Goal: Task Accomplishment & Management: Use online tool/utility

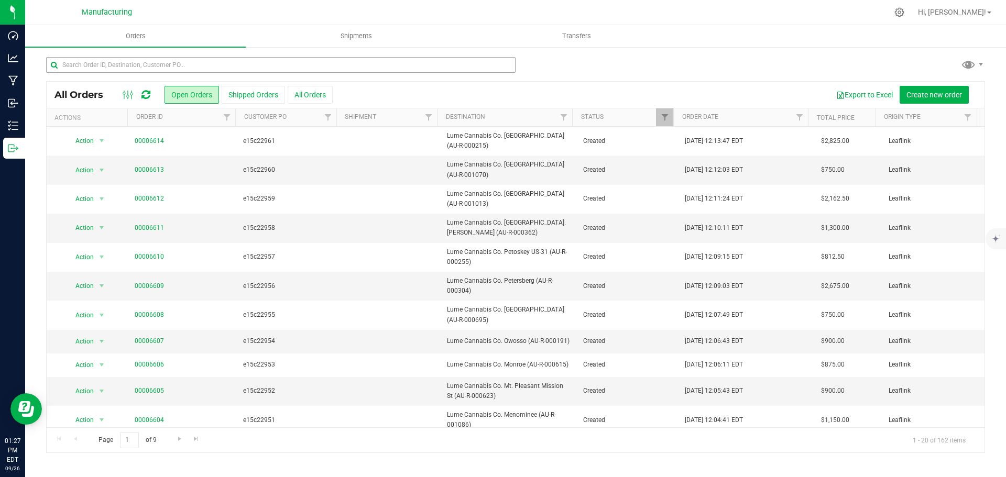
click at [159, 63] on input "text" at bounding box center [281, 65] width 470 height 16
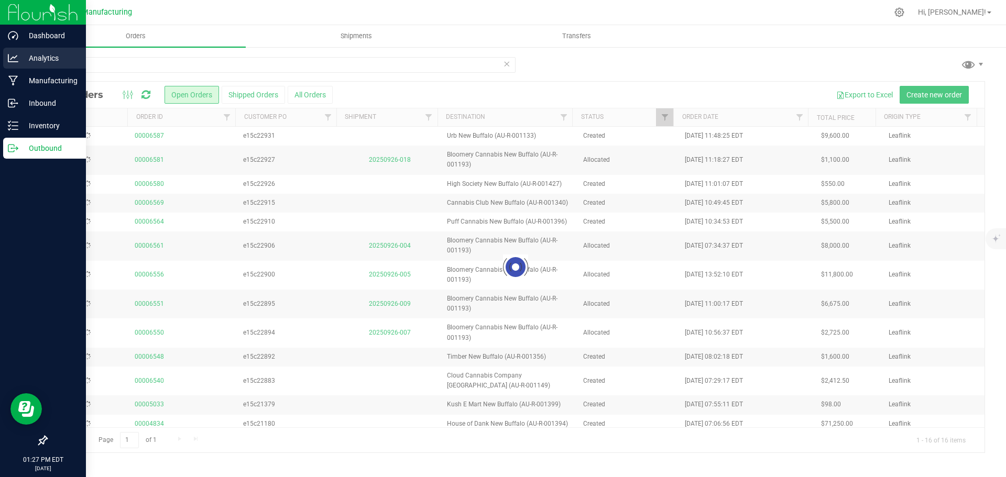
type input "new b"
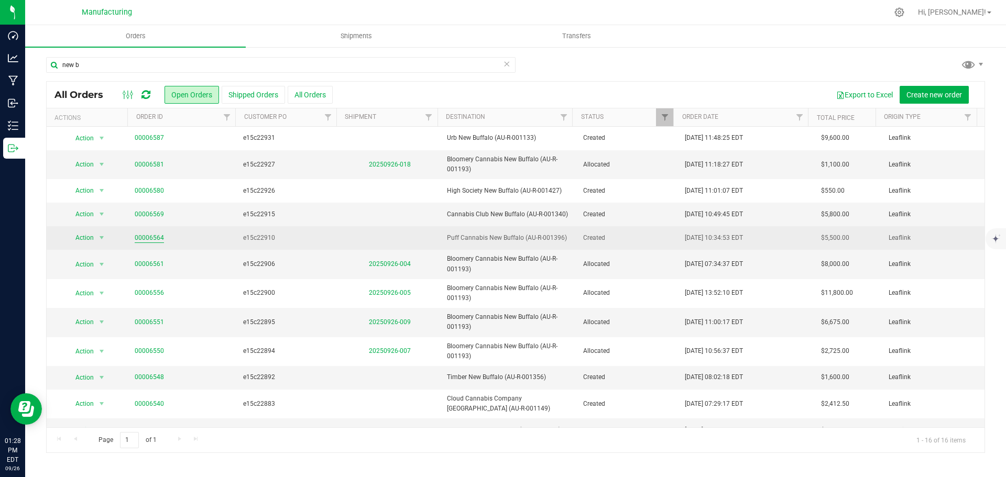
click at [158, 243] on link "00006564" at bounding box center [149, 238] width 29 height 10
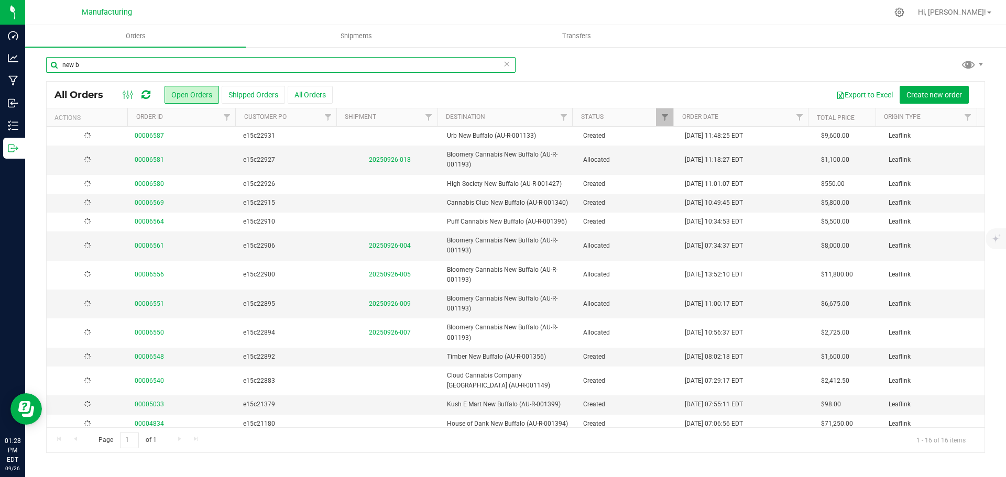
click at [118, 70] on input "new b" at bounding box center [281, 65] width 470 height 16
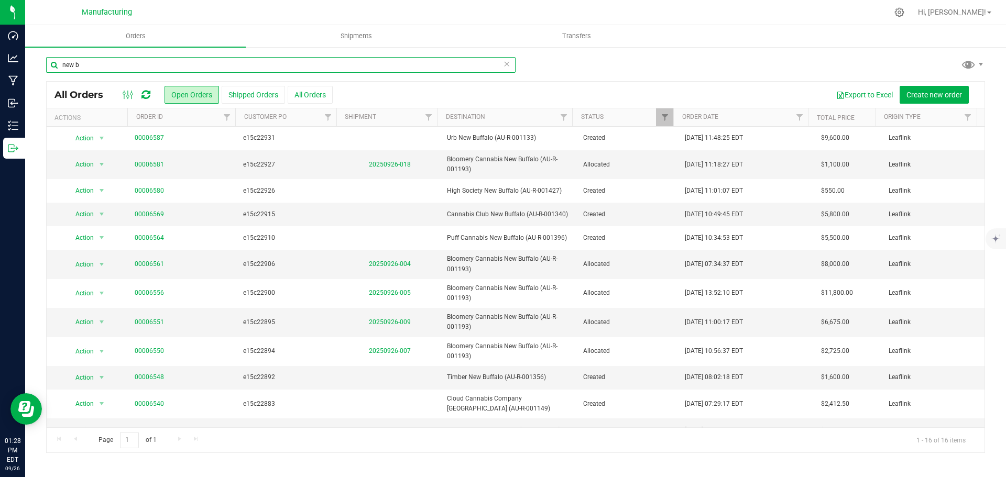
click at [118, 70] on input "new b" at bounding box center [281, 65] width 470 height 16
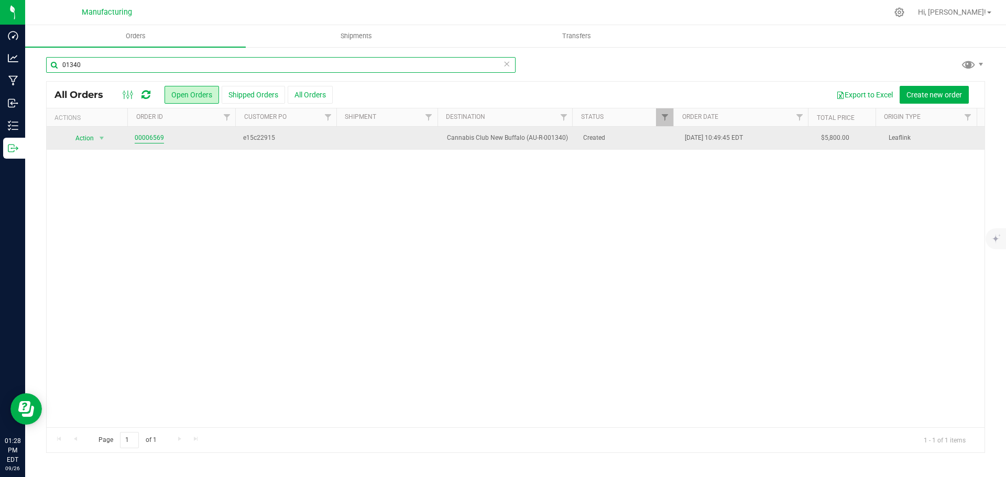
type input "01340"
click at [156, 134] on link "00006569" at bounding box center [149, 138] width 29 height 10
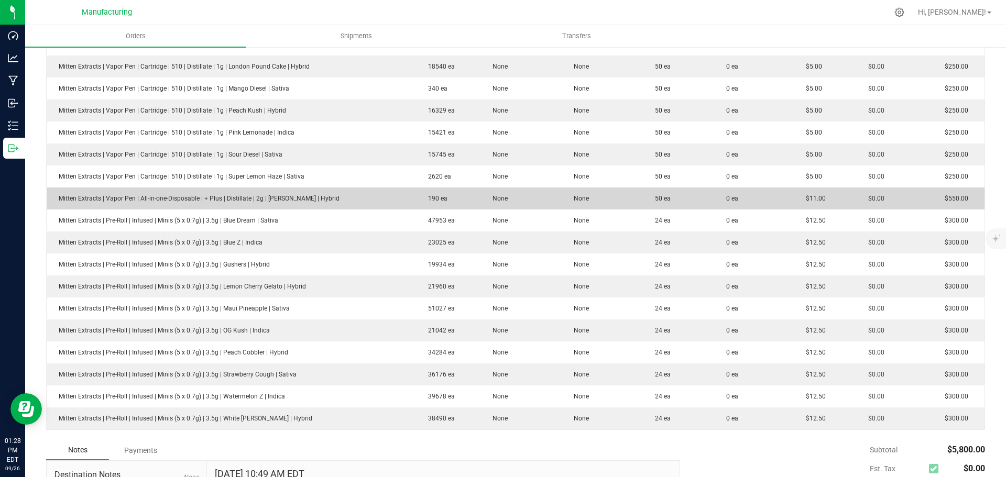
scroll to position [367, 0]
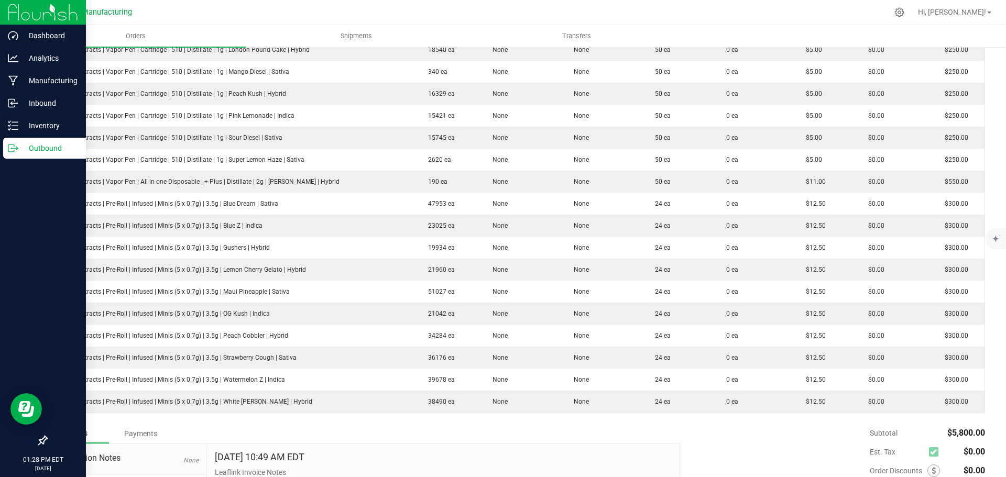
click at [17, 146] on icon at bounding box center [13, 148] width 10 height 10
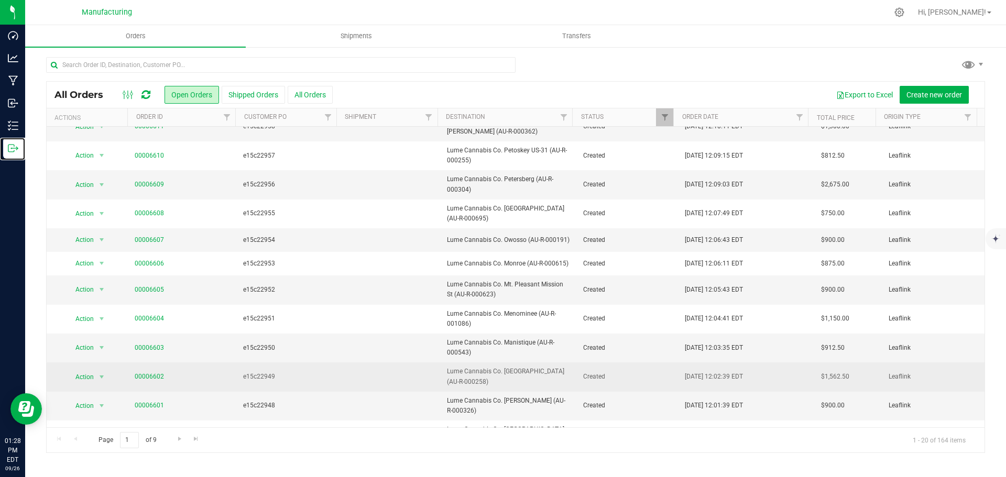
scroll to position [247, 0]
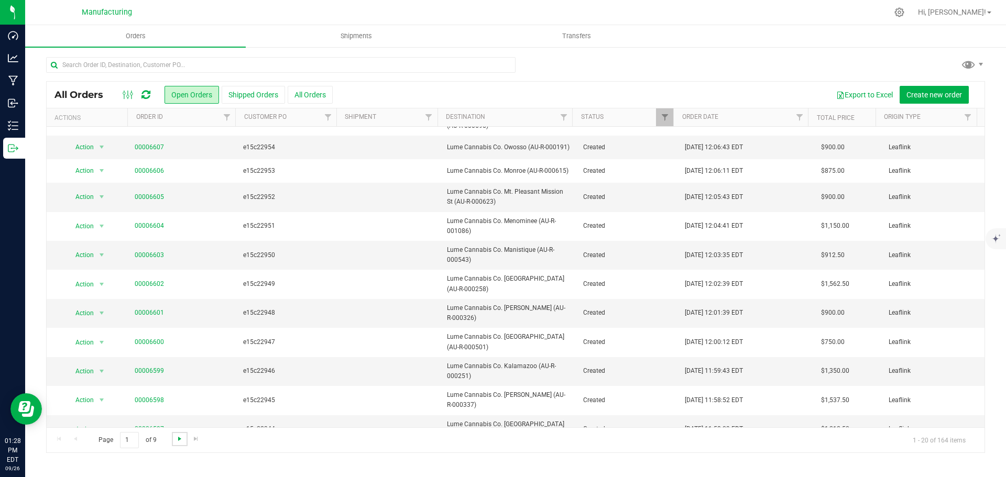
click at [178, 442] on span "Go to the next page" at bounding box center [180, 439] width 8 height 8
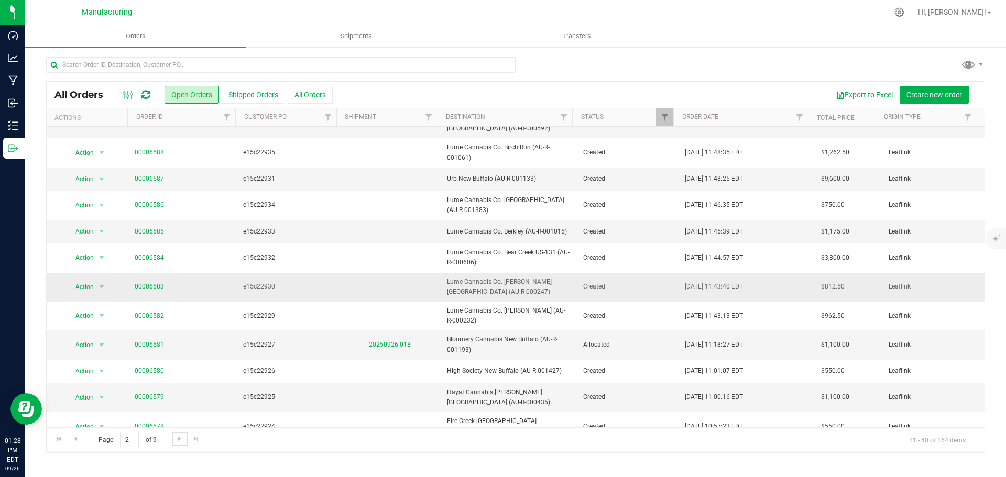
scroll to position [220, 0]
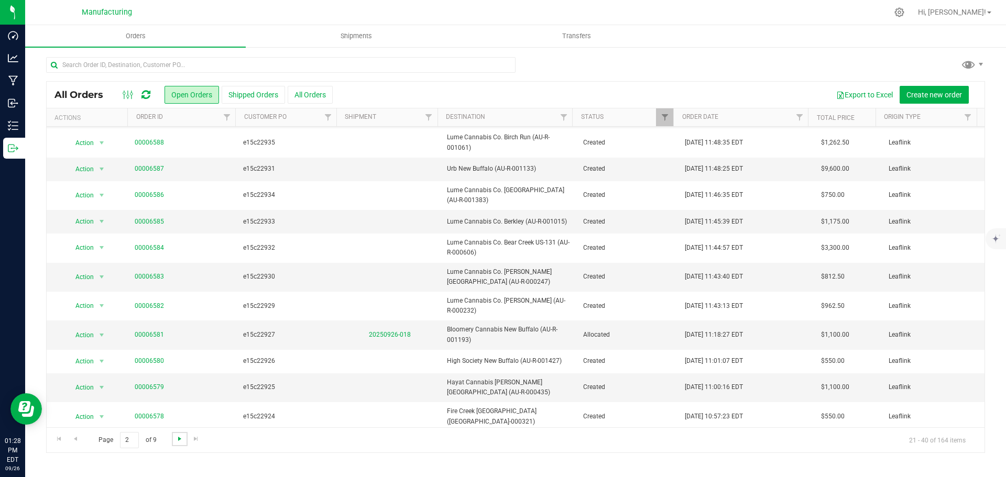
click at [176, 442] on span "Go to the next page" at bounding box center [180, 439] width 8 height 8
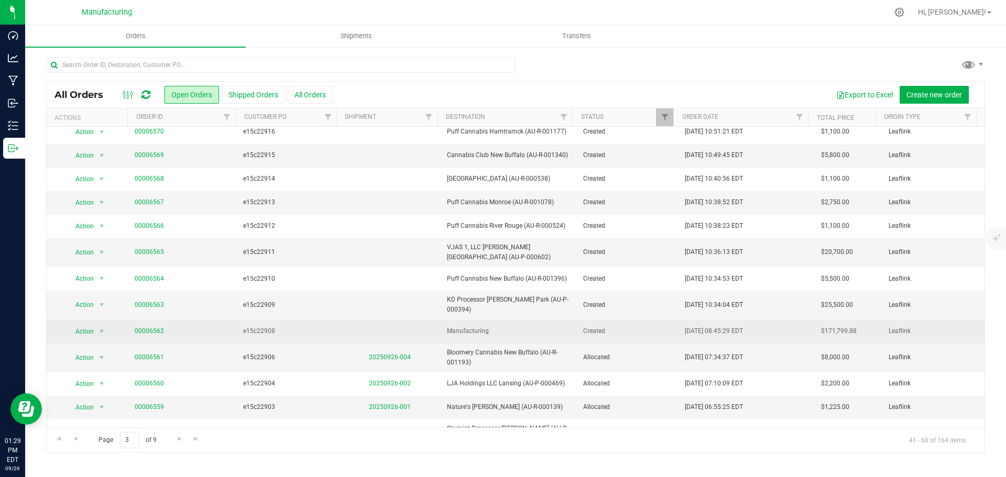
scroll to position [181, 0]
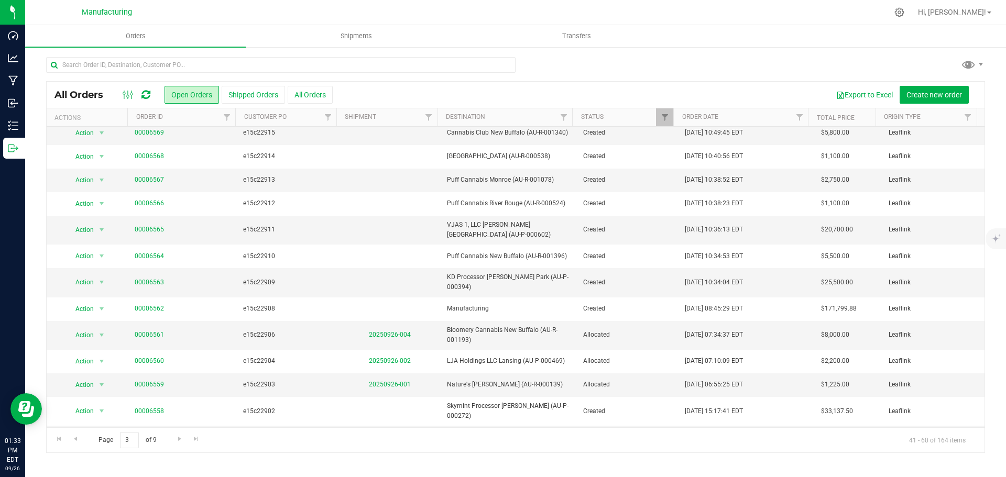
click at [147, 90] on icon at bounding box center [145, 95] width 9 height 10
click at [150, 64] on input "text" at bounding box center [281, 65] width 470 height 16
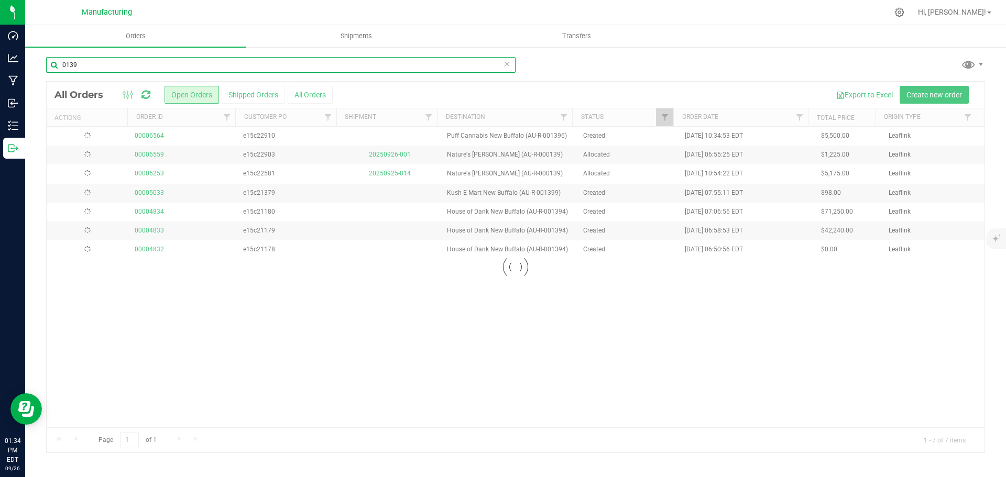
type input "0139"
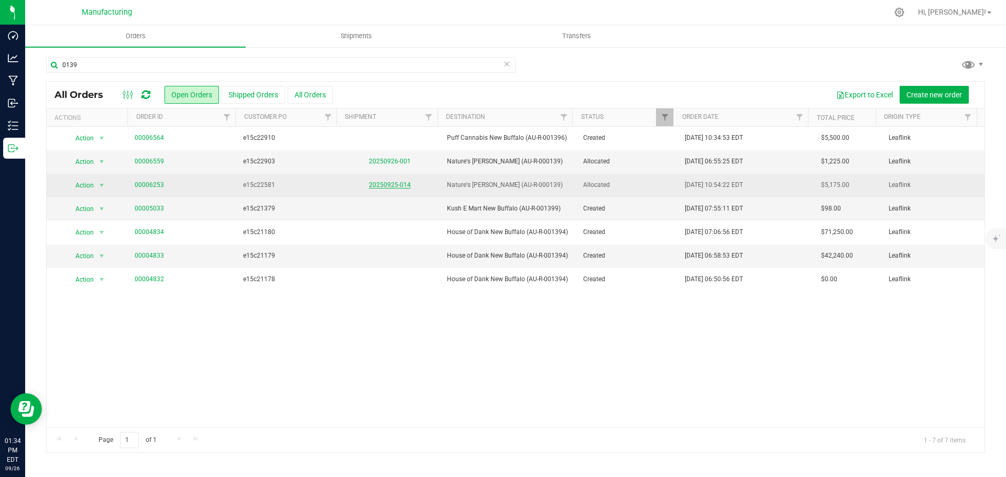
click at [394, 182] on link "20250925-014" at bounding box center [390, 184] width 42 height 7
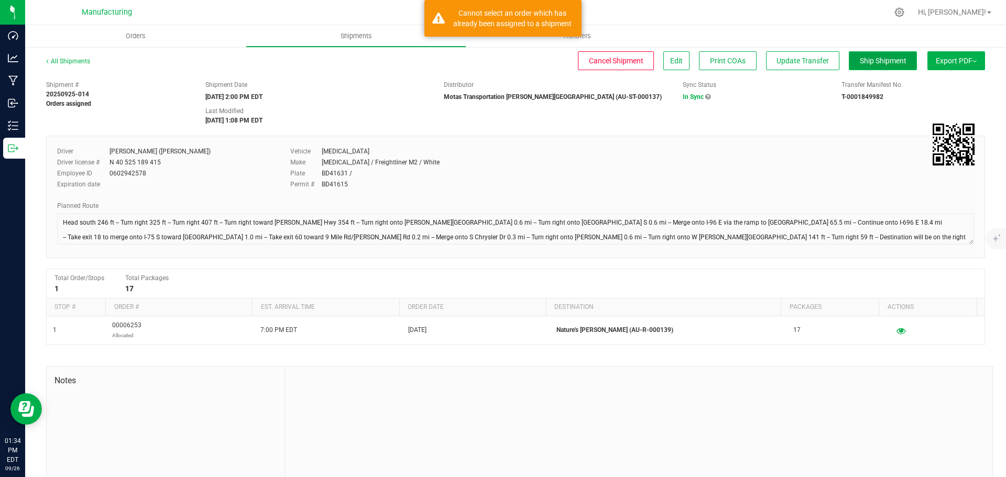
click at [871, 62] on span "Ship Shipment" at bounding box center [883, 61] width 47 height 8
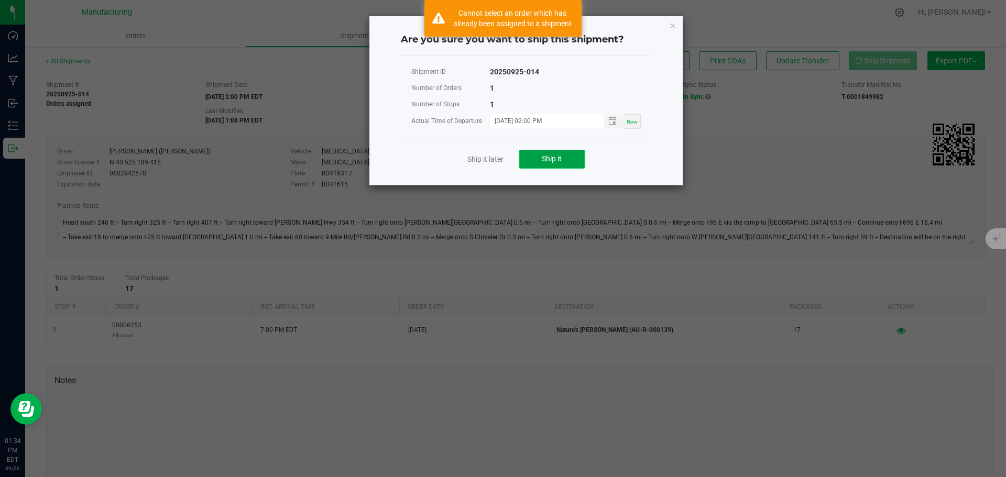
click at [564, 163] on button "Ship it" at bounding box center [552, 159] width 66 height 19
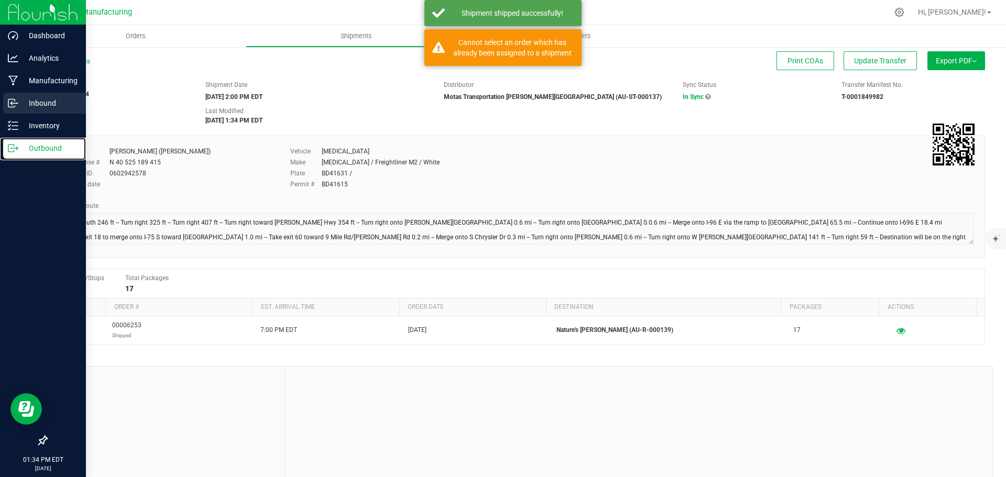
drag, startPoint x: 12, startPoint y: 150, endPoint x: 70, endPoint y: 114, distance: 68.5
click at [12, 150] on icon at bounding box center [13, 148] width 10 height 10
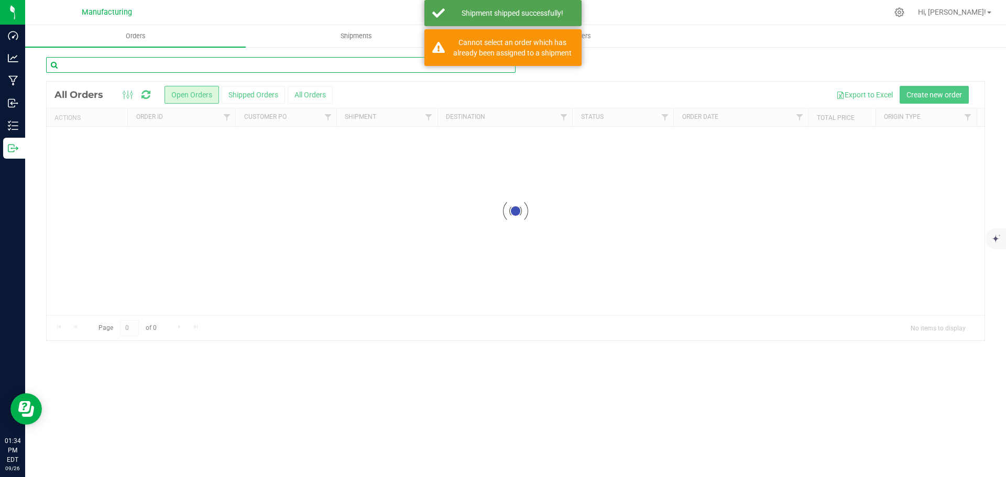
click at [124, 69] on input "text" at bounding box center [281, 65] width 470 height 16
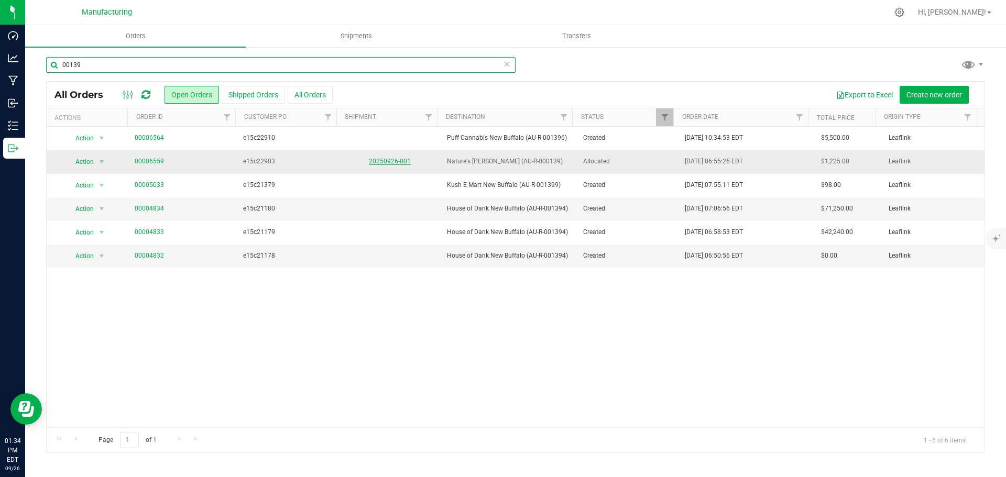
type input "00139"
click at [391, 162] on link "20250926-001" at bounding box center [390, 161] width 42 height 7
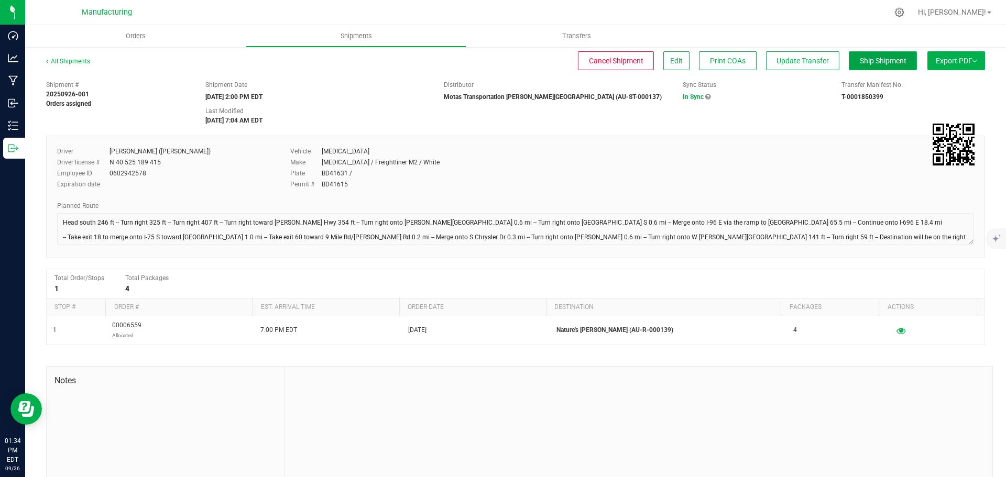
click at [861, 51] on button "Ship Shipment" at bounding box center [883, 60] width 68 height 19
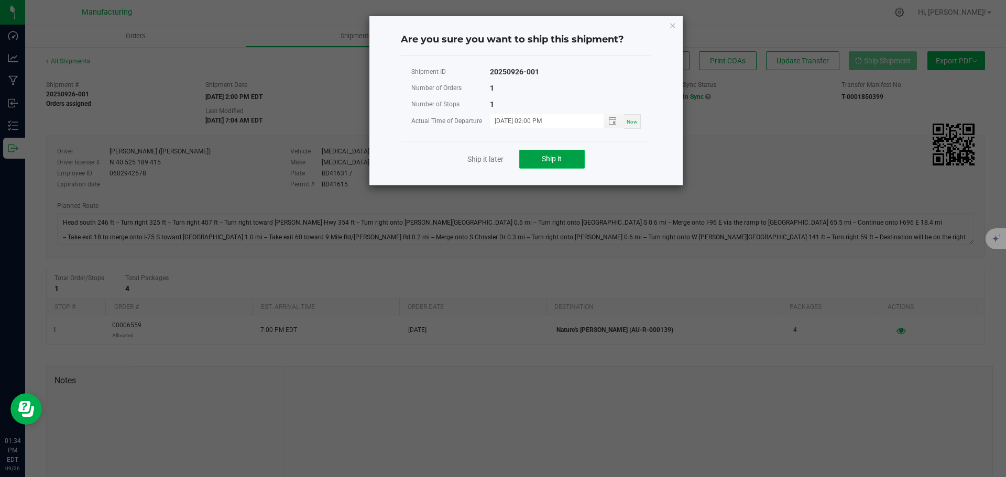
click at [571, 166] on button "Ship it" at bounding box center [552, 159] width 66 height 19
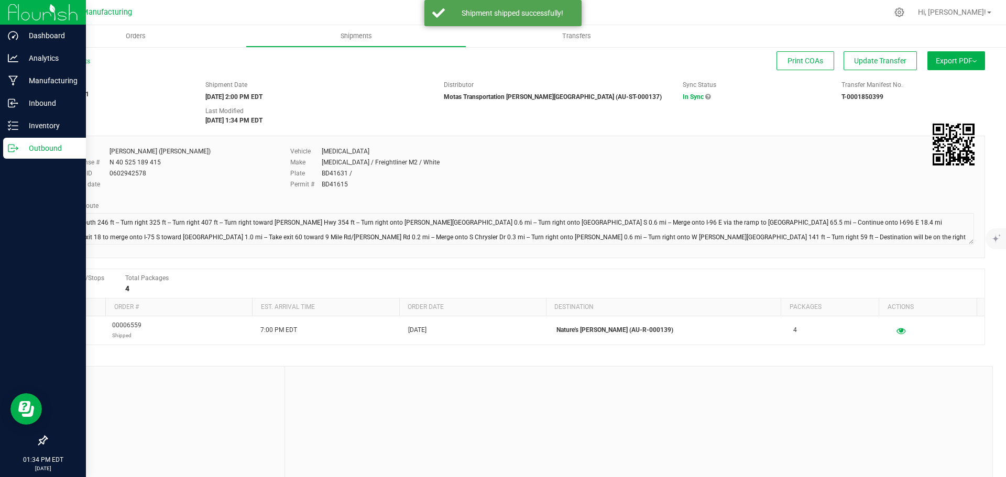
click at [8, 148] on icon at bounding box center [13, 148] width 10 height 10
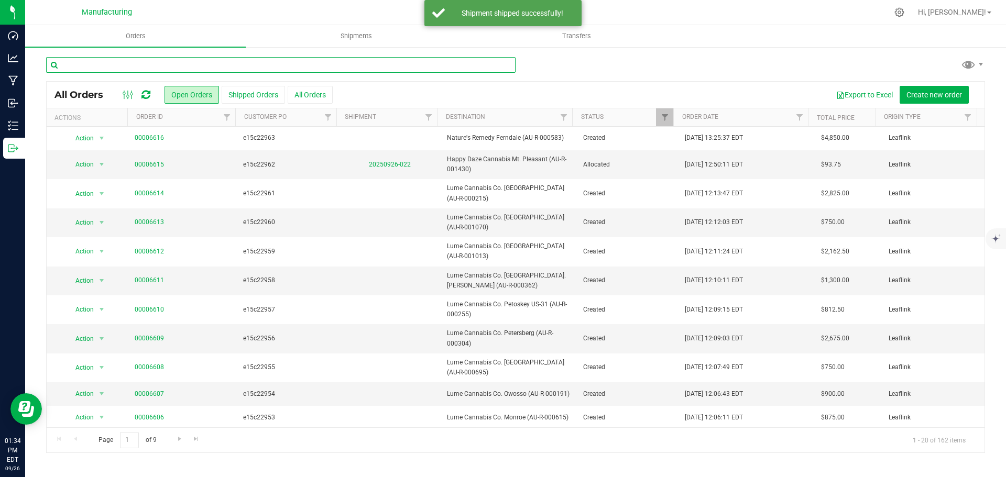
click at [156, 62] on input "text" at bounding box center [281, 65] width 470 height 16
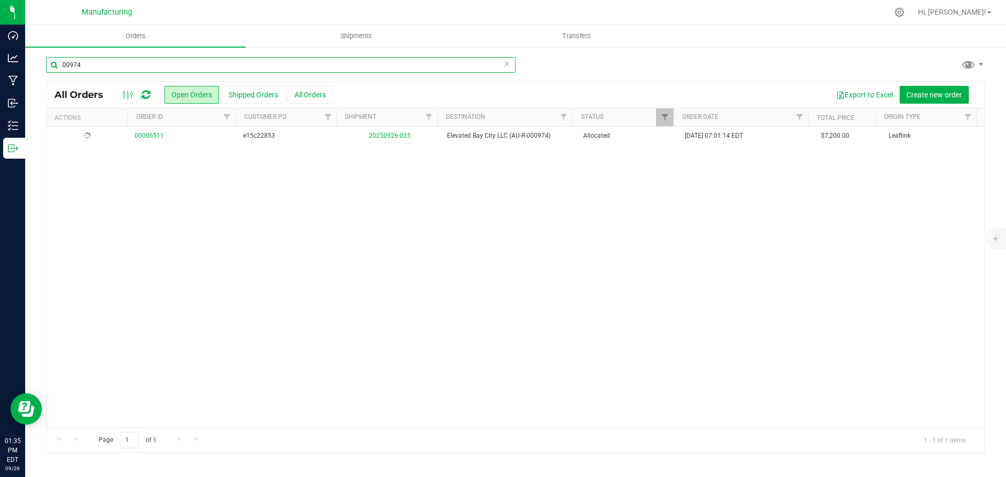
type input "00974"
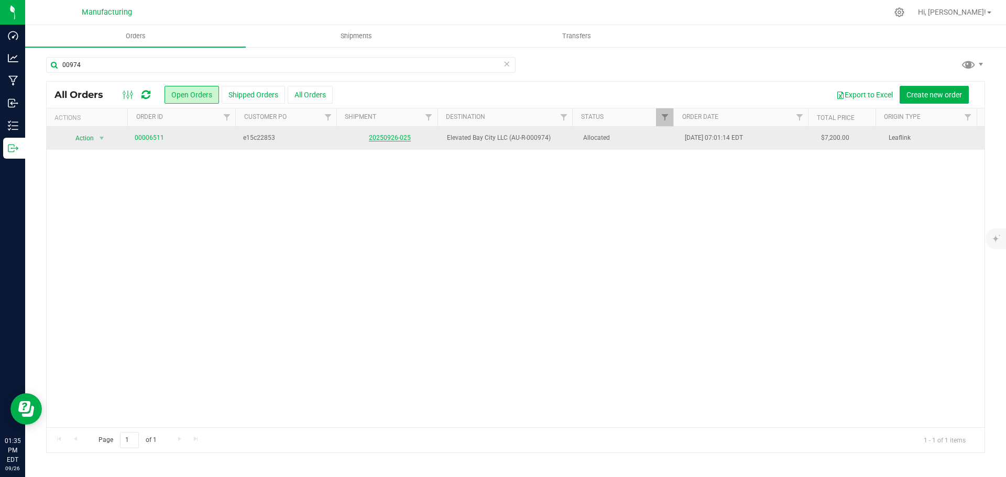
click at [397, 135] on link "20250926-025" at bounding box center [390, 137] width 42 height 7
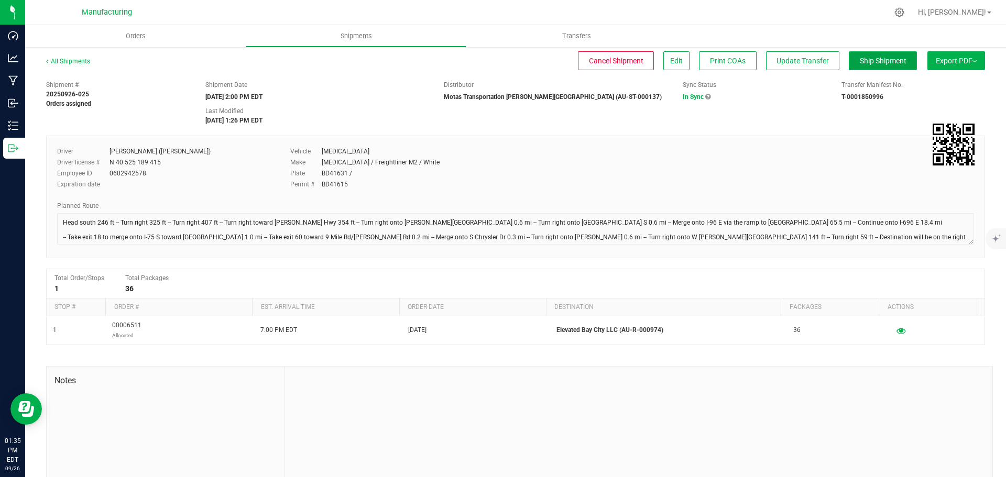
click at [860, 62] on span "Ship Shipment" at bounding box center [883, 61] width 47 height 8
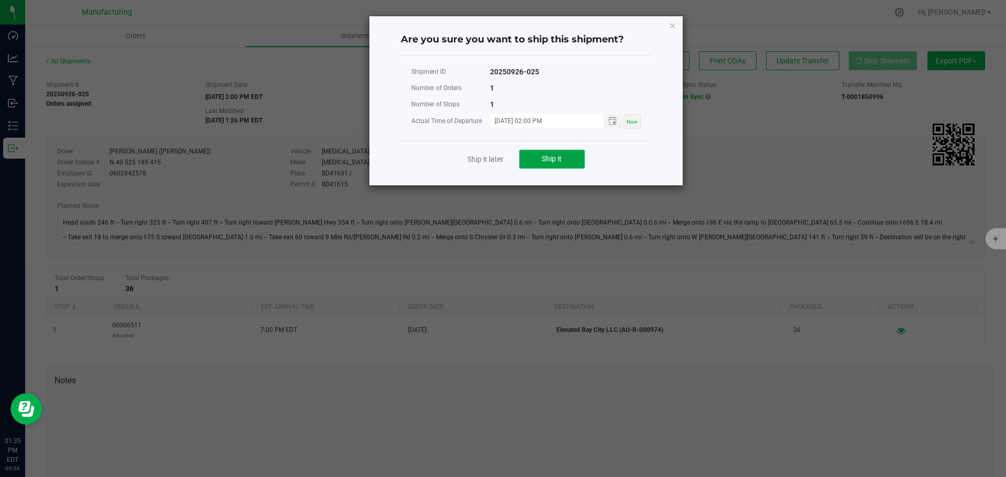
click at [575, 154] on button "Ship it" at bounding box center [552, 159] width 66 height 19
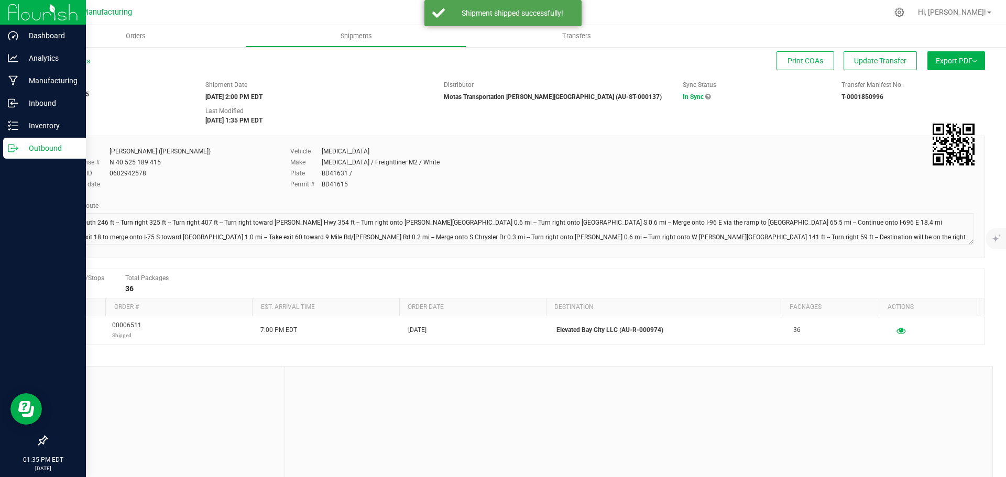
click at [21, 144] on p "Outbound" at bounding box center [49, 148] width 63 height 13
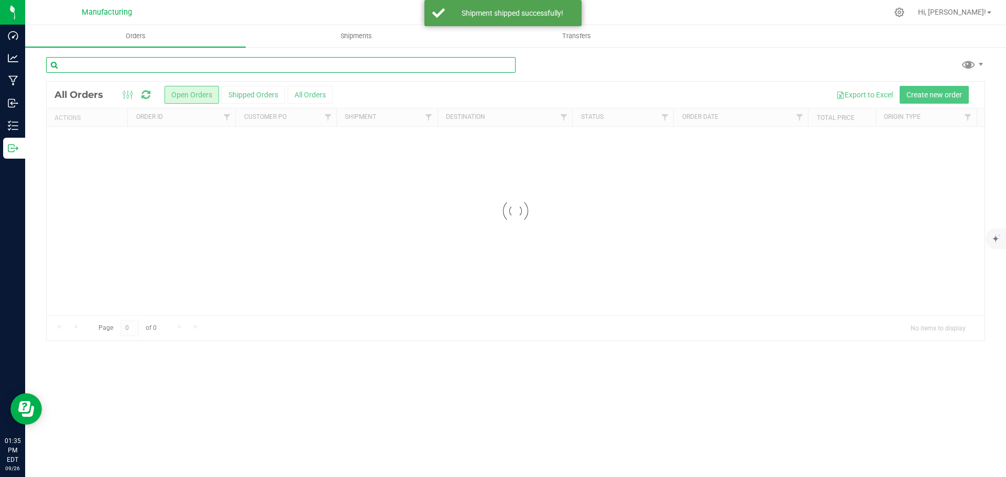
click at [106, 66] on input "text" at bounding box center [281, 65] width 470 height 16
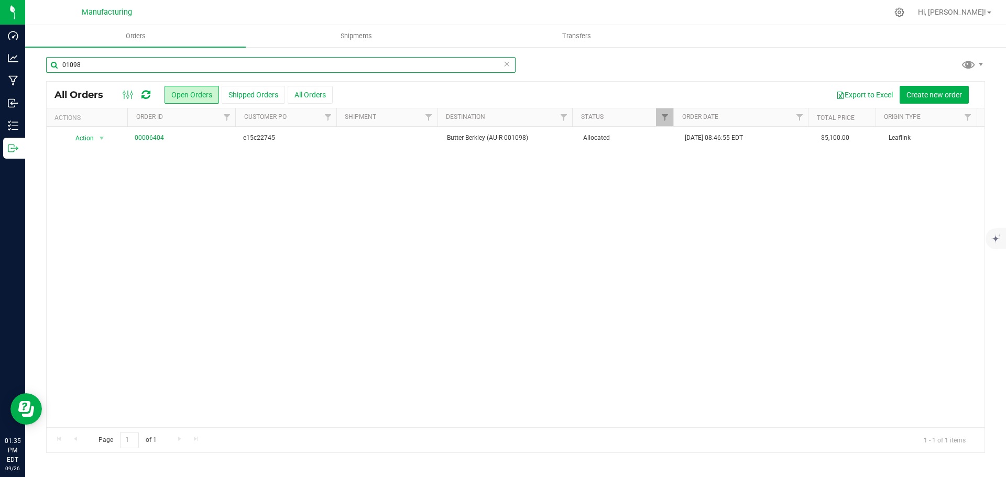
click at [100, 69] on input "01098" at bounding box center [281, 65] width 470 height 16
click at [165, 61] on input "01200" at bounding box center [281, 65] width 470 height 16
type input "00269"
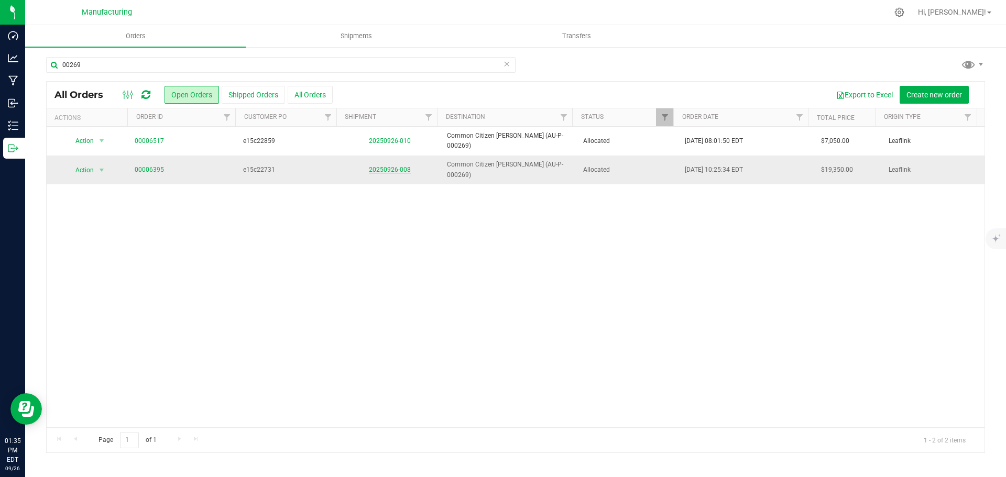
click at [390, 166] on link "20250926-008" at bounding box center [390, 169] width 42 height 7
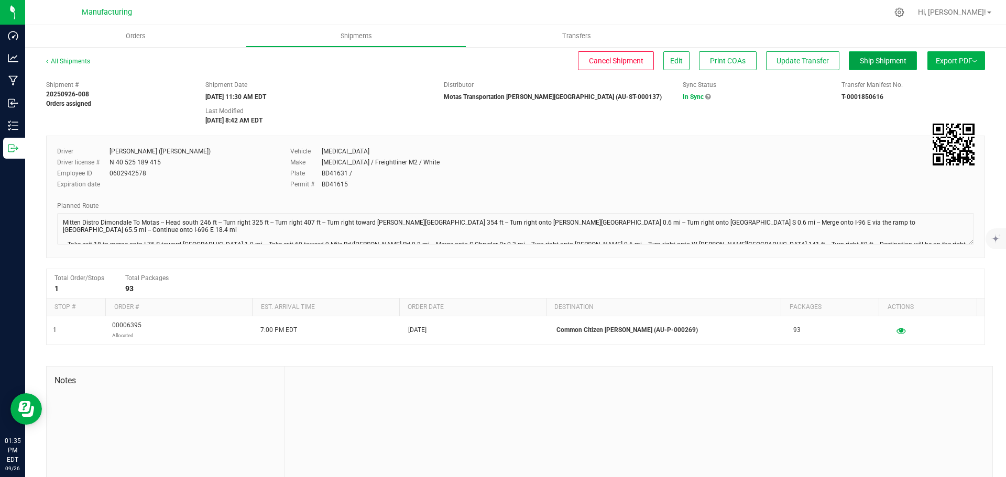
click at [879, 66] on button "Ship Shipment" at bounding box center [883, 60] width 68 height 19
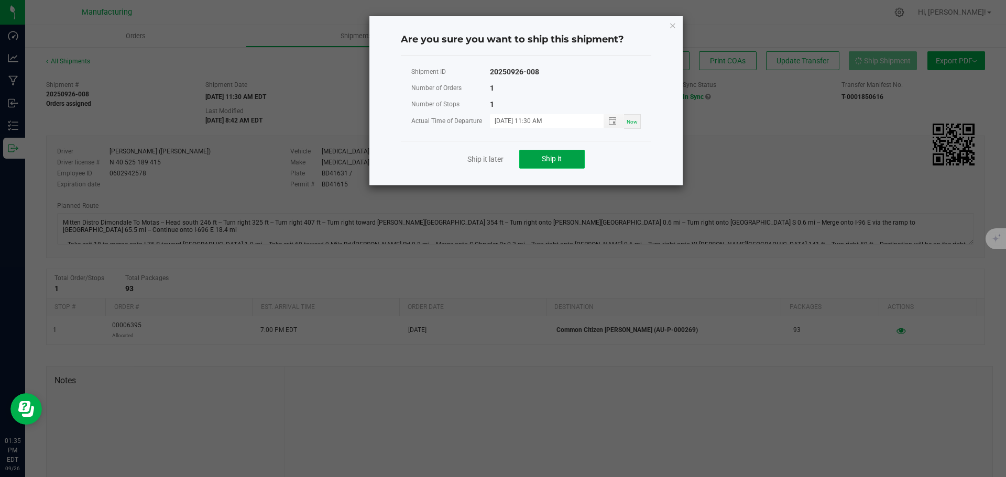
click at [560, 158] on span "Ship it" at bounding box center [552, 159] width 20 height 8
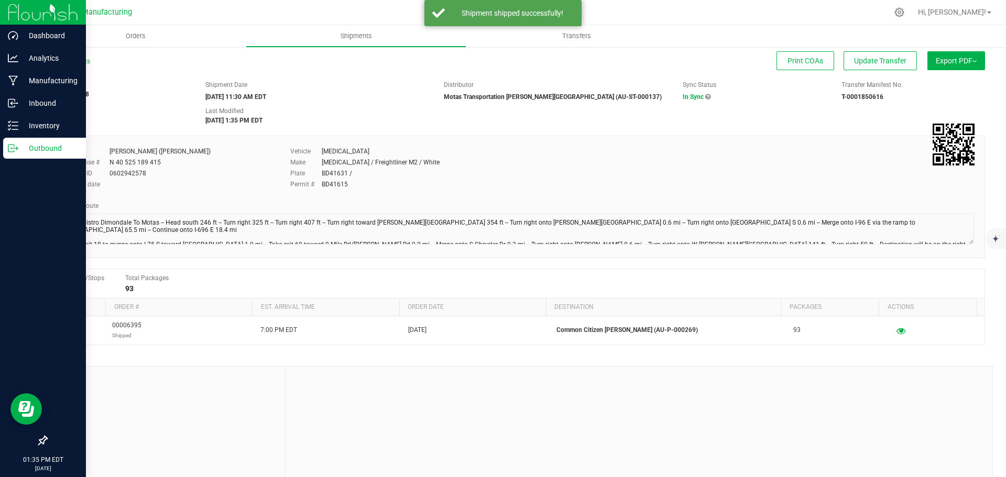
click at [13, 149] on icon at bounding box center [13, 148] width 10 height 10
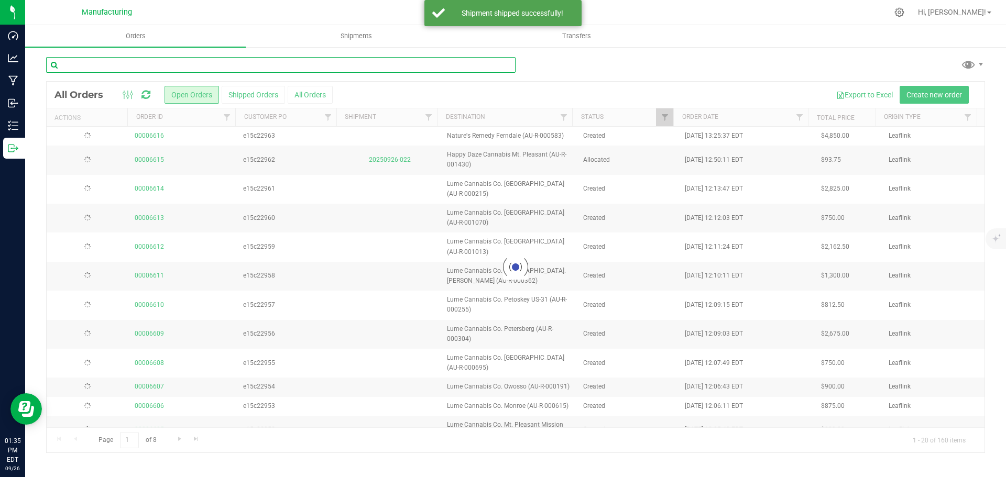
click at [93, 63] on input "text" at bounding box center [281, 65] width 470 height 16
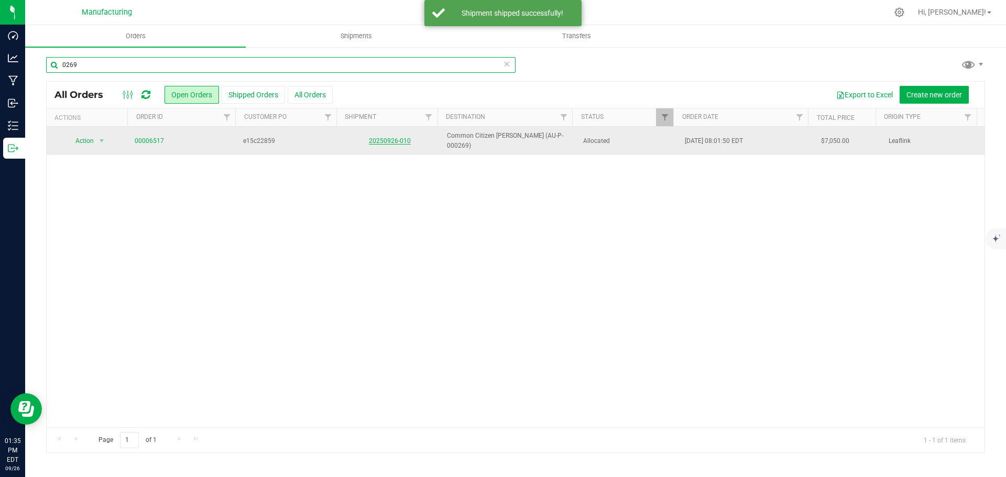
type input "0269"
click at [392, 140] on link "20250926-010" at bounding box center [390, 140] width 42 height 7
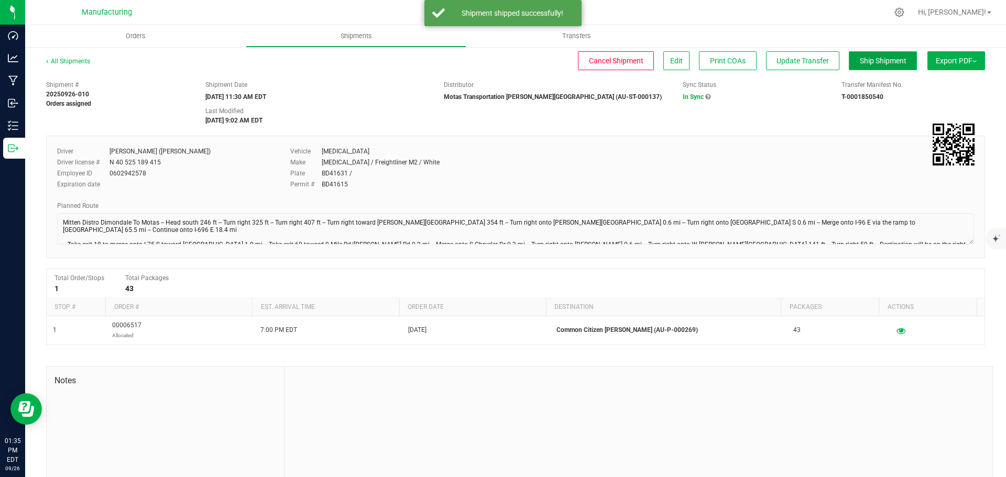
click at [865, 66] on button "Ship Shipment" at bounding box center [883, 60] width 68 height 19
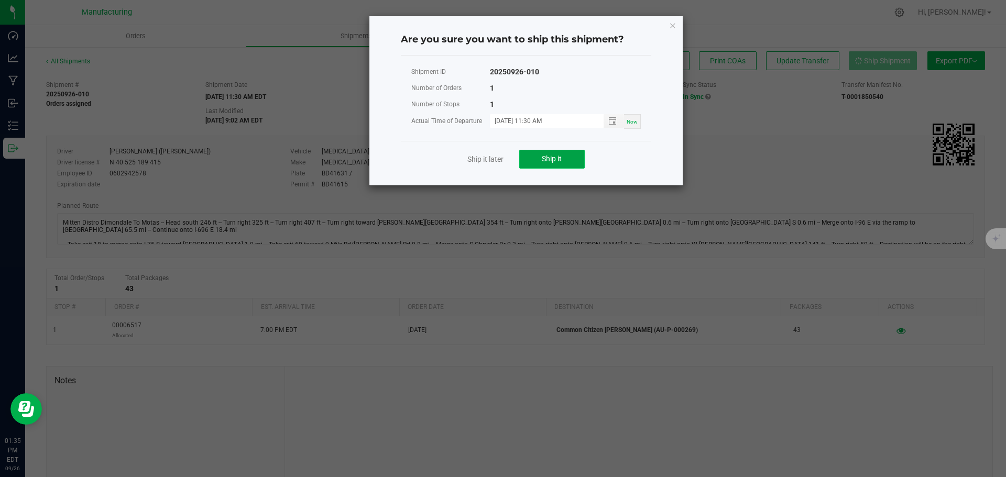
click at [554, 157] on span "Ship it" at bounding box center [552, 159] width 20 height 8
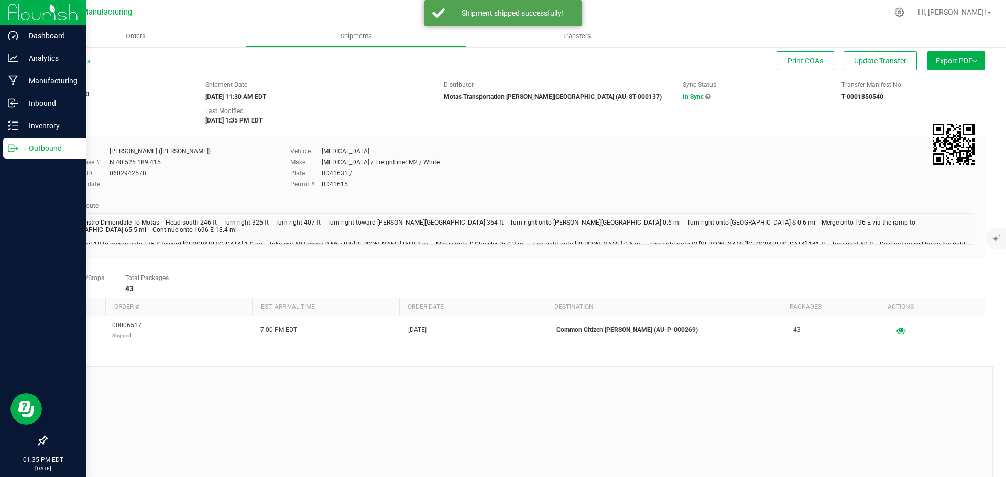
click at [20, 149] on p "Outbound" at bounding box center [49, 148] width 63 height 13
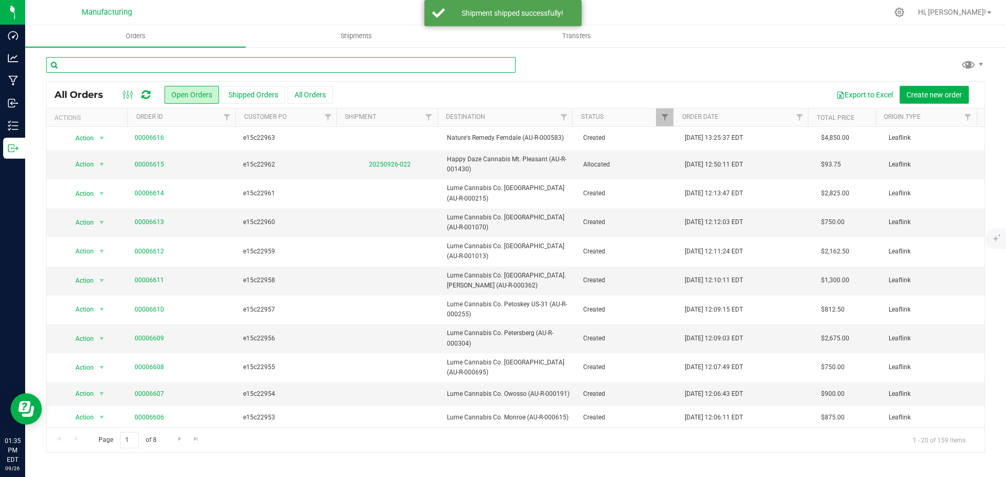
click at [114, 61] on input "text" at bounding box center [281, 65] width 470 height 16
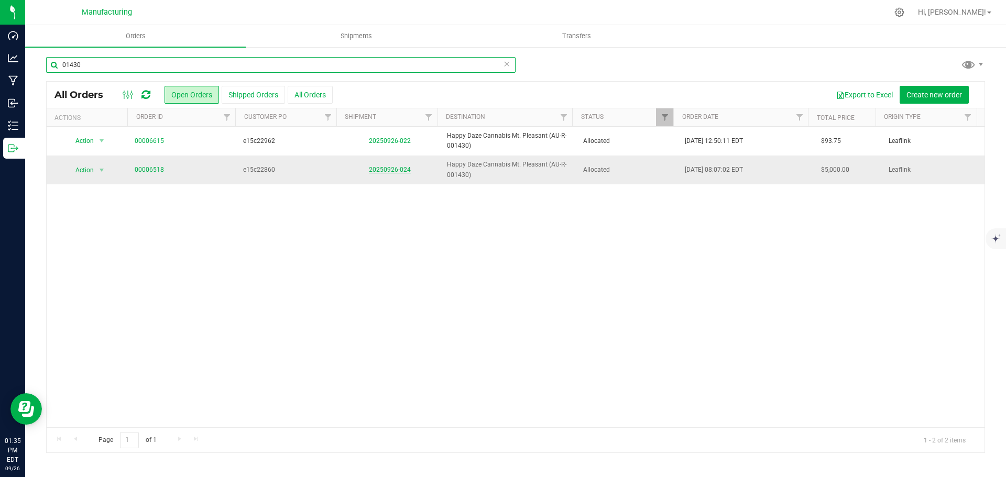
type input "01430"
click at [394, 171] on link "20250926-024" at bounding box center [390, 169] width 42 height 7
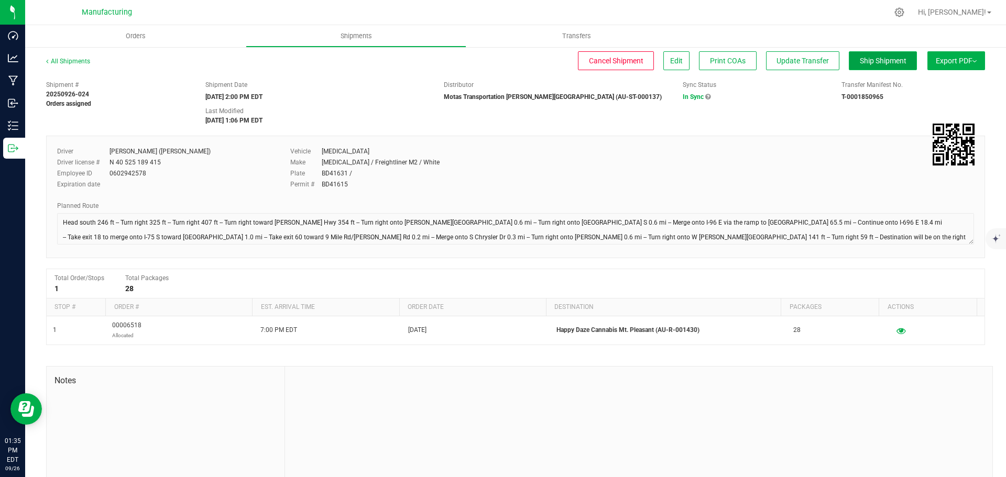
click at [875, 59] on span "Ship Shipment" at bounding box center [883, 61] width 47 height 8
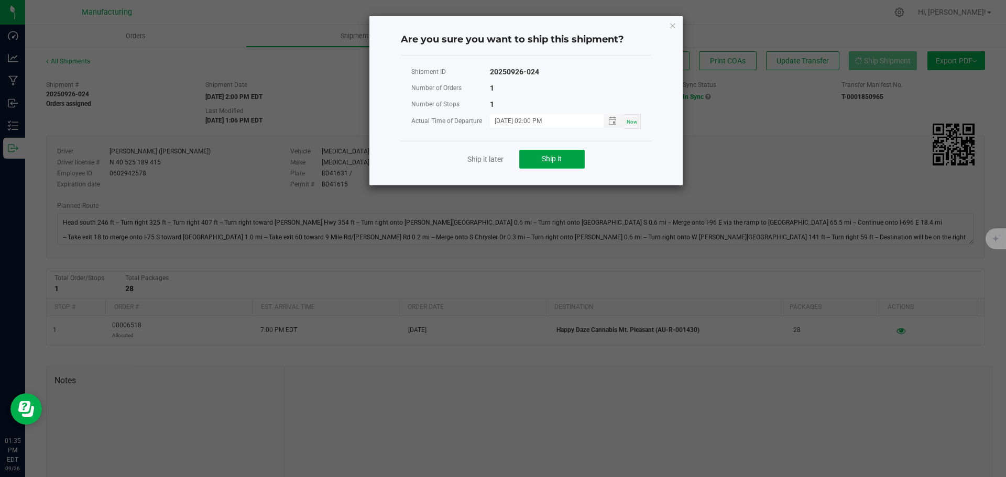
click at [565, 157] on button "Ship it" at bounding box center [552, 159] width 66 height 19
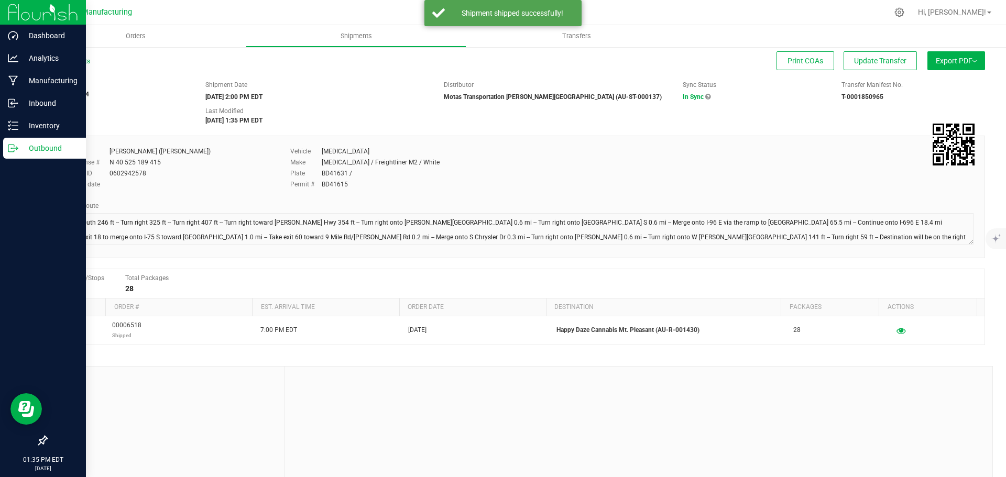
drag, startPoint x: 13, startPoint y: 145, endPoint x: 26, endPoint y: 139, distance: 13.8
click at [14, 145] on icon at bounding box center [13, 148] width 10 height 10
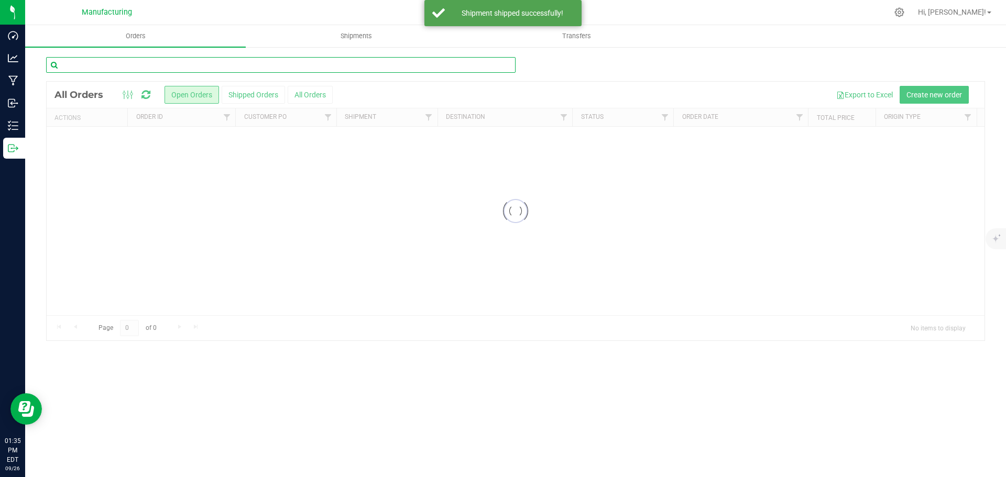
drag, startPoint x: 145, startPoint y: 66, endPoint x: 141, endPoint y: 59, distance: 7.6
click at [141, 59] on input "text" at bounding box center [281, 65] width 470 height 16
type input "01430"
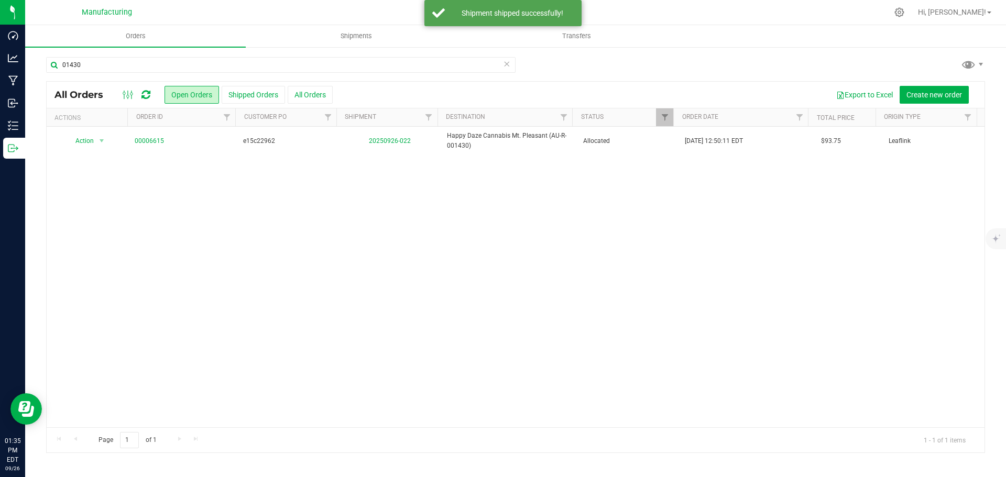
click at [390, 139] on link "20250926-022" at bounding box center [390, 140] width 42 height 7
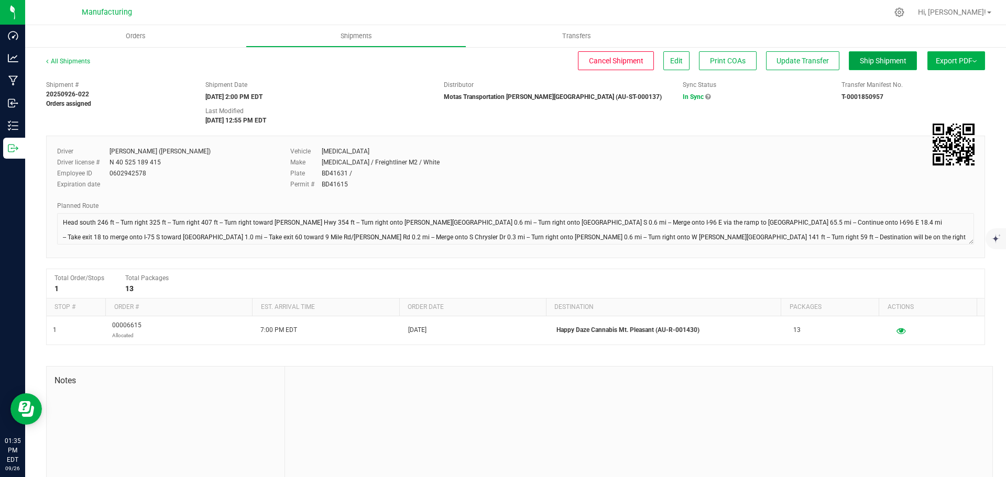
click at [882, 60] on span "Ship Shipment" at bounding box center [883, 61] width 47 height 8
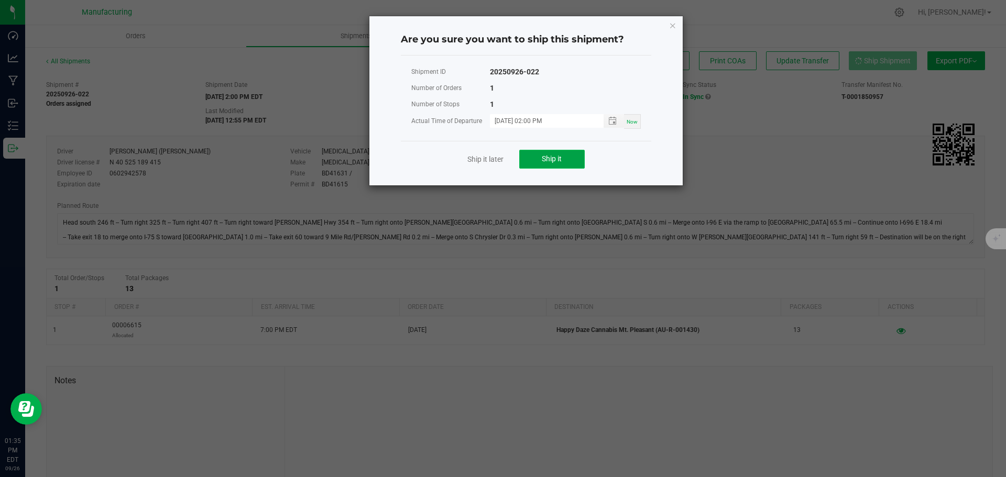
click at [564, 159] on button "Ship it" at bounding box center [552, 159] width 66 height 19
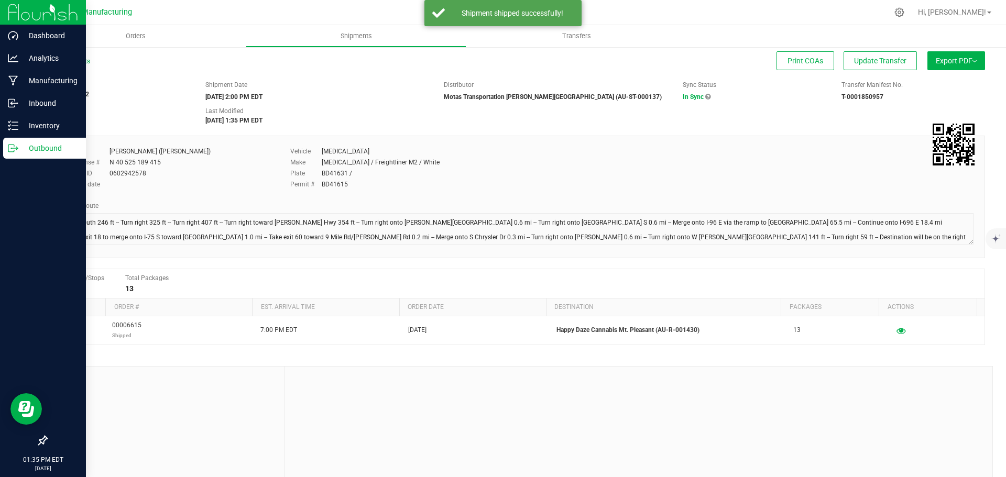
click at [14, 150] on icon at bounding box center [13, 148] width 10 height 10
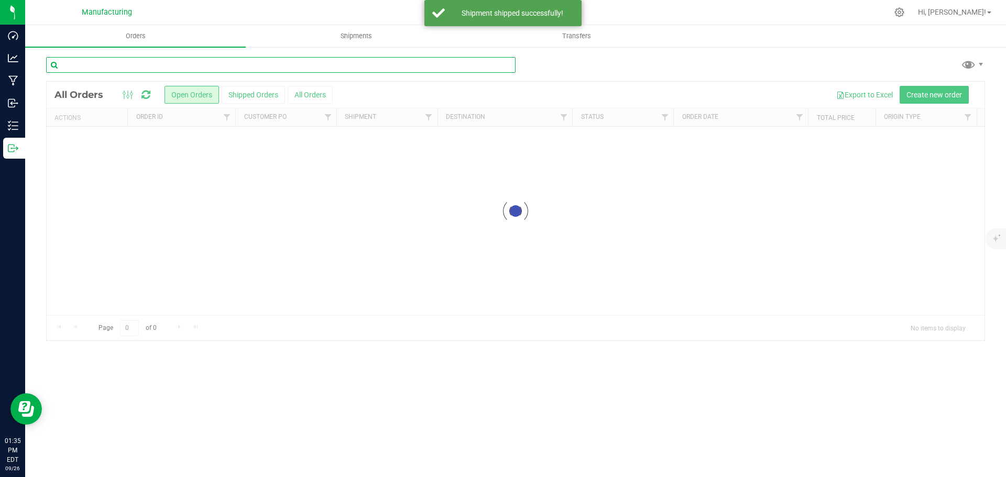
click at [104, 65] on input "text" at bounding box center [281, 65] width 470 height 16
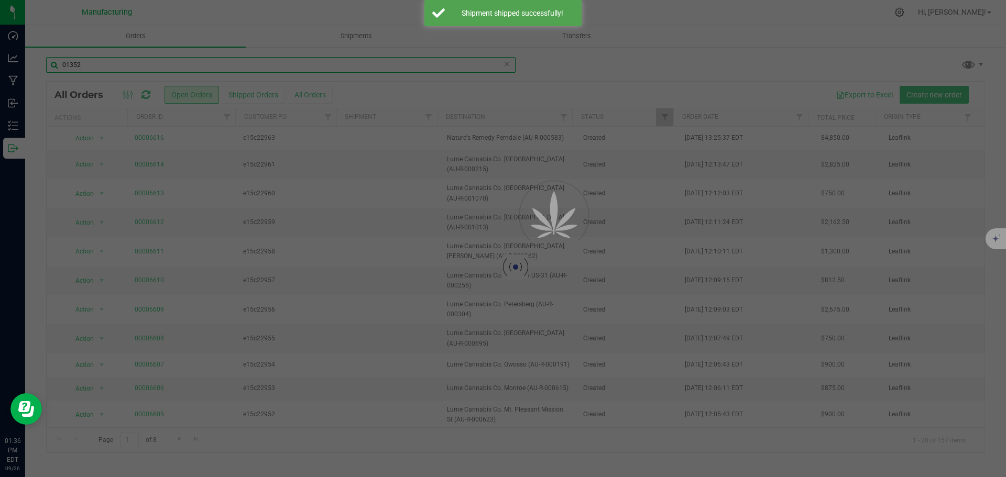
type input "01352"
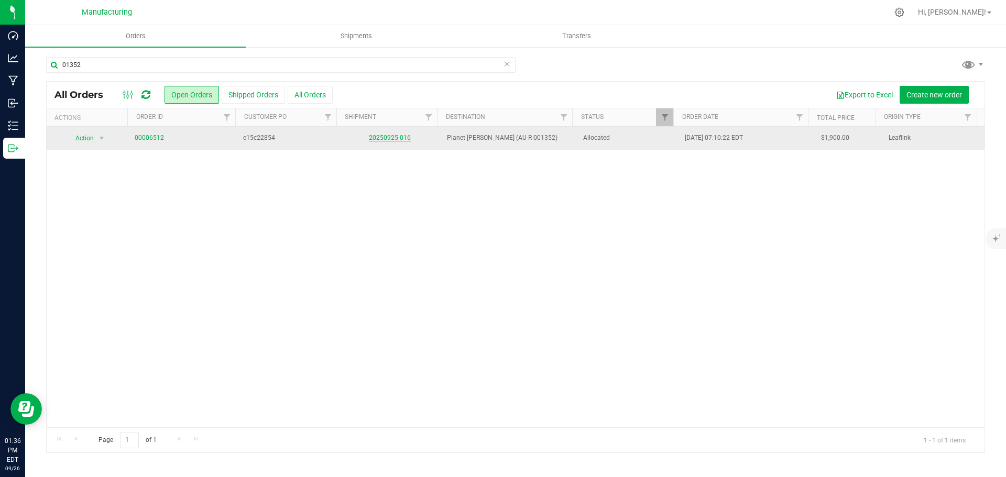
click at [394, 138] on link "20250925-016" at bounding box center [390, 137] width 42 height 7
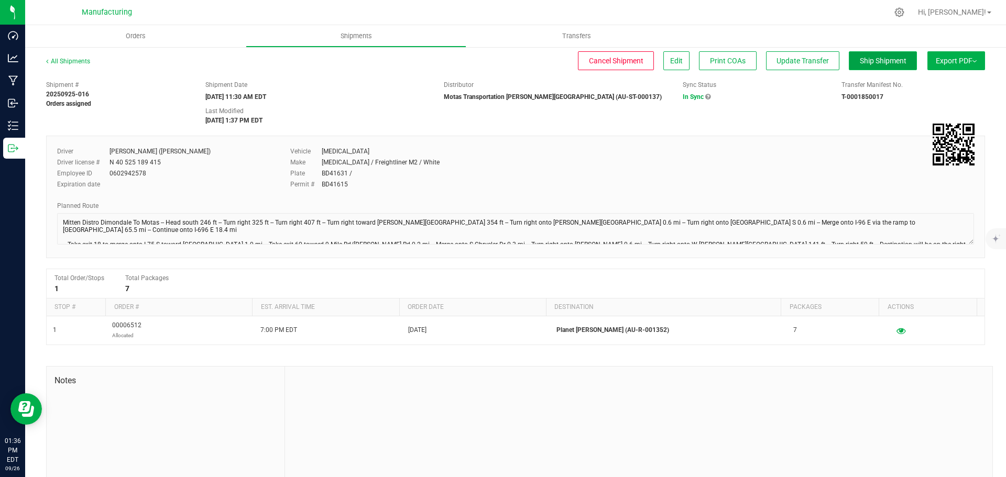
click at [877, 61] on span "Ship Shipment" at bounding box center [883, 61] width 47 height 8
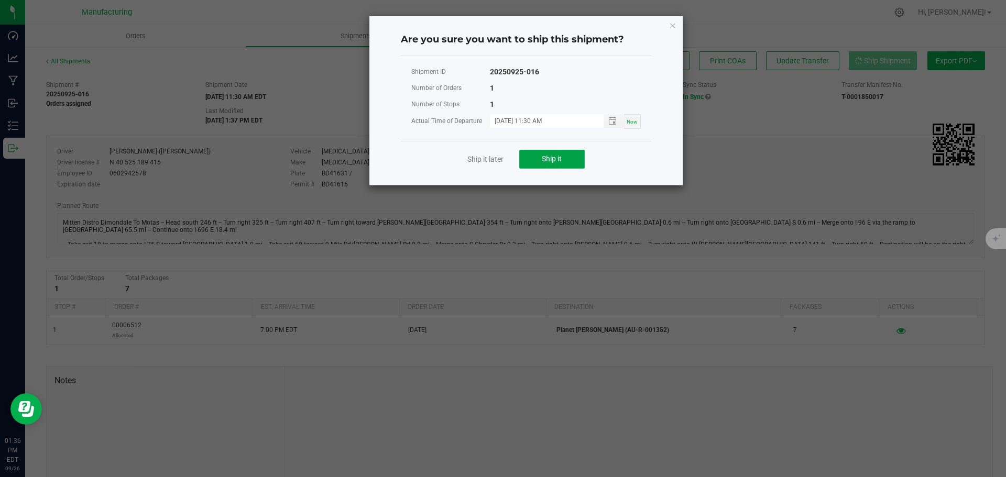
click at [548, 162] on span "Ship it" at bounding box center [552, 159] width 20 height 8
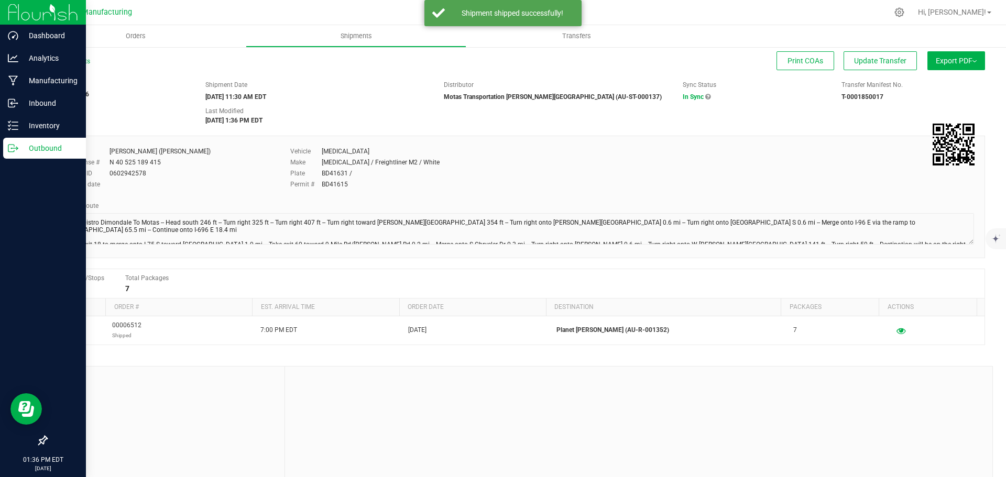
click at [11, 150] on icon at bounding box center [13, 148] width 10 height 10
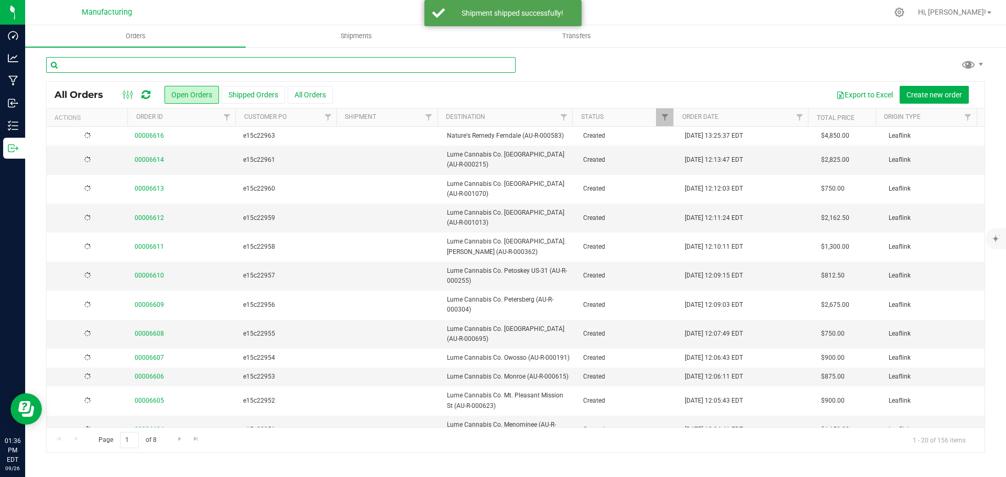
click at [114, 64] on input "text" at bounding box center [281, 65] width 470 height 16
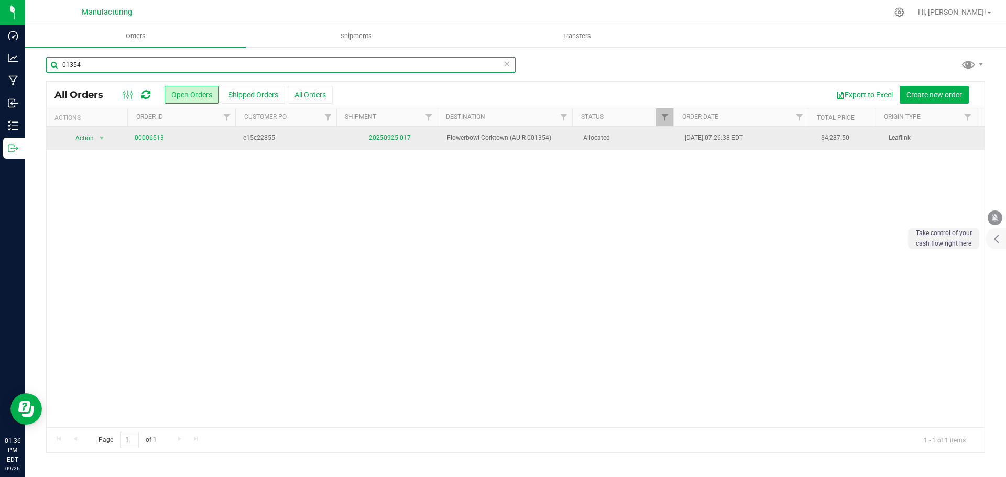
type input "01354"
click at [386, 136] on link "20250925-017" at bounding box center [390, 137] width 42 height 7
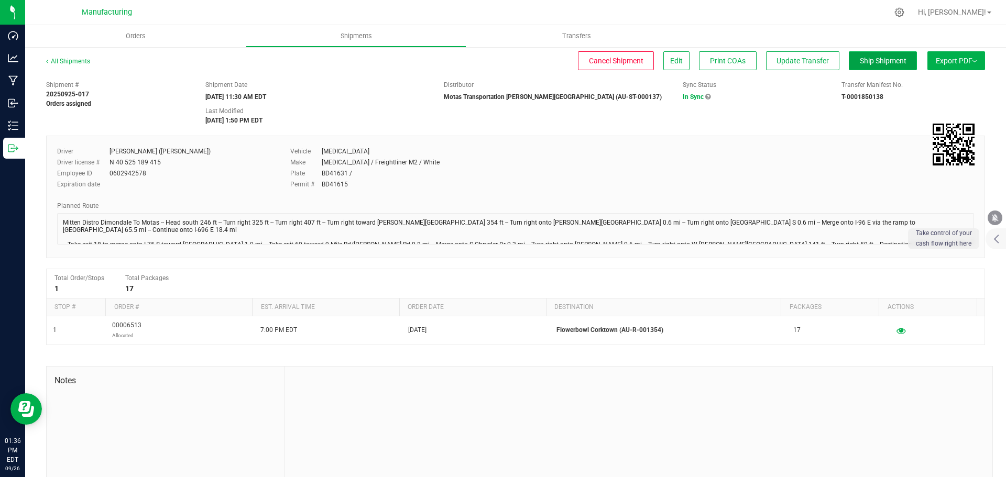
click at [865, 68] on button "Ship Shipment" at bounding box center [883, 60] width 68 height 19
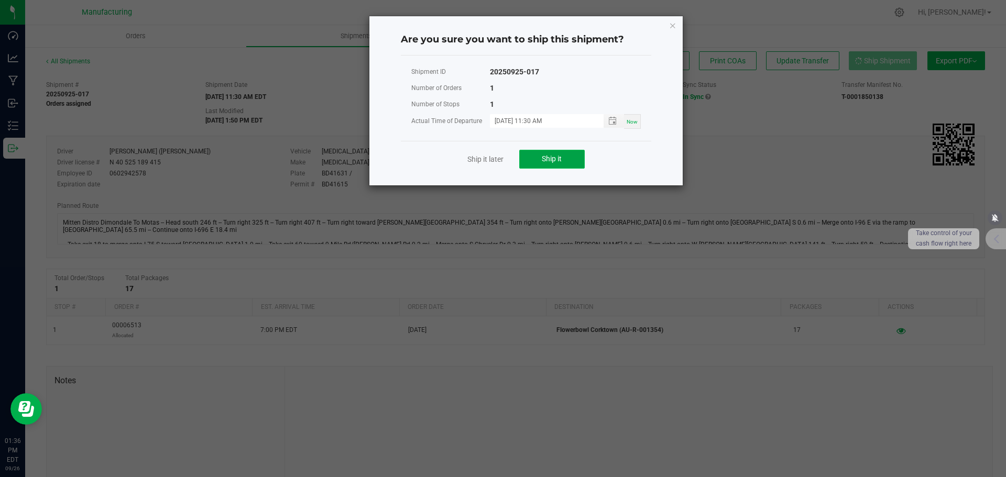
click at [554, 161] on span "Ship it" at bounding box center [552, 159] width 20 height 8
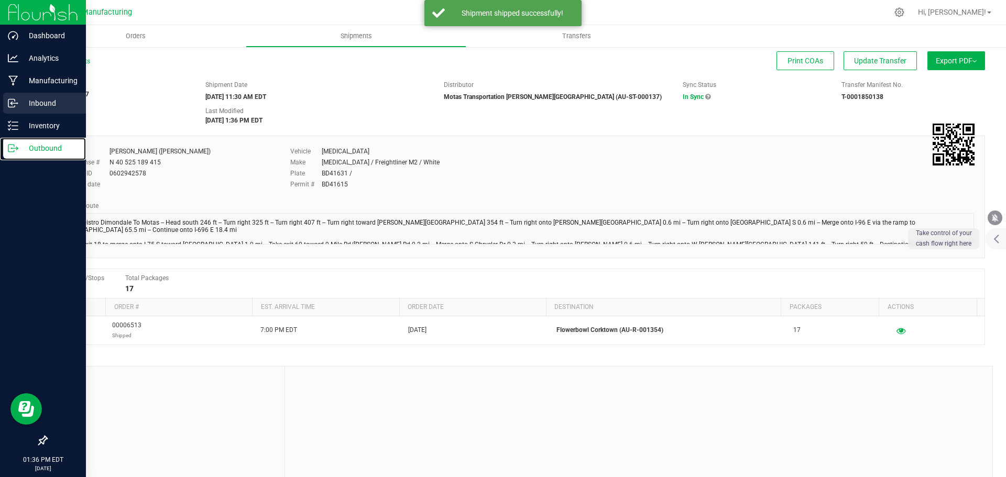
drag, startPoint x: 18, startPoint y: 149, endPoint x: 85, endPoint y: 111, distance: 77.7
click at [19, 149] on div "Outbound" at bounding box center [44, 148] width 83 height 21
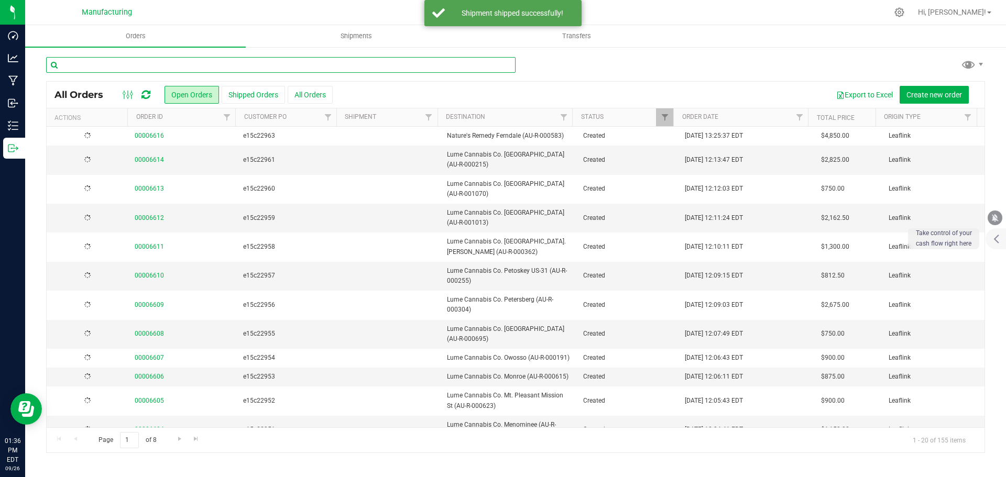
click at [108, 65] on input "text" at bounding box center [281, 65] width 470 height 16
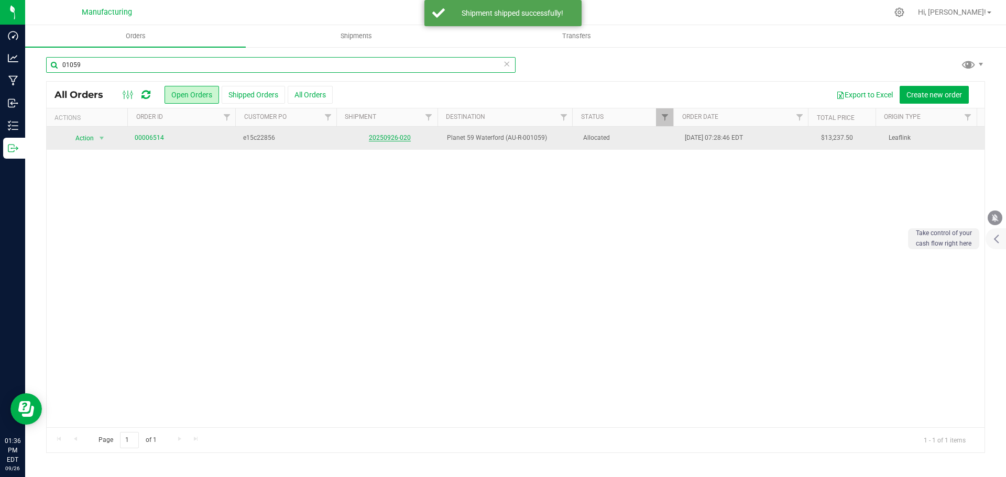
type input "01059"
click at [394, 135] on link "20250926-020" at bounding box center [390, 137] width 42 height 7
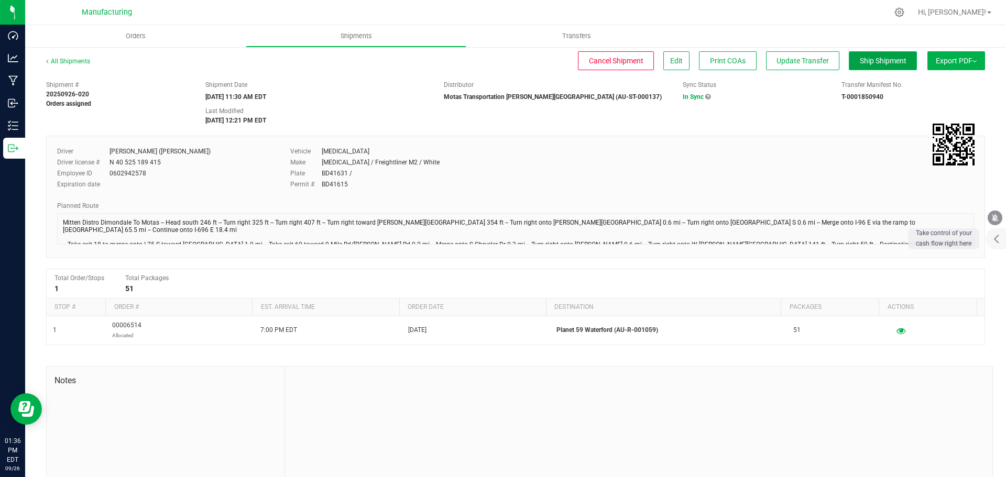
click at [873, 55] on button "Ship Shipment" at bounding box center [883, 60] width 68 height 19
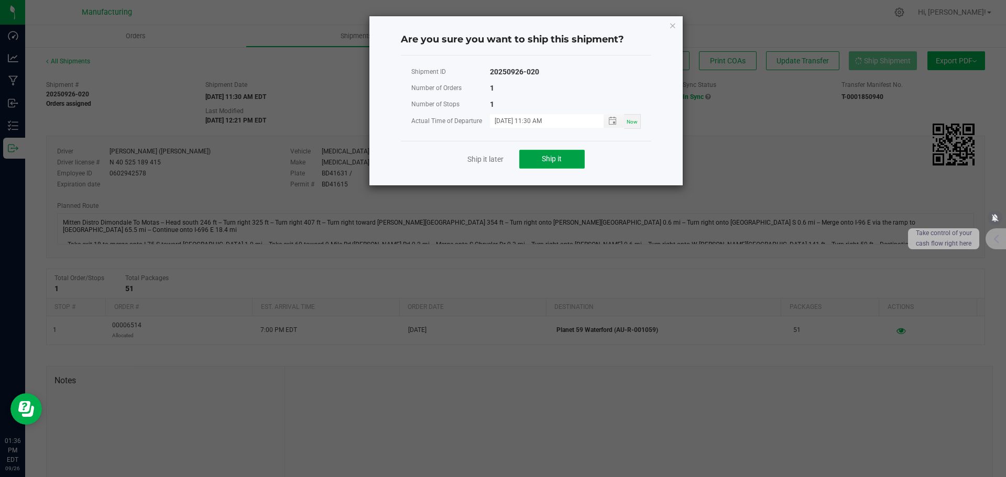
click at [523, 161] on button "Ship it" at bounding box center [552, 159] width 66 height 19
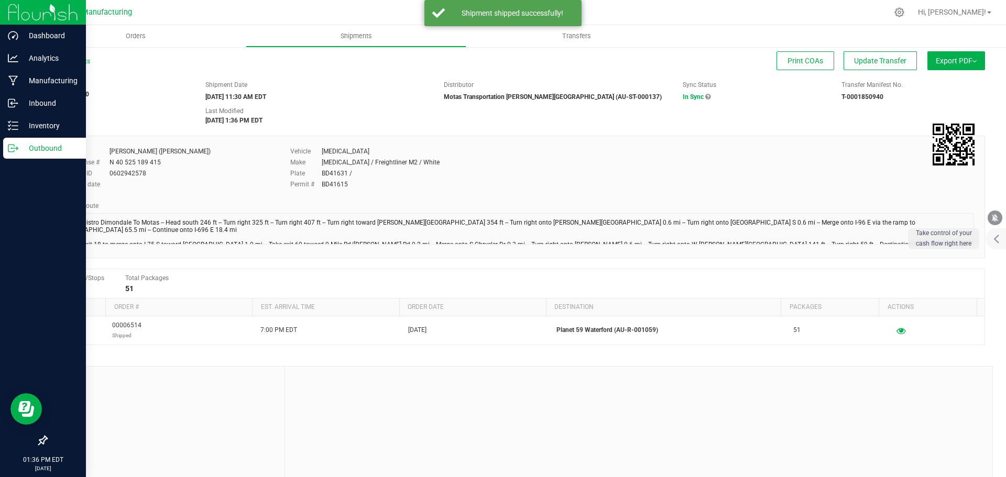
click at [5, 151] on div "Outbound" at bounding box center [44, 148] width 83 height 21
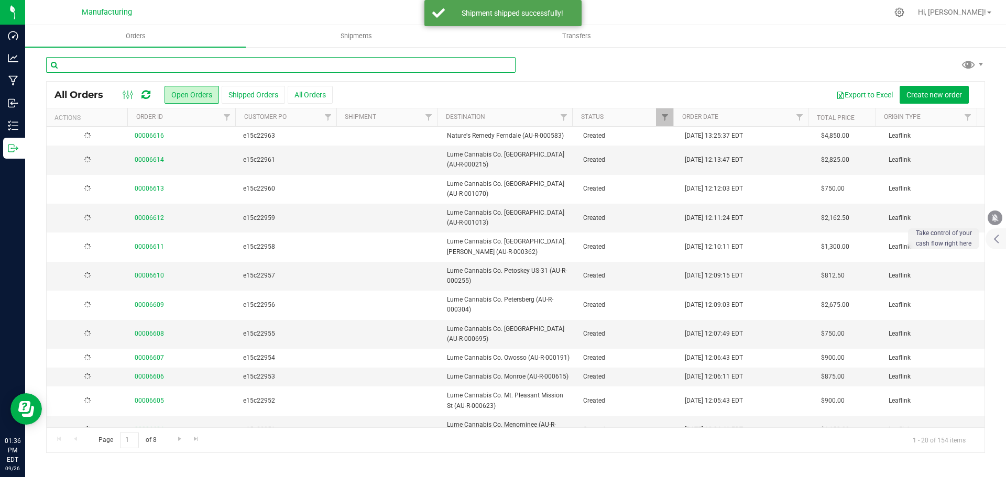
click at [118, 65] on input "text" at bounding box center [281, 65] width 470 height 16
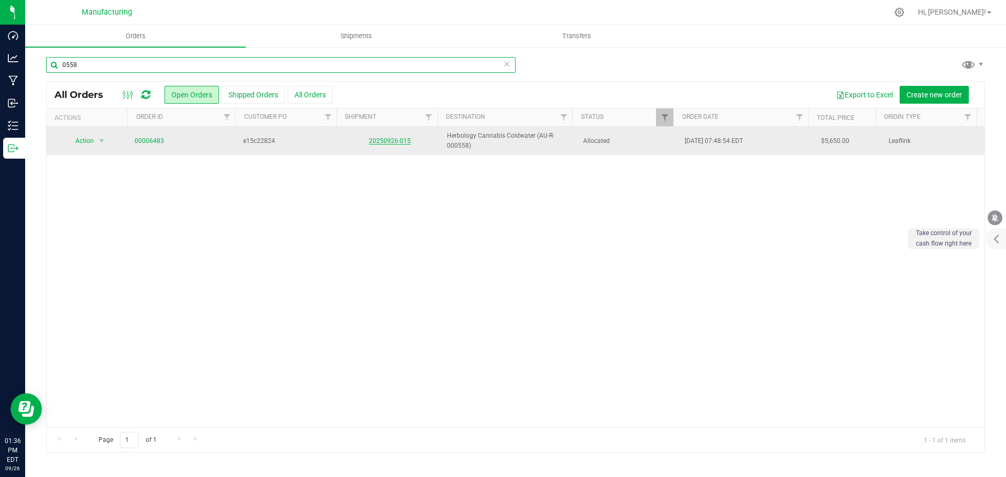
type input "0558"
click at [396, 140] on link "20250926-015" at bounding box center [390, 140] width 42 height 7
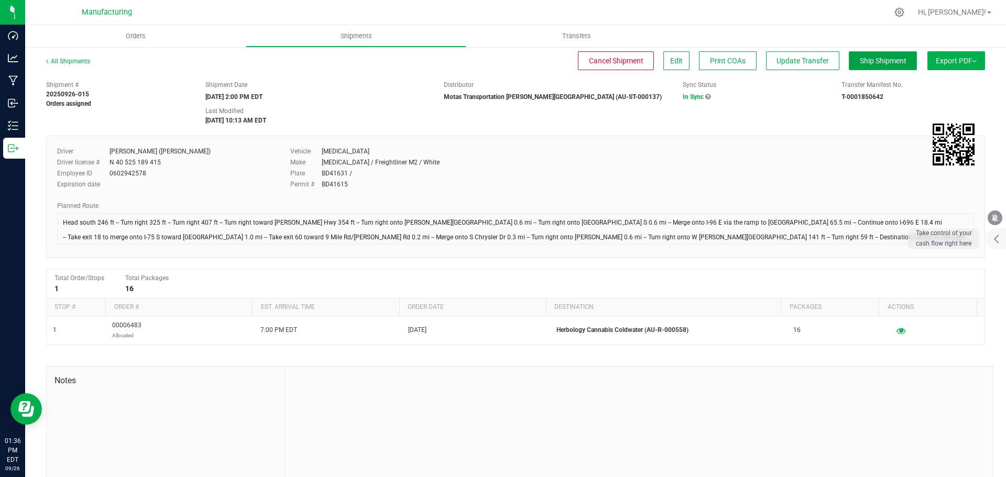
click at [860, 58] on span "Ship Shipment" at bounding box center [883, 61] width 47 height 8
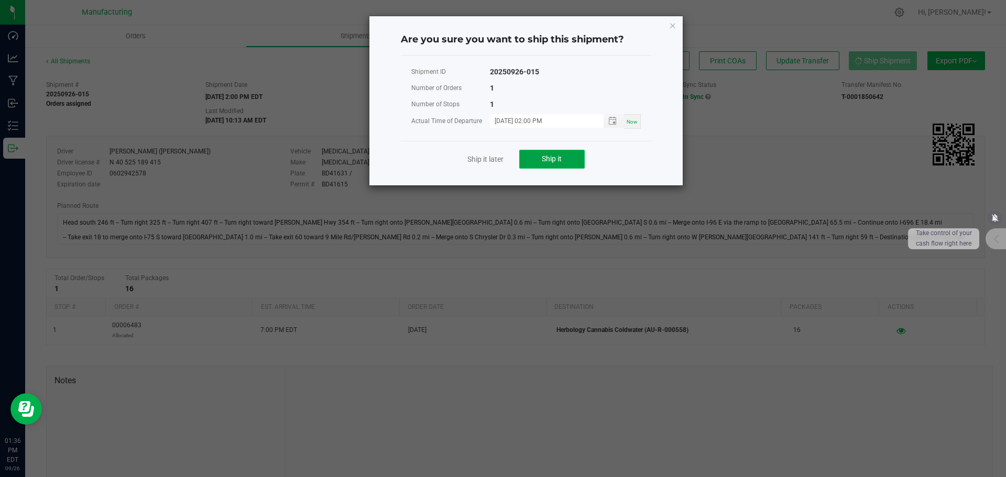
click at [557, 168] on button "Ship it" at bounding box center [552, 159] width 66 height 19
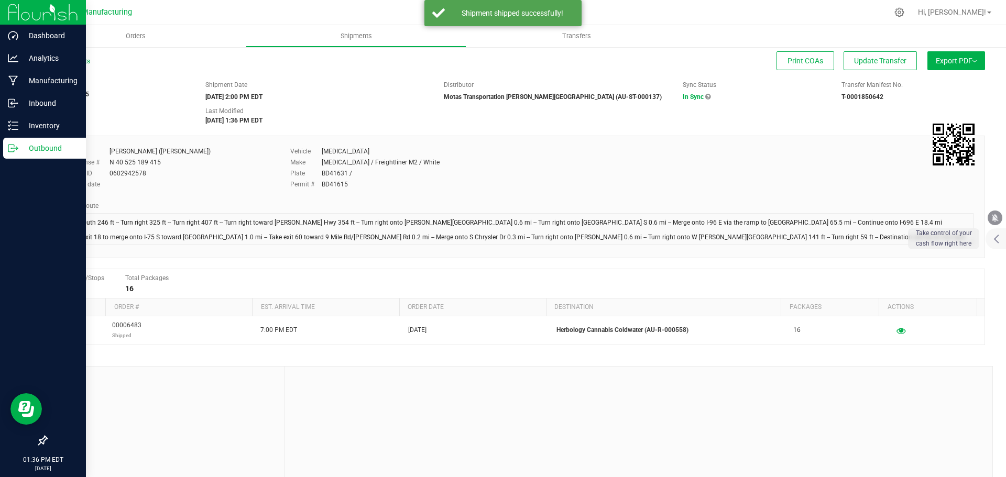
click at [20, 150] on p "Outbound" at bounding box center [49, 148] width 63 height 13
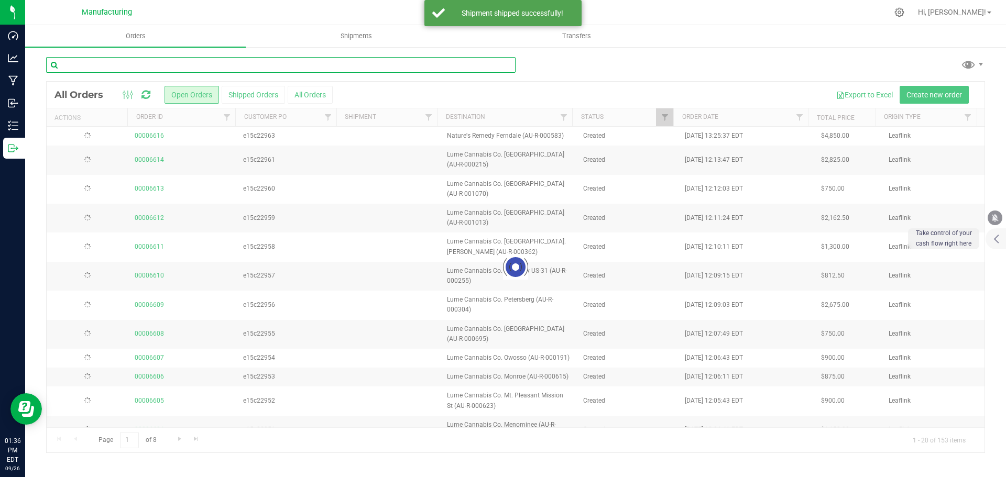
click at [98, 65] on input "text" at bounding box center [281, 65] width 470 height 16
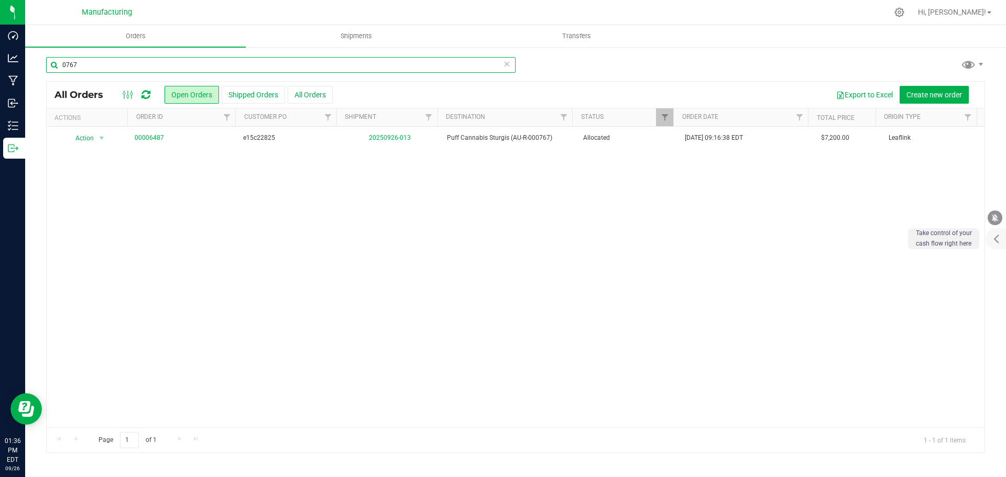
type input "0767"
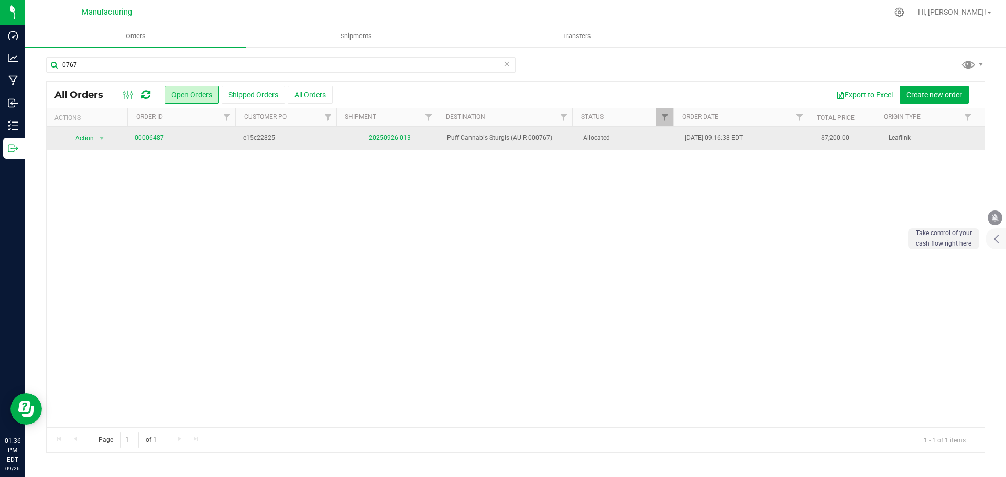
click at [380, 142] on td "20250926-013" at bounding box center [390, 138] width 102 height 23
click at [382, 140] on link "20250926-013" at bounding box center [390, 137] width 42 height 7
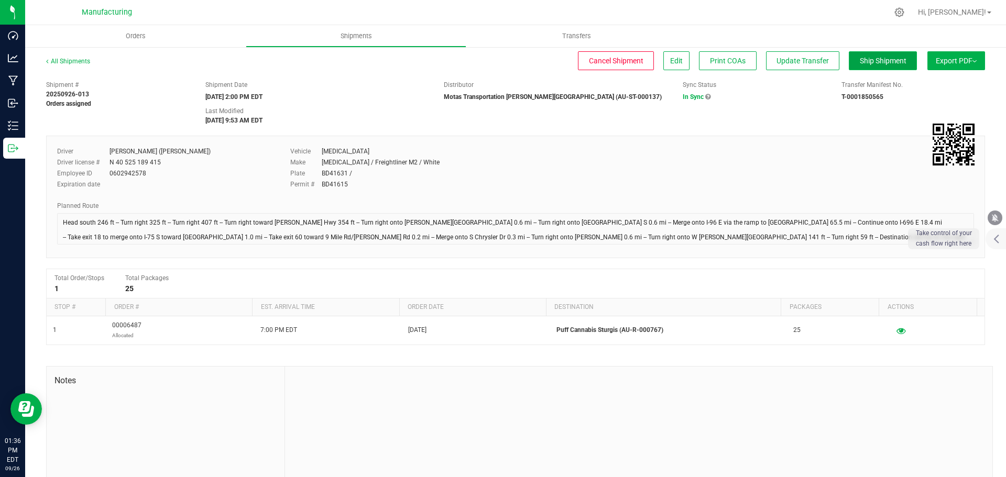
click at [849, 57] on button "Ship Shipment" at bounding box center [883, 60] width 68 height 19
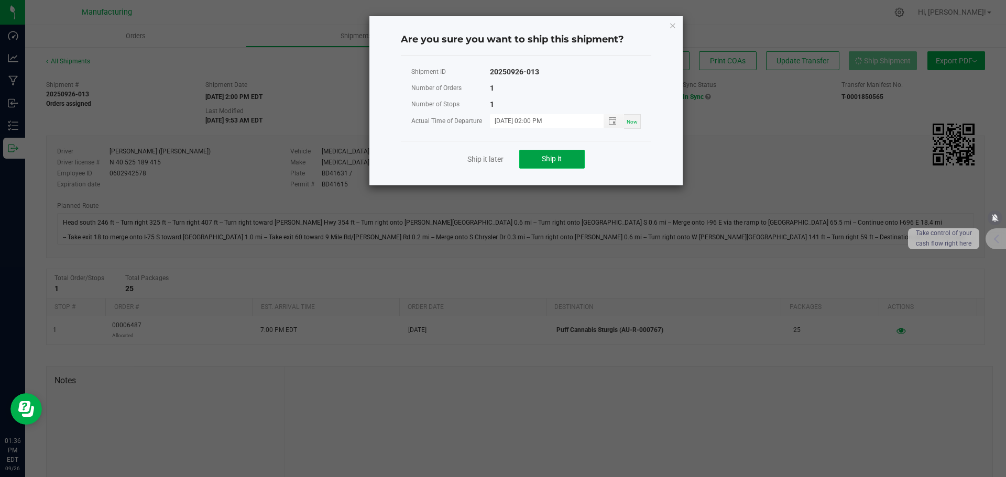
click at [573, 152] on button "Ship it" at bounding box center [552, 159] width 66 height 19
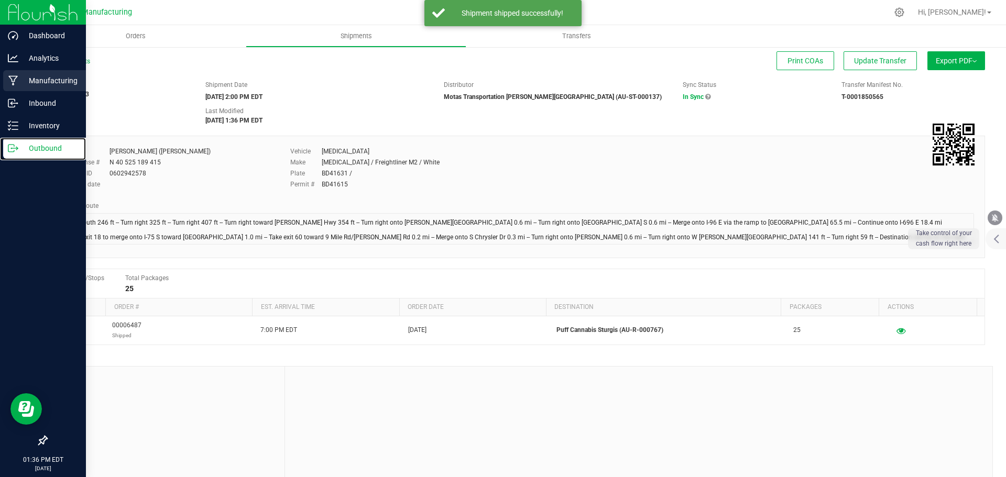
drag, startPoint x: 16, startPoint y: 147, endPoint x: 84, endPoint y: 85, distance: 92.0
click at [17, 146] on icon at bounding box center [13, 148] width 10 height 10
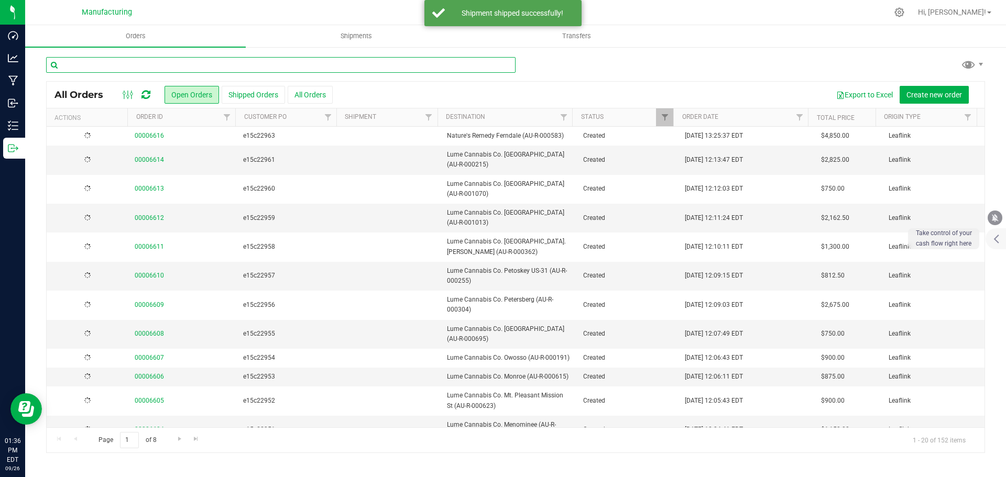
click at [123, 68] on input "text" at bounding box center [281, 65] width 470 height 16
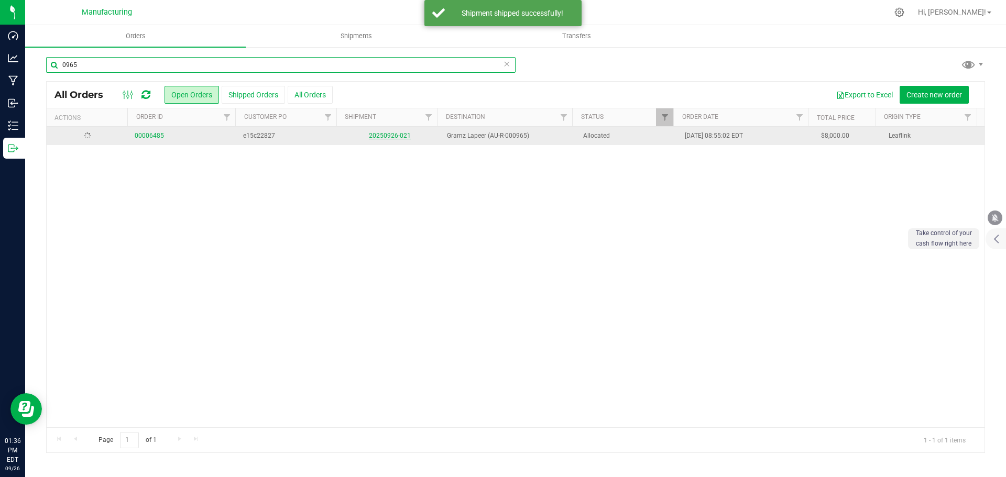
type input "0965"
click at [389, 137] on link "20250926-021" at bounding box center [390, 137] width 42 height 7
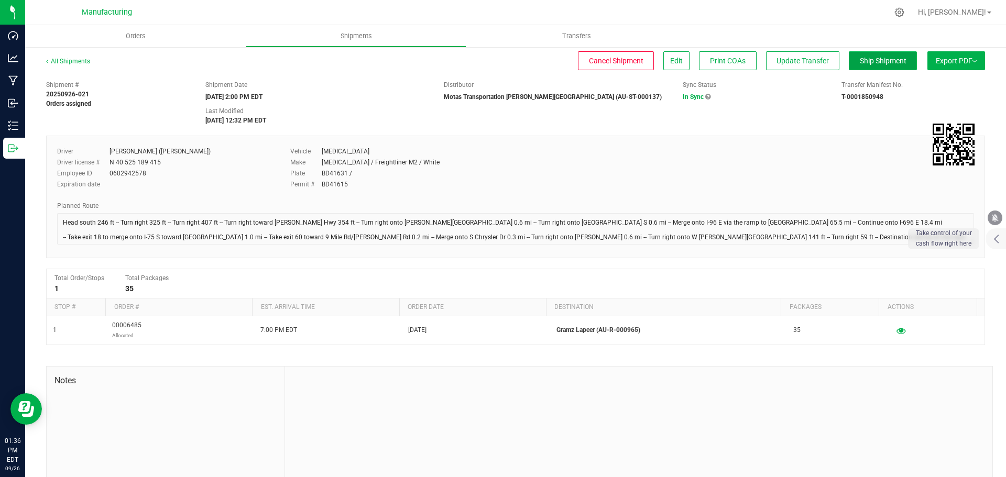
click at [868, 56] on button "Ship Shipment" at bounding box center [883, 60] width 68 height 19
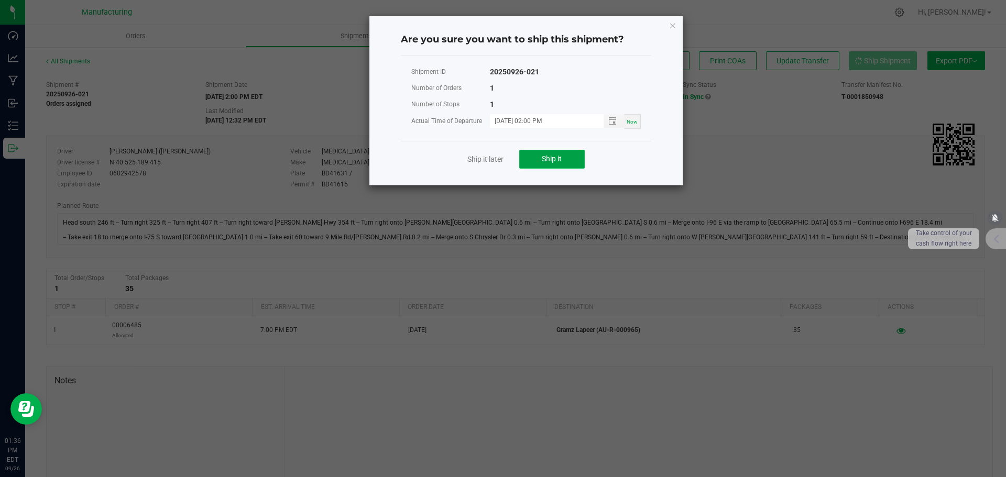
click at [529, 162] on button "Ship it" at bounding box center [552, 159] width 66 height 19
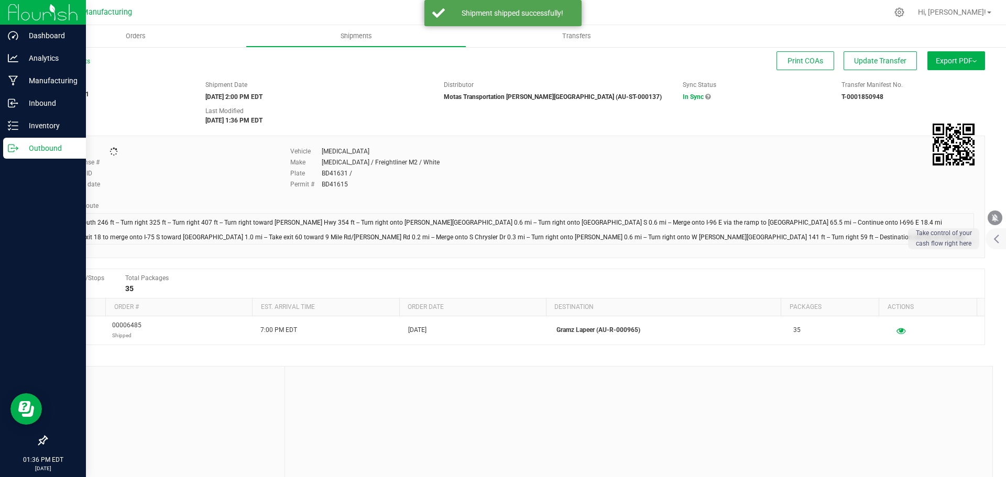
click at [16, 151] on icon at bounding box center [13, 148] width 10 height 10
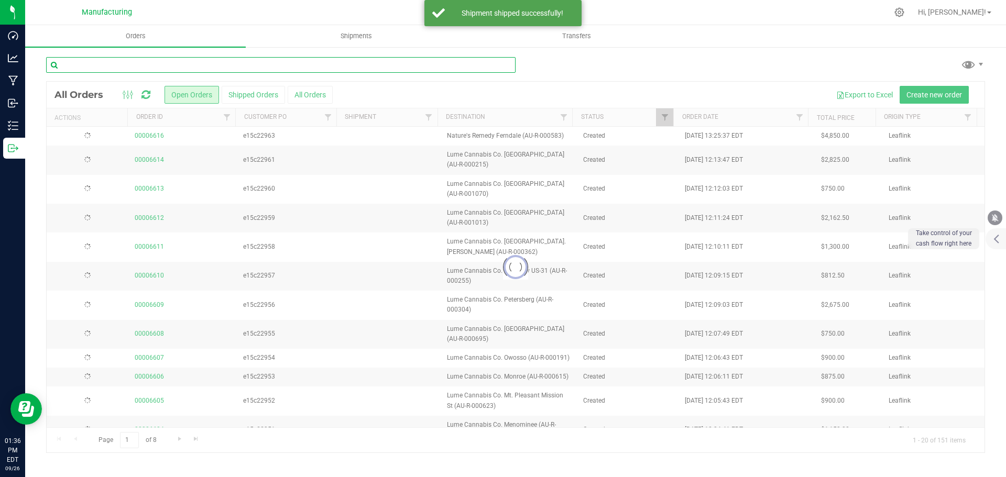
click at [124, 65] on input "text" at bounding box center [281, 65] width 470 height 16
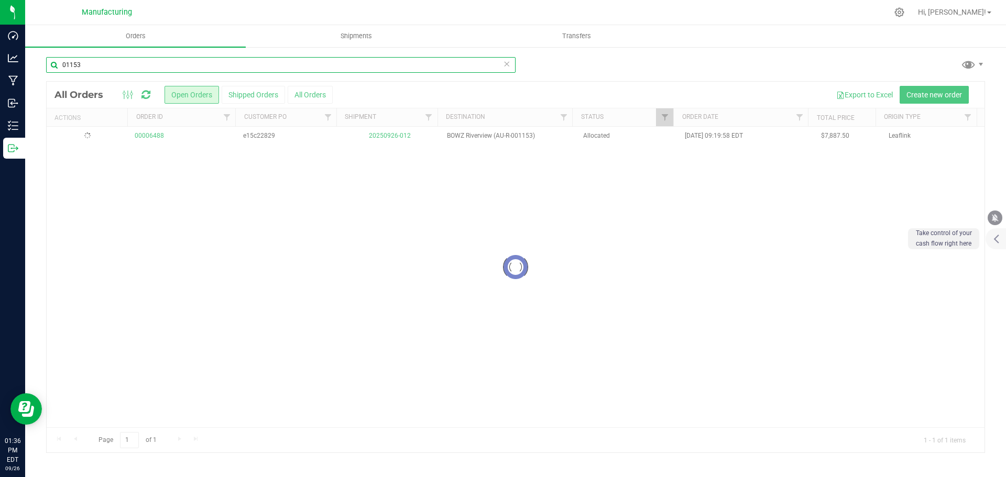
type input "01153"
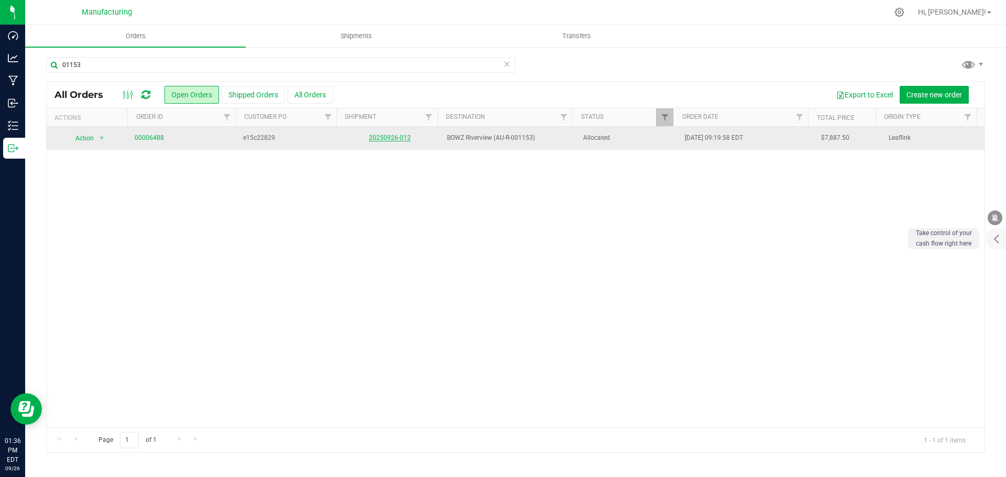
click at [403, 135] on link "20250926-012" at bounding box center [390, 137] width 42 height 7
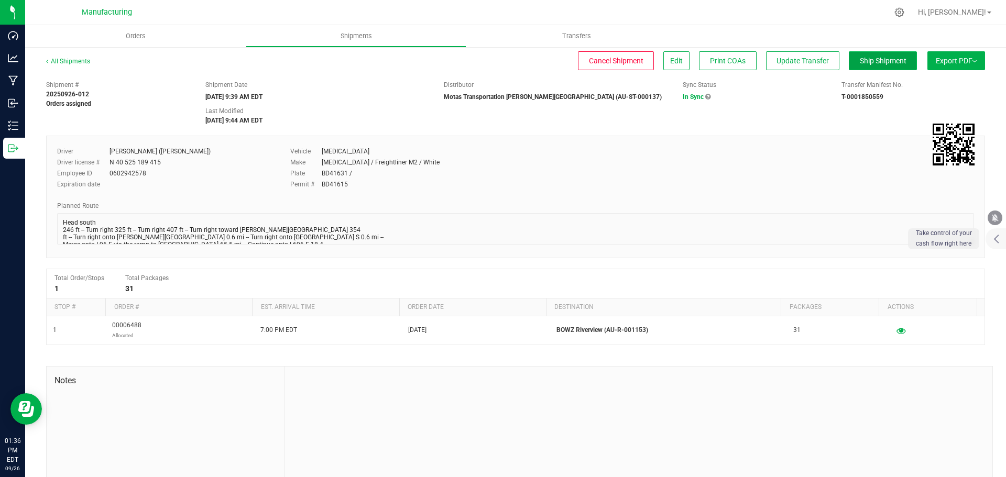
click at [860, 66] on button "Ship Shipment" at bounding box center [883, 60] width 68 height 19
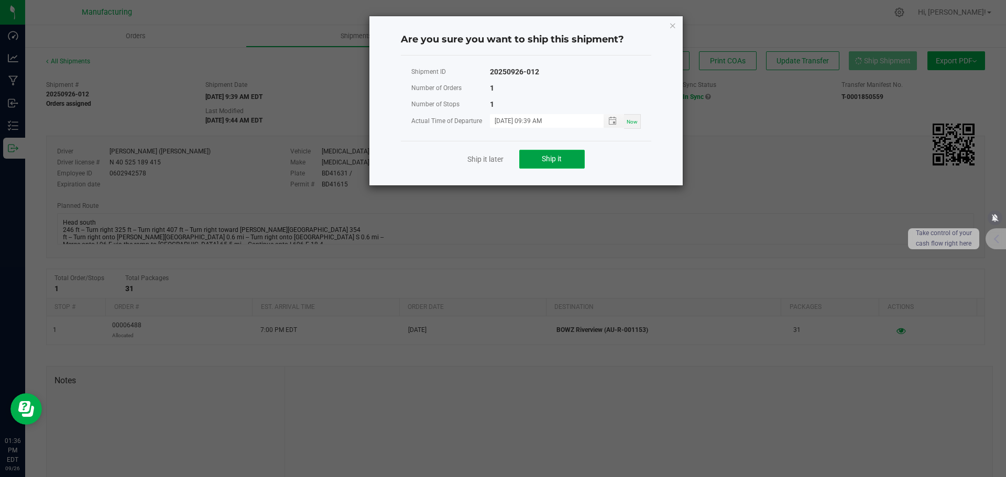
click at [545, 152] on button "Ship it" at bounding box center [552, 159] width 66 height 19
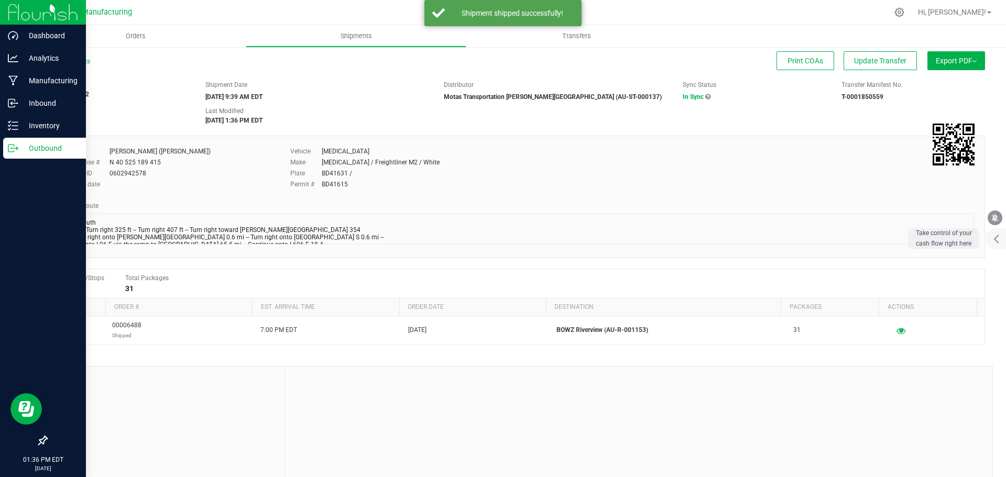
click at [18, 152] on icon at bounding box center [13, 148] width 10 height 10
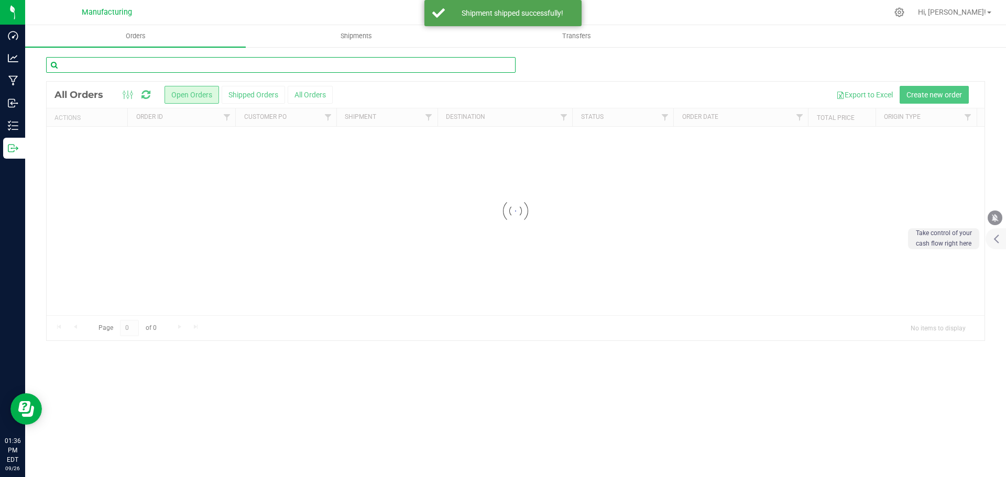
click at [132, 63] on input "text" at bounding box center [281, 65] width 470 height 16
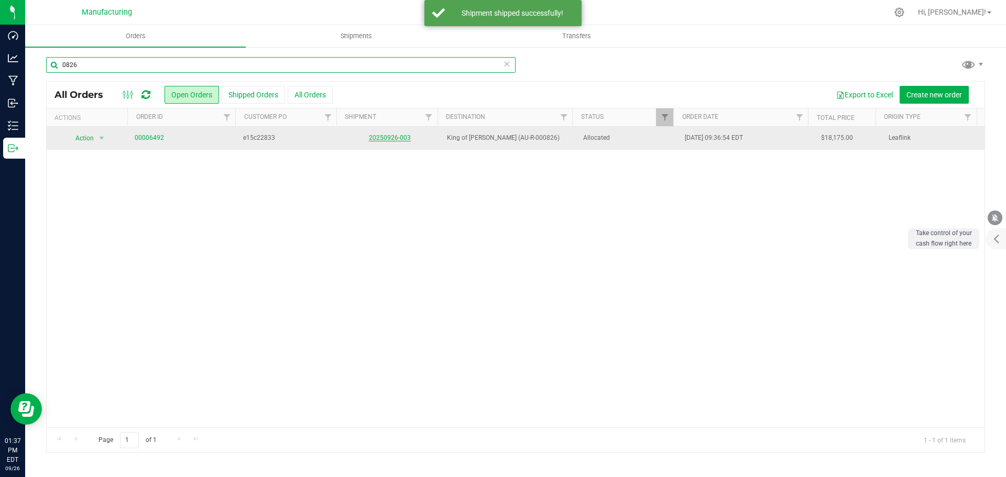
type input "0826"
click at [402, 140] on link "20250926-003" at bounding box center [390, 137] width 42 height 7
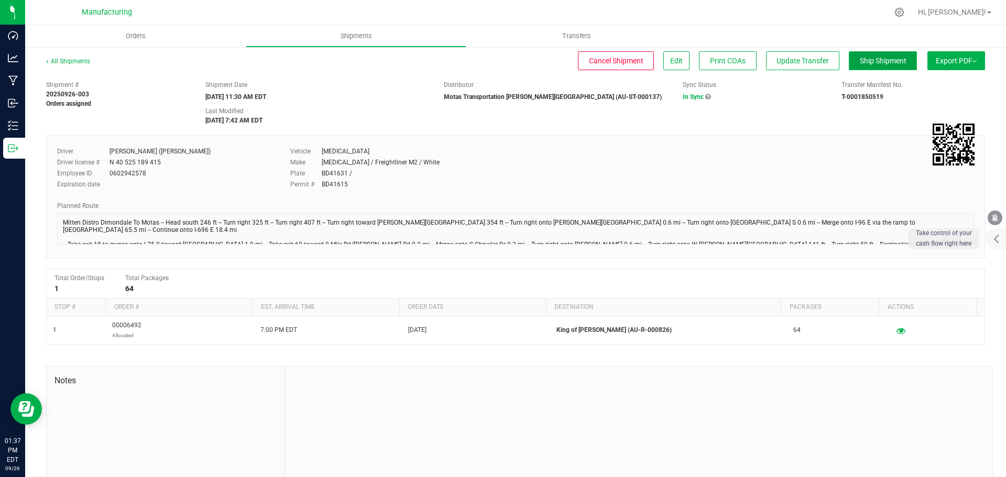
click at [875, 61] on span "Ship Shipment" at bounding box center [883, 61] width 47 height 8
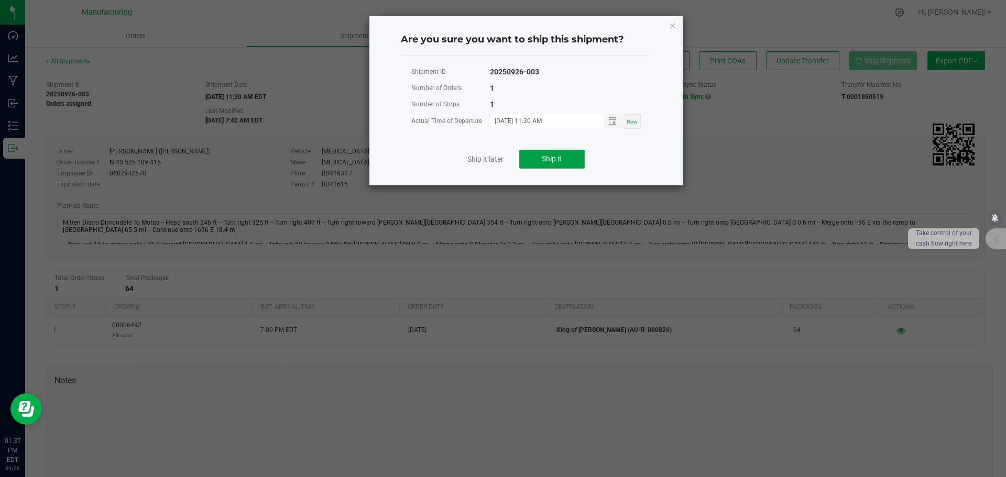
click at [538, 159] on button "Ship it" at bounding box center [552, 159] width 66 height 19
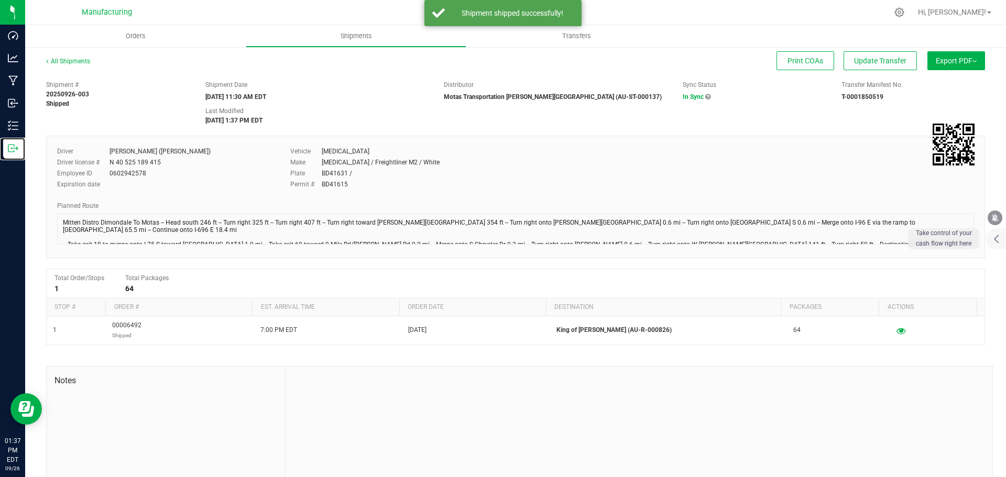
click at [0, 0] on p "Outbound" at bounding box center [0, 0] width 0 height 0
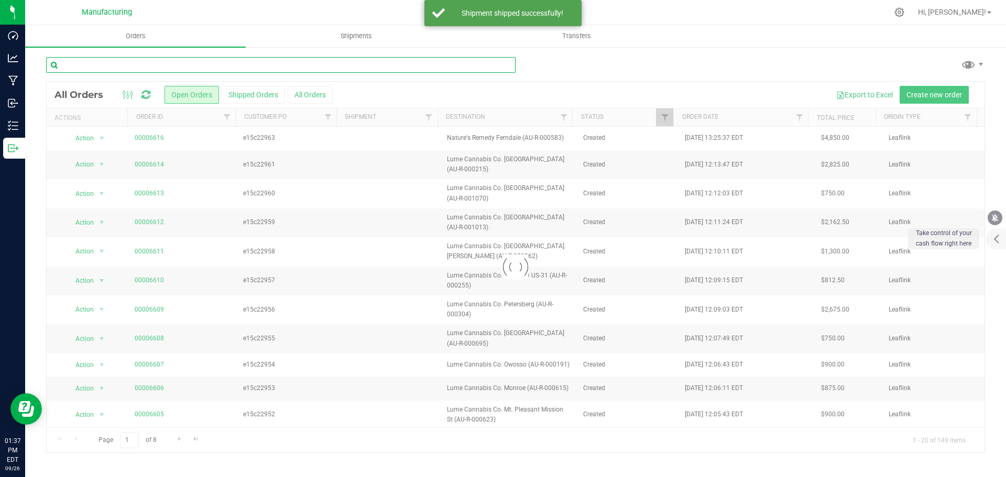
click at [108, 61] on input "text" at bounding box center [281, 65] width 470 height 16
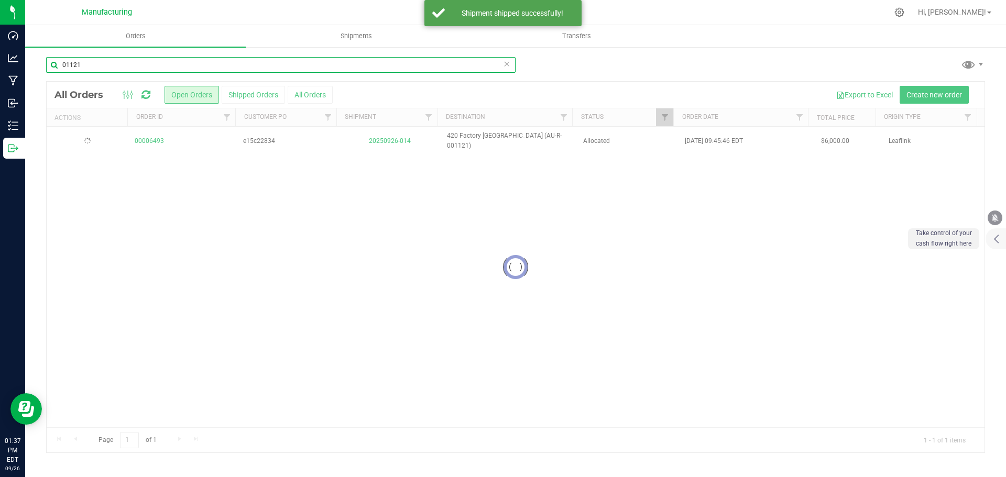
type input "01121"
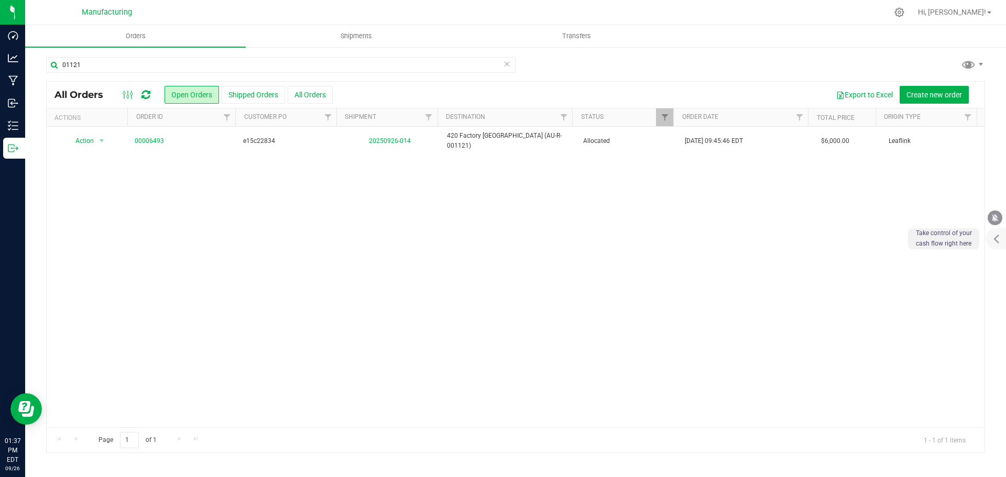
click at [399, 139] on link "20250926-014" at bounding box center [390, 140] width 42 height 7
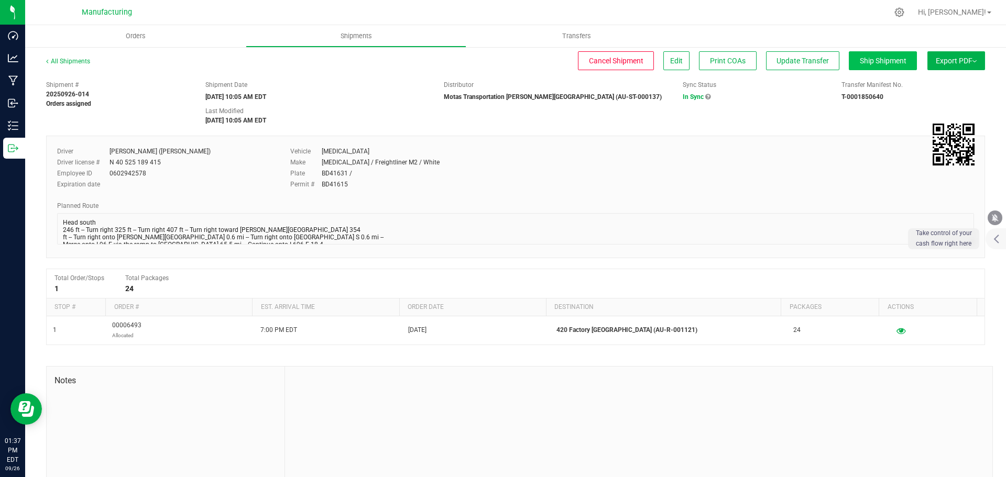
drag, startPoint x: 866, startPoint y: 74, endPoint x: 865, endPoint y: 67, distance: 7.9
click at [866, 74] on div "All Shipments Cancel Shipment Edit Print COAs Update Transfer Ship Shipment Exp…" at bounding box center [515, 66] width 939 height 19
click at [863, 60] on span "Ship Shipment" at bounding box center [883, 61] width 47 height 8
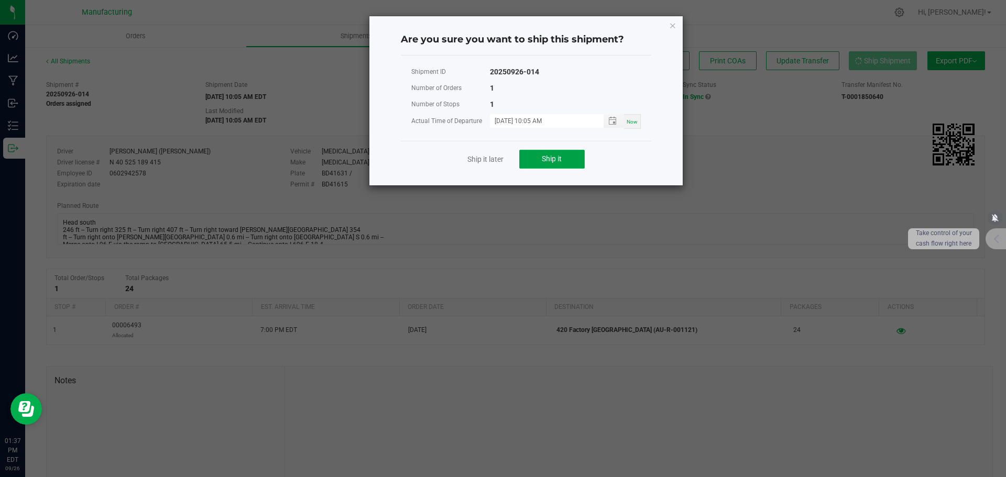
click at [540, 157] on button "Ship it" at bounding box center [552, 159] width 66 height 19
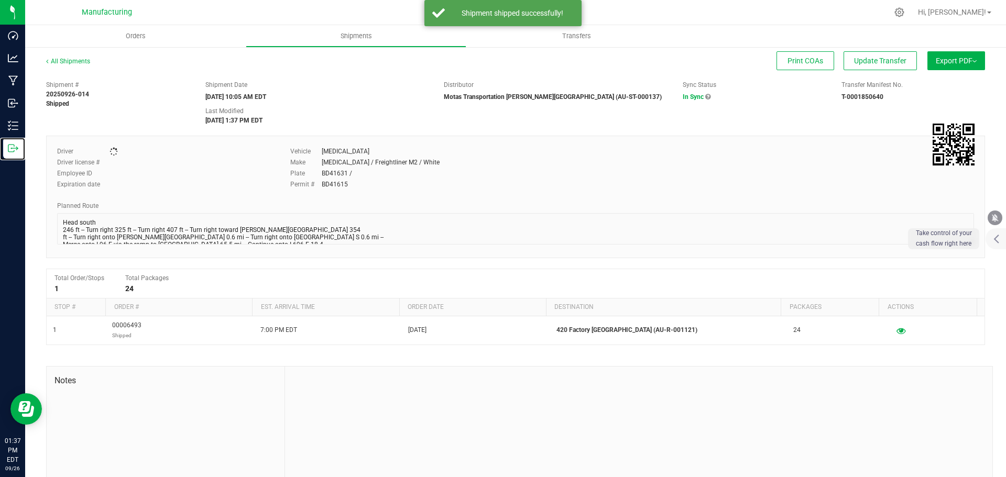
click at [15, 147] on icon at bounding box center [13, 148] width 10 height 10
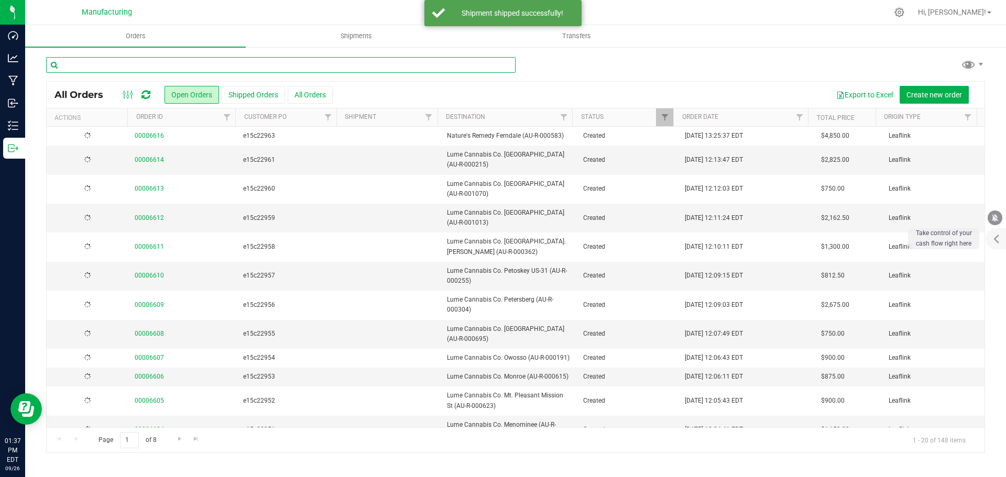
click at [142, 62] on input "text" at bounding box center [281, 65] width 470 height 16
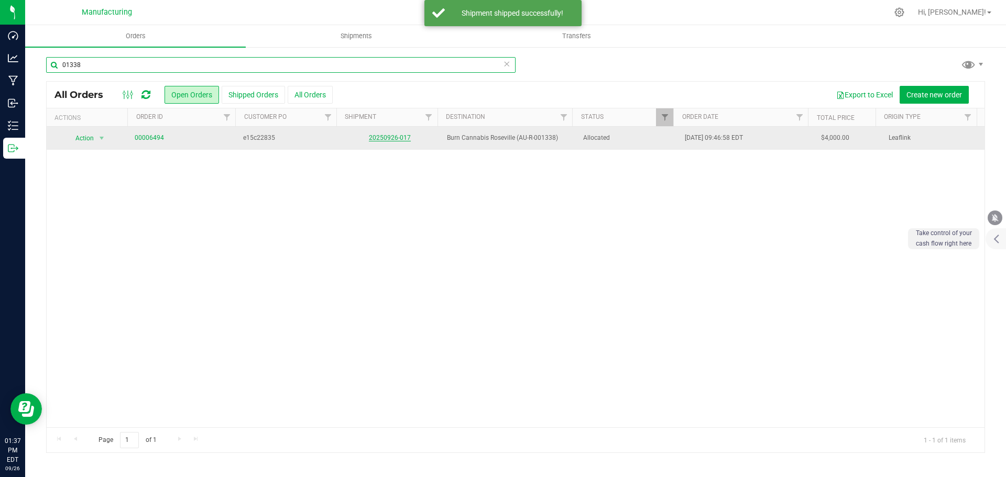
type input "01338"
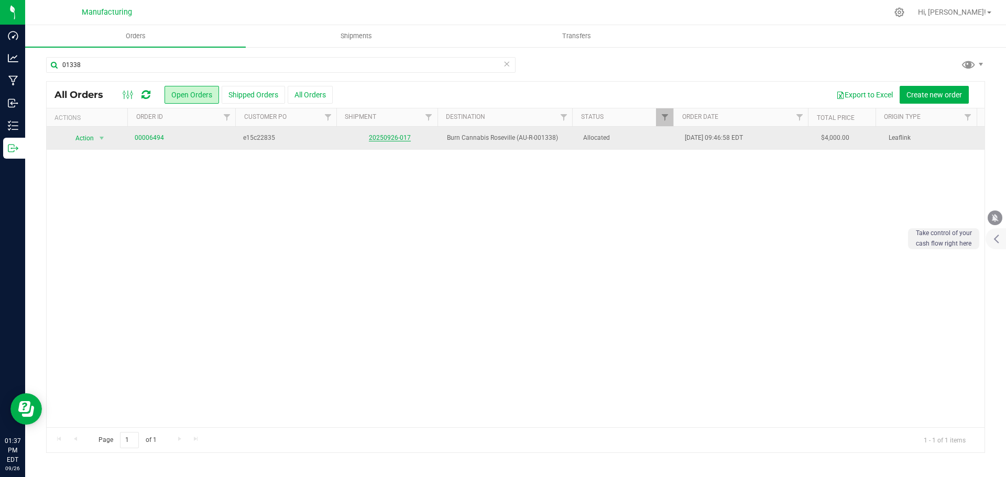
click at [379, 136] on link "20250926-017" at bounding box center [390, 137] width 42 height 7
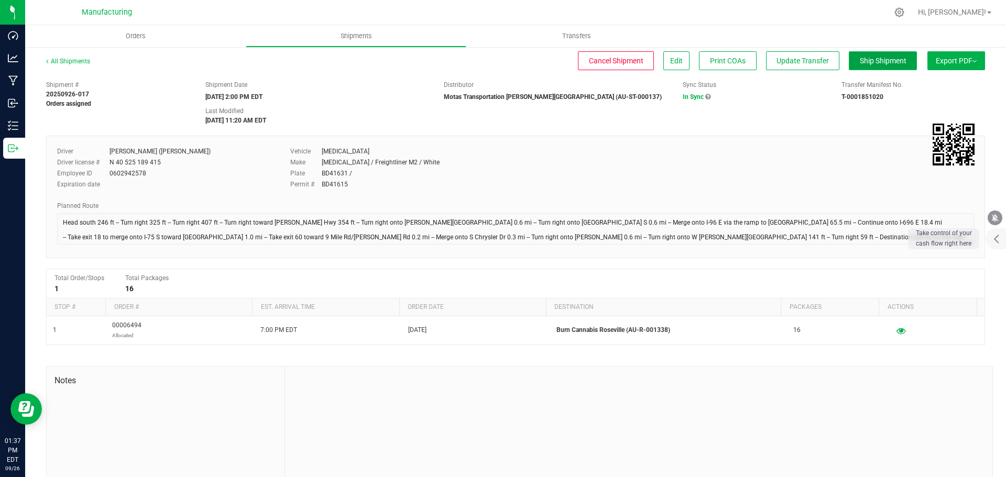
click at [889, 62] on span "Ship Shipment" at bounding box center [883, 61] width 47 height 8
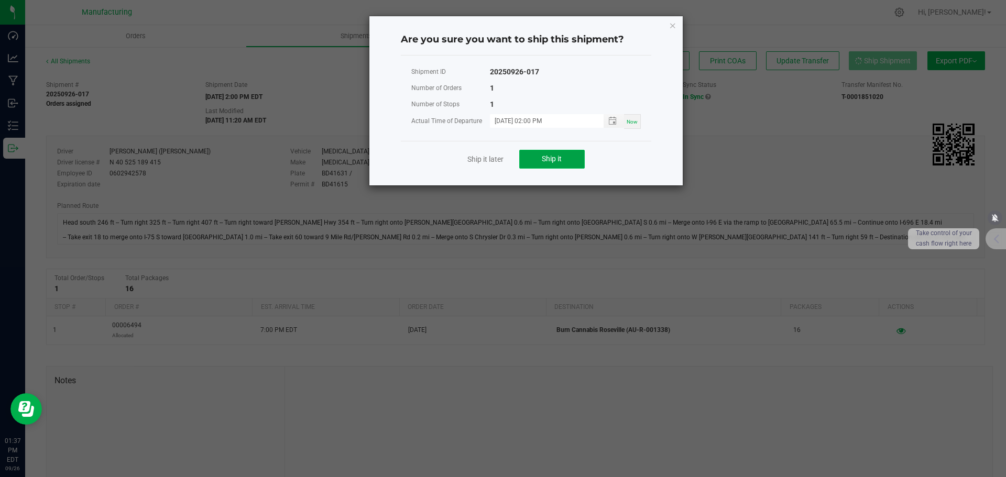
drag, startPoint x: 541, startPoint y: 165, endPoint x: 1006, endPoint y: 237, distance: 469.8
click at [542, 165] on button "Ship it" at bounding box center [552, 159] width 66 height 19
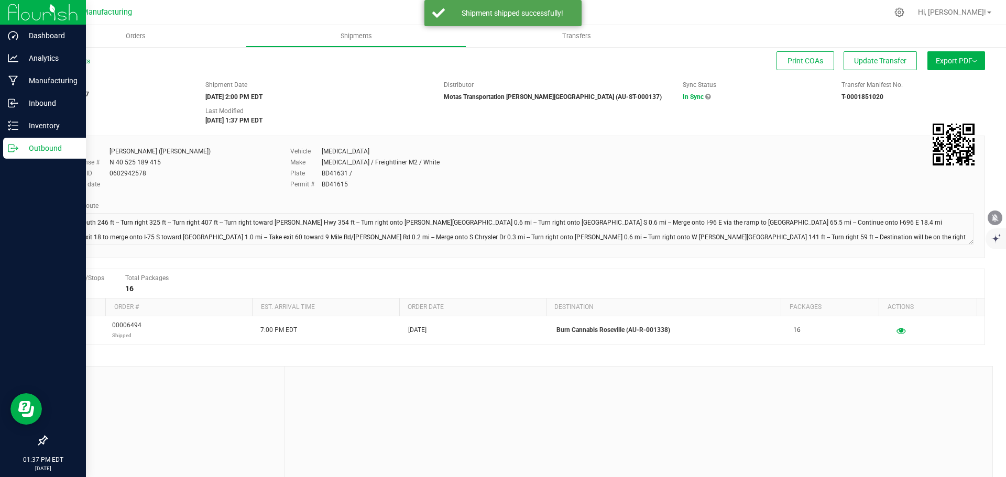
click at [29, 149] on p "Outbound" at bounding box center [49, 148] width 63 height 13
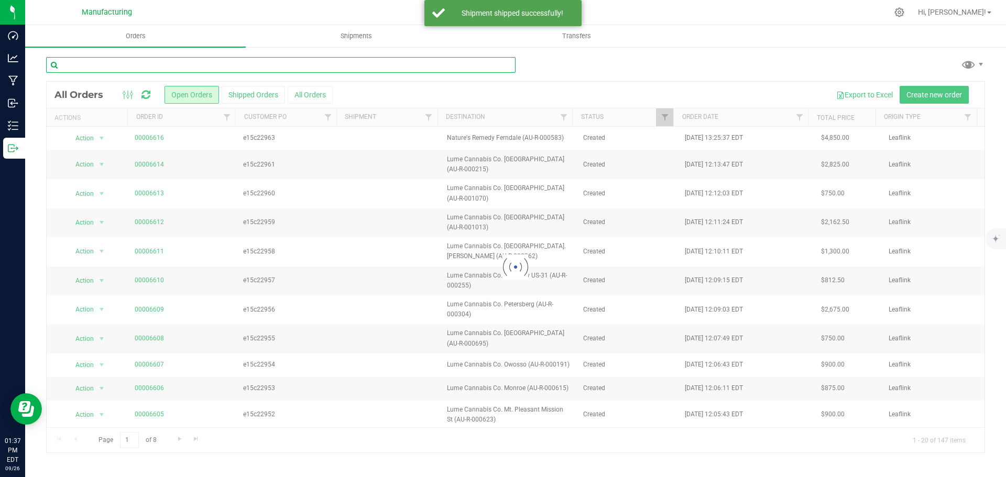
click at [119, 58] on input "text" at bounding box center [281, 65] width 470 height 16
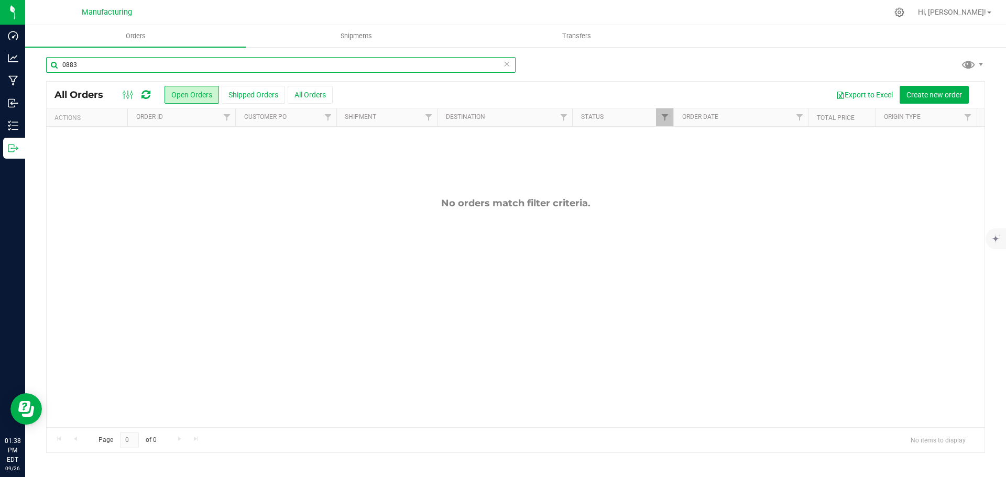
click at [215, 66] on input "0883" at bounding box center [281, 65] width 470 height 16
type input "0"
click at [121, 71] on input "01121" at bounding box center [281, 65] width 470 height 16
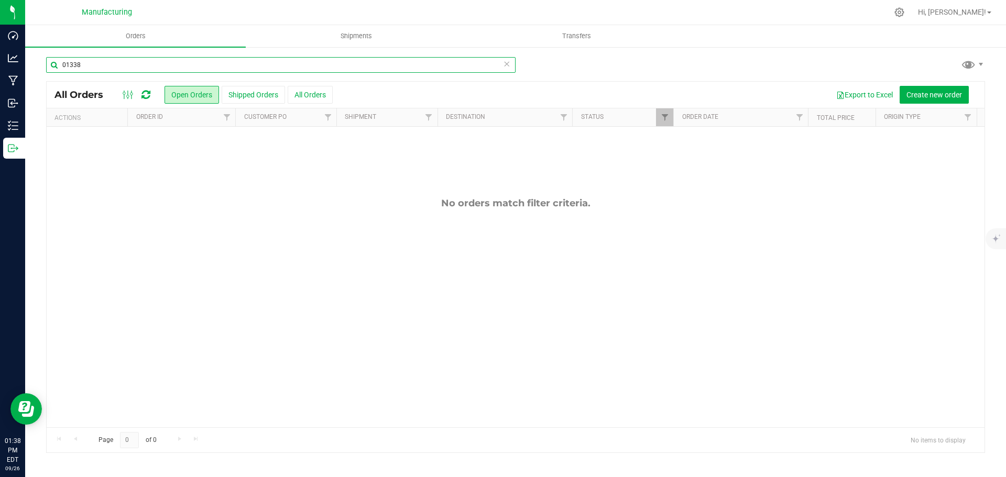
click at [107, 61] on input "01338" at bounding box center [281, 65] width 470 height 16
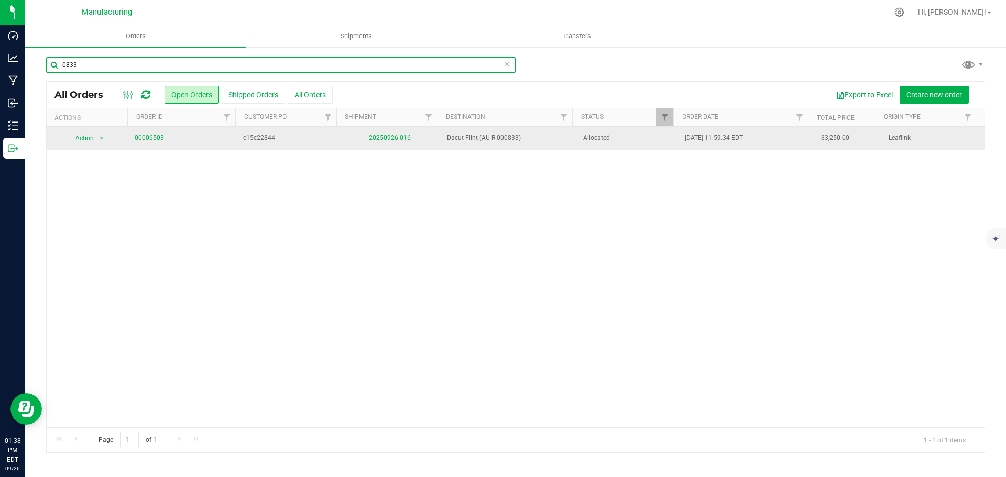
type input "0833"
click at [393, 137] on link "20250926-016" at bounding box center [390, 137] width 42 height 7
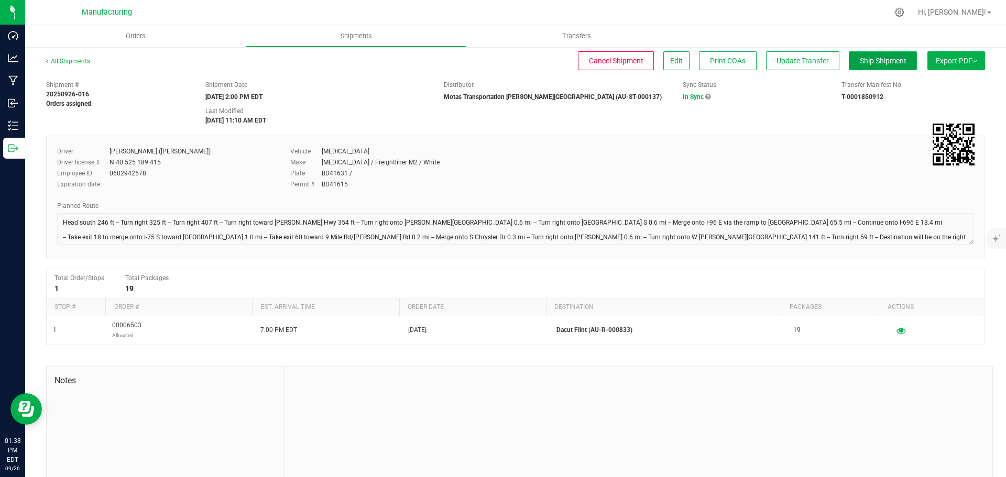
click at [862, 62] on span "Ship Shipment" at bounding box center [883, 61] width 47 height 8
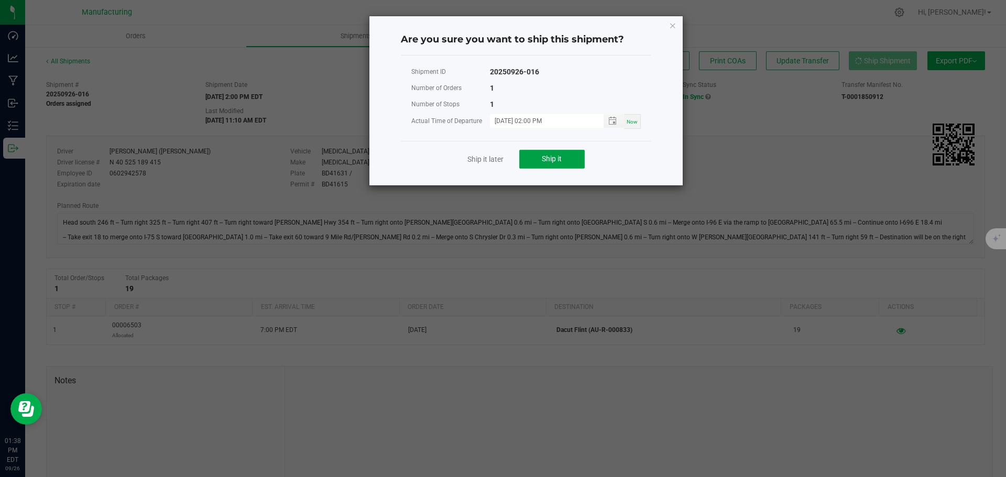
click at [548, 168] on button "Ship it" at bounding box center [552, 159] width 66 height 19
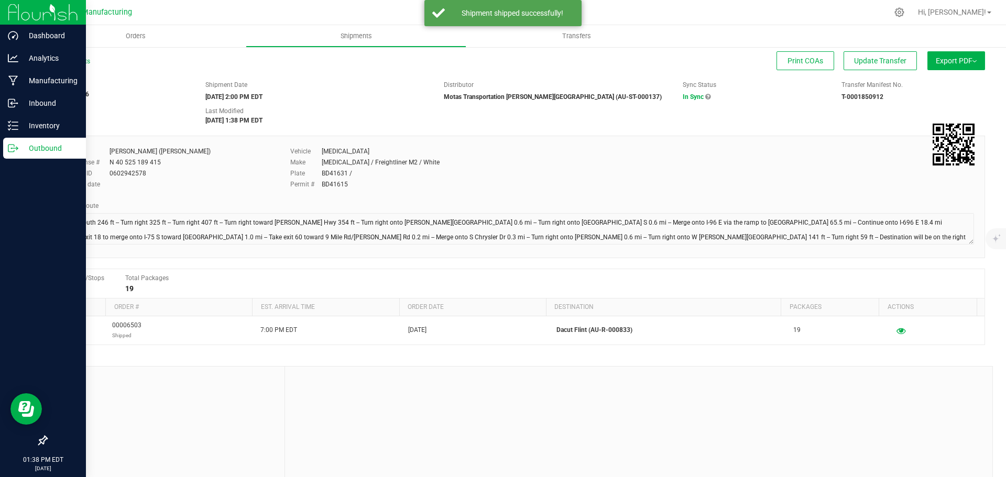
click at [15, 148] on icon at bounding box center [13, 148] width 10 height 10
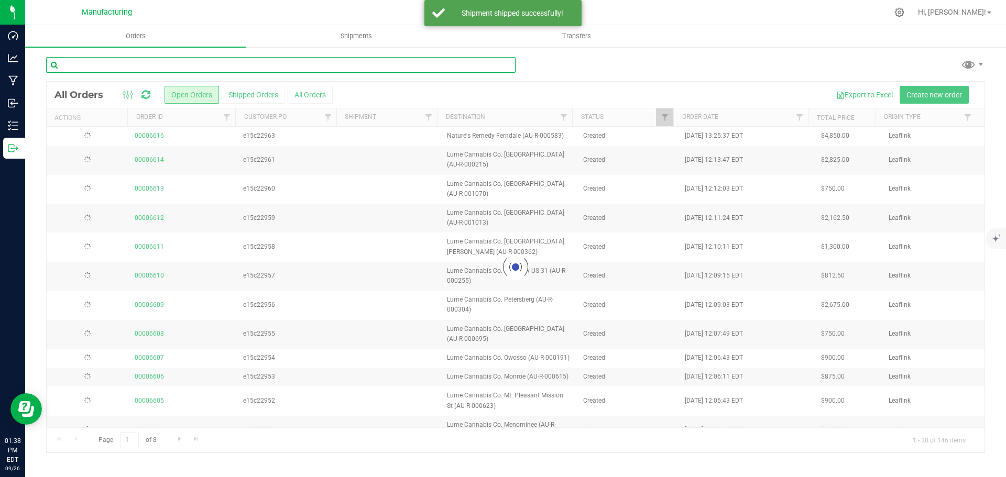
click at [143, 66] on input "text" at bounding box center [281, 65] width 470 height 16
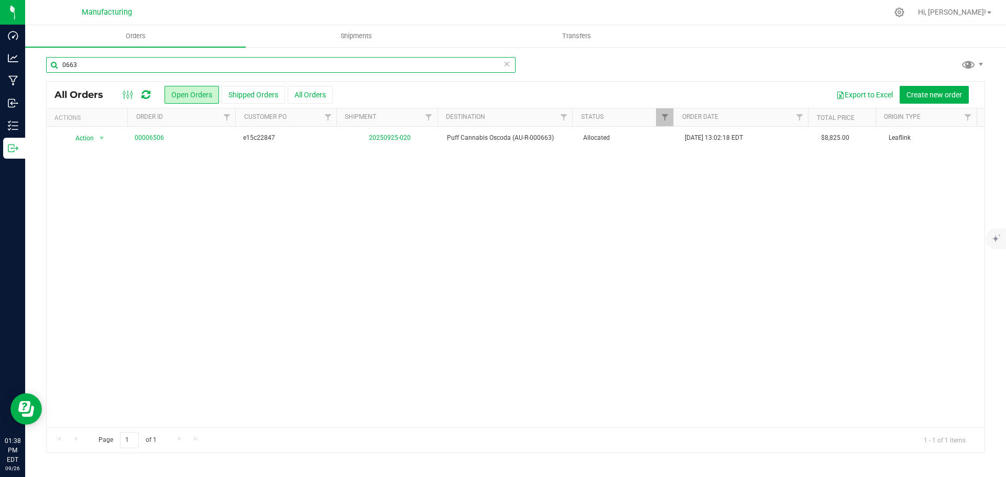
type input "0663"
click at [380, 135] on link "20250925-020" at bounding box center [390, 137] width 42 height 7
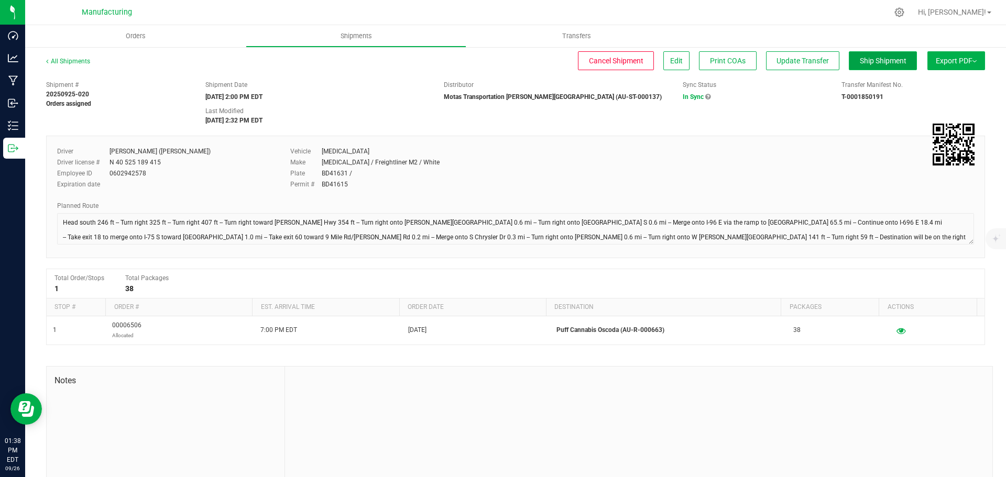
click at [866, 59] on span "Ship Shipment" at bounding box center [883, 61] width 47 height 8
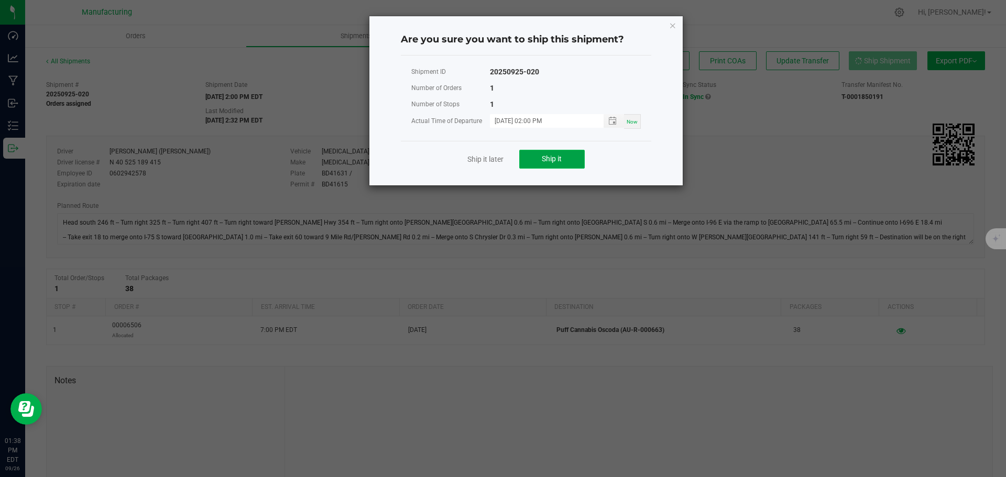
click at [541, 156] on button "Ship it" at bounding box center [552, 159] width 66 height 19
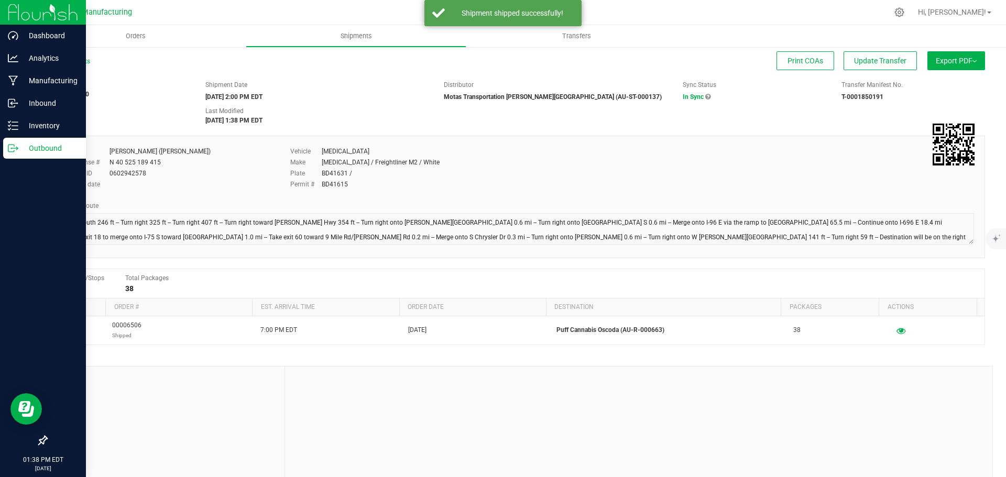
click at [13, 151] on icon at bounding box center [13, 148] width 10 height 10
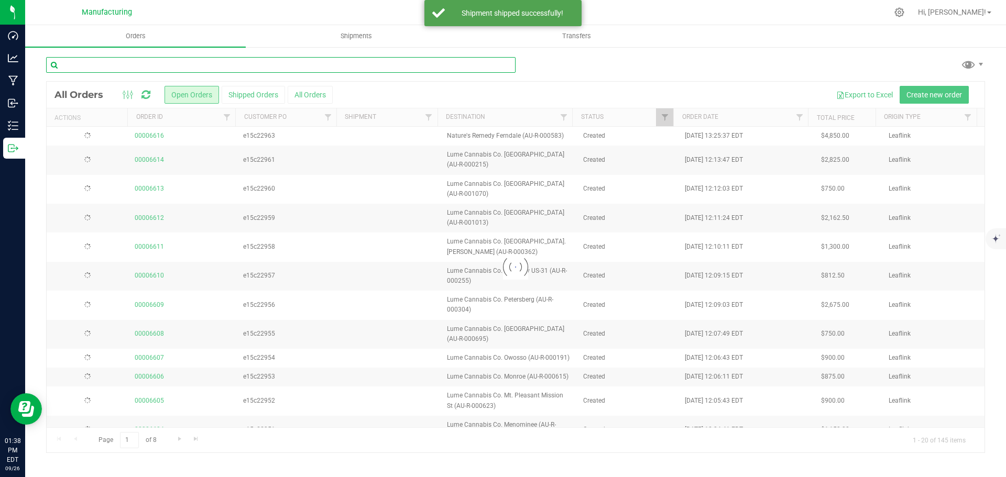
click at [100, 61] on input "text" at bounding box center [281, 65] width 470 height 16
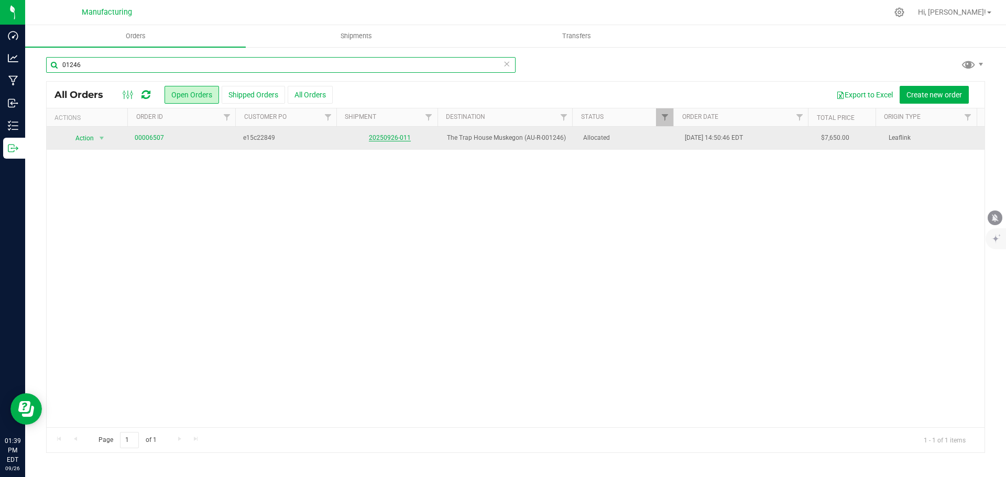
type input "01246"
click at [387, 137] on link "20250926-011" at bounding box center [390, 137] width 42 height 7
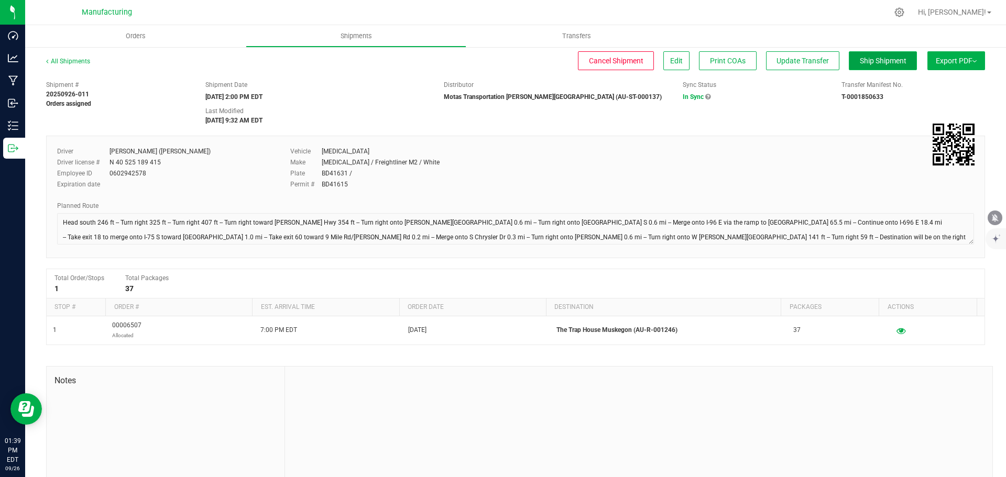
click at [873, 63] on span "Ship Shipment" at bounding box center [883, 61] width 47 height 8
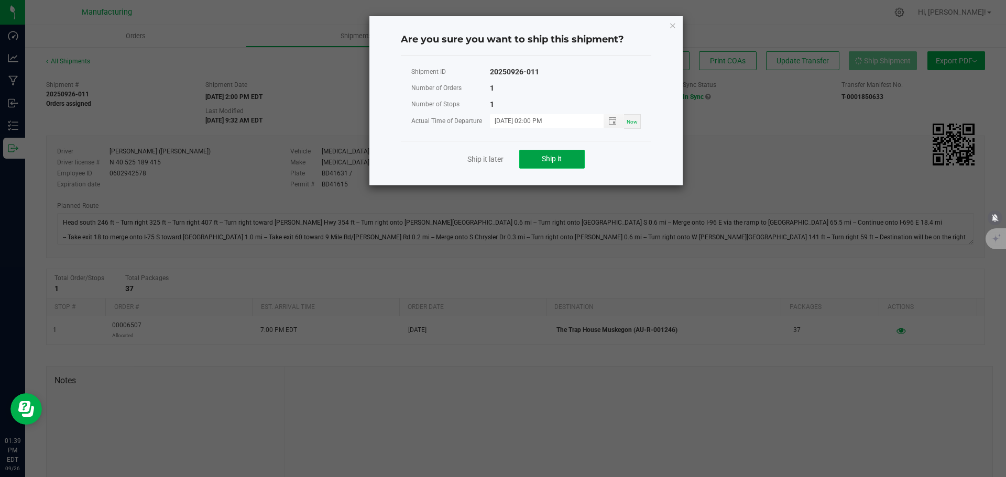
click at [553, 152] on button "Ship it" at bounding box center [552, 159] width 66 height 19
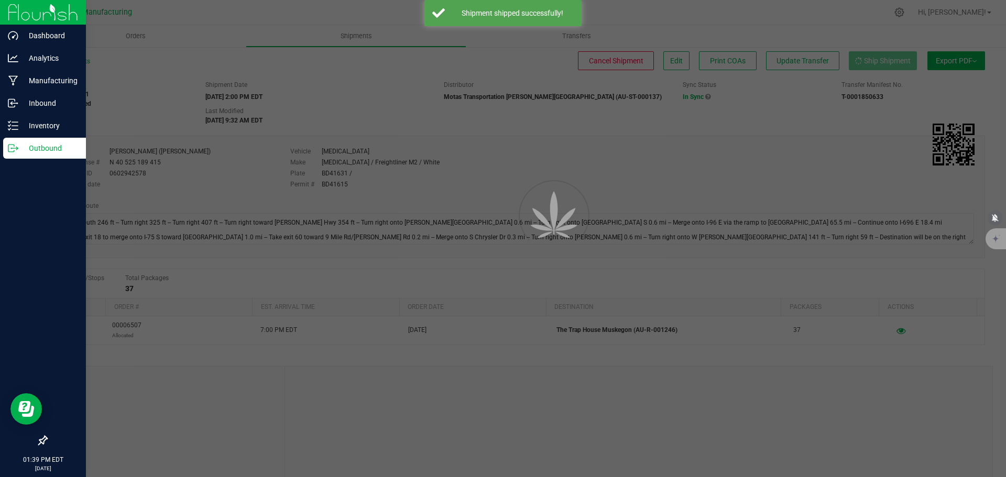
click at [15, 149] on icon at bounding box center [13, 148] width 10 height 10
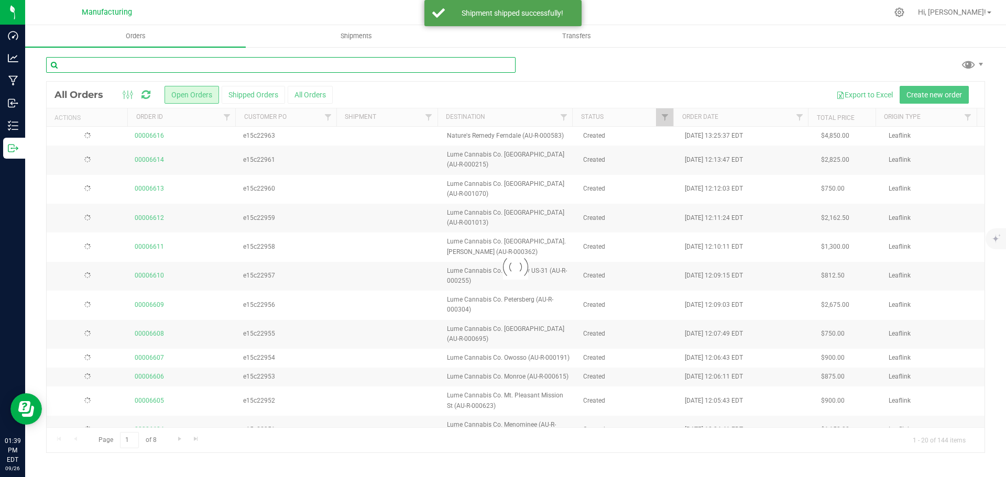
click at [113, 66] on input "text" at bounding box center [281, 65] width 470 height 16
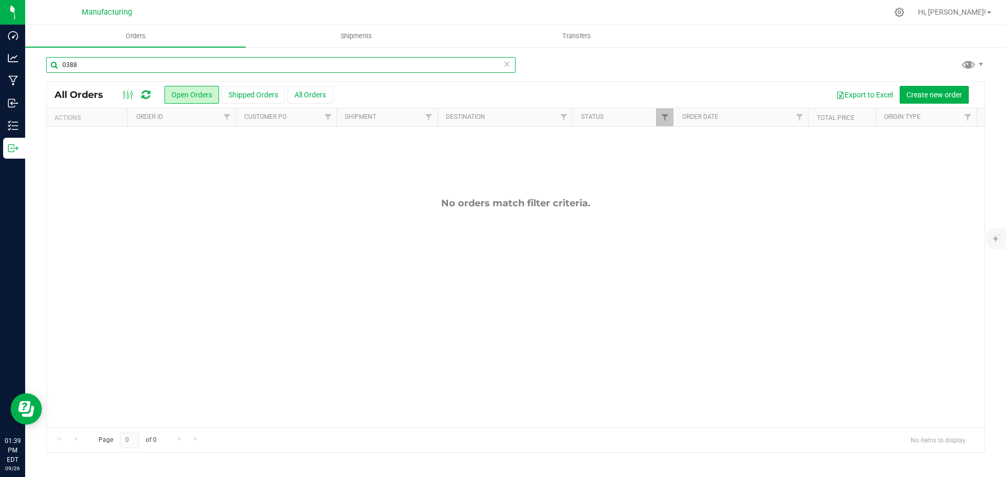
click at [132, 61] on input "0388" at bounding box center [281, 65] width 470 height 16
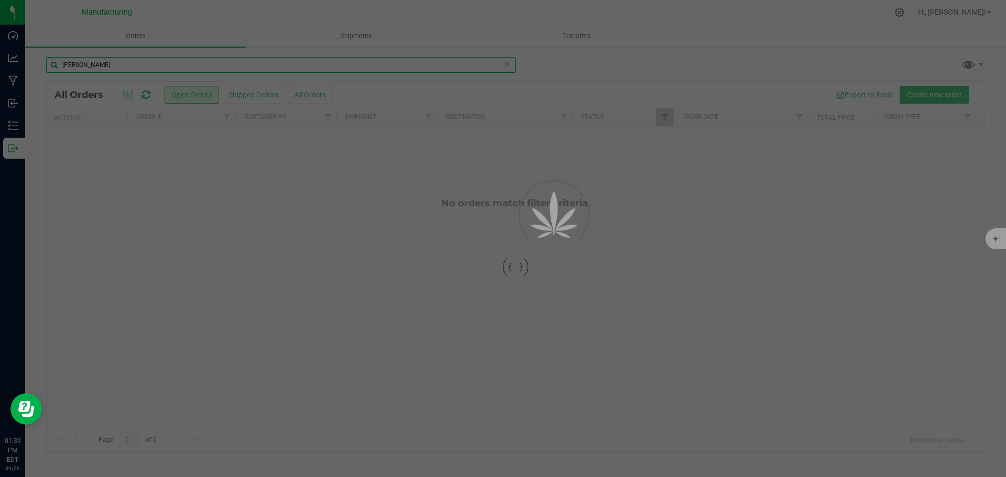
type input "fred"
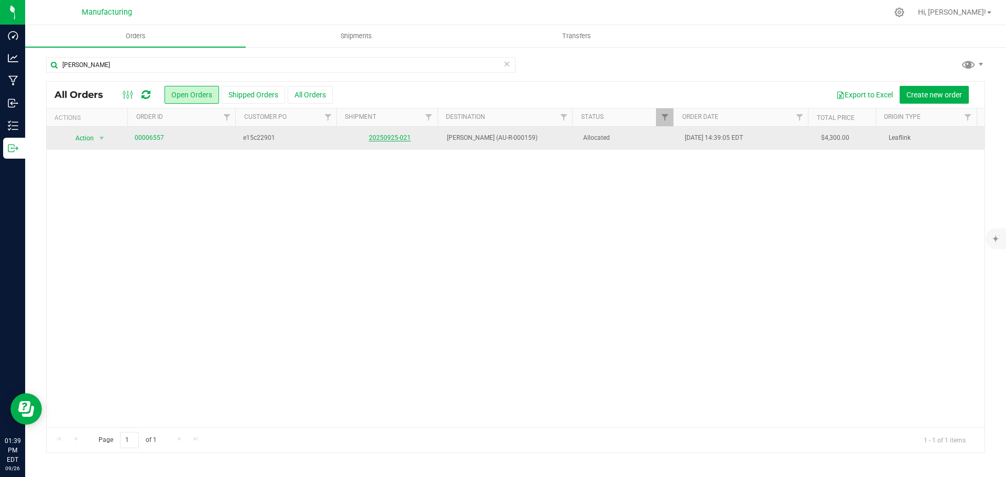
click at [397, 140] on link "20250925-021" at bounding box center [390, 137] width 42 height 7
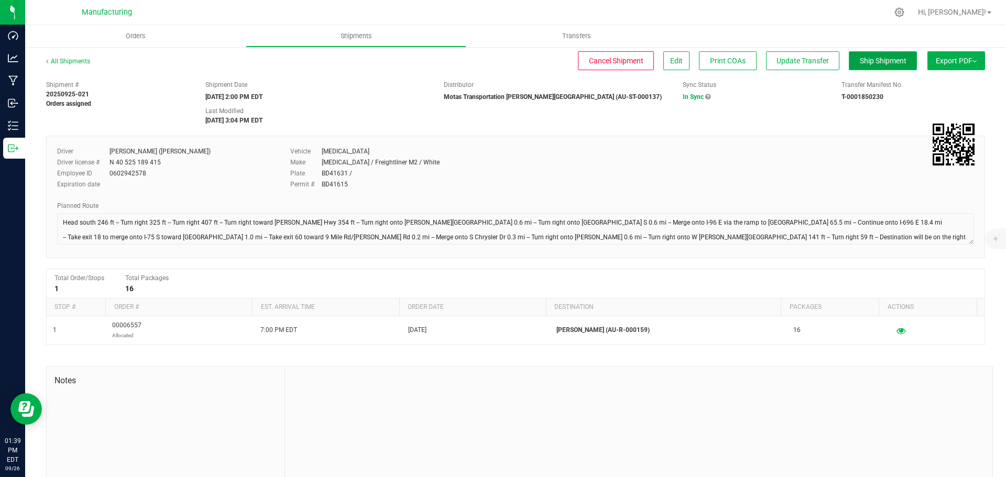
click at [854, 67] on button "Ship Shipment" at bounding box center [883, 60] width 68 height 19
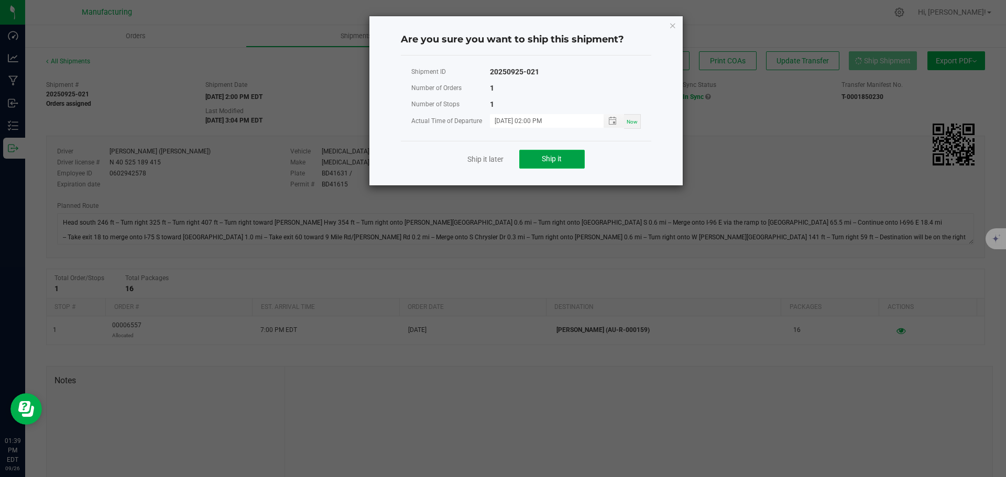
click at [537, 154] on button "Ship it" at bounding box center [552, 159] width 66 height 19
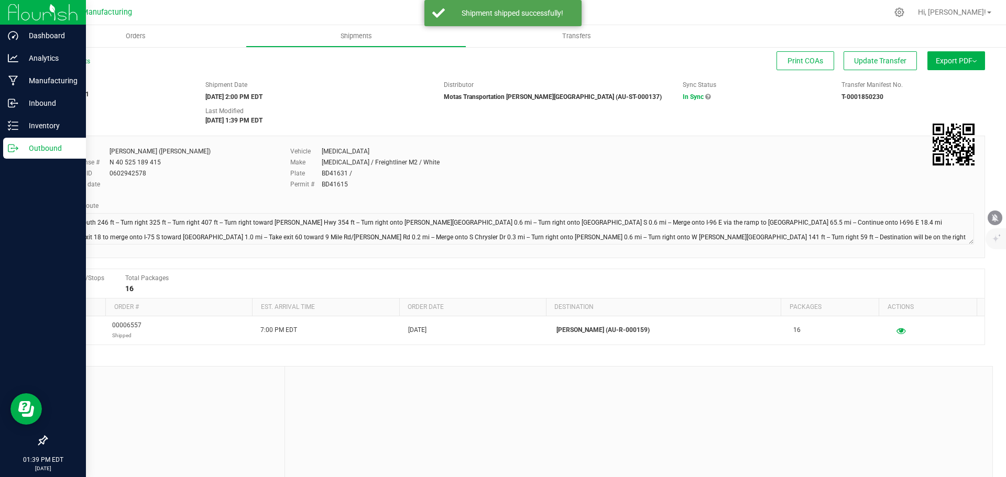
click at [21, 153] on p "Outbound" at bounding box center [49, 148] width 63 height 13
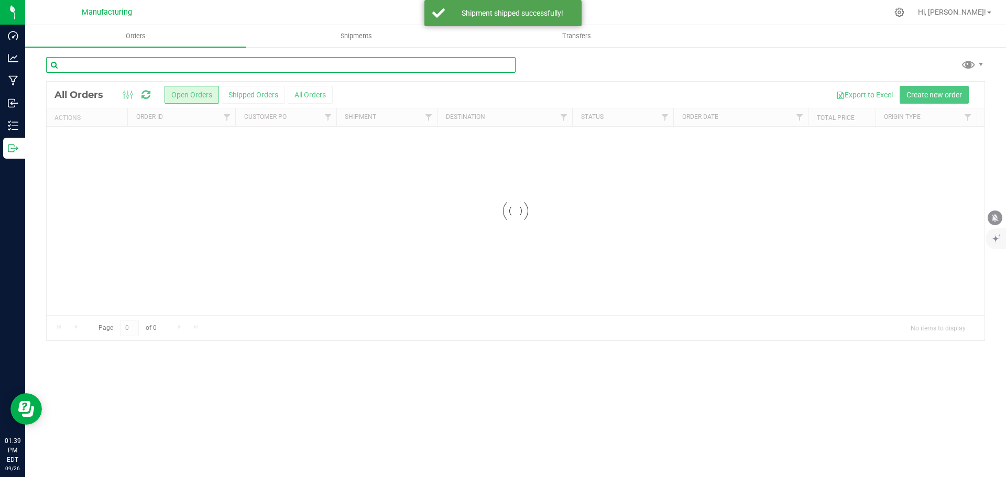
drag, startPoint x: 118, startPoint y: 77, endPoint x: 117, endPoint y: 64, distance: 12.2
click at [117, 64] on input "text" at bounding box center [281, 65] width 470 height 16
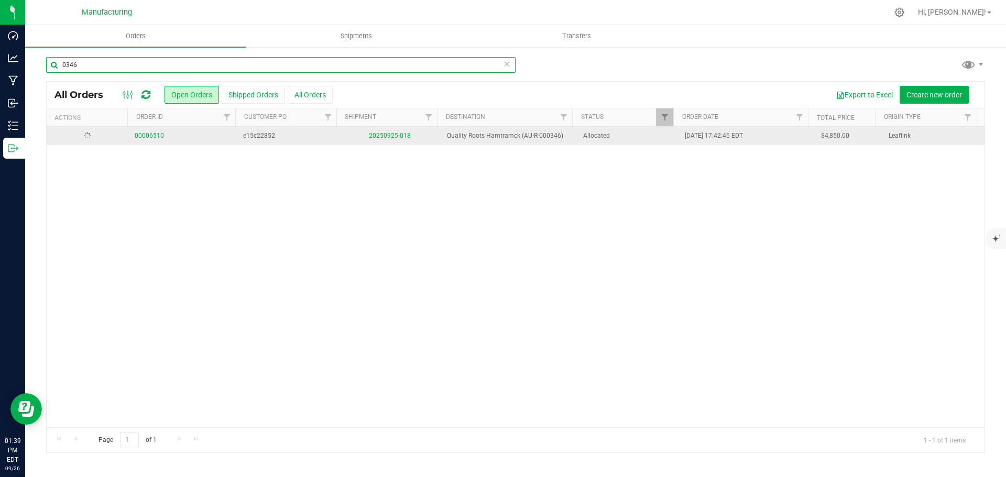
type input "0346"
click at [386, 137] on link "20250925-018" at bounding box center [390, 135] width 42 height 7
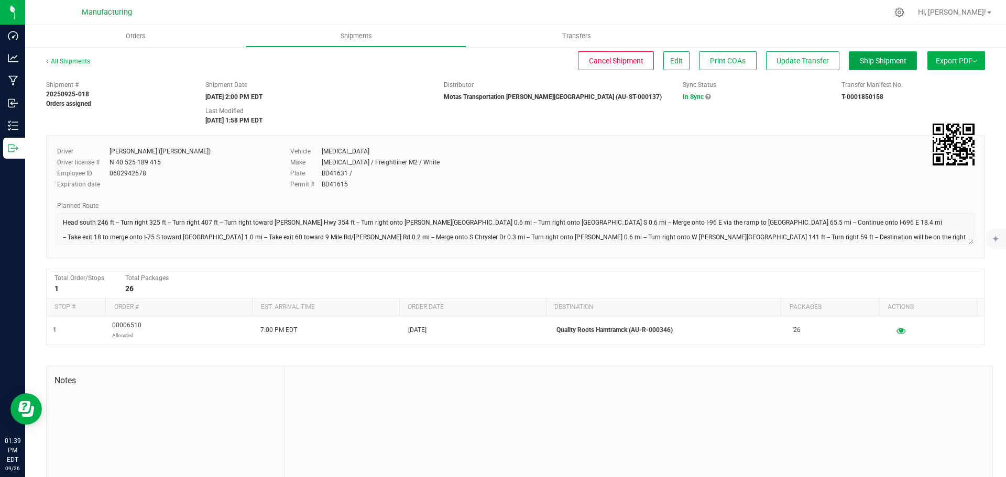
click at [874, 64] on span "Ship Shipment" at bounding box center [883, 61] width 47 height 8
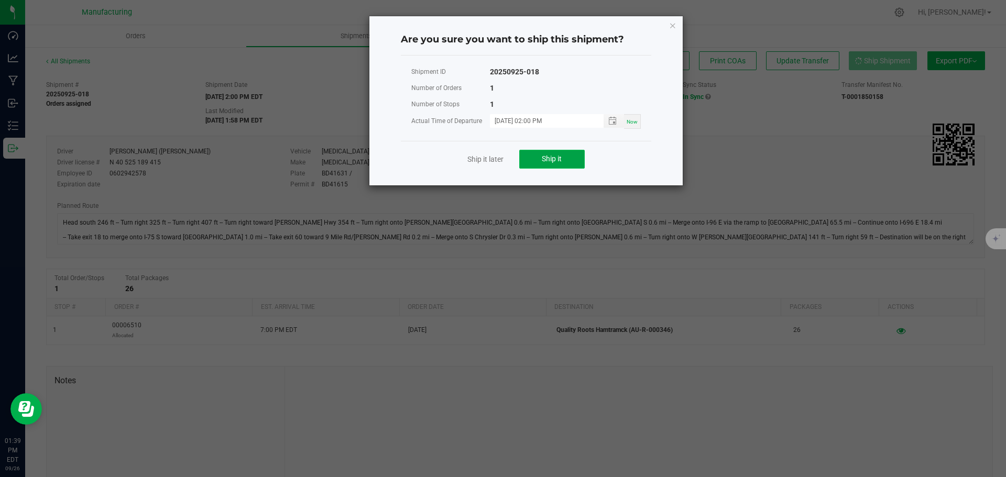
click at [562, 167] on button "Ship it" at bounding box center [552, 159] width 66 height 19
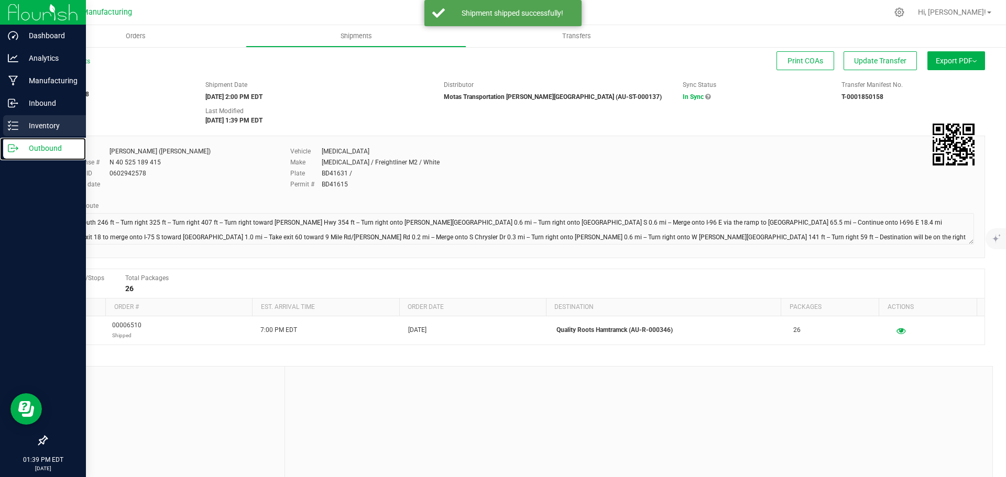
click at [12, 146] on icon at bounding box center [13, 148] width 10 height 10
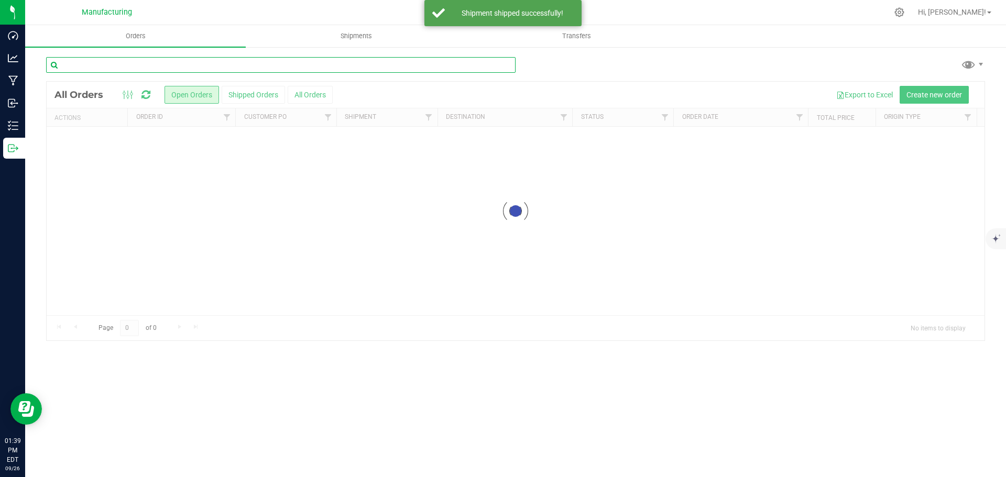
click at [95, 66] on input "text" at bounding box center [281, 65] width 470 height 16
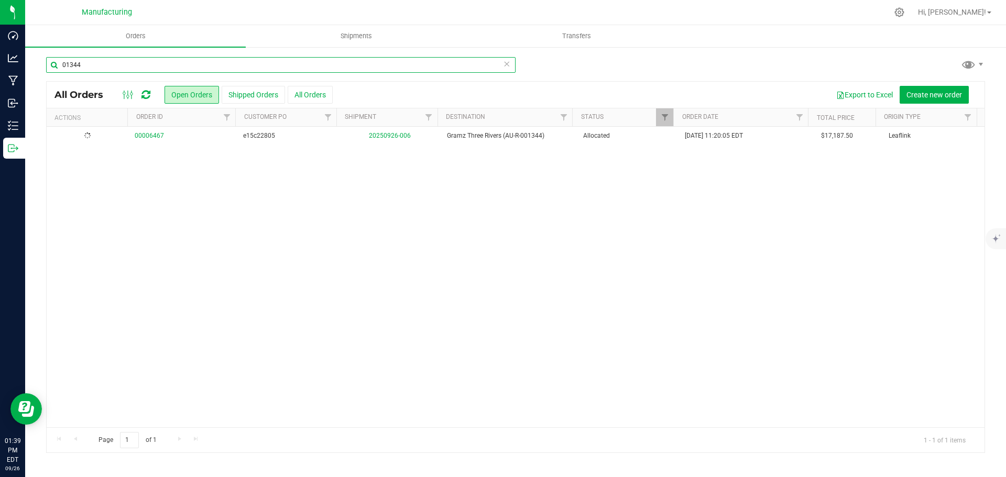
type input "01344"
click at [383, 137] on link "20250926-006" at bounding box center [390, 135] width 42 height 7
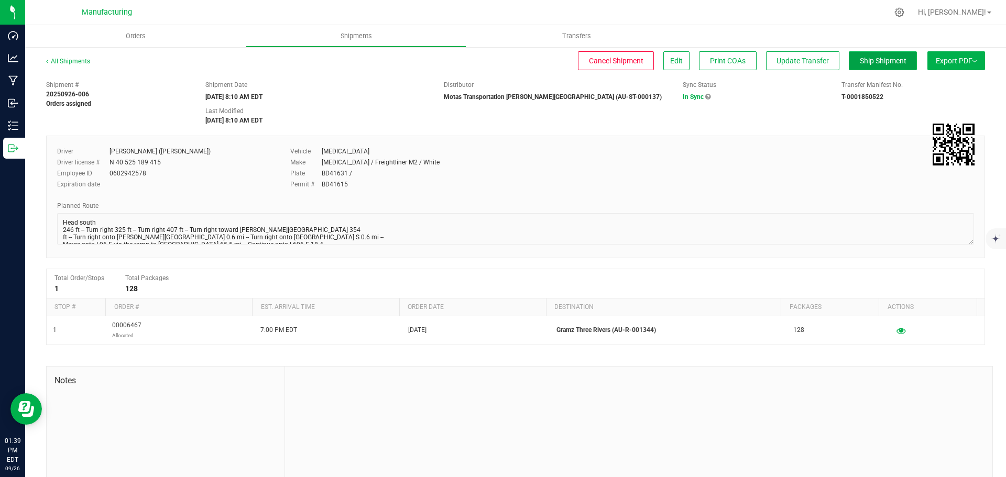
click at [877, 62] on span "Ship Shipment" at bounding box center [883, 61] width 47 height 8
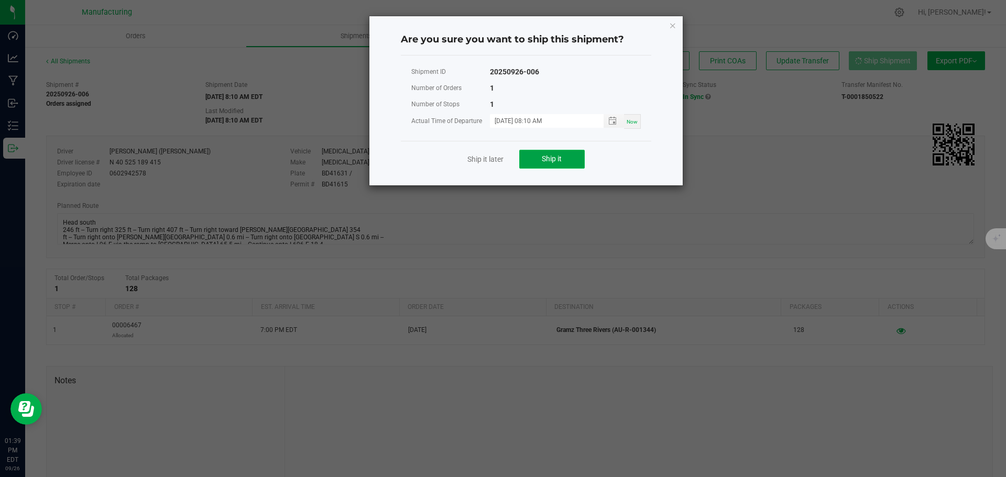
click at [548, 159] on span "Ship it" at bounding box center [552, 159] width 20 height 8
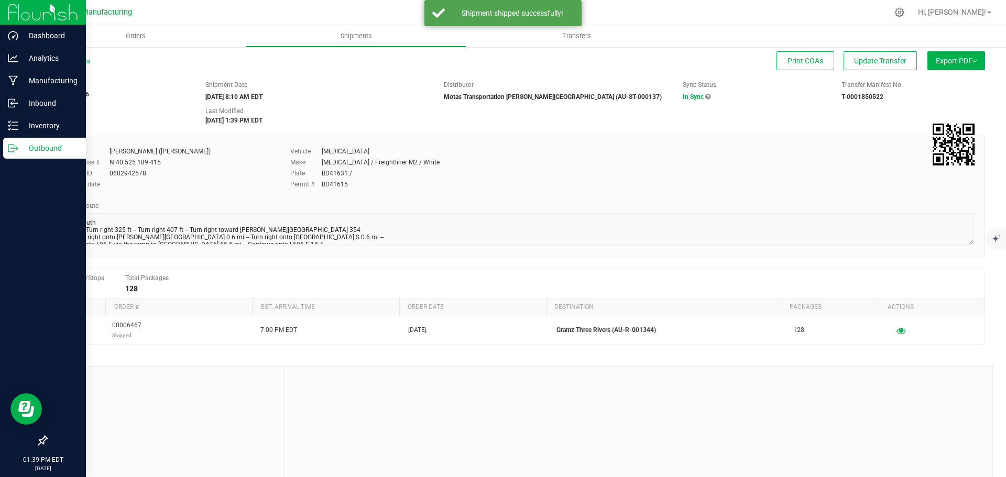
click at [14, 151] on icon at bounding box center [11, 148] width 6 height 7
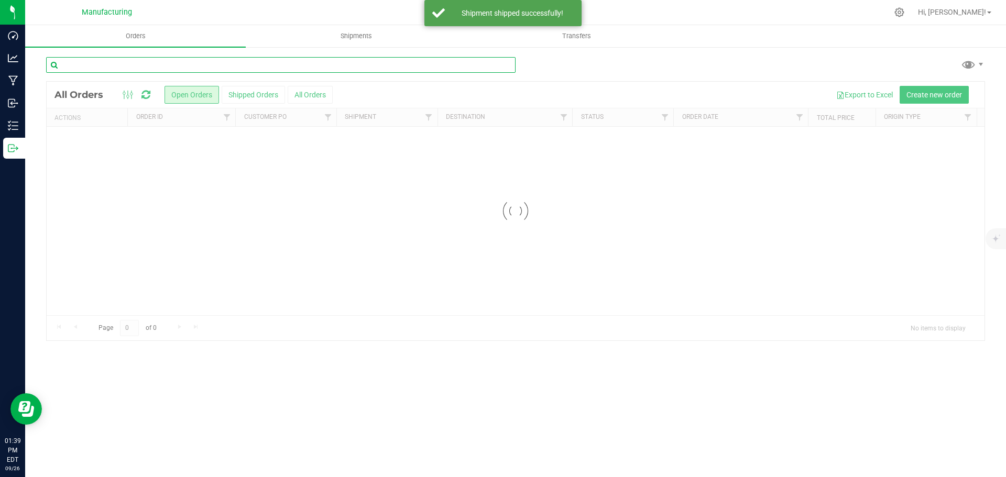
click at [107, 62] on input "text" at bounding box center [281, 65] width 470 height 16
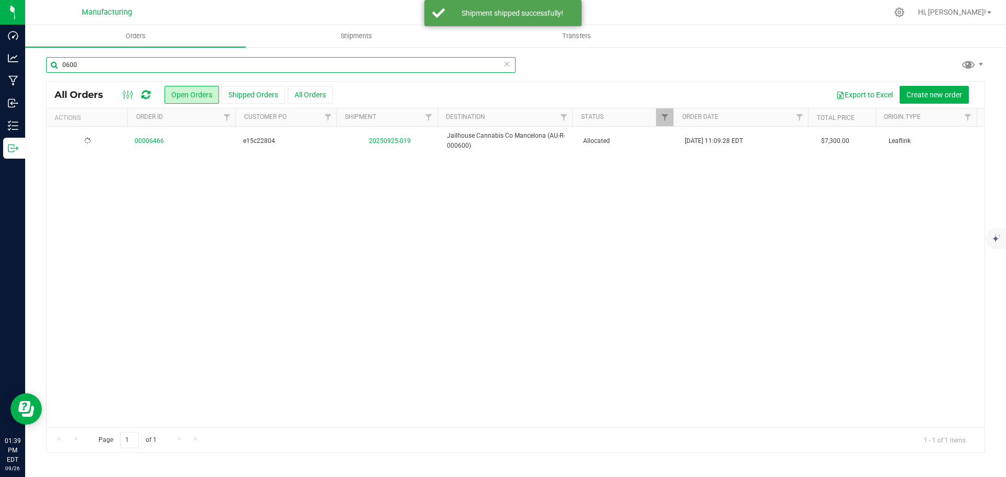
type input "0600"
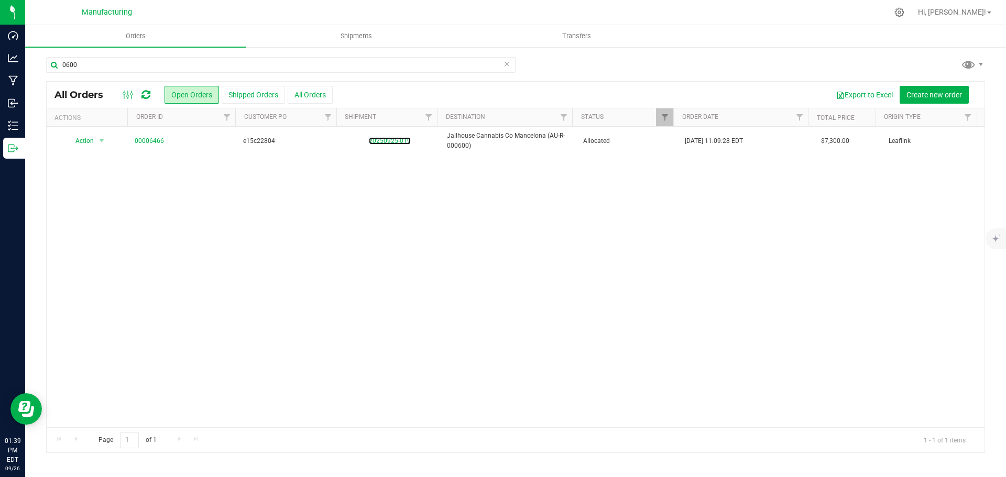
click at [384, 138] on link "20250925-019" at bounding box center [390, 140] width 42 height 7
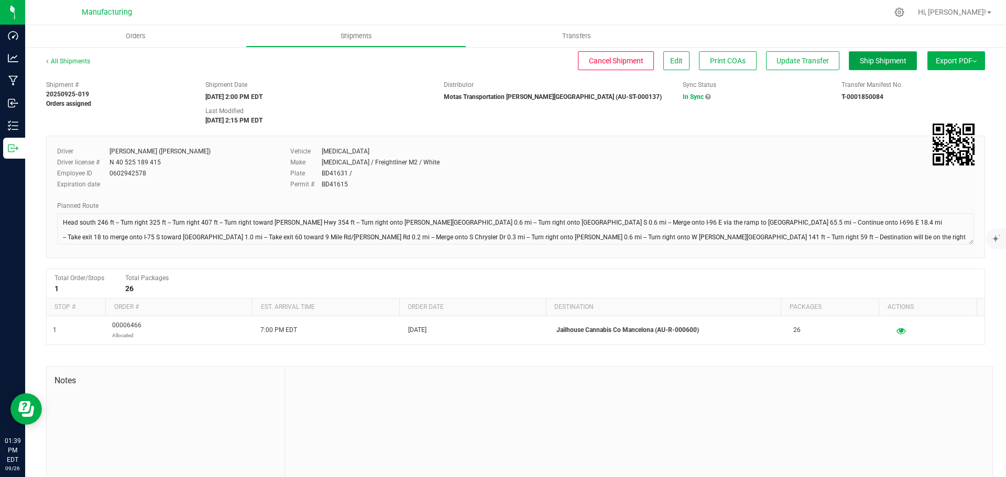
click at [877, 64] on span "Ship Shipment" at bounding box center [883, 61] width 47 height 8
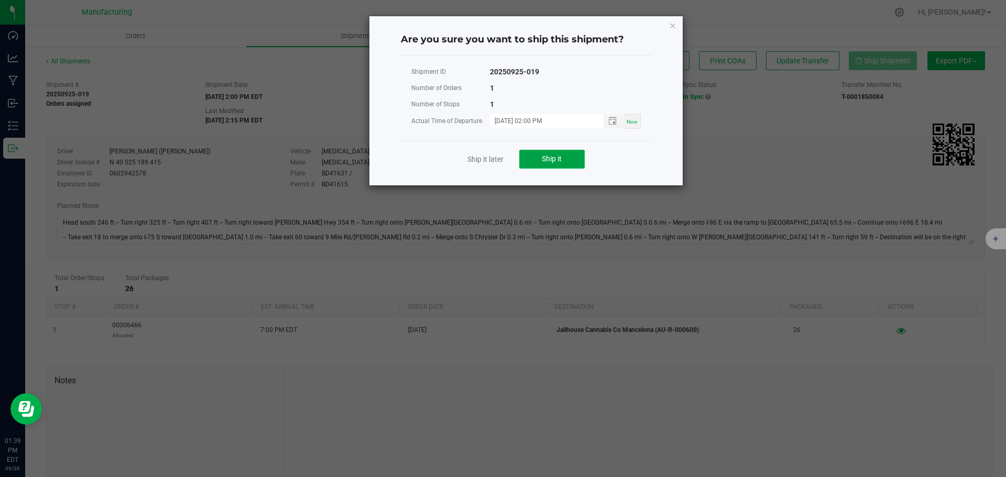
click at [556, 159] on span "Ship it" at bounding box center [552, 159] width 20 height 8
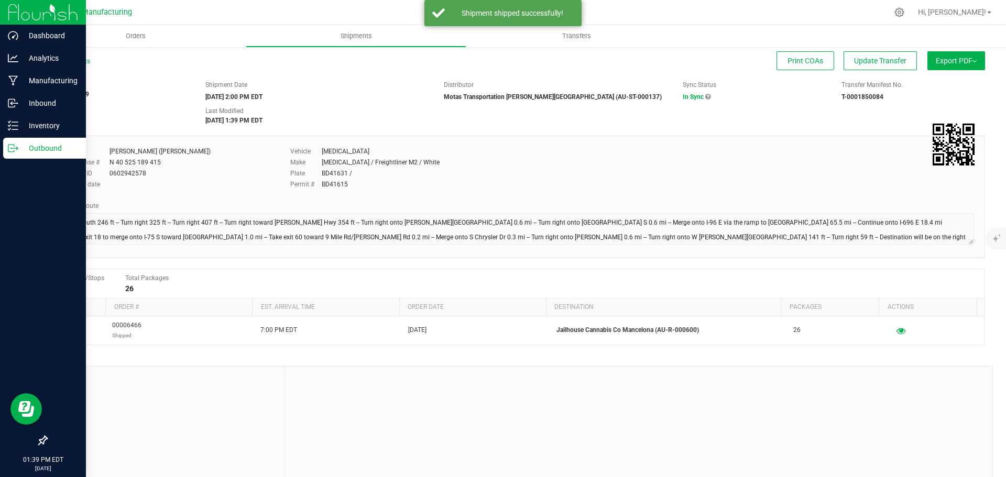
click at [8, 151] on icon at bounding box center [11, 148] width 6 height 7
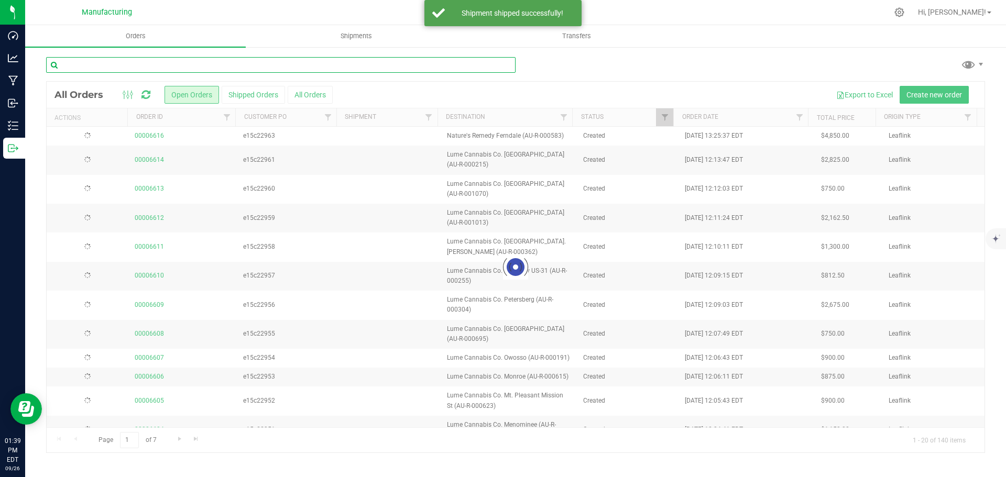
click at [121, 69] on input "text" at bounding box center [281, 65] width 470 height 16
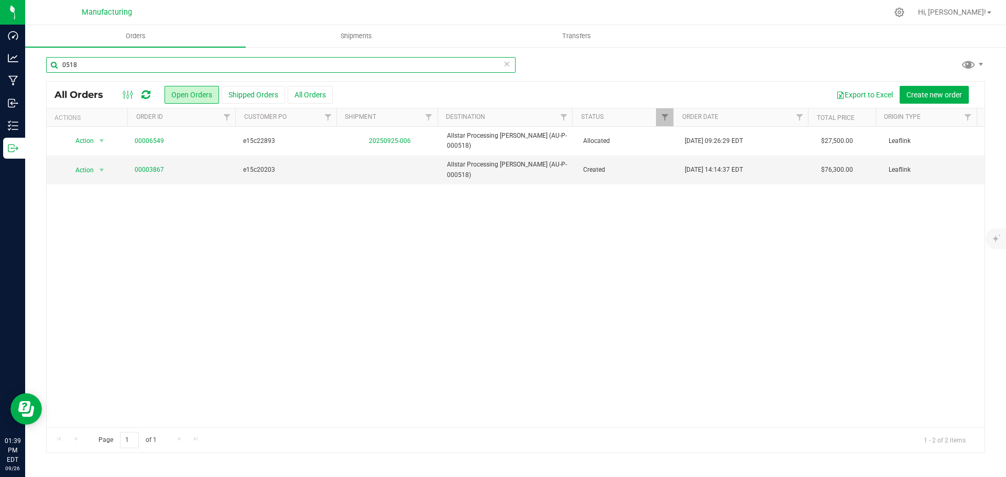
type input "0518"
click at [391, 137] on link "20250925-006" at bounding box center [390, 140] width 42 height 7
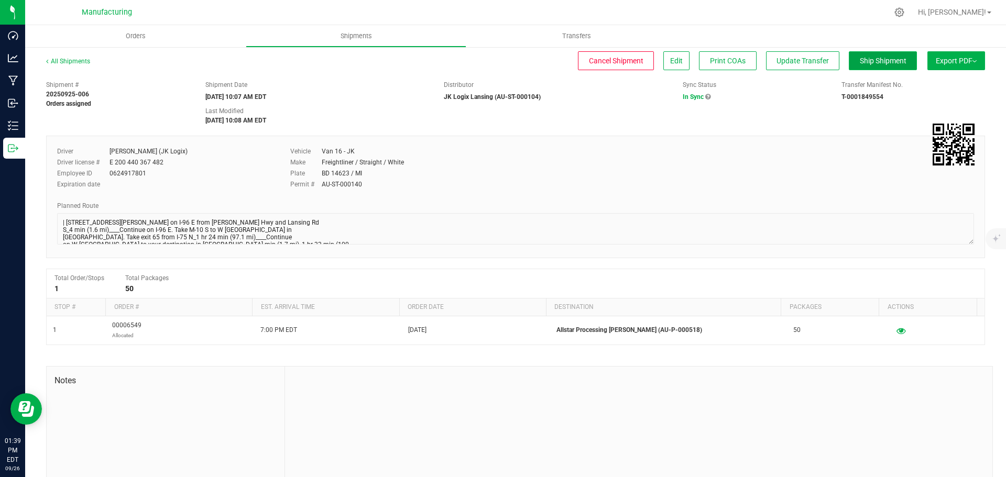
click at [864, 69] on button "Ship Shipment" at bounding box center [883, 60] width 68 height 19
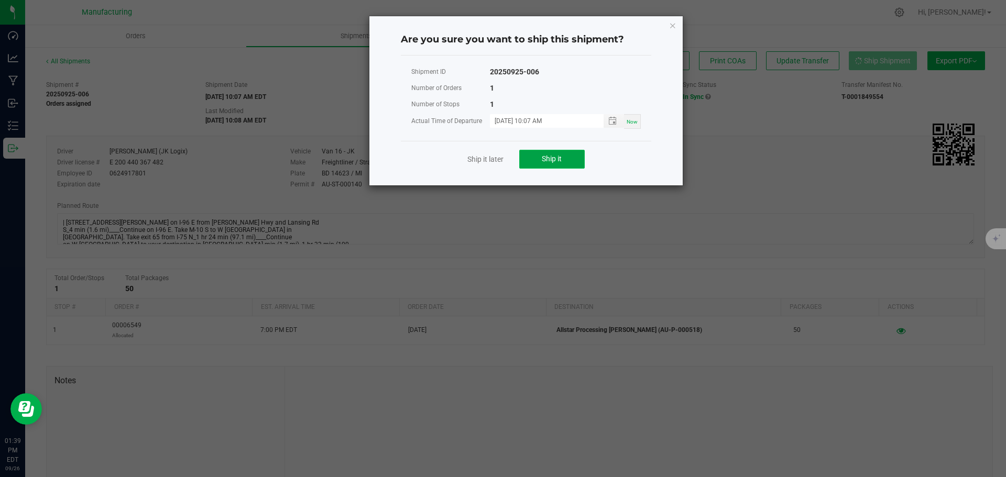
click at [564, 155] on button "Ship it" at bounding box center [552, 159] width 66 height 19
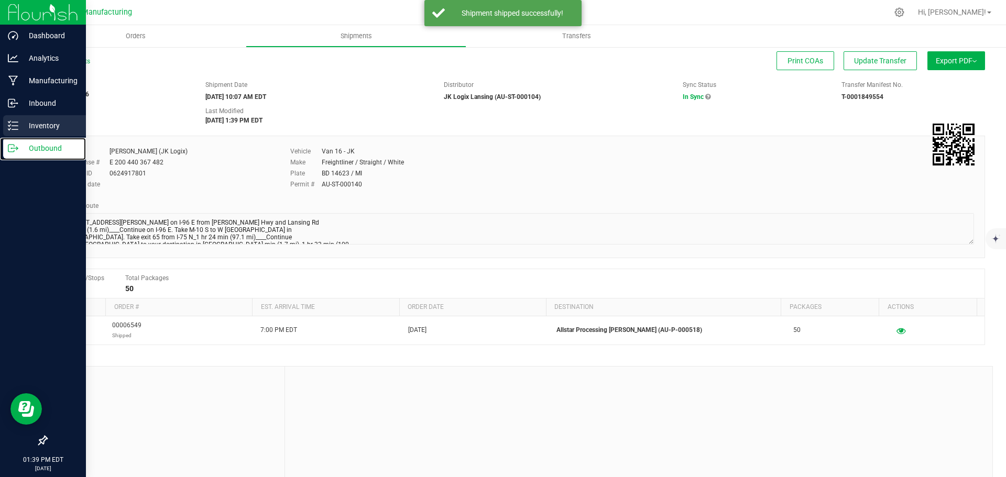
drag, startPoint x: 19, startPoint y: 152, endPoint x: 46, endPoint y: 124, distance: 38.9
click at [19, 151] on p "Outbound" at bounding box center [49, 148] width 63 height 13
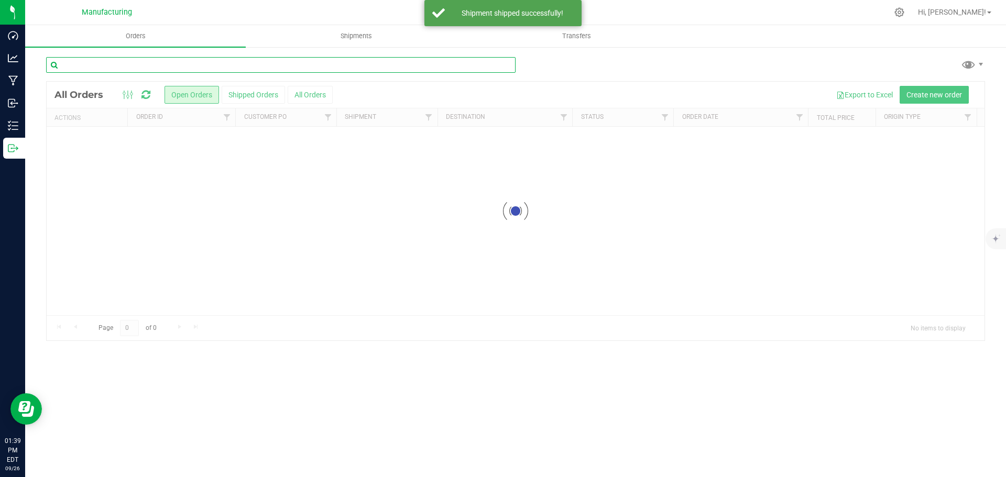
click at [99, 64] on input "text" at bounding box center [281, 65] width 470 height 16
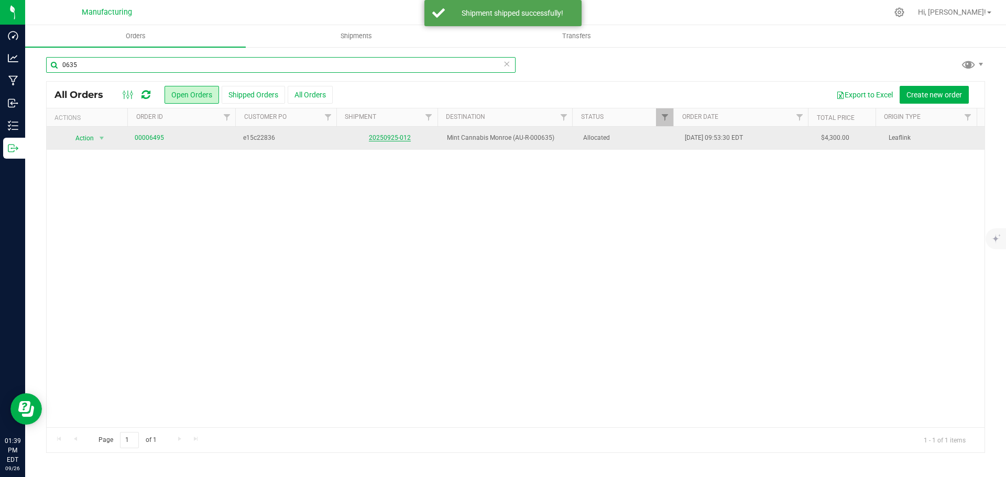
type input "0635"
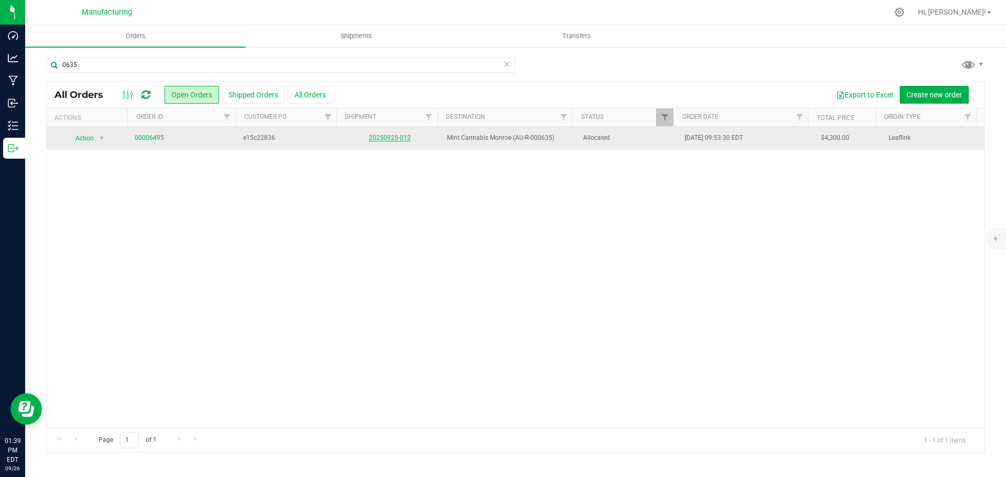
click at [376, 137] on link "20250925-012" at bounding box center [390, 137] width 42 height 7
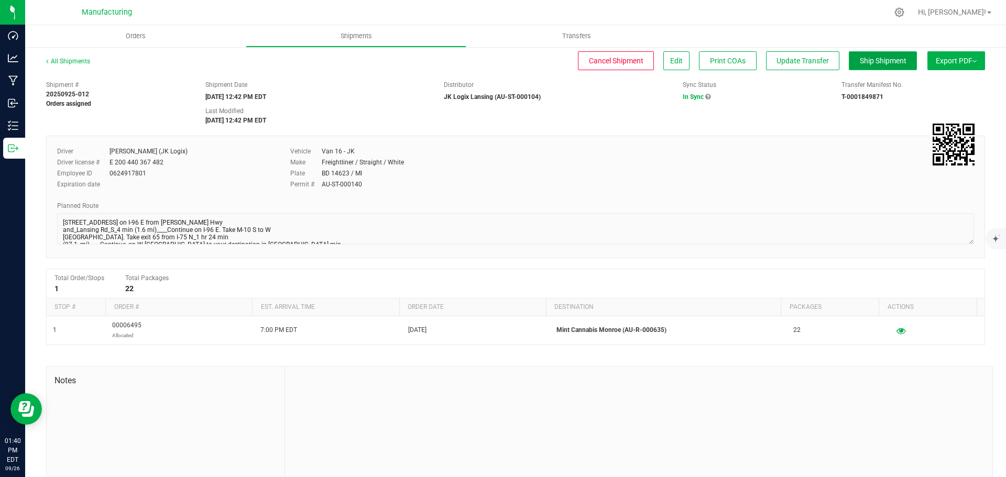
click at [864, 63] on span "Ship Shipment" at bounding box center [883, 61] width 47 height 8
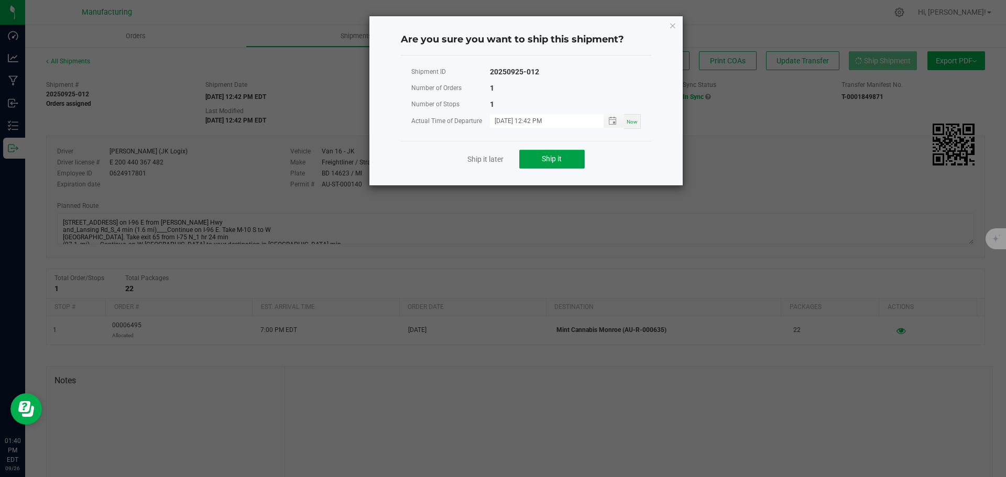
click at [562, 162] on button "Ship it" at bounding box center [552, 159] width 66 height 19
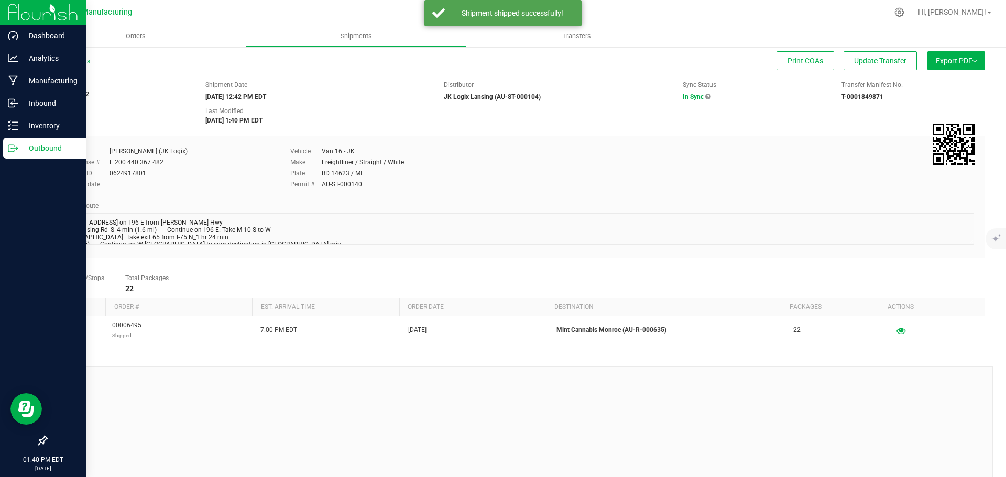
click at [16, 150] on icon at bounding box center [13, 148] width 10 height 10
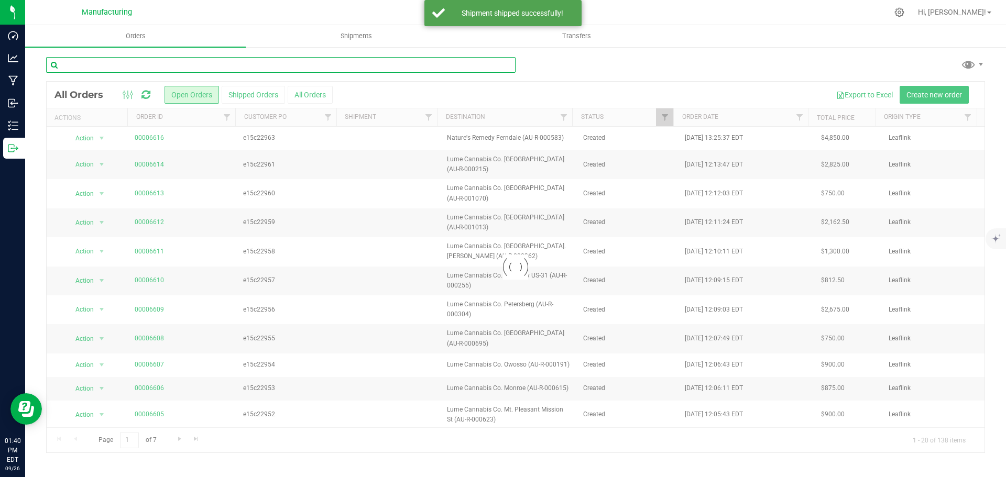
click at [137, 66] on input "text" at bounding box center [281, 65] width 470 height 16
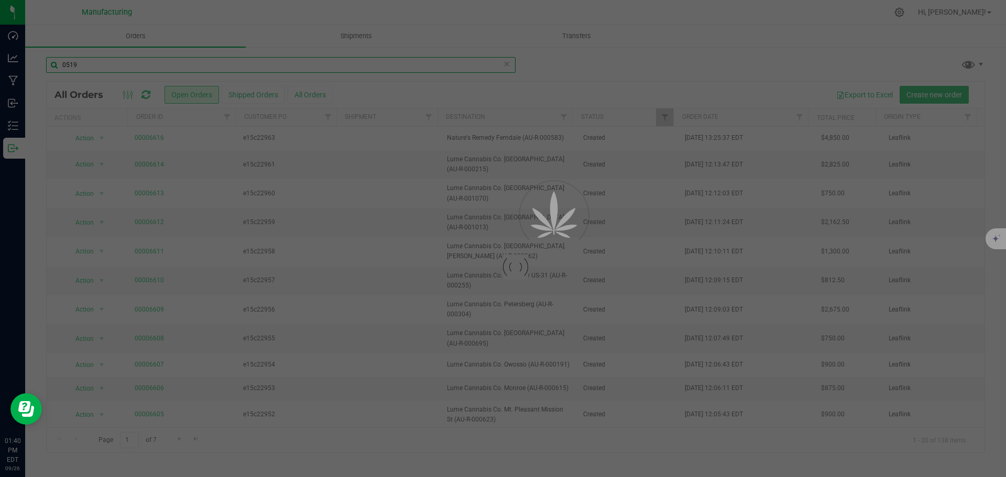
type input "0519"
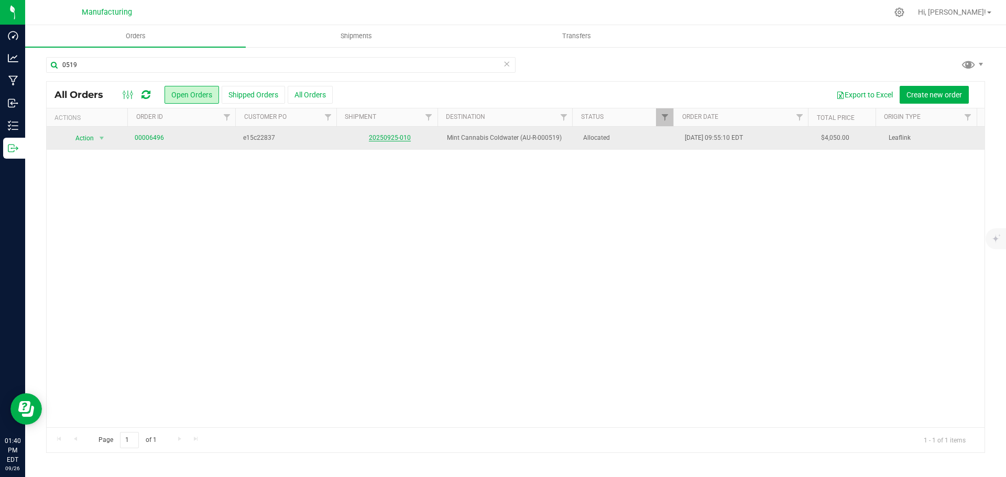
click at [391, 138] on link "20250925-010" at bounding box center [390, 137] width 42 height 7
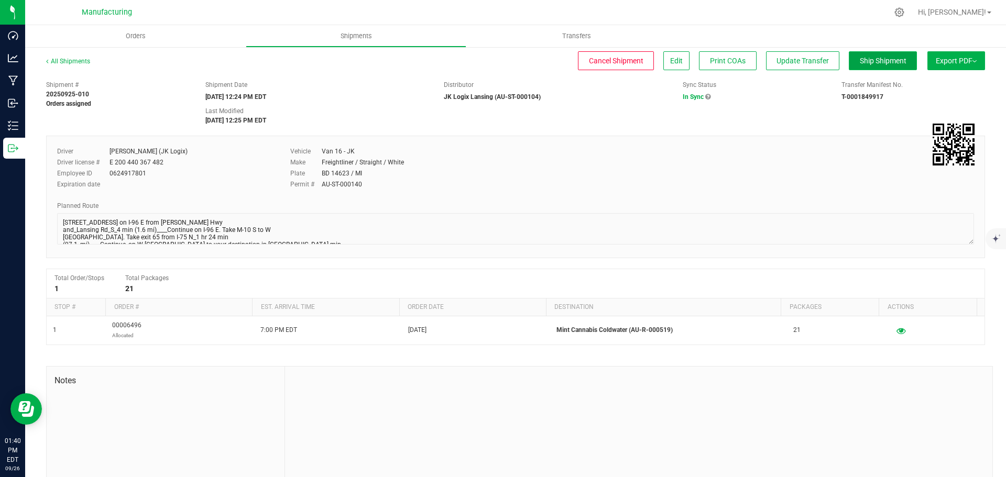
click at [859, 52] on button "Ship Shipment" at bounding box center [883, 60] width 68 height 19
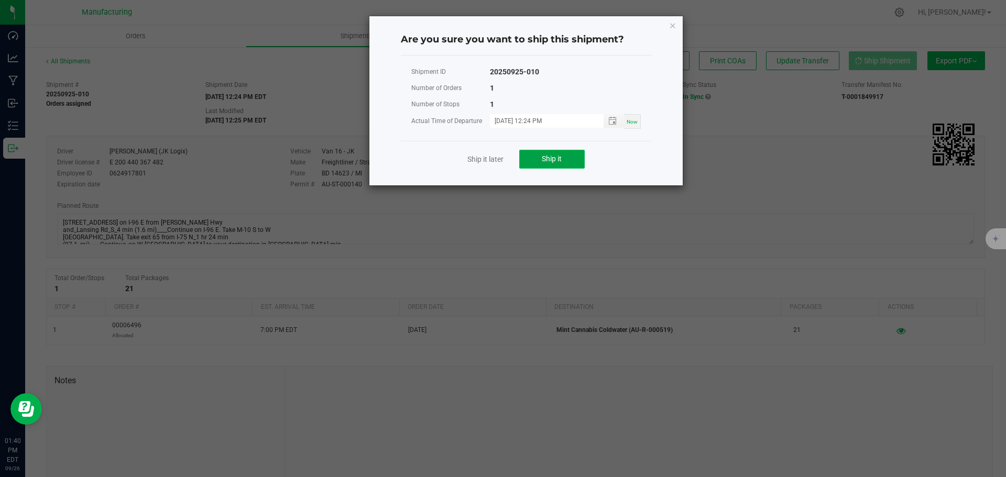
click at [575, 155] on button "Ship it" at bounding box center [552, 159] width 66 height 19
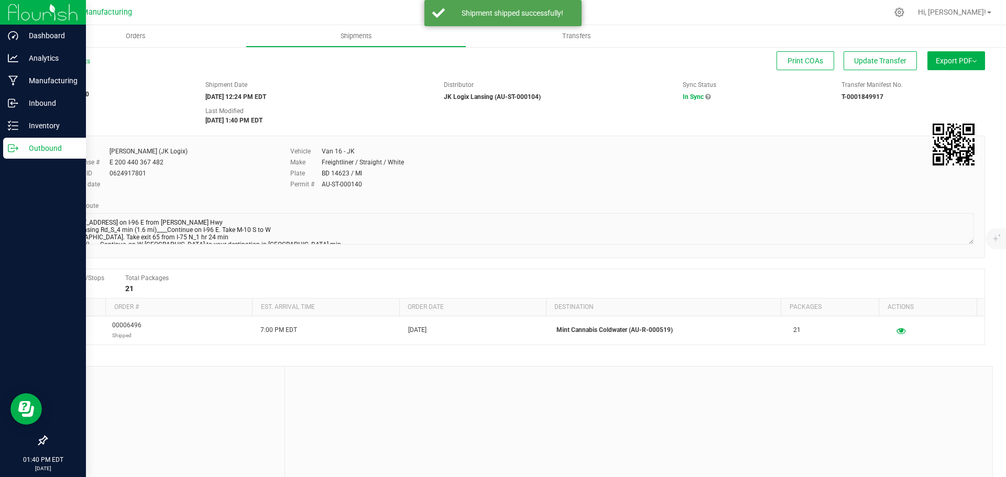
click at [18, 150] on p "Outbound" at bounding box center [49, 148] width 63 height 13
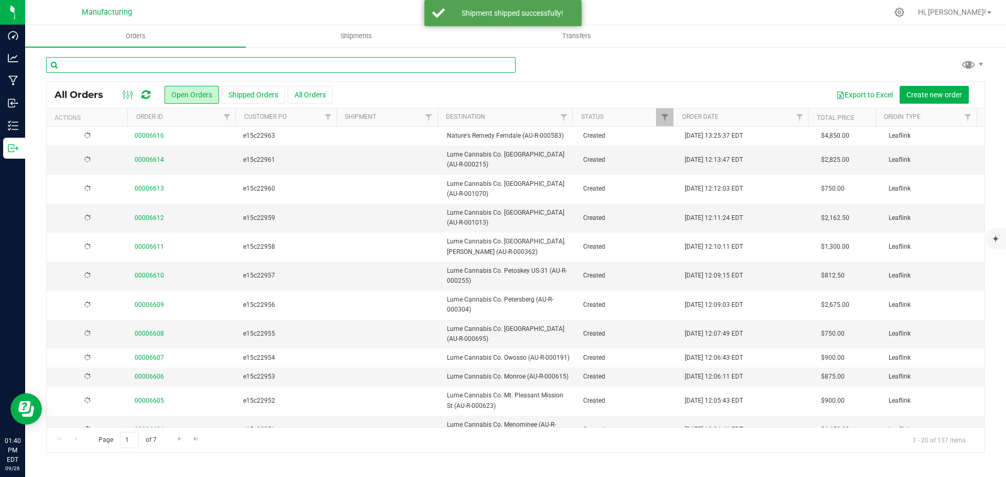
click at [128, 65] on input "text" at bounding box center [281, 65] width 470 height 16
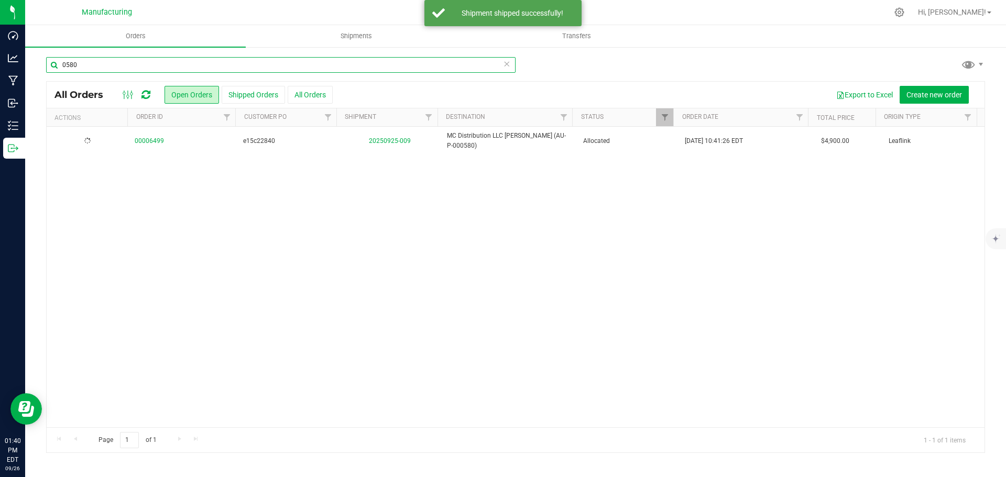
type input "0580"
click at [384, 139] on link "20250925-009" at bounding box center [390, 140] width 42 height 7
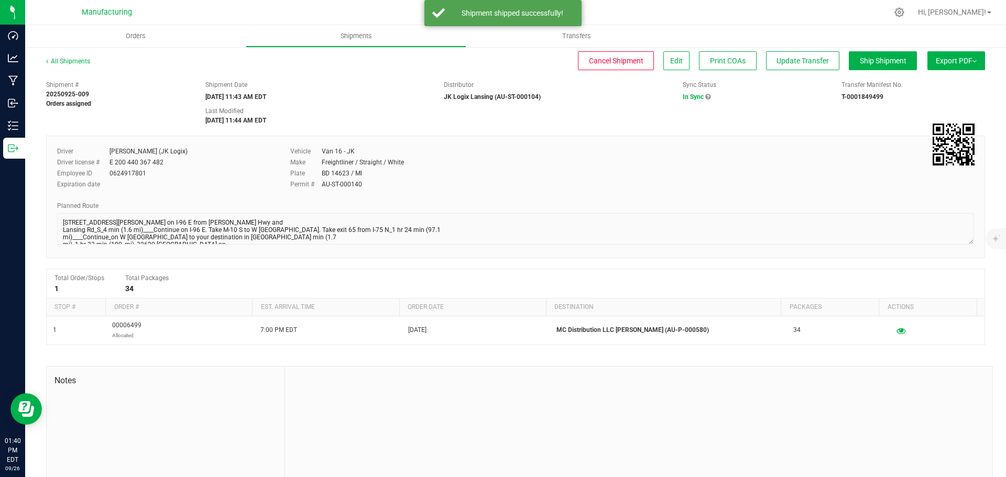
click at [871, 50] on div "All Shipments Cancel Shipment Edit Print COAs Update Transfer Ship Shipment Exp…" at bounding box center [515, 282] width 981 height 472
click at [860, 61] on span "Ship Shipment" at bounding box center [883, 61] width 47 height 8
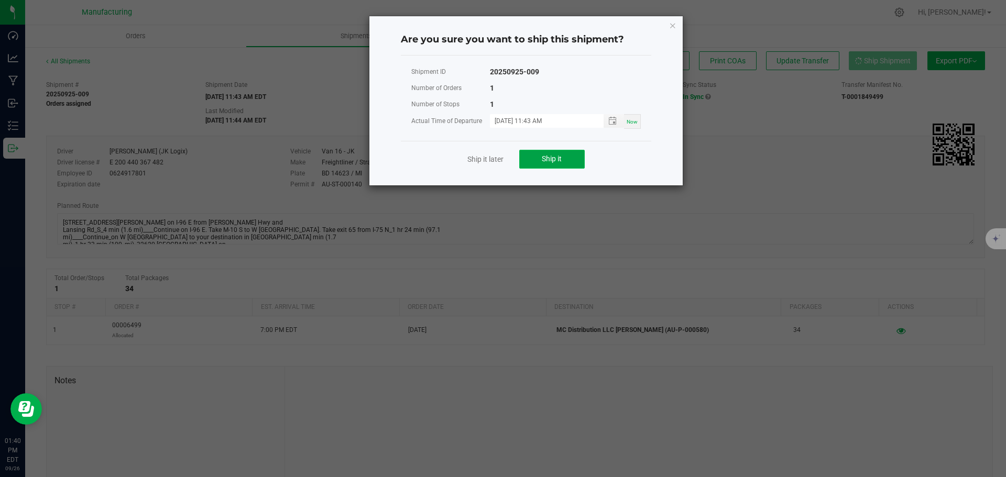
click at [579, 160] on button "Ship it" at bounding box center [552, 159] width 66 height 19
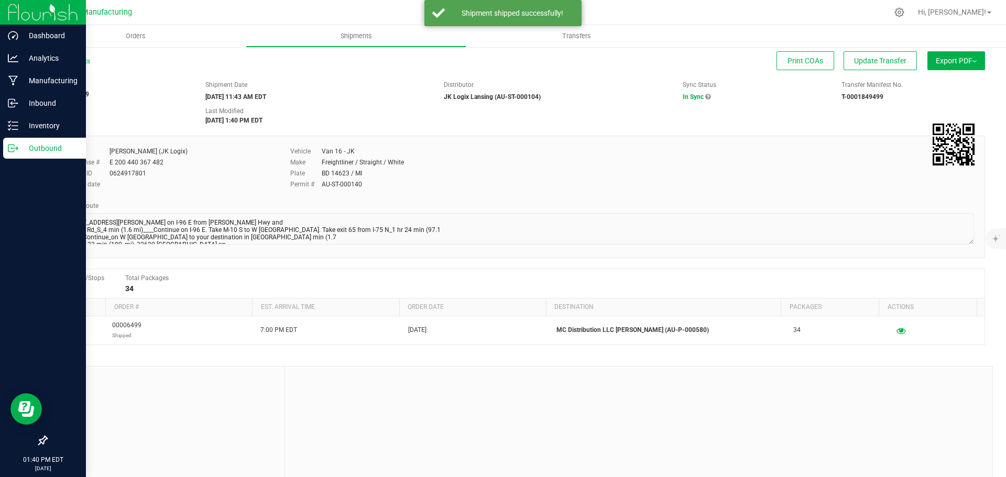
click at [18, 151] on p "Outbound" at bounding box center [49, 148] width 63 height 13
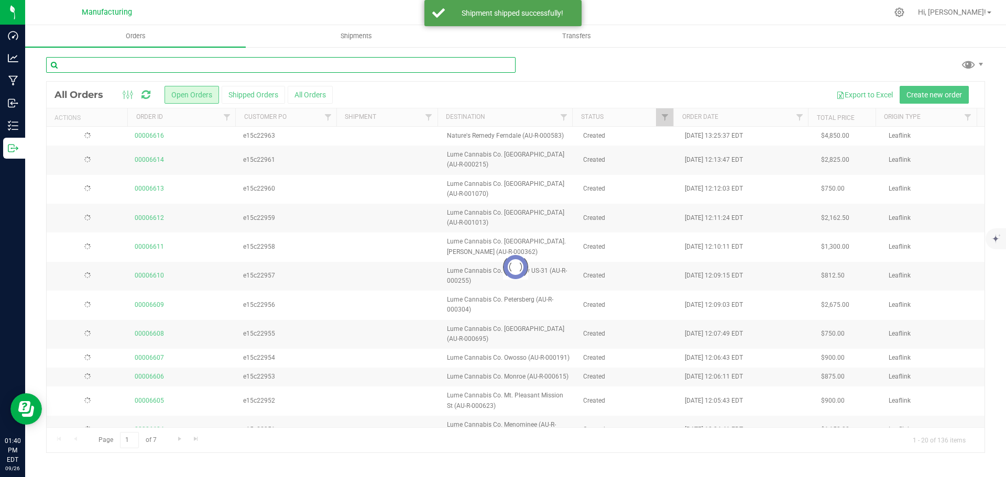
click at [135, 67] on input "text" at bounding box center [281, 65] width 470 height 16
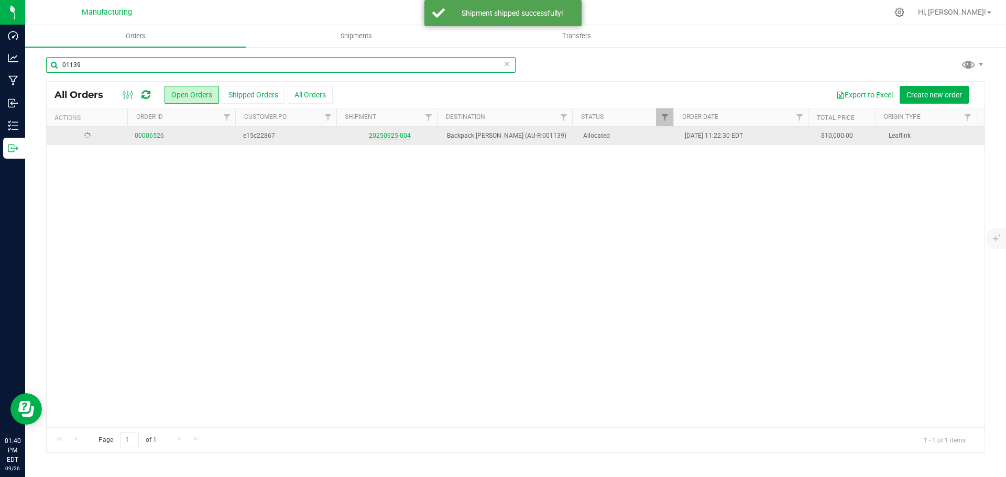
type input "01139"
click at [392, 137] on link "20250925-004" at bounding box center [390, 137] width 42 height 7
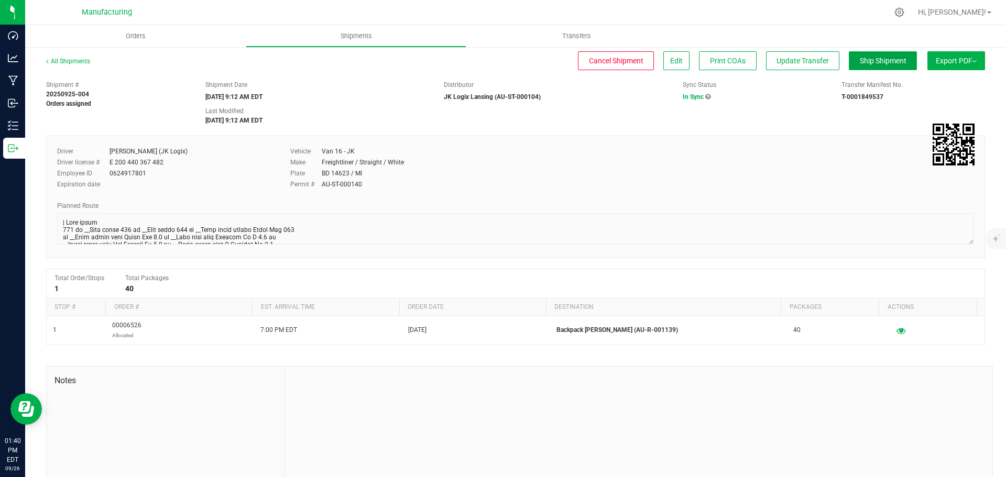
click at [860, 62] on span "Ship Shipment" at bounding box center [883, 61] width 47 height 8
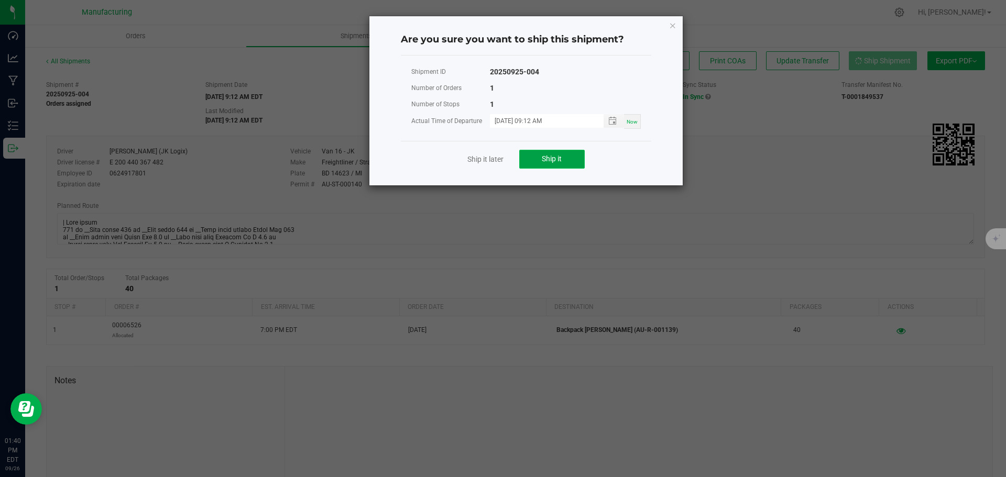
click at [565, 161] on button "Ship it" at bounding box center [552, 159] width 66 height 19
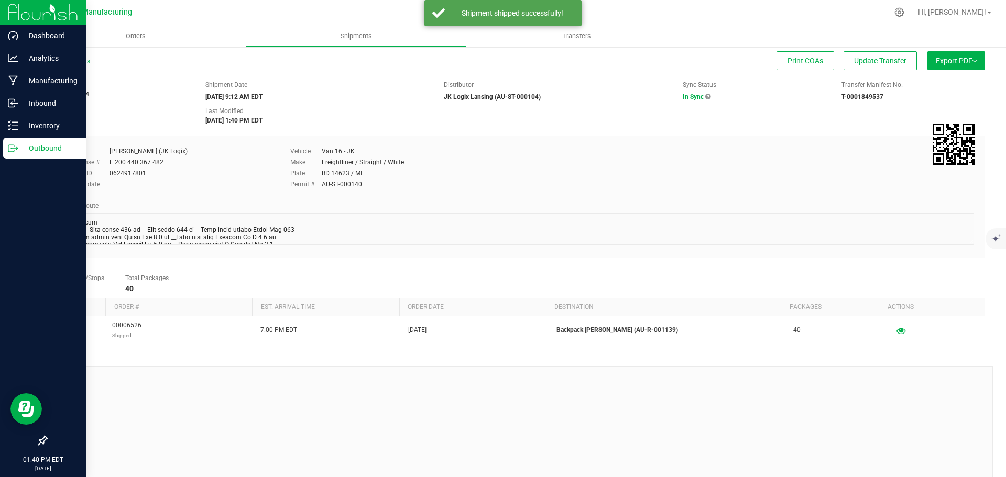
click at [18, 152] on p "Outbound" at bounding box center [49, 148] width 63 height 13
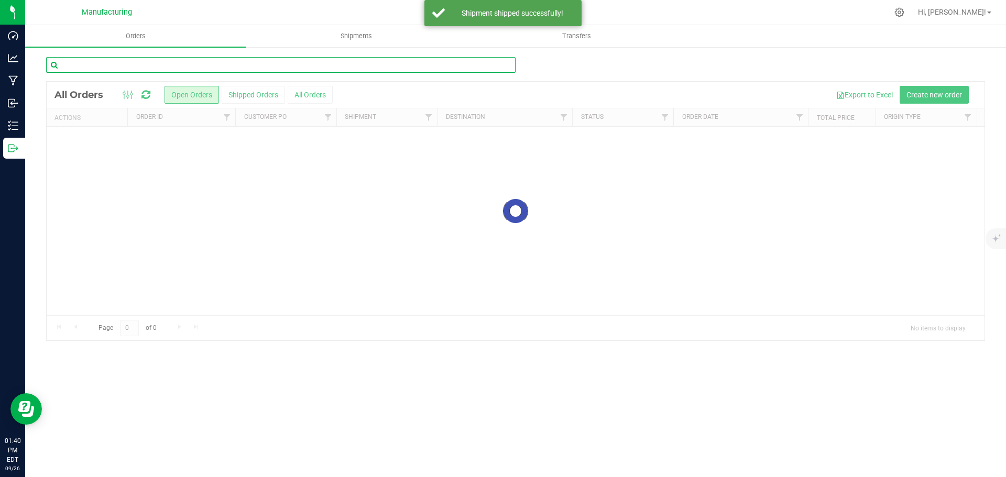
click at [126, 67] on input "text" at bounding box center [281, 65] width 470 height 16
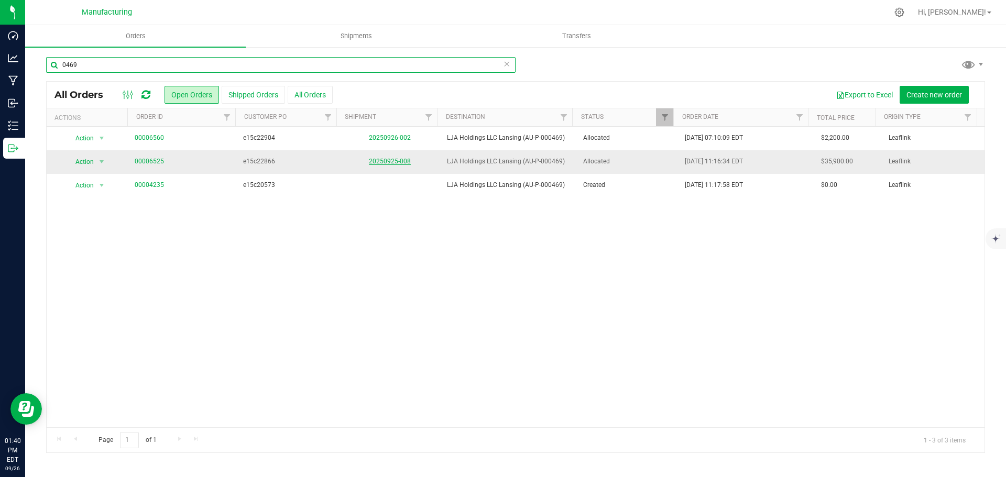
type input "0469"
click at [388, 162] on link "20250925-008" at bounding box center [390, 161] width 42 height 7
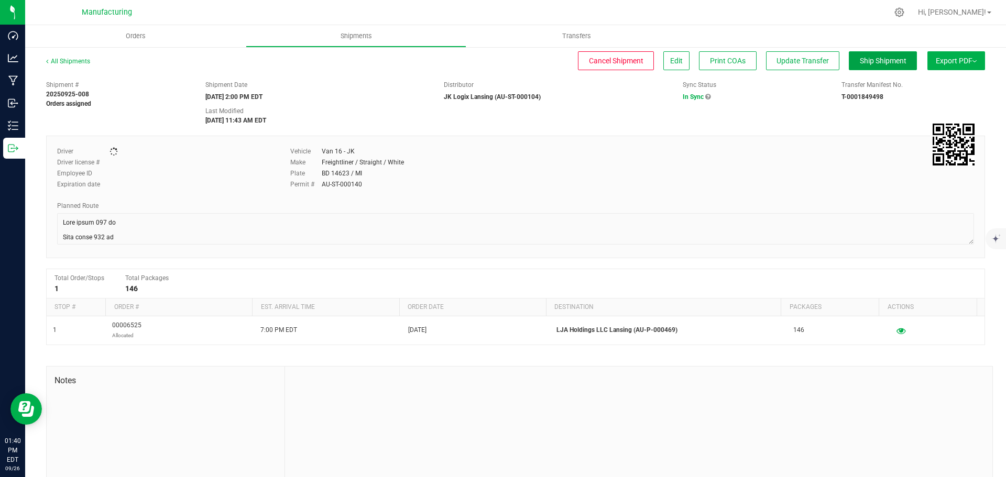
click at [877, 61] on span "Ship Shipment" at bounding box center [883, 61] width 47 height 8
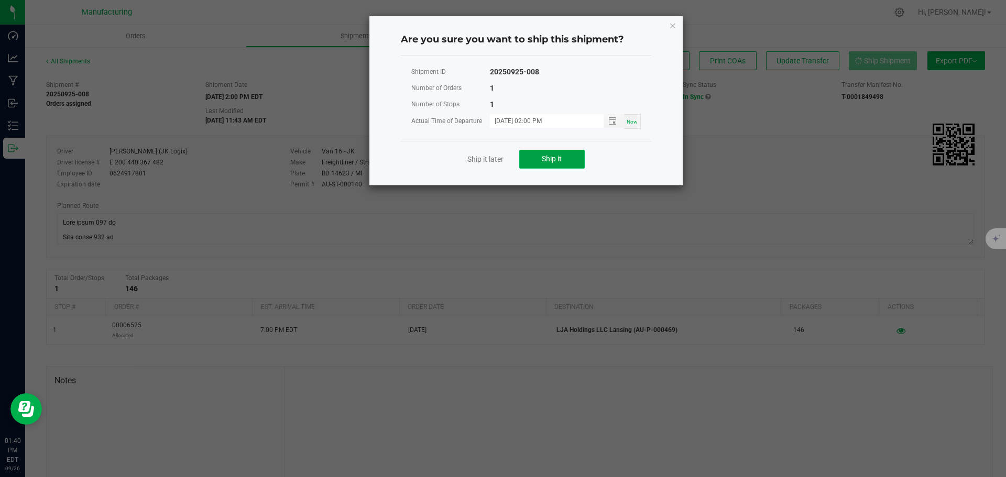
click at [529, 161] on button "Ship it" at bounding box center [552, 159] width 66 height 19
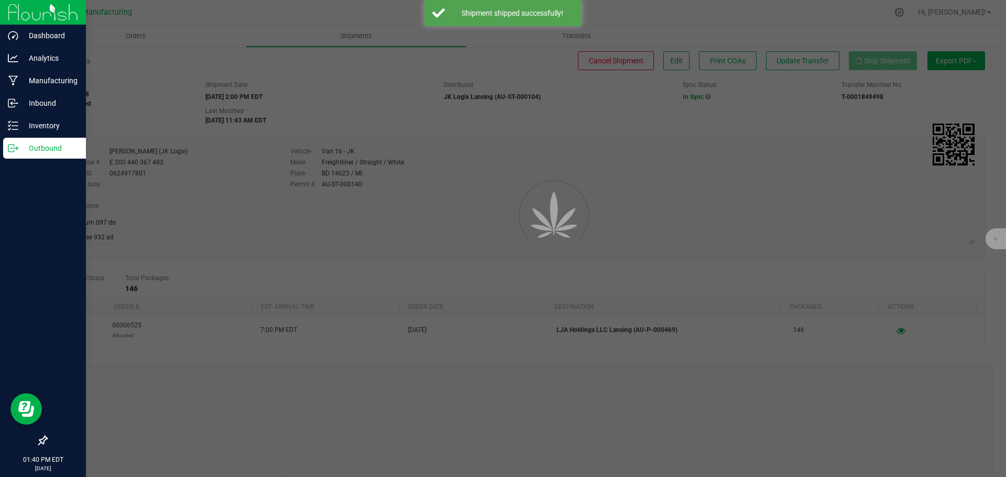
click at [15, 148] on line at bounding box center [15, 148] width 6 height 0
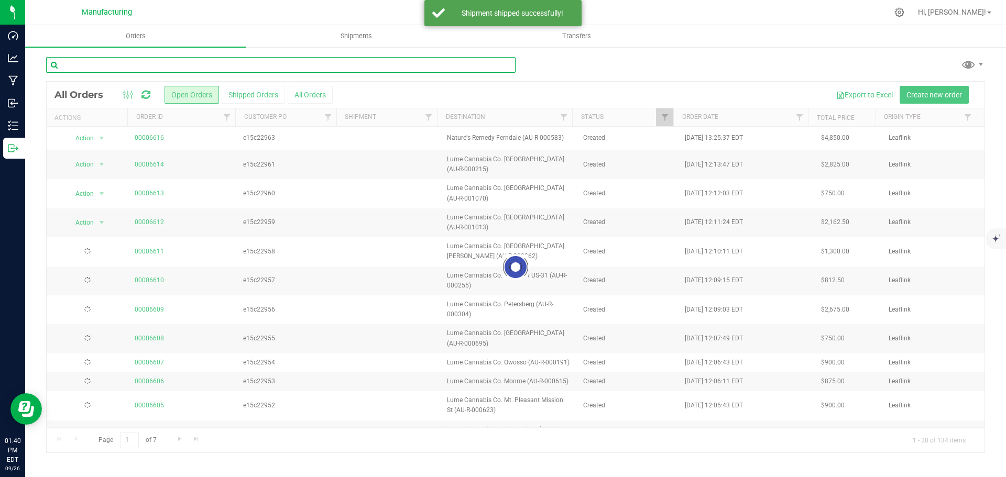
click at [143, 72] on input "text" at bounding box center [281, 65] width 470 height 16
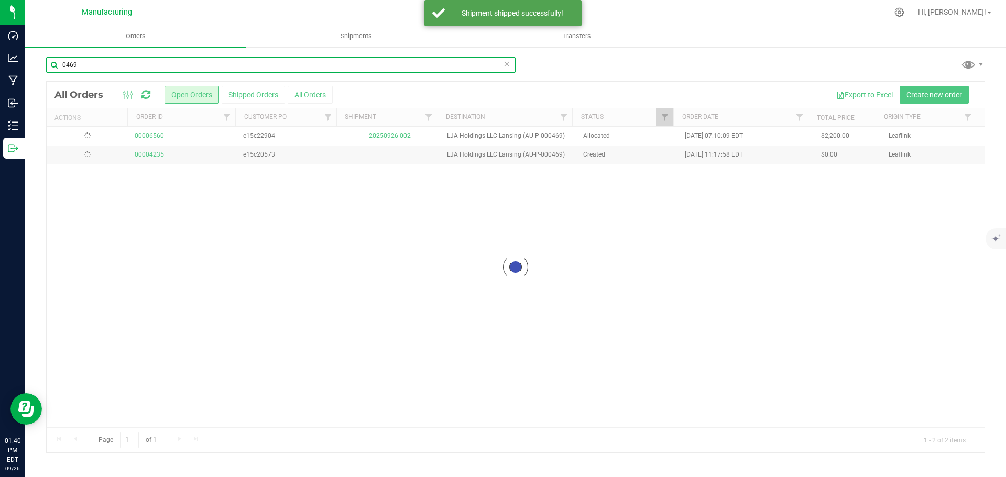
type input "0469"
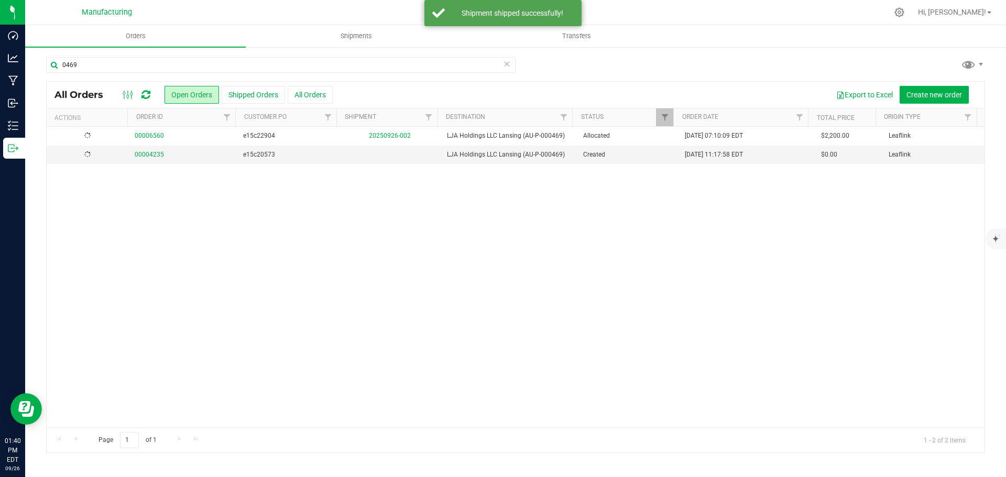
click at [398, 137] on link "20250926-002" at bounding box center [390, 135] width 42 height 7
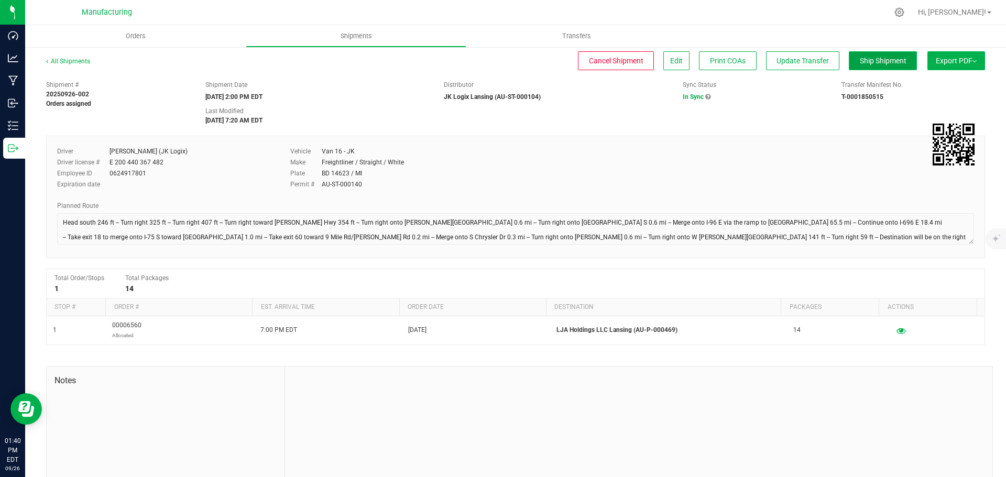
click at [890, 59] on span "Ship Shipment" at bounding box center [883, 61] width 47 height 8
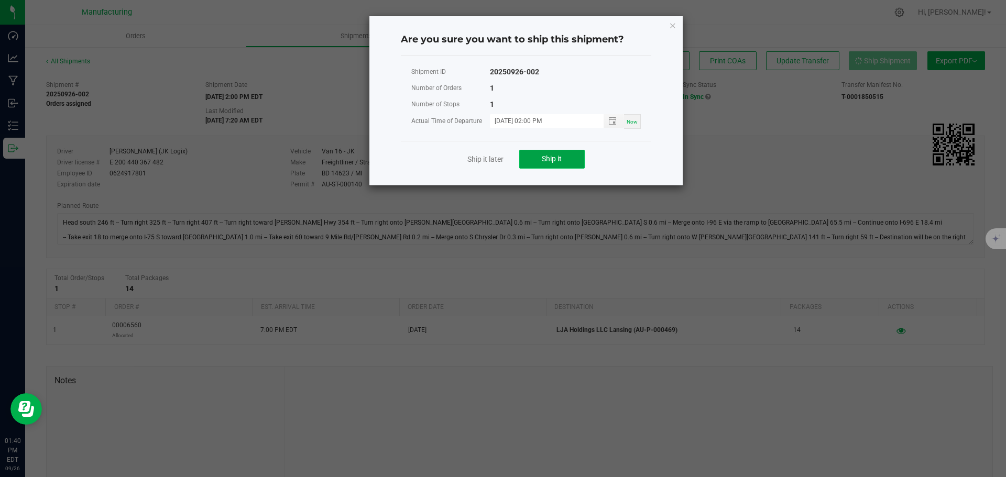
click at [532, 157] on button "Ship it" at bounding box center [552, 159] width 66 height 19
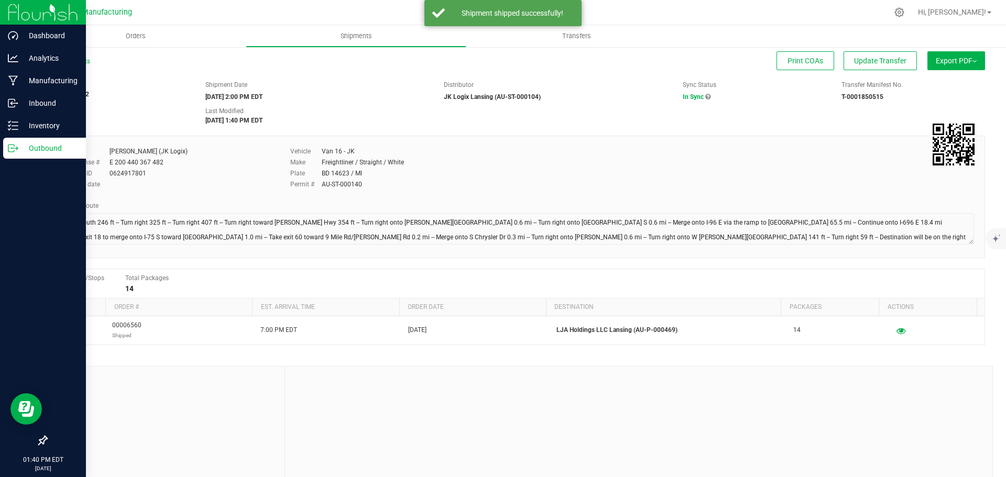
click at [17, 149] on icon at bounding box center [17, 149] width 2 height 2
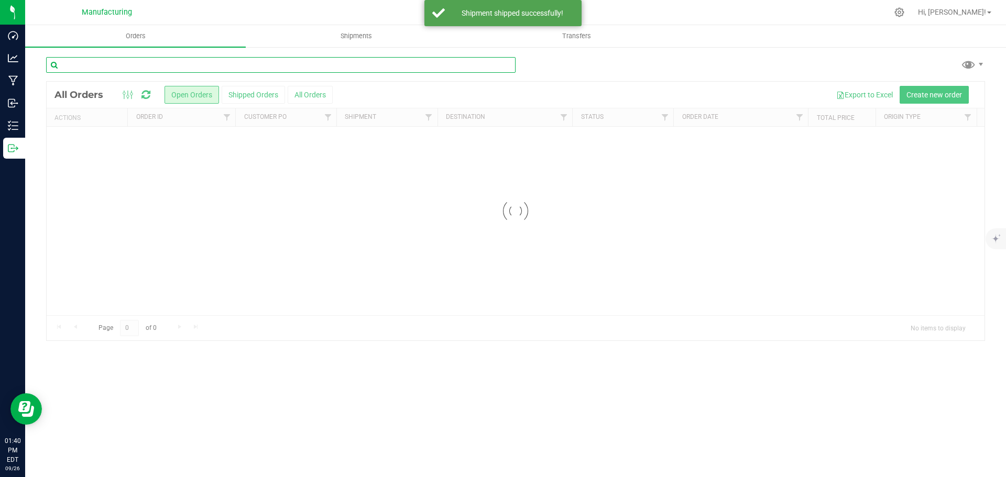
click at [141, 59] on input "text" at bounding box center [281, 65] width 470 height 16
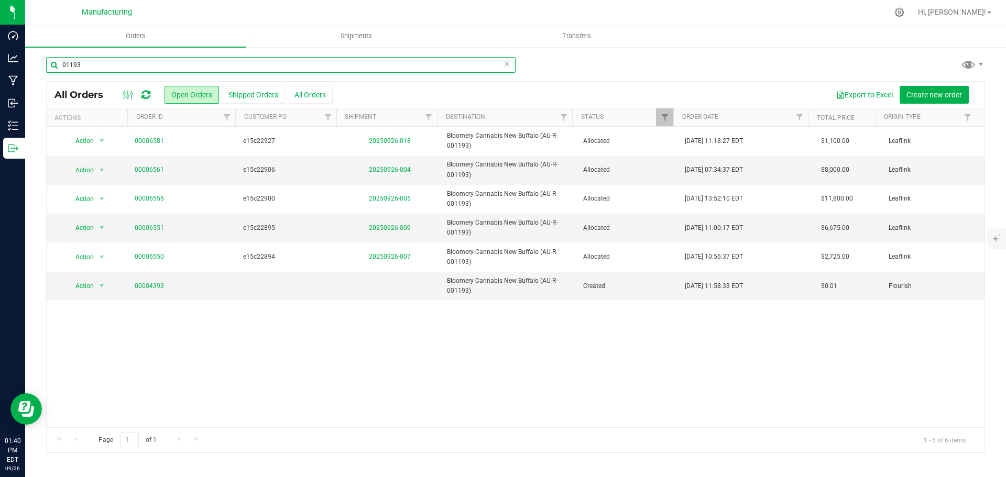
click at [266, 62] on input "01193" at bounding box center [281, 65] width 470 height 16
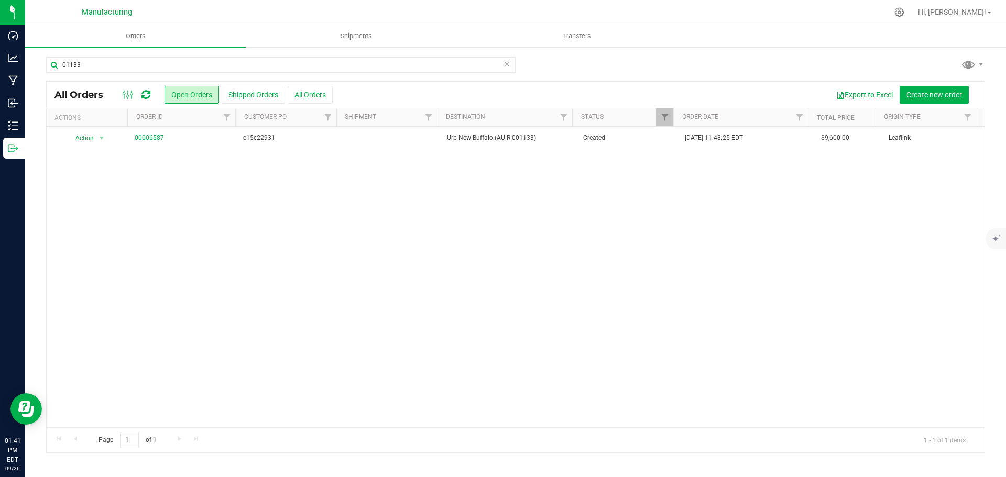
click at [129, 73] on div "01133" at bounding box center [281, 69] width 470 height 24
click at [127, 71] on input "01133" at bounding box center [281, 65] width 470 height 16
type input "="
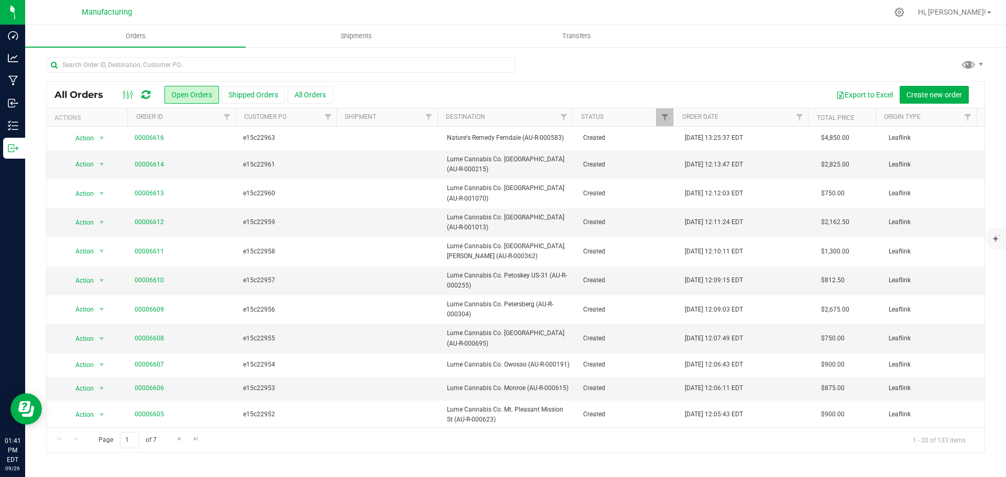
click at [377, 119] on th "Shipment" at bounding box center [386, 117] width 101 height 18
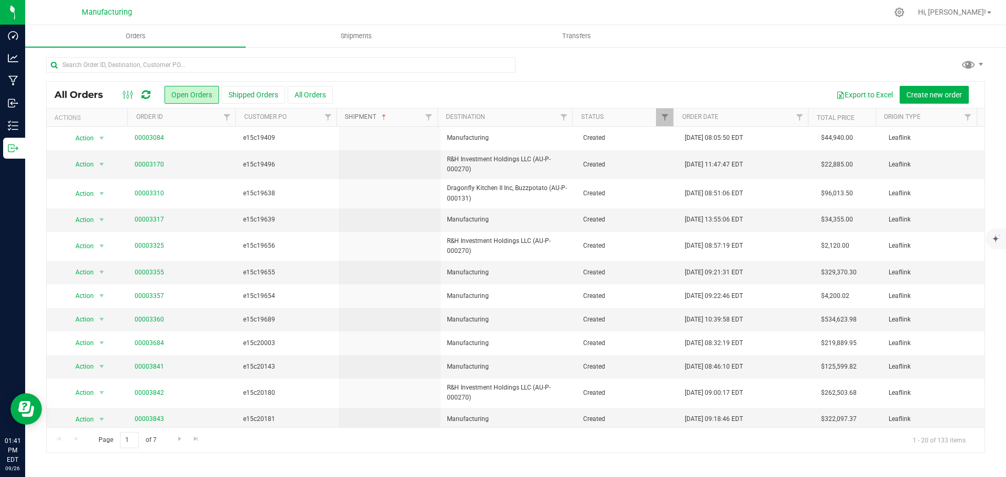
click at [373, 119] on link "Shipment" at bounding box center [366, 116] width 43 height 7
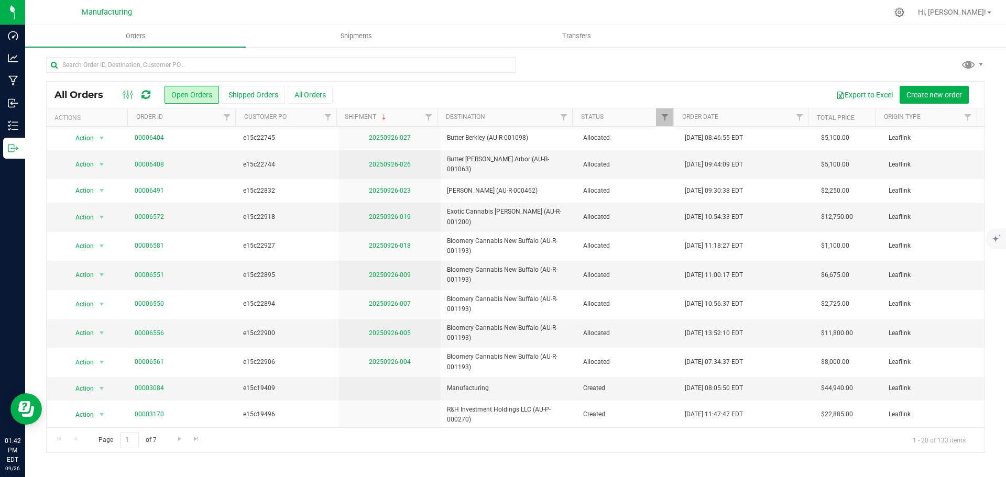
click at [146, 90] on icon at bounding box center [145, 95] width 9 height 10
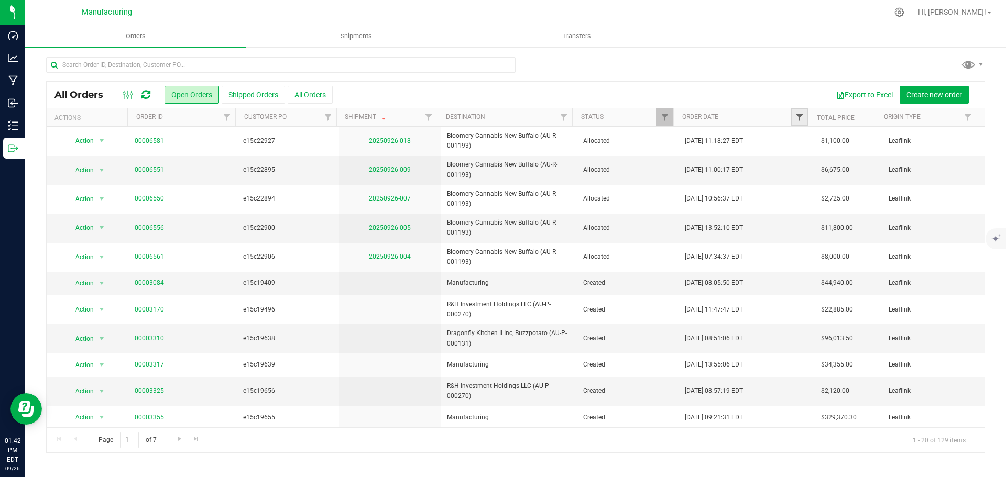
click at [795, 117] on span "Filter" at bounding box center [799, 117] width 8 height 8
click at [899, 180] on span "select" at bounding box center [896, 181] width 8 height 8
click at [838, 154] on span "Equal to" at bounding box center [845, 154] width 94 height 15
click at [838, 184] on li "Is after" at bounding box center [851, 188] width 107 height 16
click at [896, 178] on span "select" at bounding box center [896, 181] width 8 height 8
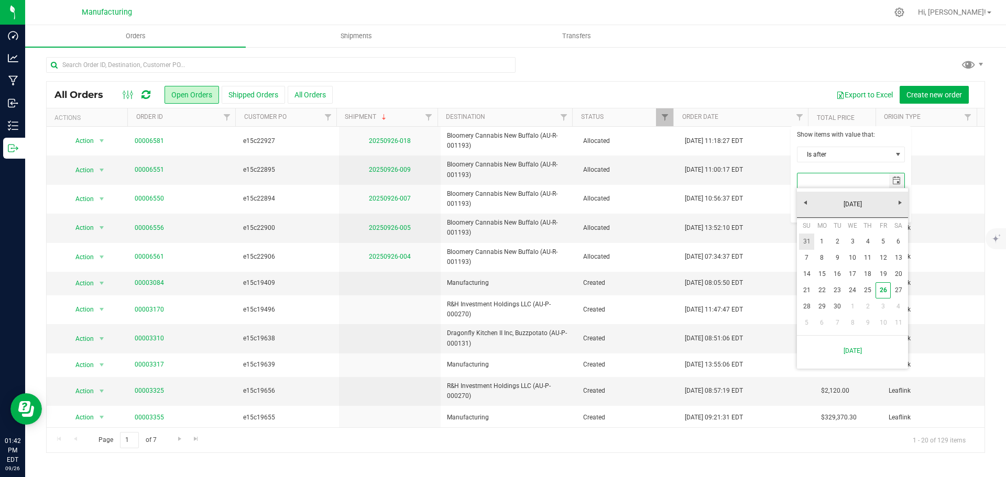
click at [801, 246] on link "31" at bounding box center [806, 242] width 15 height 16
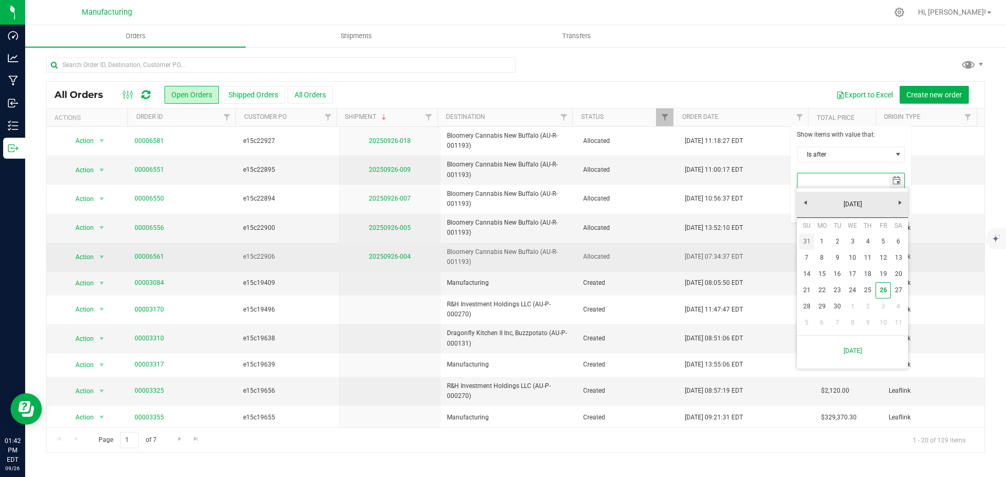
type input "8/31/2025"
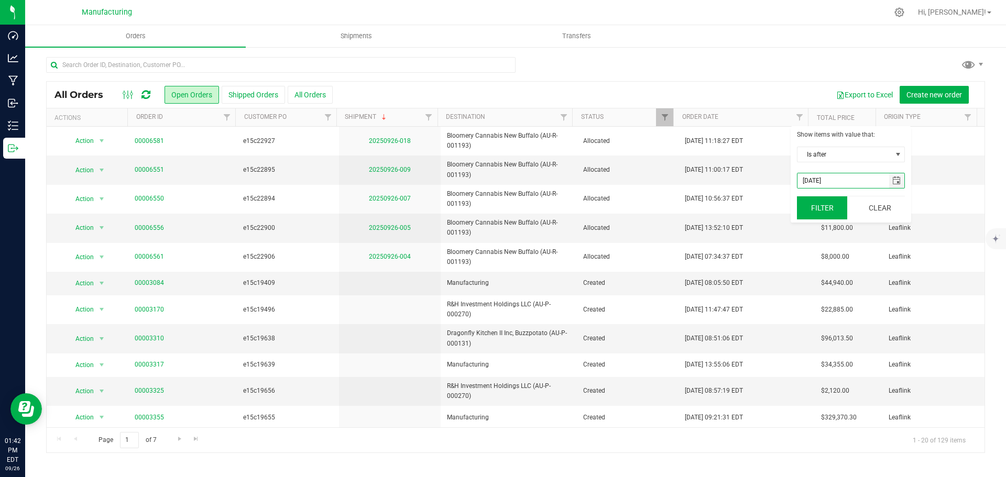
click at [824, 214] on button "Filter" at bounding box center [822, 208] width 50 height 23
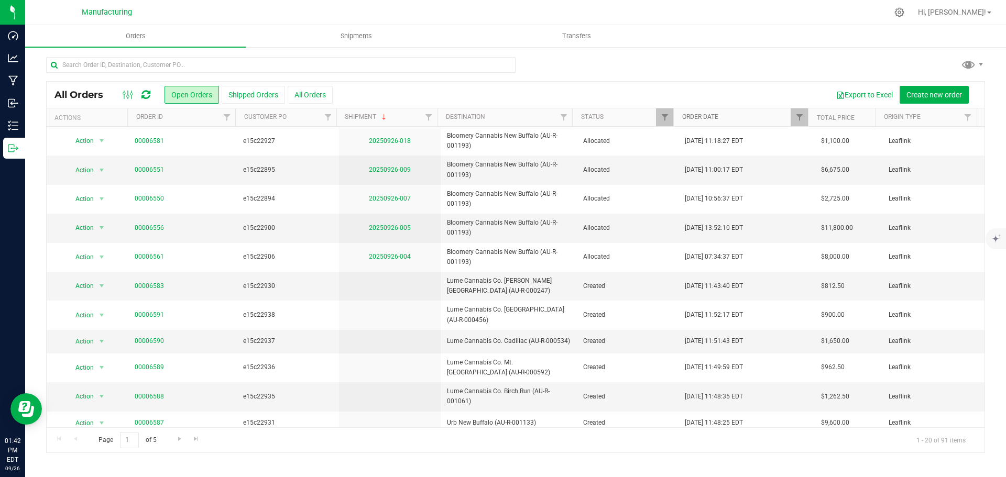
click at [692, 118] on link "Order Date" at bounding box center [700, 116] width 36 height 7
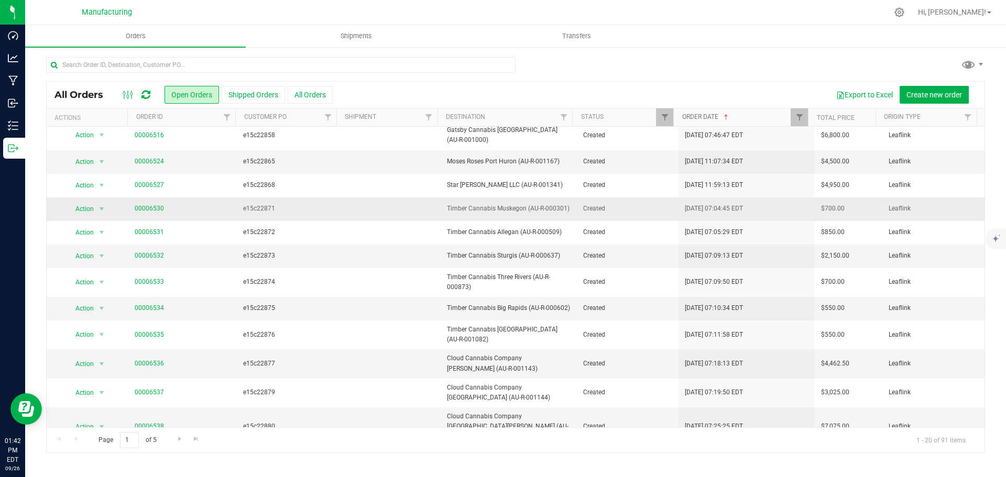
scroll to position [214, 0]
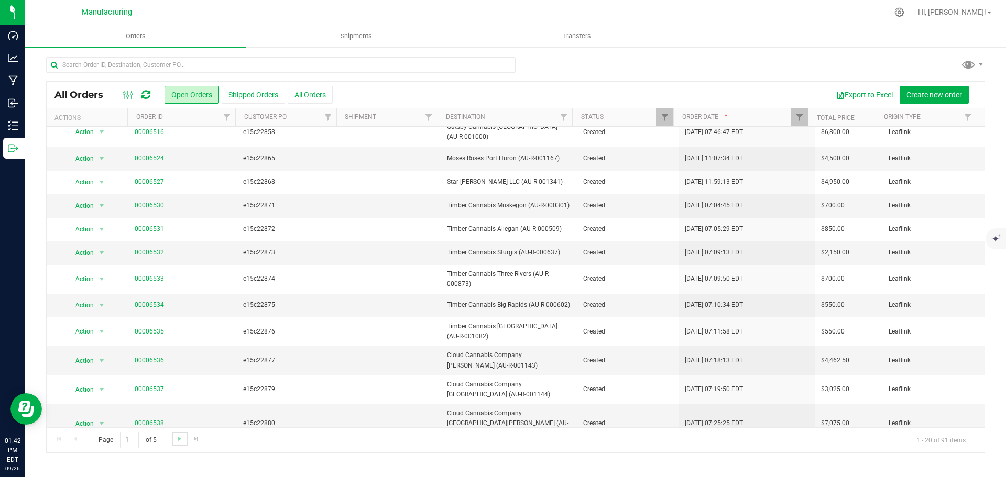
click at [172, 439] on link "Go to the next page" at bounding box center [179, 439] width 15 height 14
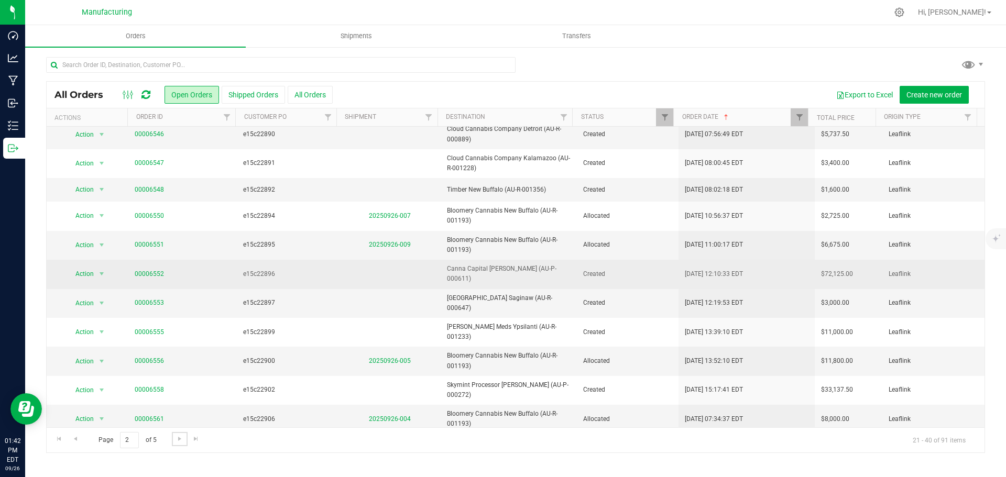
scroll to position [241, 0]
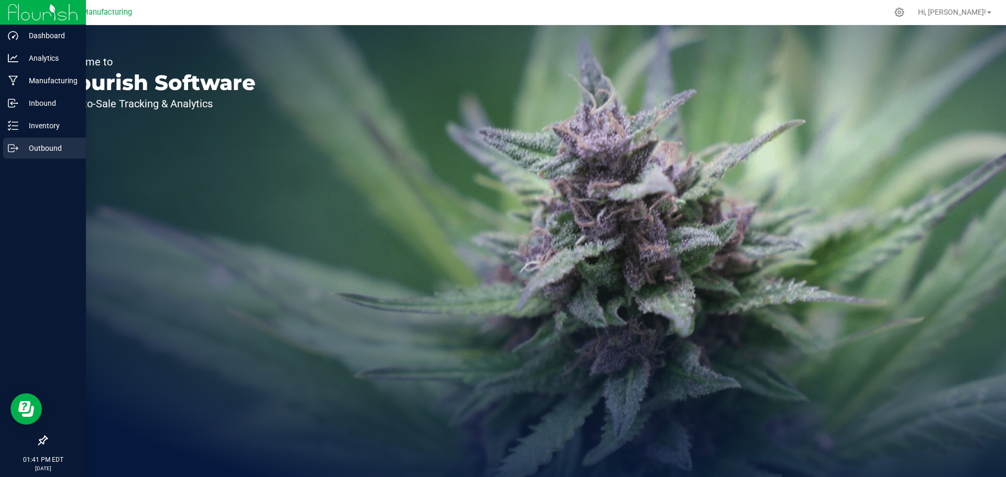
click at [22, 146] on p "Outbound" at bounding box center [49, 148] width 63 height 13
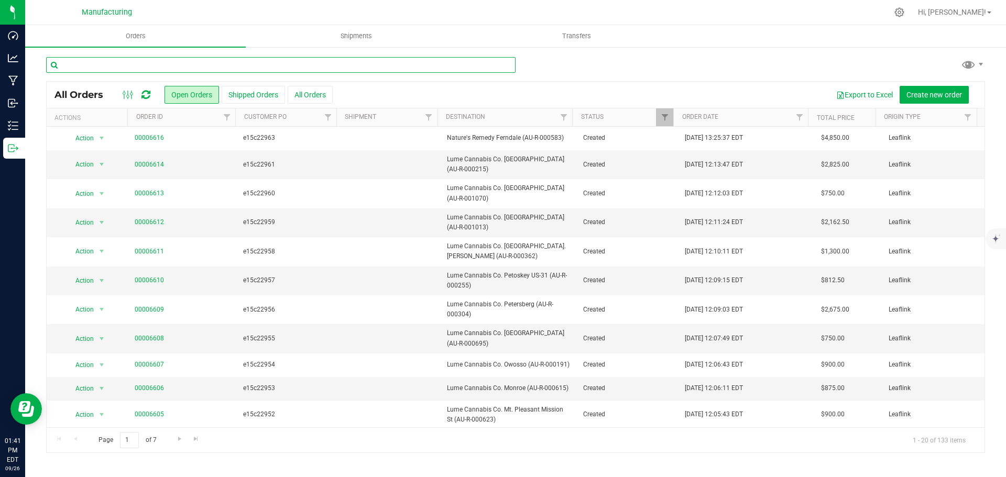
click at [162, 67] on input "text" at bounding box center [281, 65] width 470 height 16
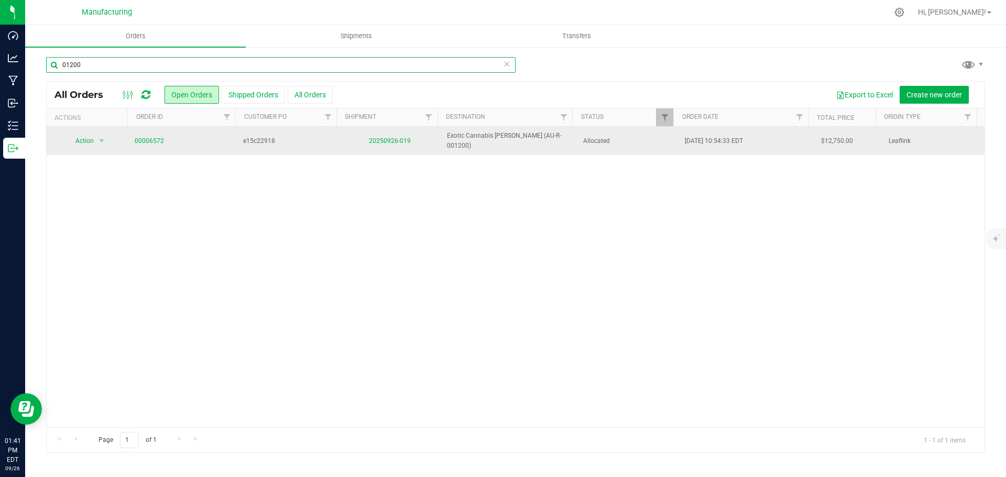
type input "01200"
click at [389, 134] on td "20250926-019" at bounding box center [390, 141] width 102 height 28
click at [387, 139] on link "20250926-019" at bounding box center [390, 140] width 42 height 7
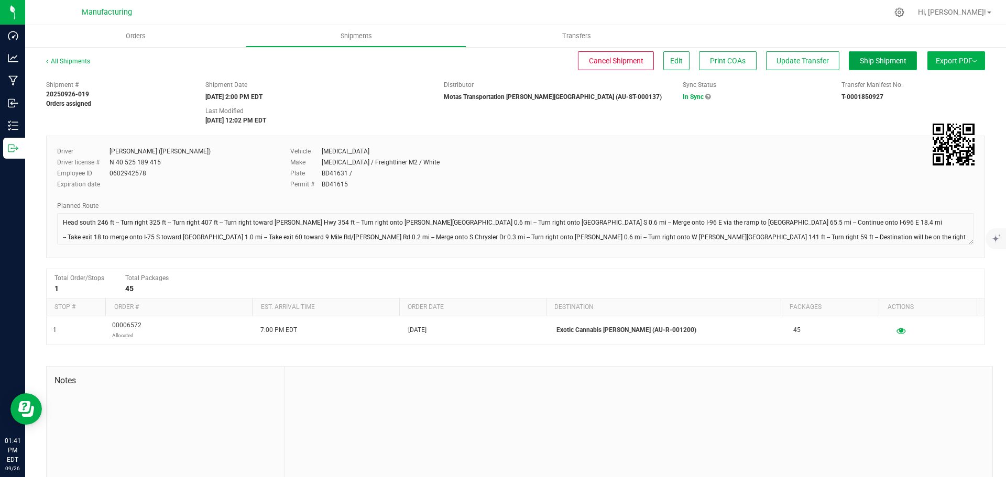
click at [867, 63] on span "Ship Shipment" at bounding box center [883, 61] width 47 height 8
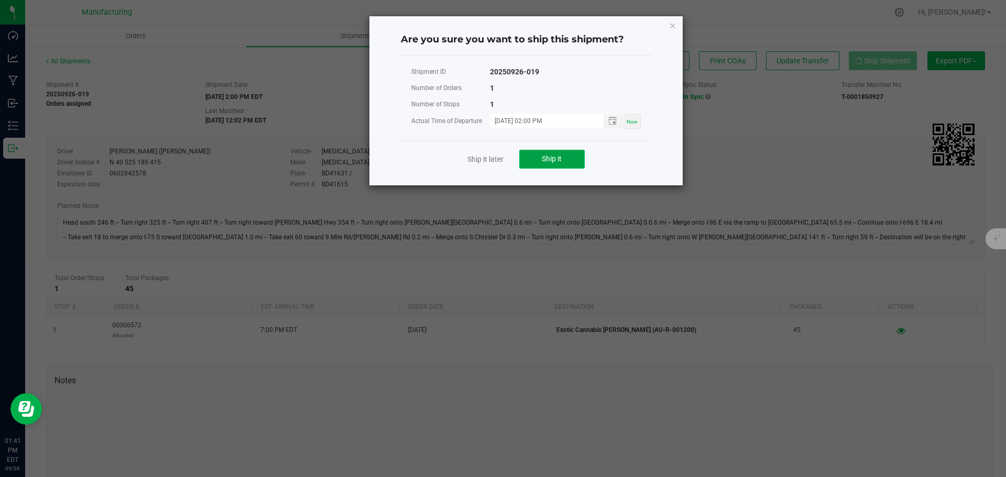
click at [560, 157] on span "Ship it" at bounding box center [552, 159] width 20 height 8
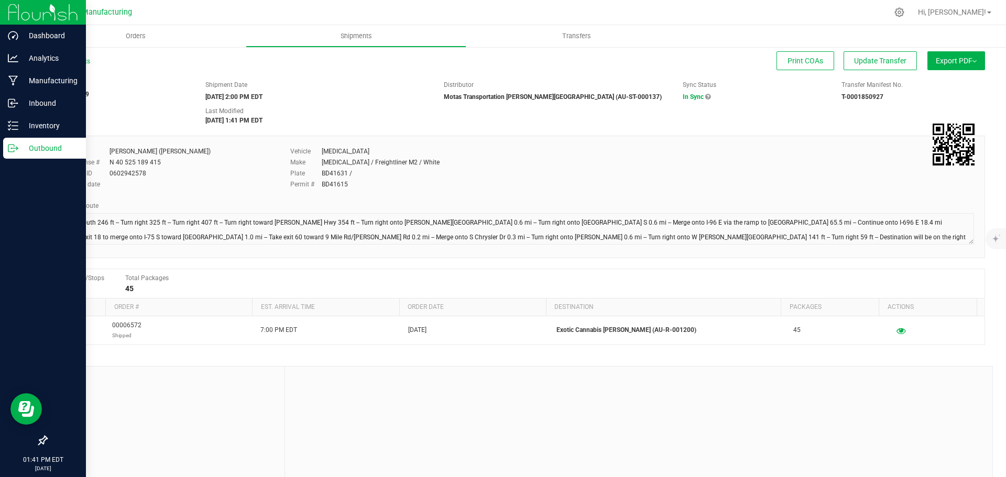
click at [11, 146] on icon at bounding box center [13, 148] width 10 height 10
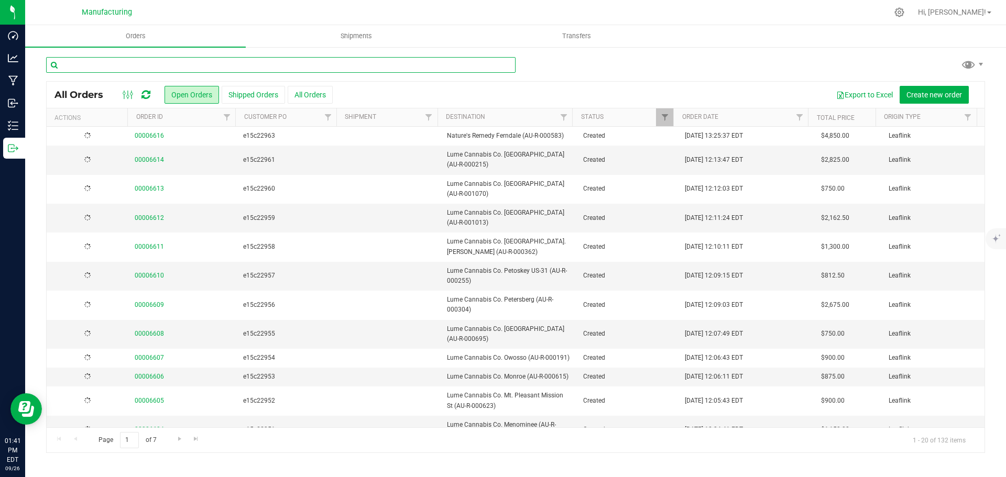
click at [157, 65] on input "text" at bounding box center [281, 65] width 470 height 16
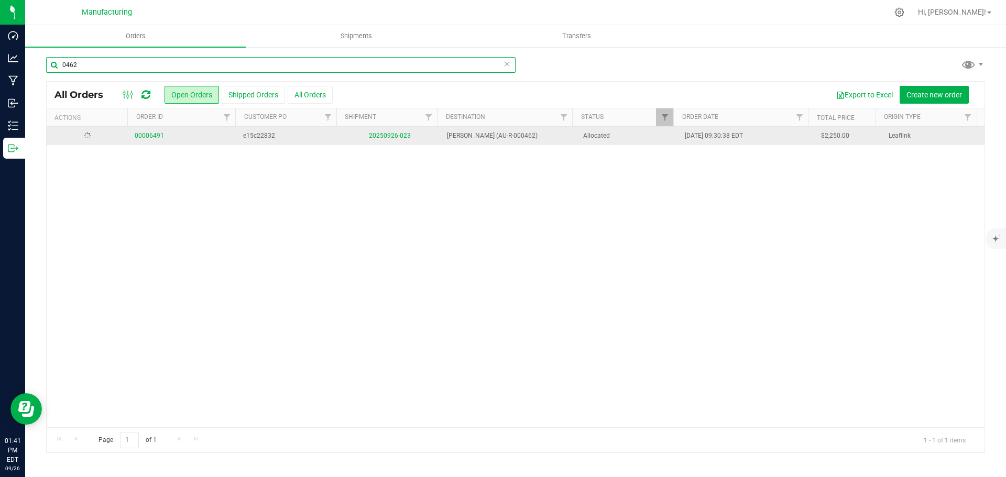
type input "0462"
click at [392, 143] on td "20250926-023" at bounding box center [390, 136] width 102 height 18
click at [396, 142] on td "20250926-023" at bounding box center [390, 138] width 102 height 23
click at [395, 138] on link "20250926-023" at bounding box center [390, 137] width 42 height 7
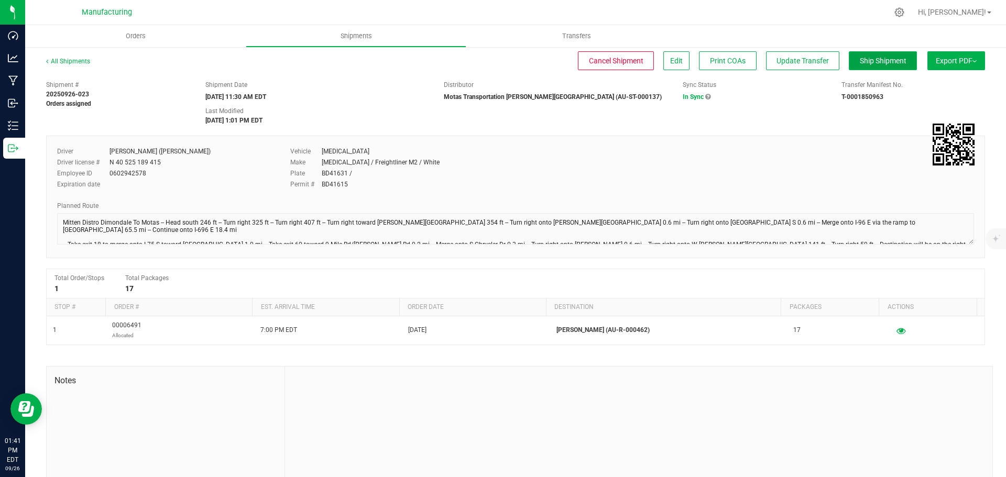
click at [871, 57] on span "Ship Shipment" at bounding box center [883, 61] width 47 height 8
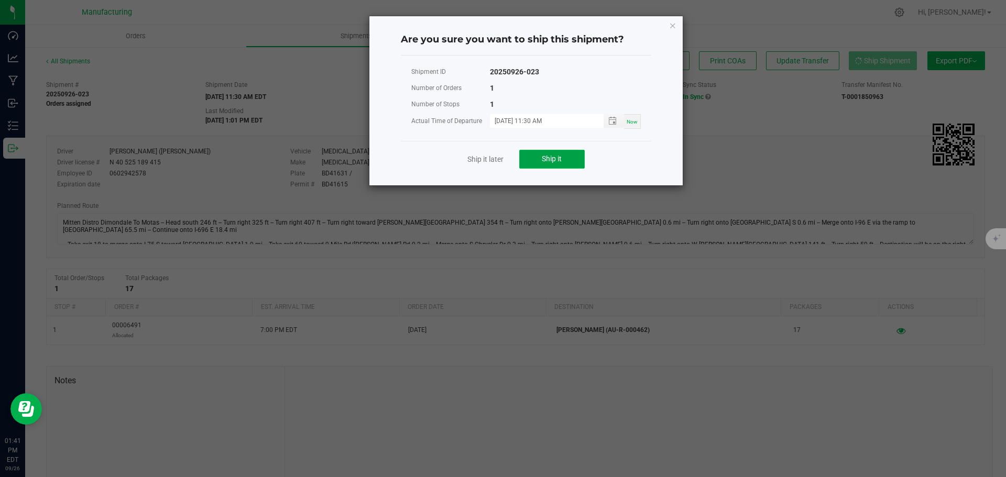
click at [547, 165] on button "Ship it" at bounding box center [552, 159] width 66 height 19
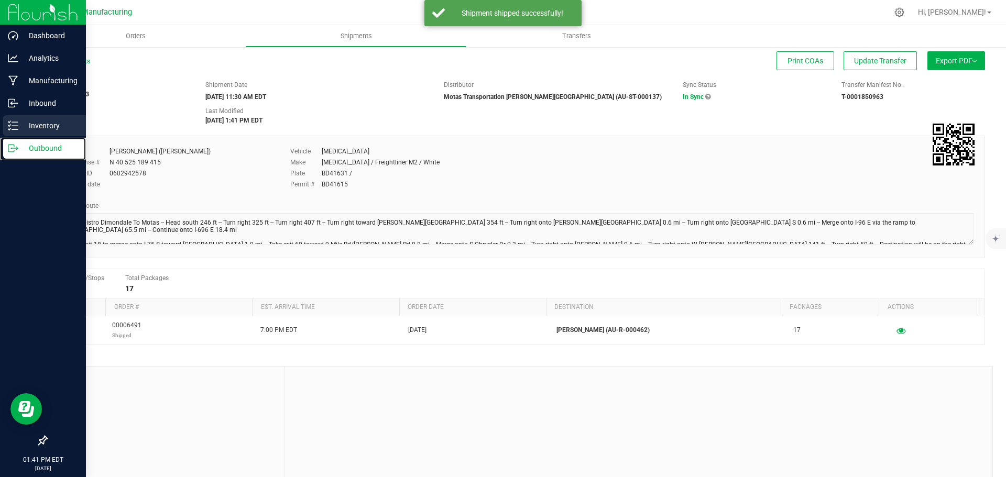
click at [17, 147] on icon at bounding box center [13, 148] width 10 height 10
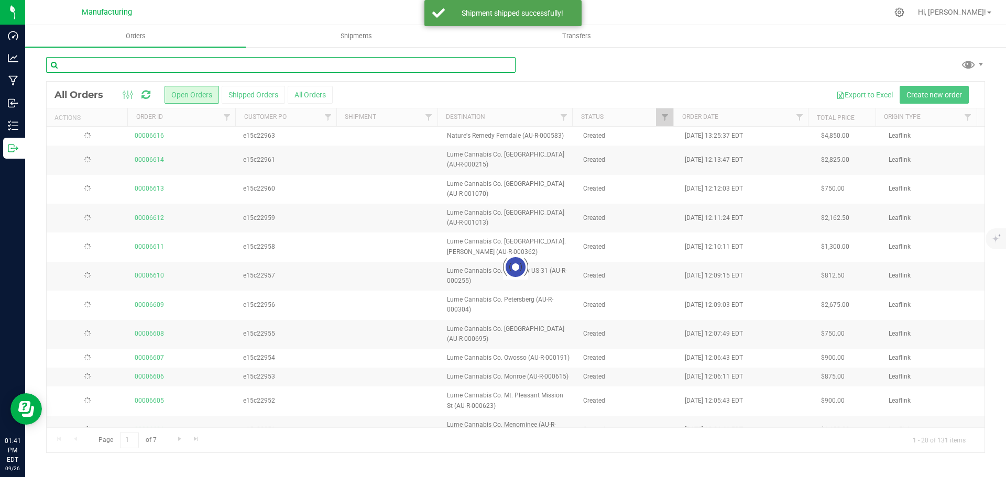
click at [116, 63] on input "text" at bounding box center [281, 65] width 470 height 16
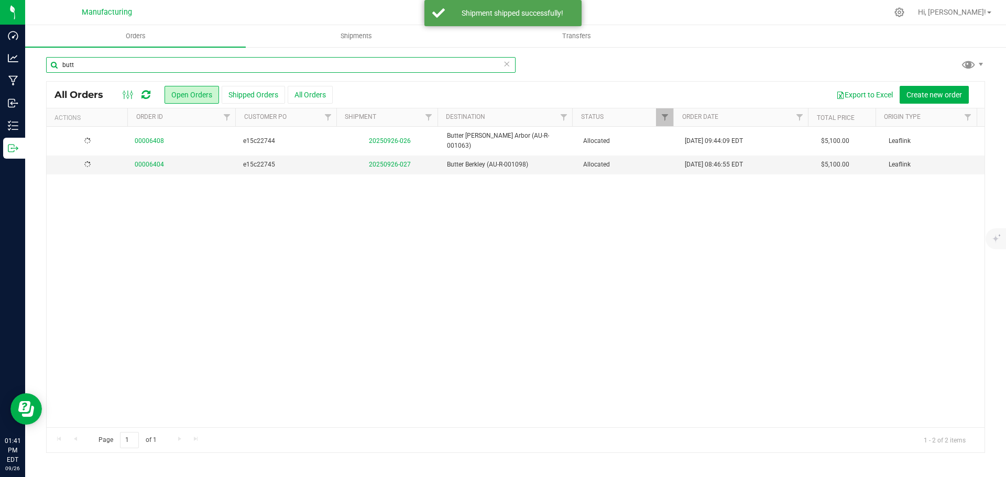
type input "butt"
click at [396, 137] on link "20250926-026" at bounding box center [390, 140] width 42 height 7
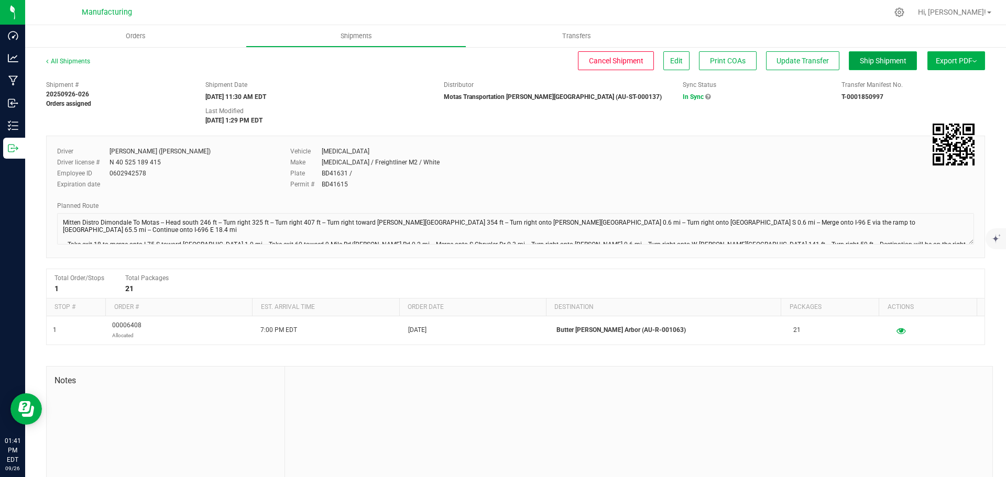
click at [887, 62] on span "Ship Shipment" at bounding box center [883, 61] width 47 height 8
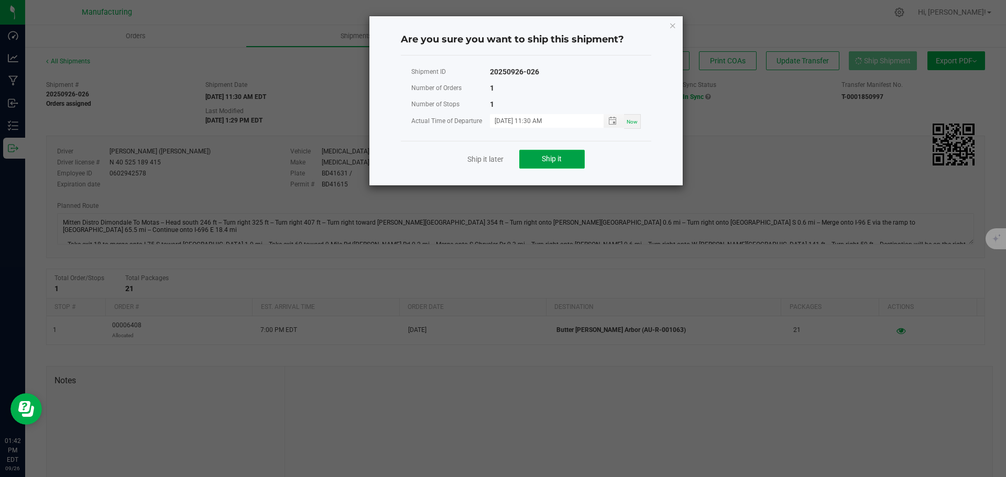
click at [570, 159] on button "Ship it" at bounding box center [552, 159] width 66 height 19
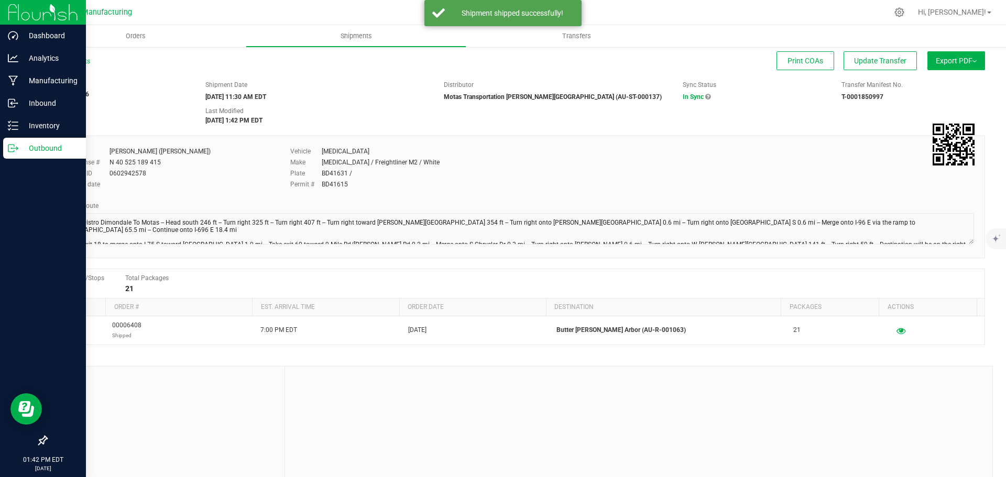
drag, startPoint x: 9, startPoint y: 147, endPoint x: 13, endPoint y: 143, distance: 5.9
click at [9, 147] on icon at bounding box center [13, 148] width 10 height 10
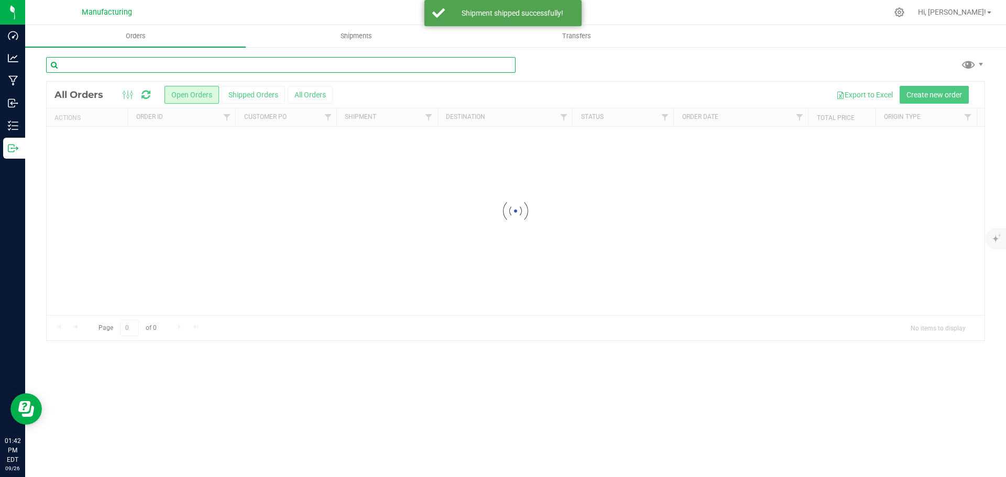
click at [95, 61] on input "text" at bounding box center [281, 65] width 470 height 16
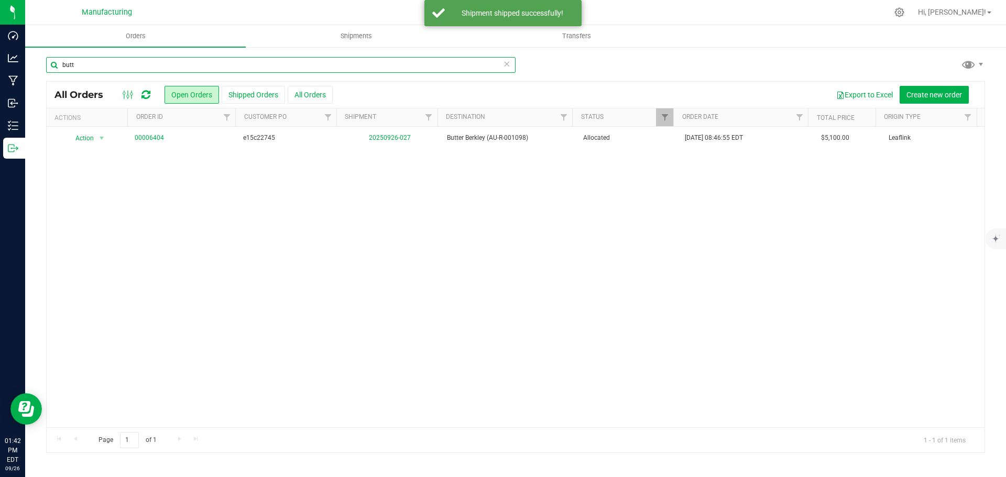
type input "butt"
click at [389, 141] on td "20250926-027" at bounding box center [390, 138] width 102 height 23
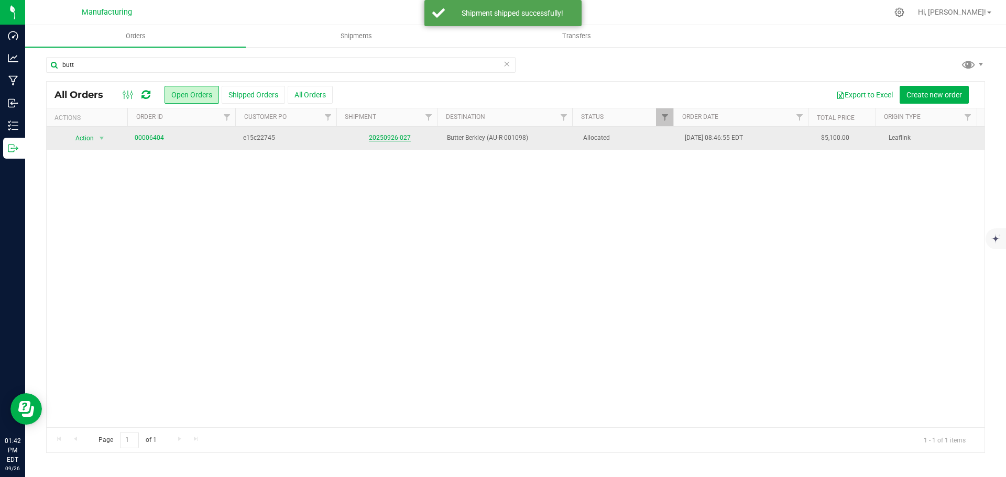
click at [389, 141] on link "20250926-027" at bounding box center [390, 137] width 42 height 7
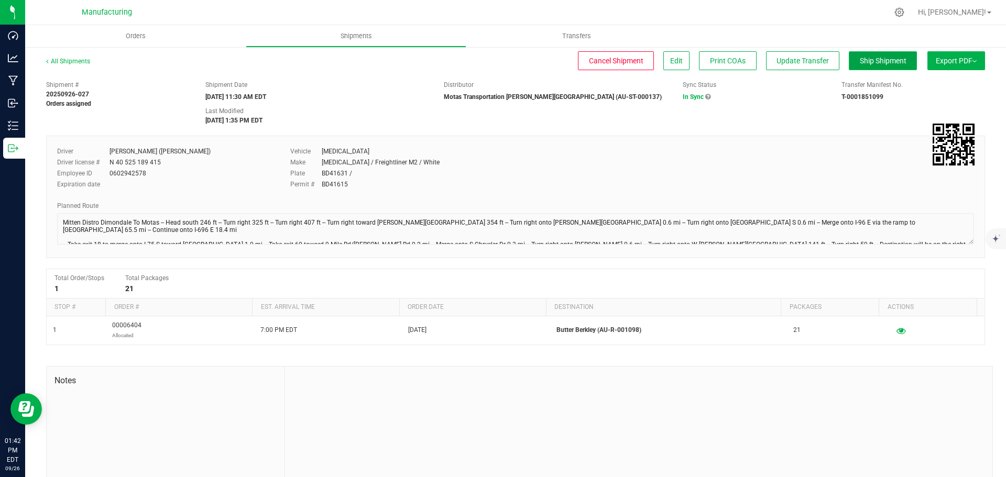
click at [877, 64] on span "Ship Shipment" at bounding box center [883, 61] width 47 height 8
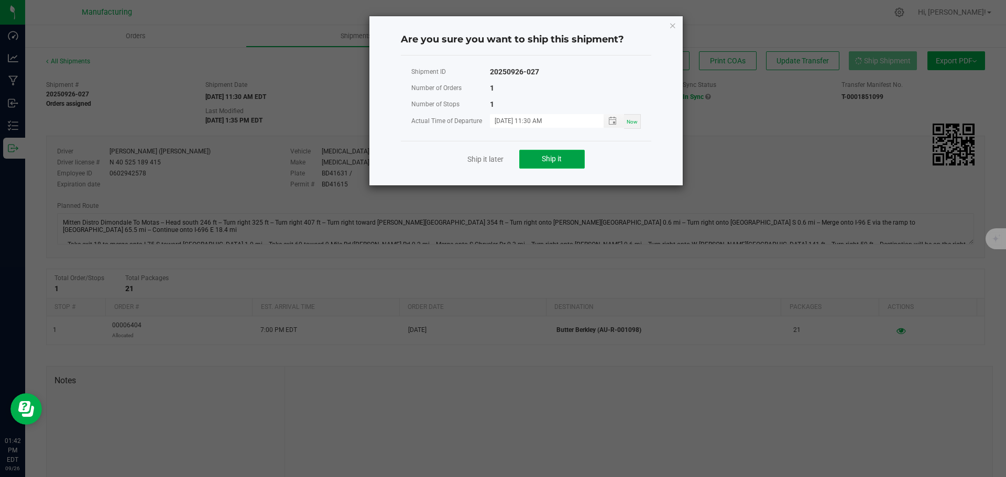
click at [542, 157] on button "Ship it" at bounding box center [552, 159] width 66 height 19
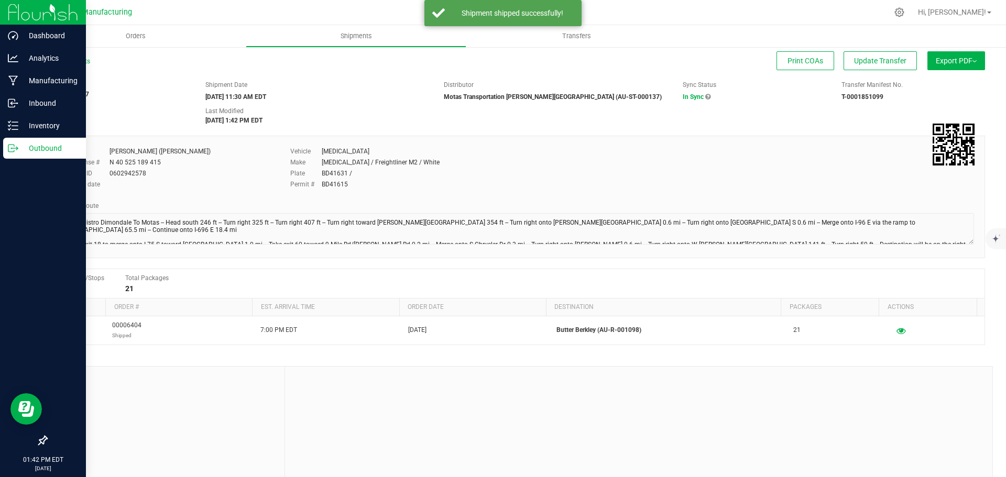
click at [19, 149] on p "Outbound" at bounding box center [49, 148] width 63 height 13
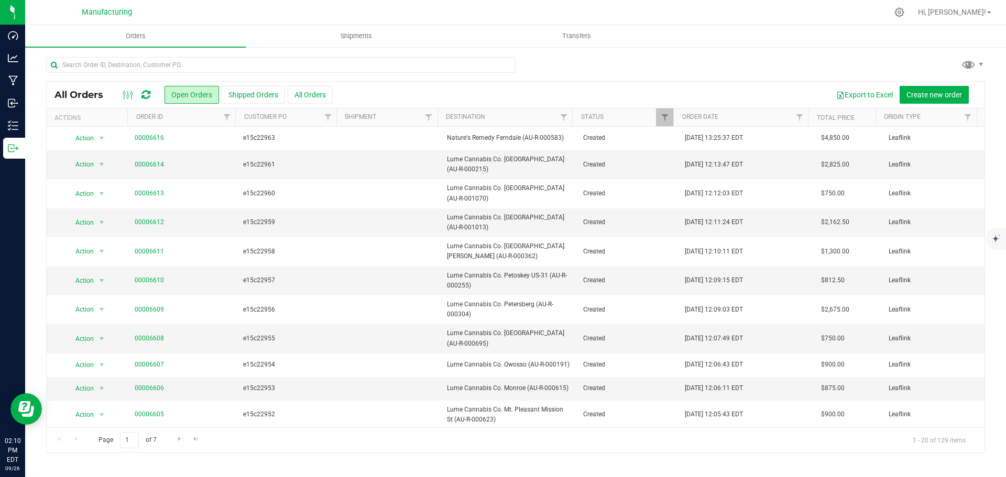
click at [149, 91] on icon at bounding box center [145, 95] width 9 height 10
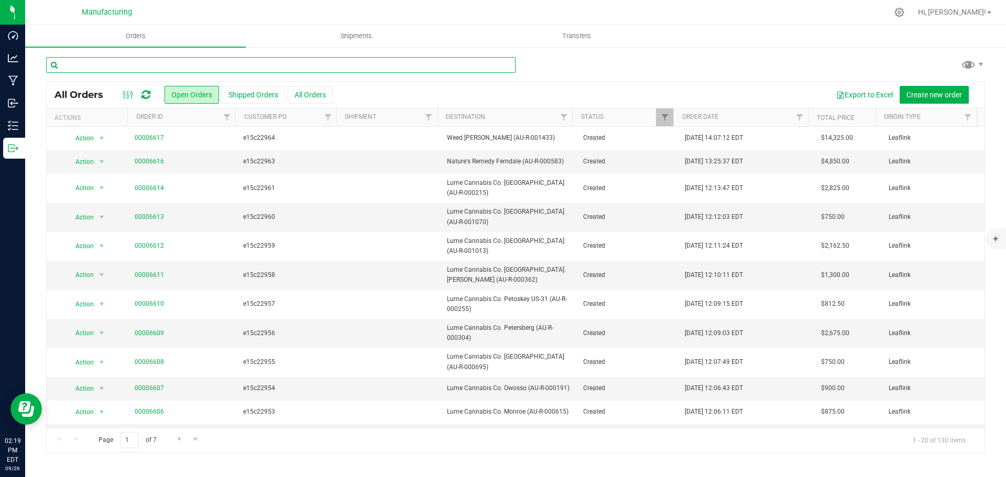
click at [146, 66] on input "text" at bounding box center [281, 65] width 470 height 16
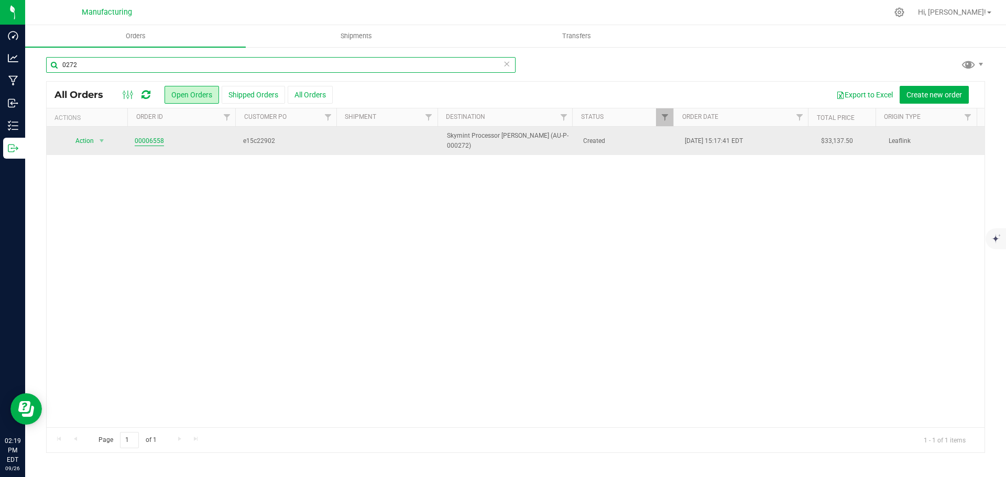
type input "0272"
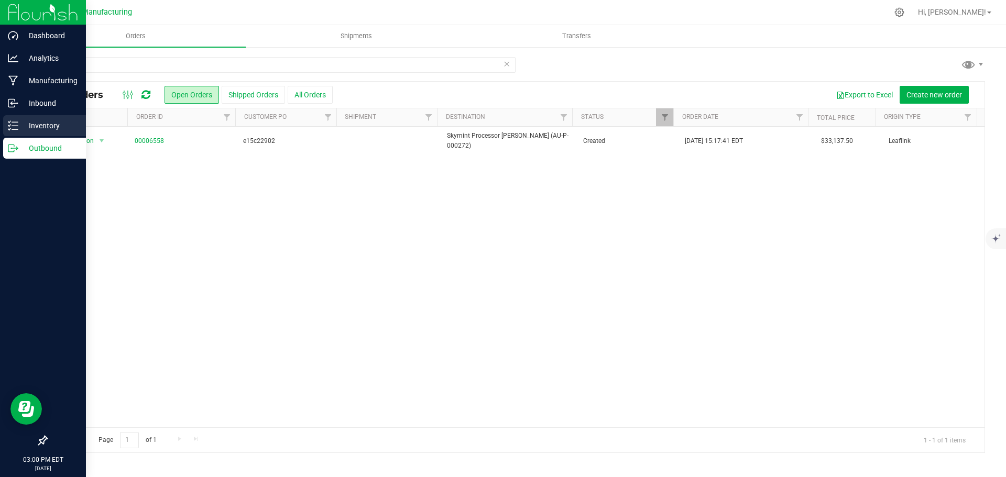
click at [30, 123] on p "Inventory" at bounding box center [49, 125] width 63 height 13
click at [43, 126] on p "Inventory" at bounding box center [49, 125] width 63 height 13
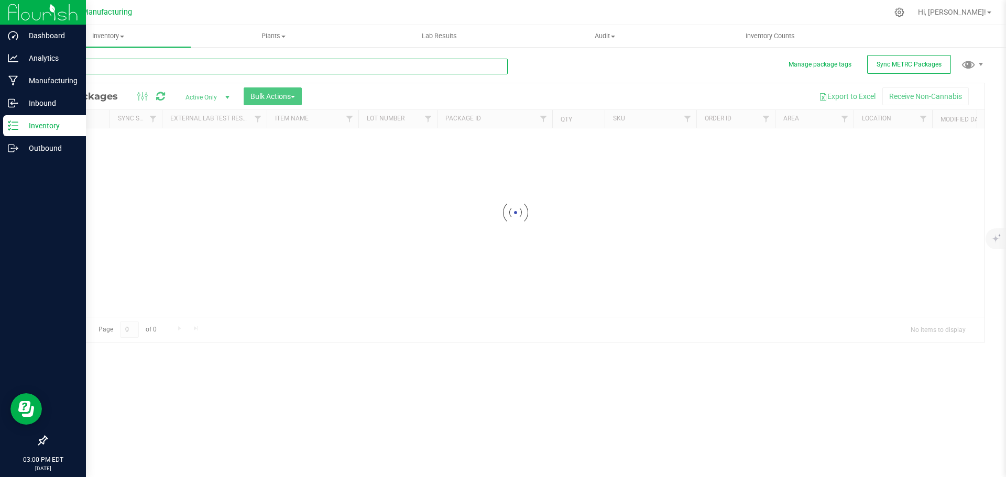
click at [138, 72] on input "text" at bounding box center [277, 67] width 462 height 16
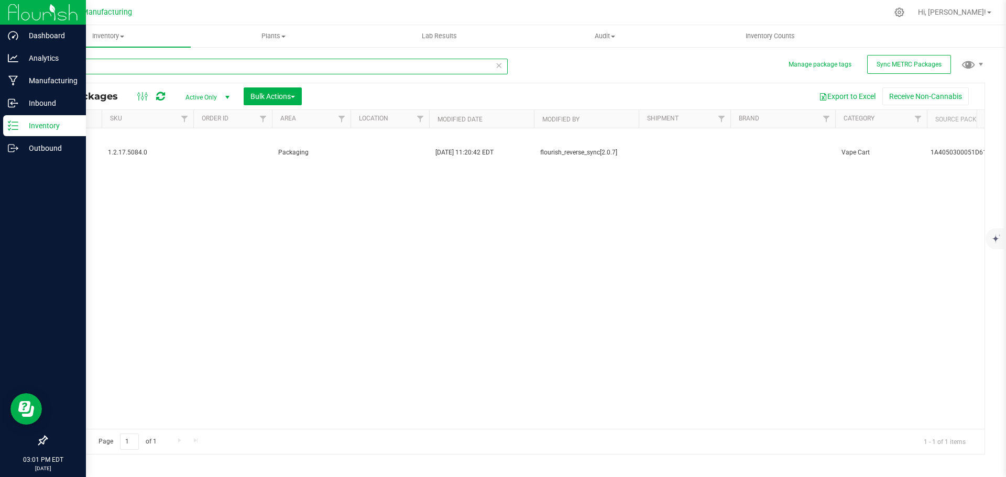
scroll to position [0, 616]
type input "089193"
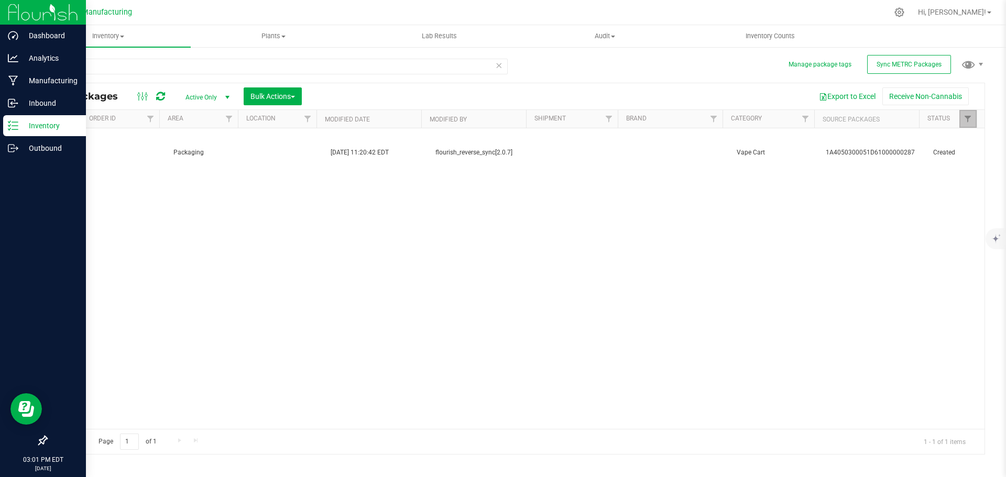
click at [967, 119] on span "Filter" at bounding box center [968, 119] width 8 height 8
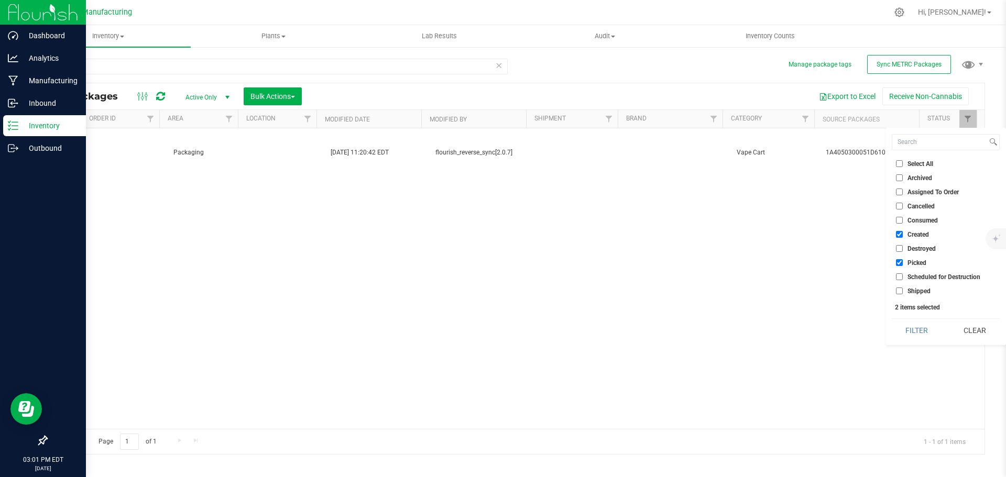
click at [921, 168] on li "Select All" at bounding box center [946, 163] width 108 height 11
drag, startPoint x: 918, startPoint y: 161, endPoint x: 920, endPoint y: 184, distance: 22.7
click at [918, 162] on span "Select All" at bounding box center [921, 164] width 26 height 6
click at [903, 162] on input "Select All" at bounding box center [899, 163] width 7 height 7
checkbox input "true"
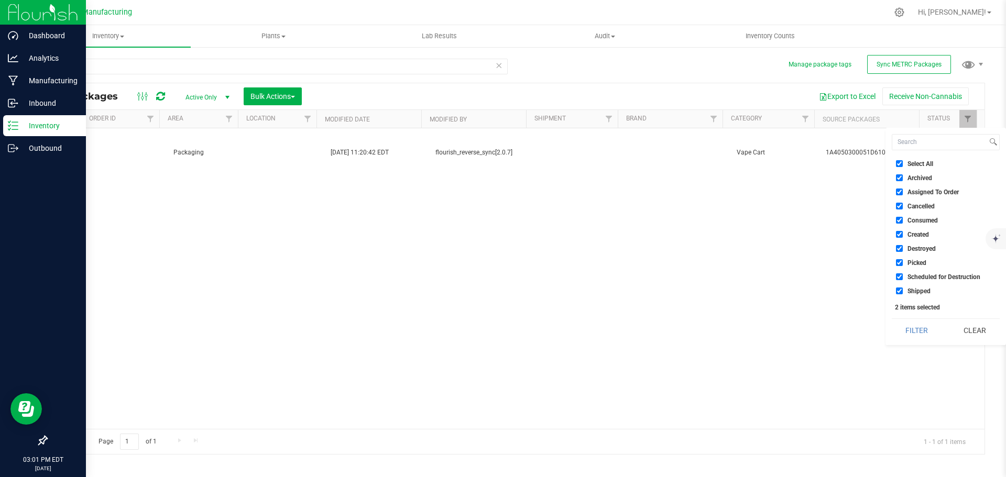
checkbox input "true"
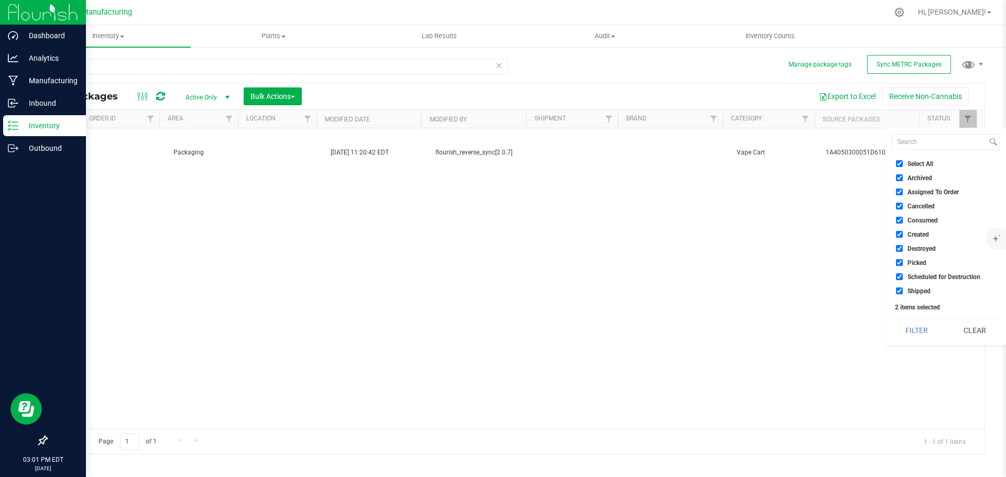
checkbox input "true"
click at [916, 326] on button "Filter" at bounding box center [917, 330] width 50 height 23
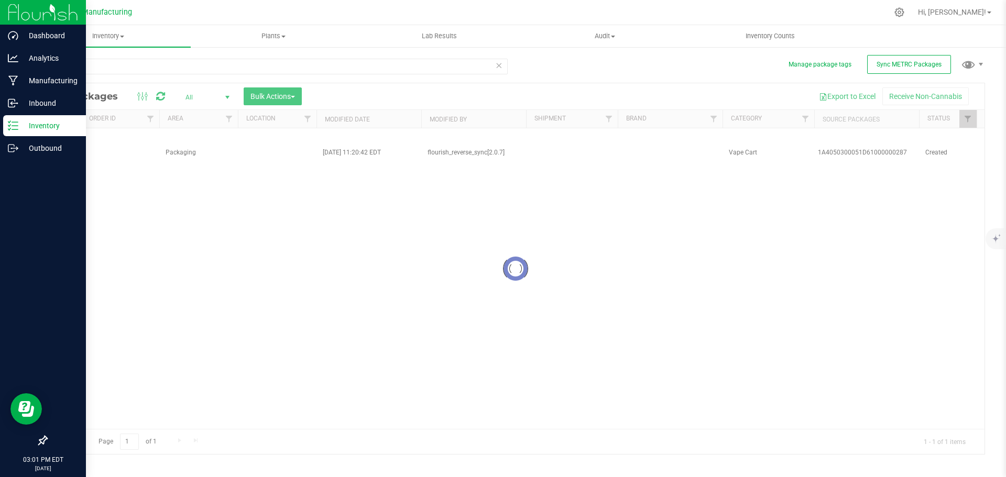
drag, startPoint x: 456, startPoint y: 424, endPoint x: 294, endPoint y: 428, distance: 161.4
click at [295, 428] on div at bounding box center [516, 268] width 938 height 371
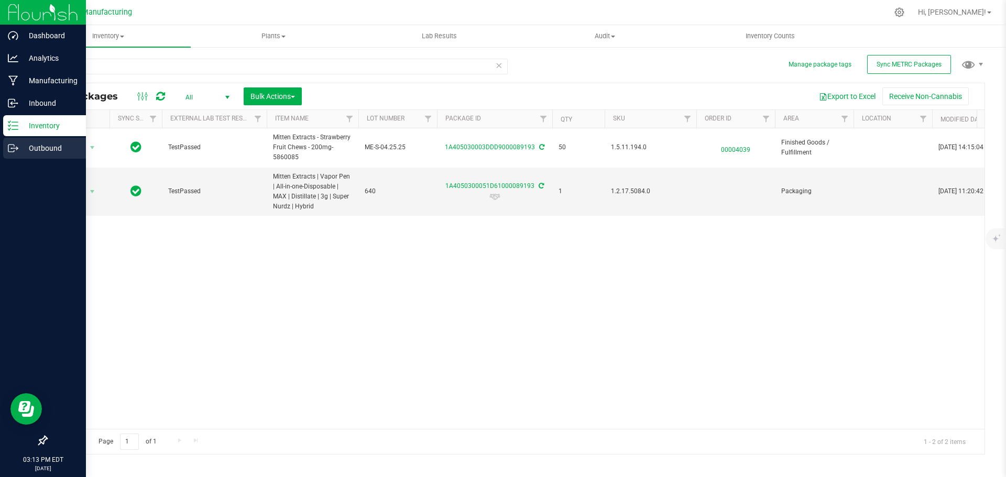
click at [21, 152] on p "Outbound" at bounding box center [49, 148] width 63 height 13
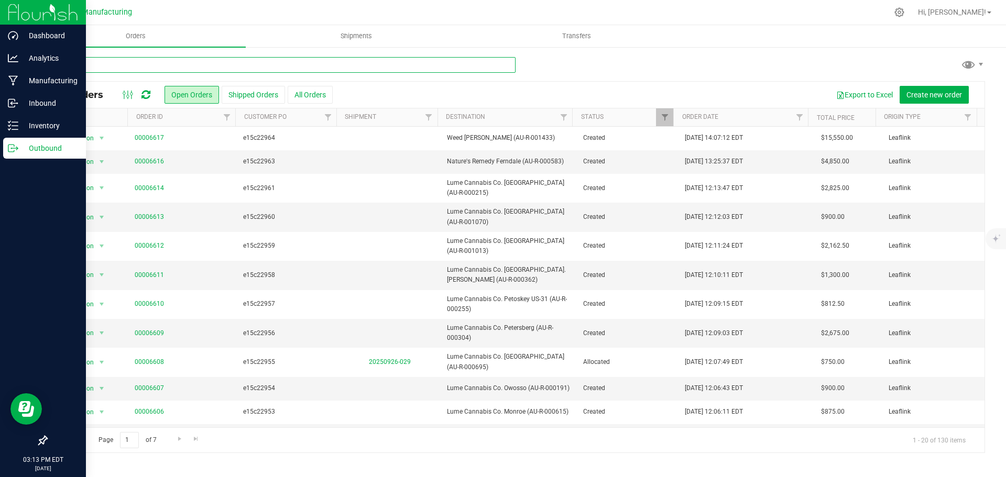
click at [155, 68] on input "text" at bounding box center [281, 65] width 470 height 16
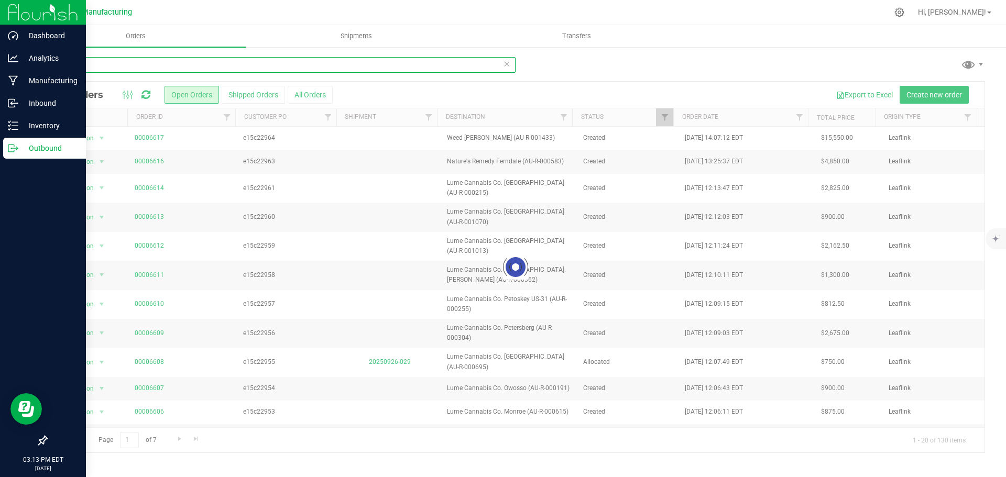
type input "0272"
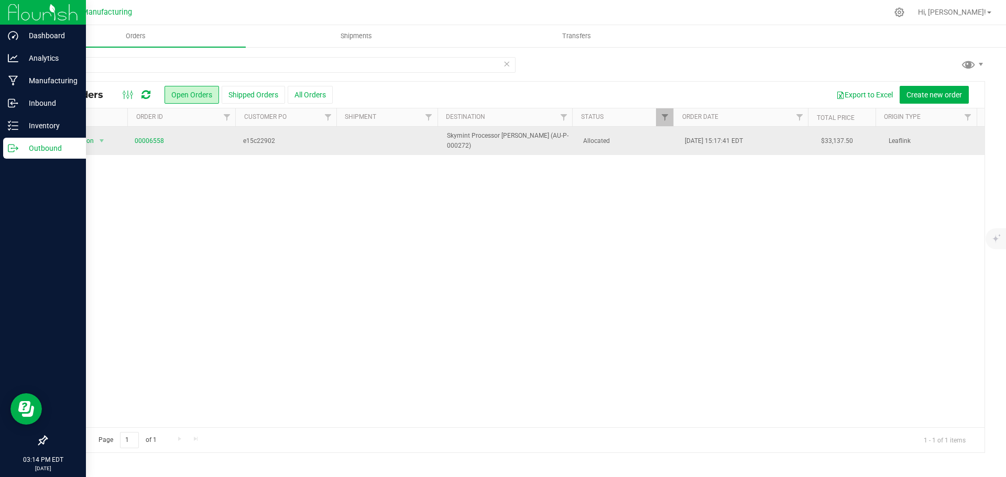
click at [215, 133] on td "00006558" at bounding box center [182, 141] width 109 height 28
click at [340, 146] on td at bounding box center [390, 141] width 102 height 28
click at [366, 140] on td at bounding box center [390, 141] width 102 height 28
click at [277, 148] on td "e15c22902" at bounding box center [288, 141] width 102 height 28
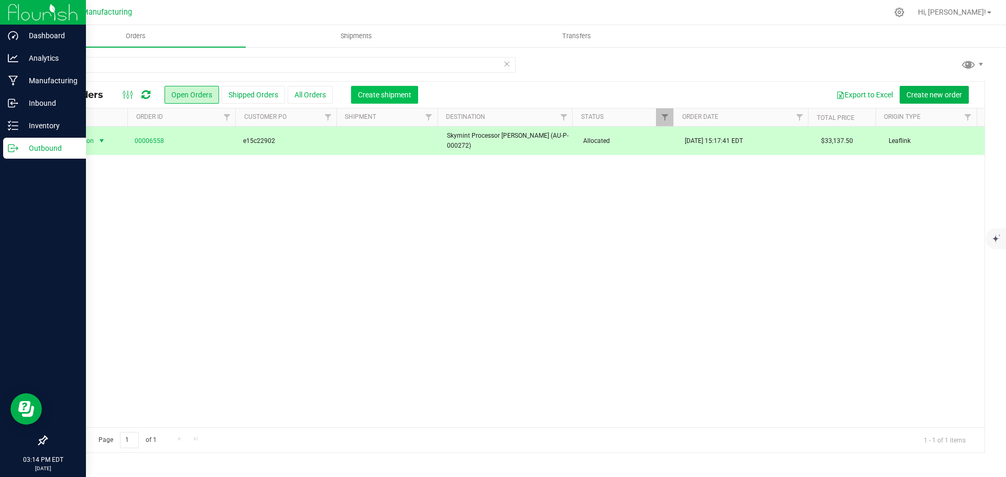
click at [395, 95] on span "Create shipment" at bounding box center [384, 95] width 53 height 8
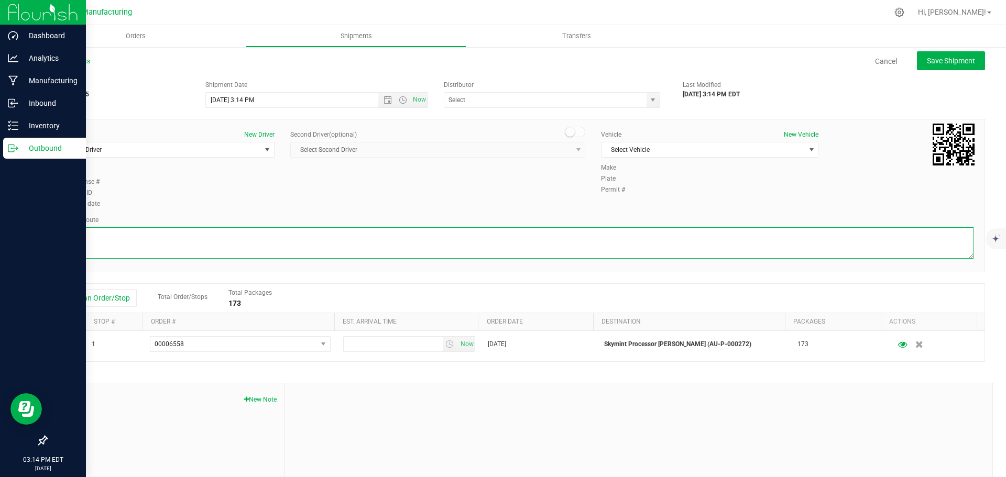
click at [122, 238] on textarea at bounding box center [515, 242] width 917 height 31
paste textarea "| [STREET_ADDRESS] on I-96 E from [PERSON_NAME][GEOGRAPHIC_DATA] and Lansing Rd…"
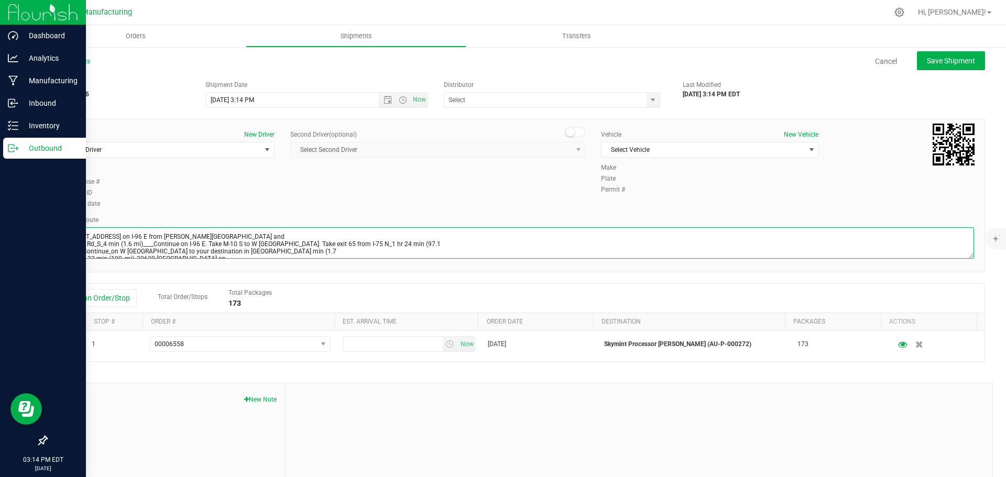
scroll to position [48, 0]
type textarea "| [STREET_ADDRESS] on I-96 E from [PERSON_NAME][GEOGRAPHIC_DATA] and Lansing Rd…"
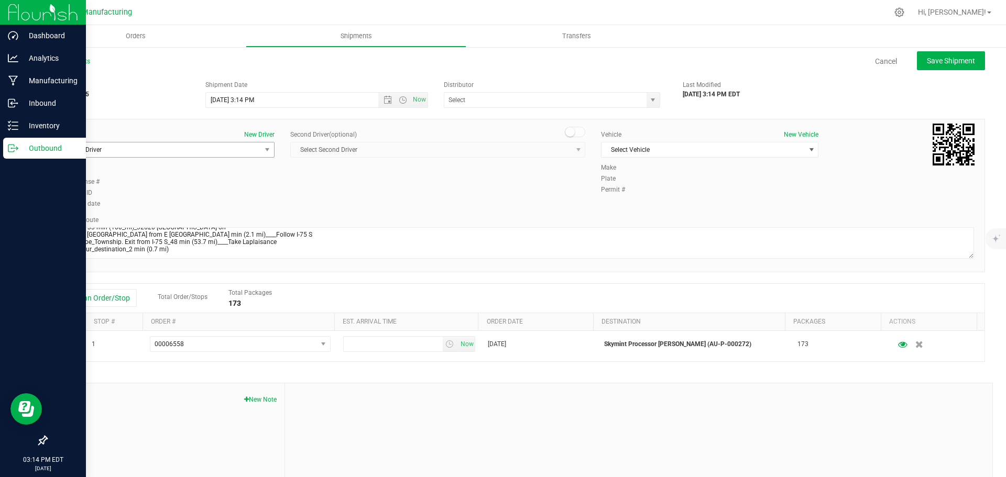
click at [112, 155] on span "Select Driver" at bounding box center [159, 150] width 203 height 15
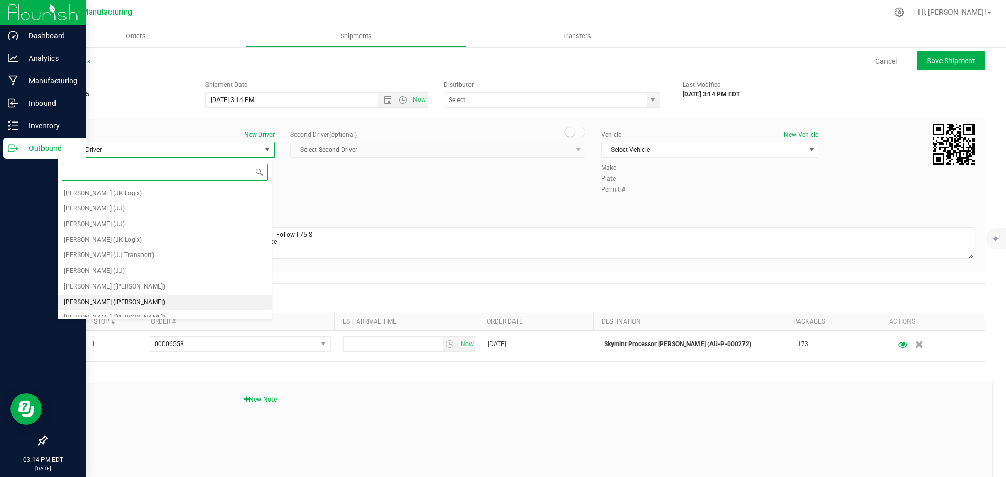
click at [123, 300] on li "Lloyd Neely (Motas)" at bounding box center [165, 303] width 214 height 16
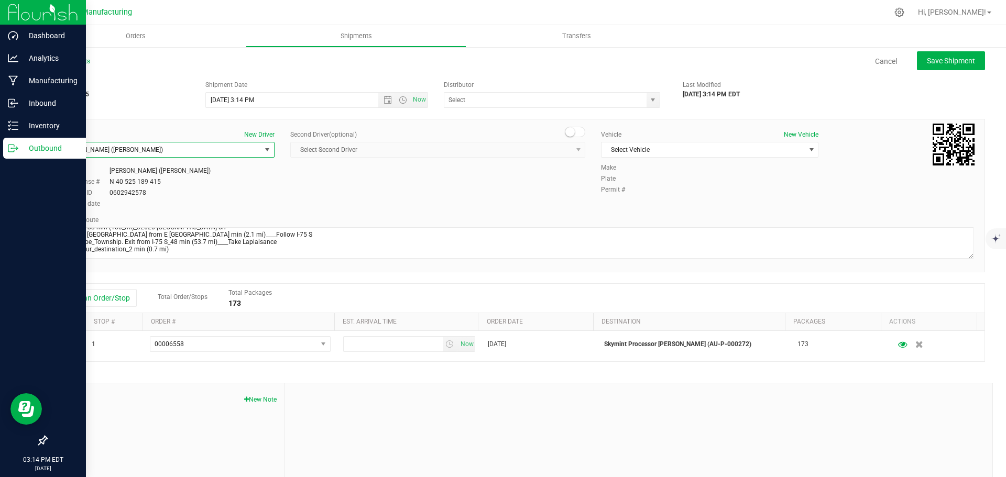
click at [148, 147] on span "Lloyd Neely (Motas)" at bounding box center [159, 150] width 203 height 15
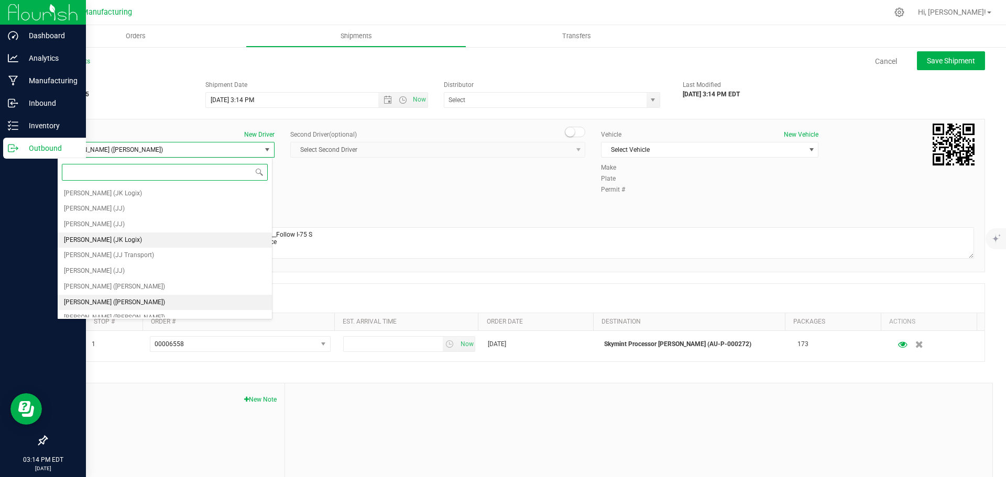
click at [126, 245] on span "Joshua Esch (JK Logix)" at bounding box center [103, 241] width 78 height 14
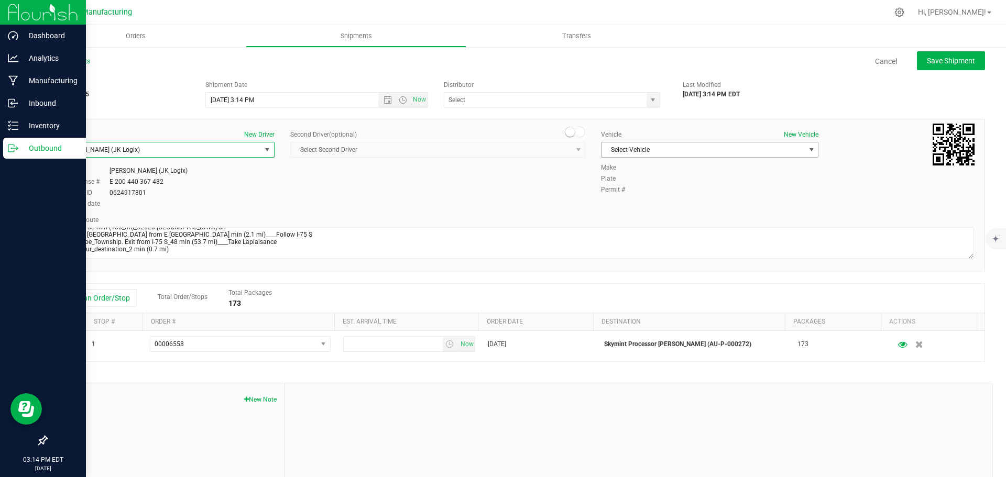
click at [619, 149] on span "Select Vehicle" at bounding box center [703, 150] width 203 height 15
click at [647, 231] on li "Van 16 - JK" at bounding box center [704, 230] width 214 height 16
click at [650, 94] on span "select" at bounding box center [653, 100] width 13 height 15
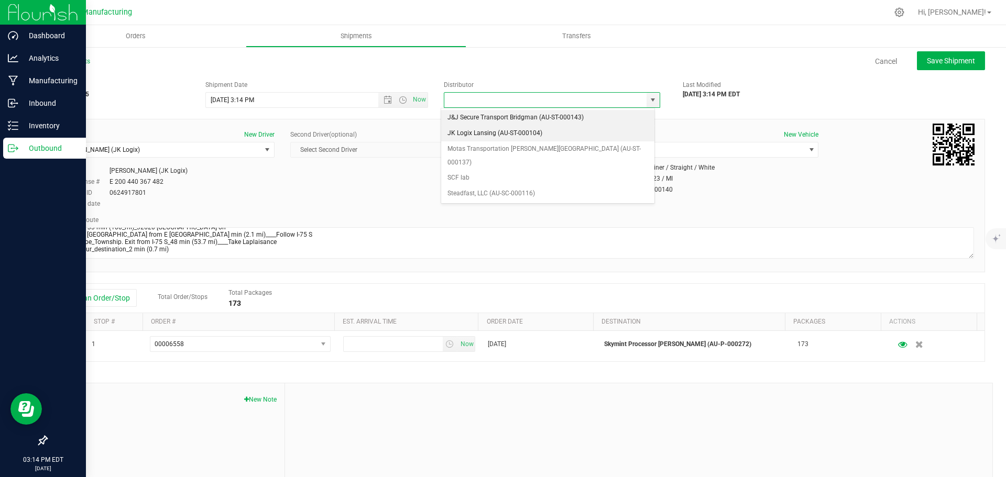
click at [481, 136] on li "JK Logix Lansing (AU-ST-000104)" at bounding box center [547, 134] width 213 height 16
type input "JK Logix Lansing (AU-ST-000104)"
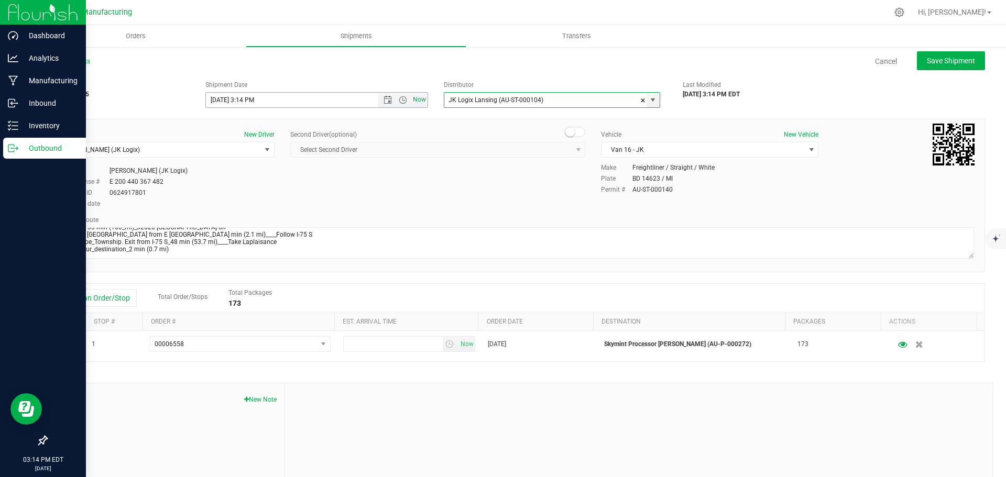
click at [417, 97] on span "Now" at bounding box center [420, 99] width 18 height 15
click at [387, 103] on span "Open the date view" at bounding box center [388, 100] width 8 height 8
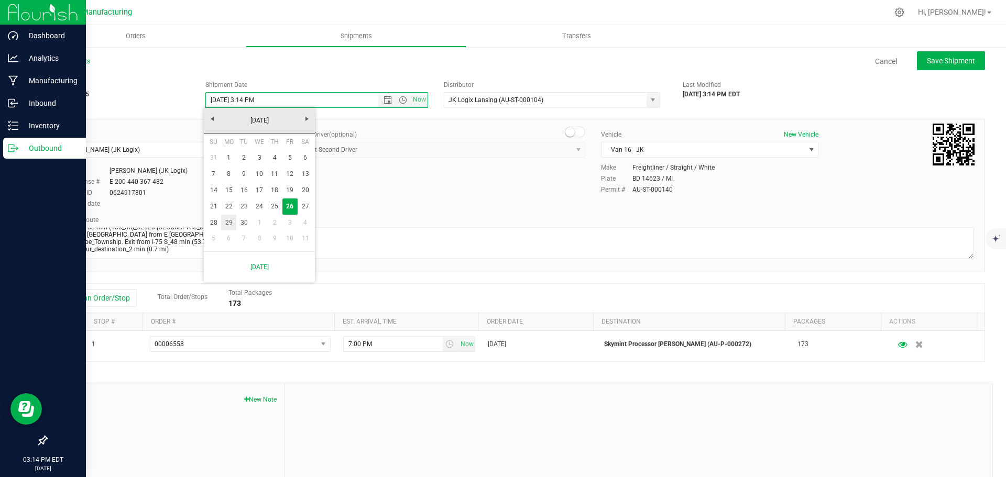
click at [232, 222] on link "29" at bounding box center [228, 223] width 15 height 16
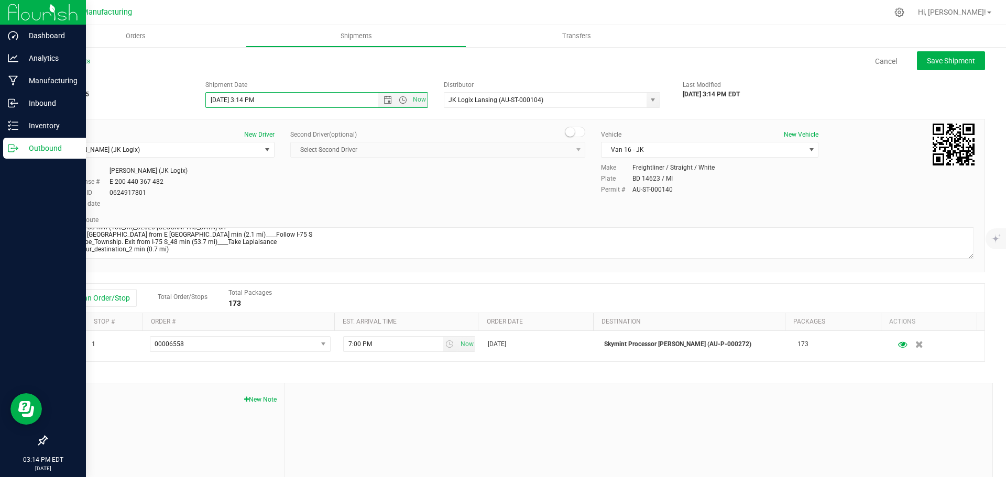
click at [940, 71] on div "All Shipments Cancel Save Shipment" at bounding box center [515, 66] width 939 height 19
click at [933, 54] on button "Save Shipment" at bounding box center [951, 60] width 68 height 19
type input "9/29/2025 7:14 PM"
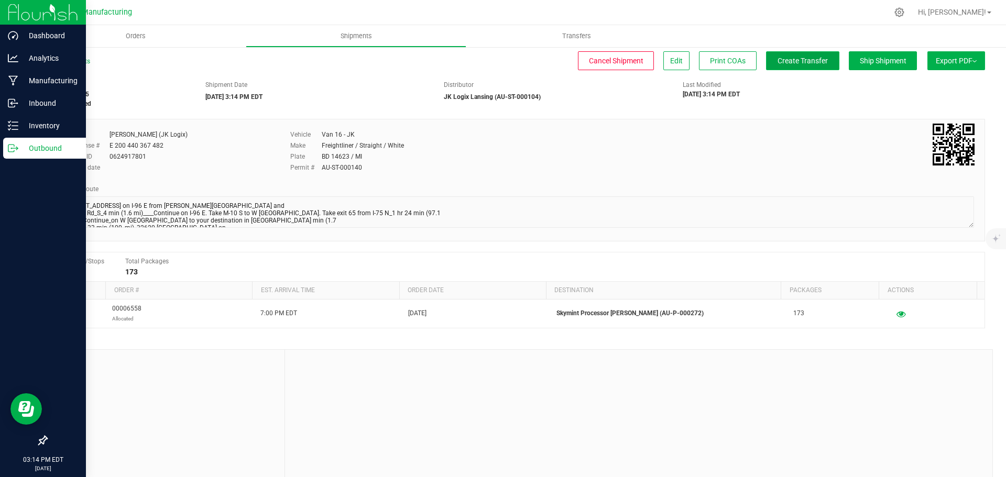
click at [805, 60] on span "Create Transfer" at bounding box center [803, 61] width 50 height 8
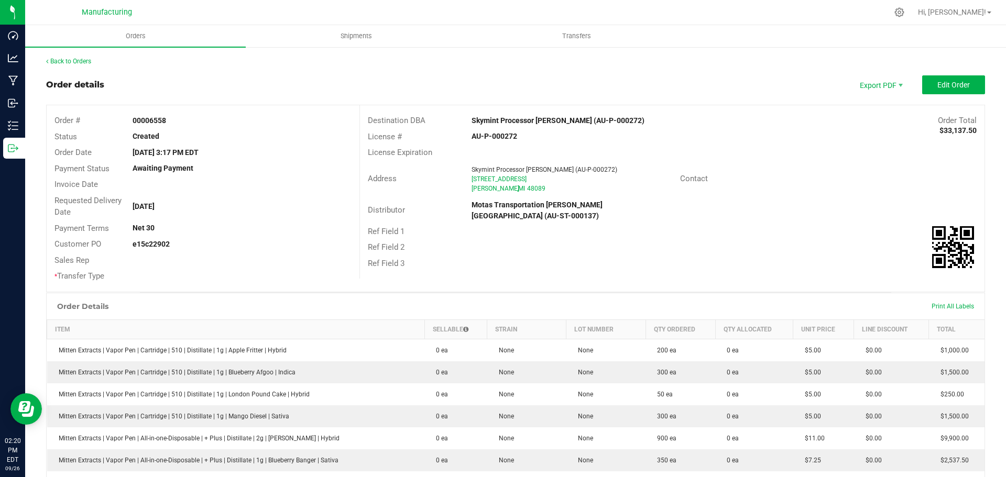
click at [922, 95] on outbound-order-header "Order details Export PDF Edit Order Order # 00006558 Status Created Order Date …" at bounding box center [515, 183] width 939 height 217
click at [937, 81] on span "Edit Order" at bounding box center [953, 85] width 32 height 8
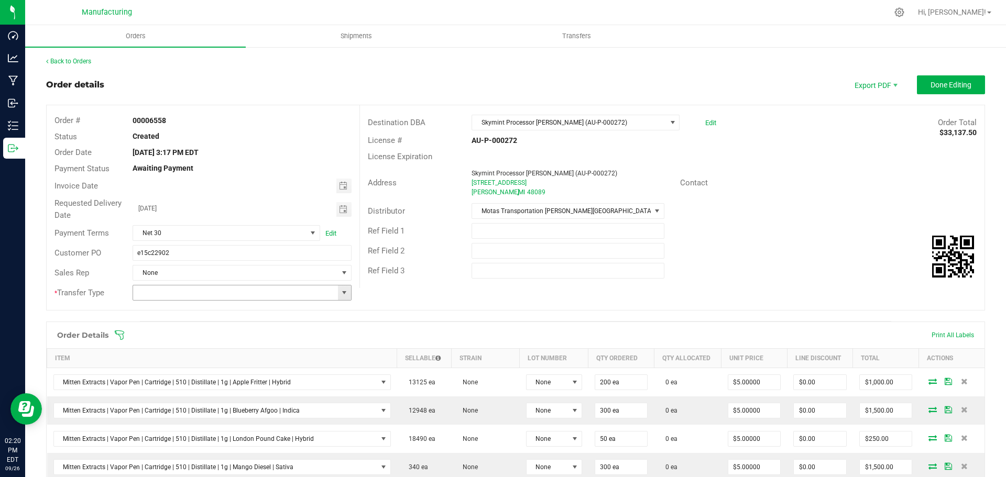
click at [338, 292] on span at bounding box center [344, 293] width 13 height 15
click at [178, 382] on li "Wholesale Transfer" at bounding box center [241, 381] width 216 height 18
type input "Wholesale Transfer"
click at [339, 187] on span "Toggle calendar" at bounding box center [343, 186] width 8 height 8
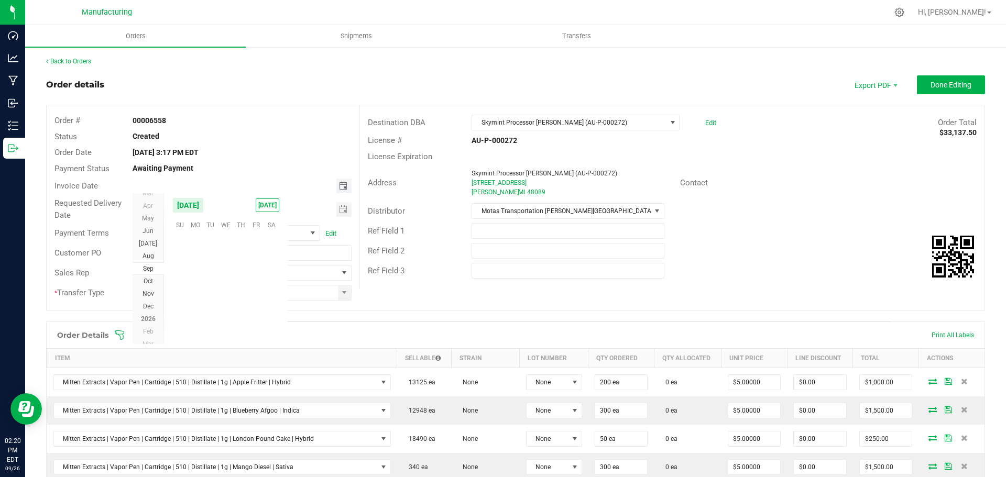
scroll to position [169943, 0]
click at [199, 307] on span "29" at bounding box center [195, 305] width 15 height 16
type input "09/29/2025"
drag, startPoint x: 950, startPoint y: 96, endPoint x: 942, endPoint y: 83, distance: 15.0
click at [949, 96] on outbound-order-header "Order details Export PDF Done Editing Order # 00006558 Status Created Order Dat…" at bounding box center [515, 198] width 939 height 246
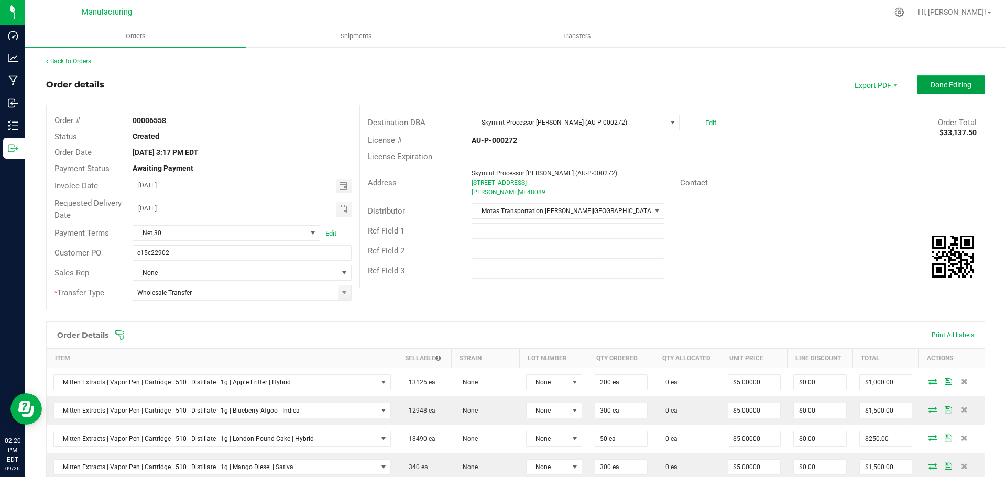
click at [942, 83] on span "Done Editing" at bounding box center [951, 85] width 41 height 8
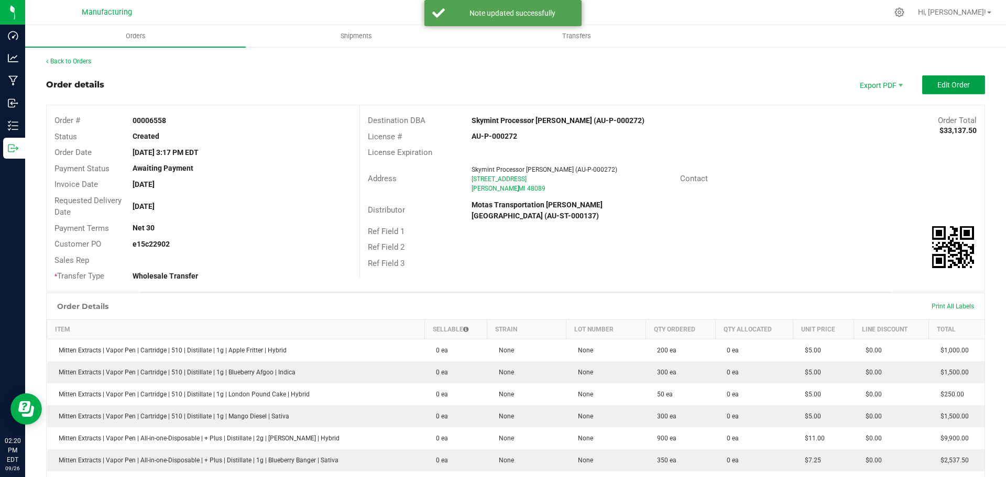
click at [942, 83] on span "Edit Order" at bounding box center [953, 85] width 32 height 8
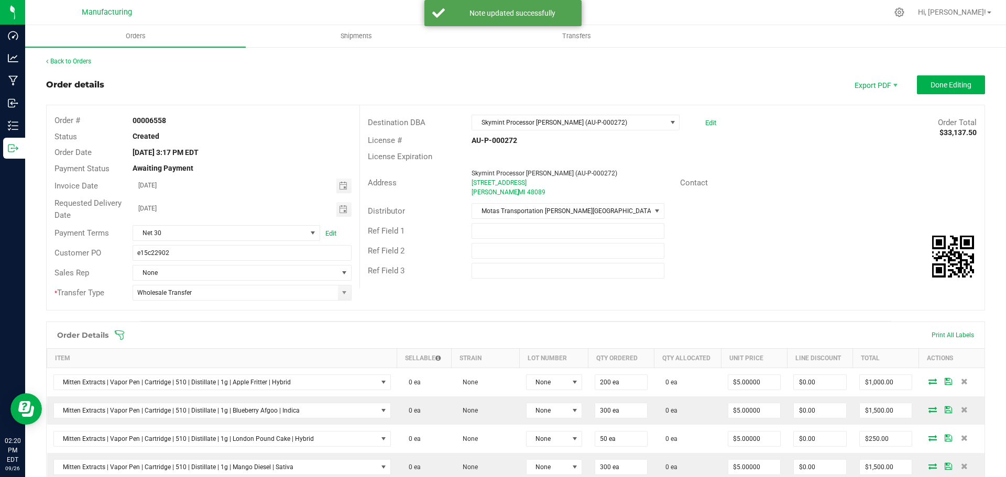
click at [122, 332] on icon at bounding box center [119, 335] width 10 height 10
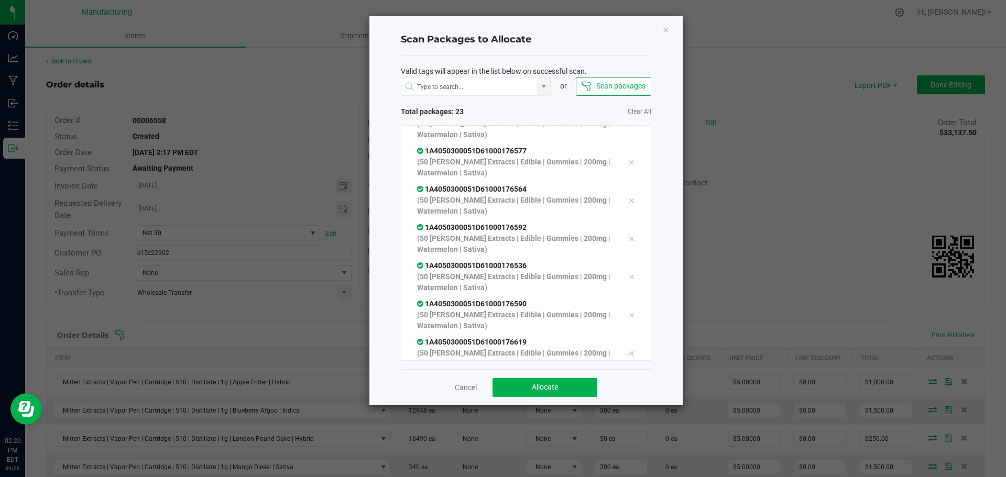
scroll to position [671, 0]
click at [569, 391] on button "Allocate" at bounding box center [545, 387] width 105 height 19
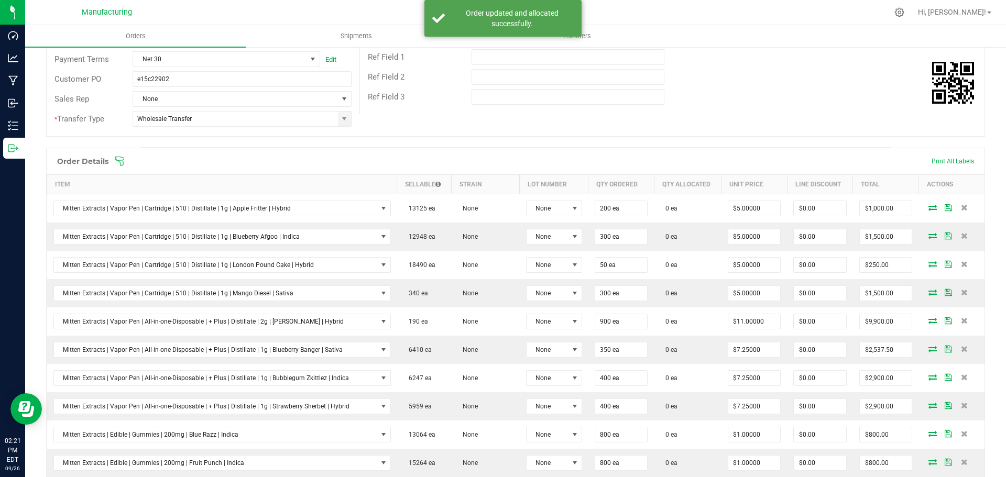
scroll to position [52, 0]
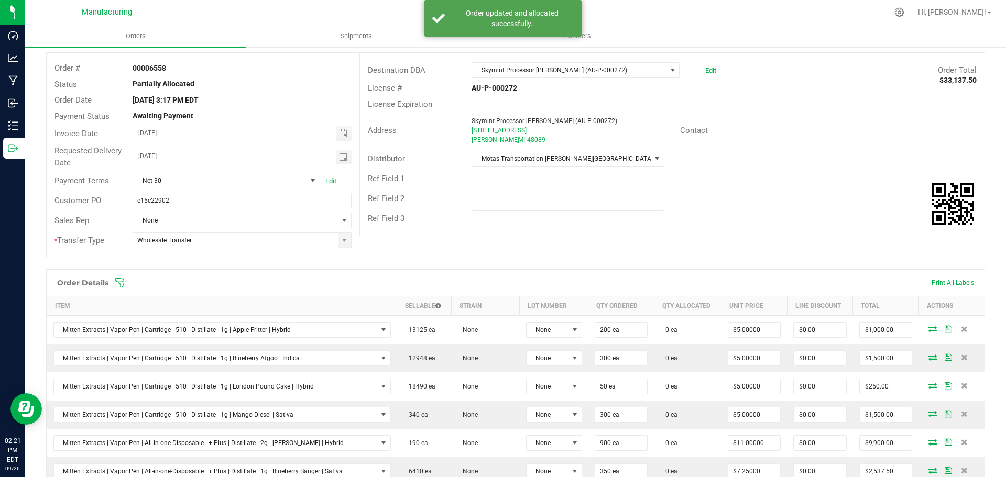
click at [122, 280] on icon at bounding box center [119, 283] width 10 height 10
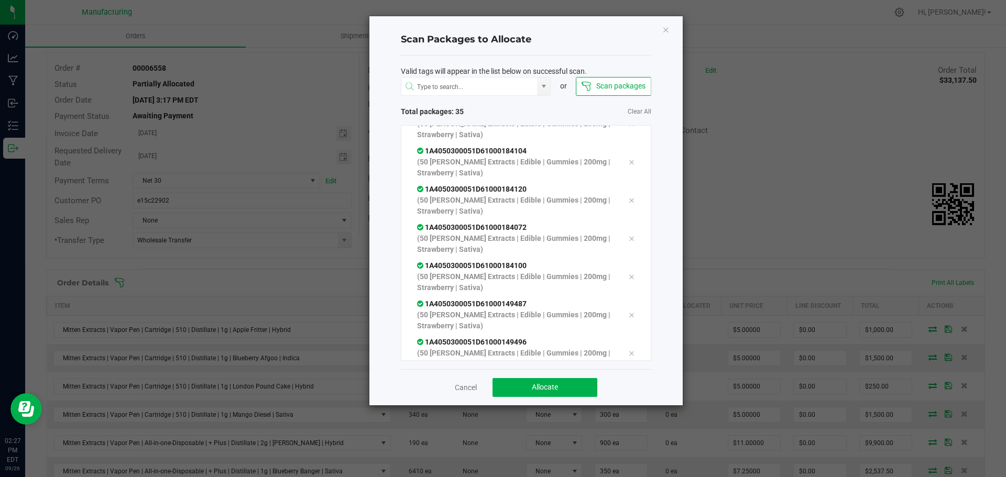
scroll to position [1130, 0]
click at [571, 384] on button "Allocate" at bounding box center [545, 387] width 105 height 19
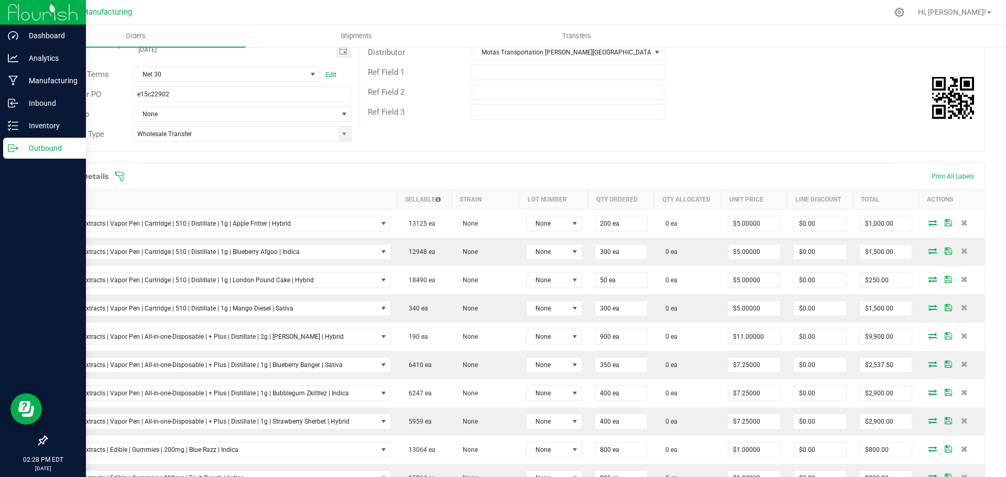
scroll to position [105, 0]
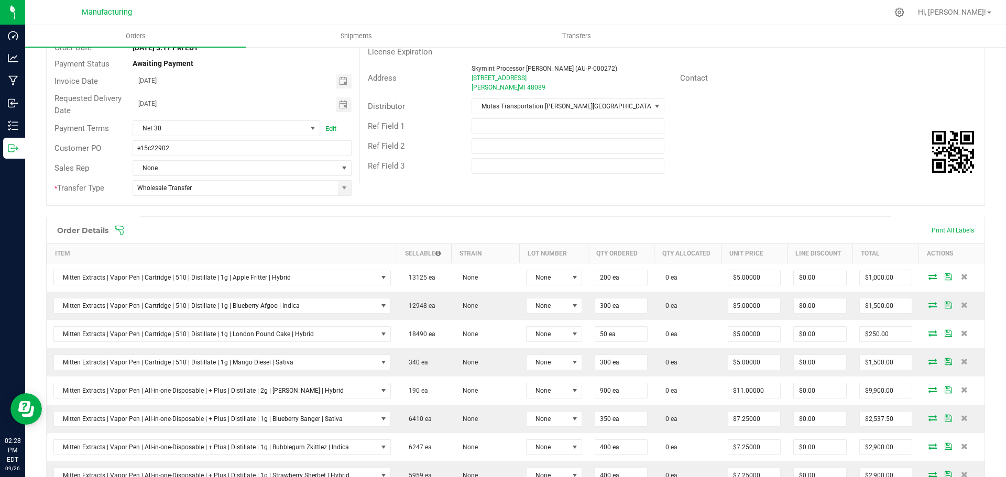
click at [123, 225] on icon at bounding box center [119, 230] width 10 height 10
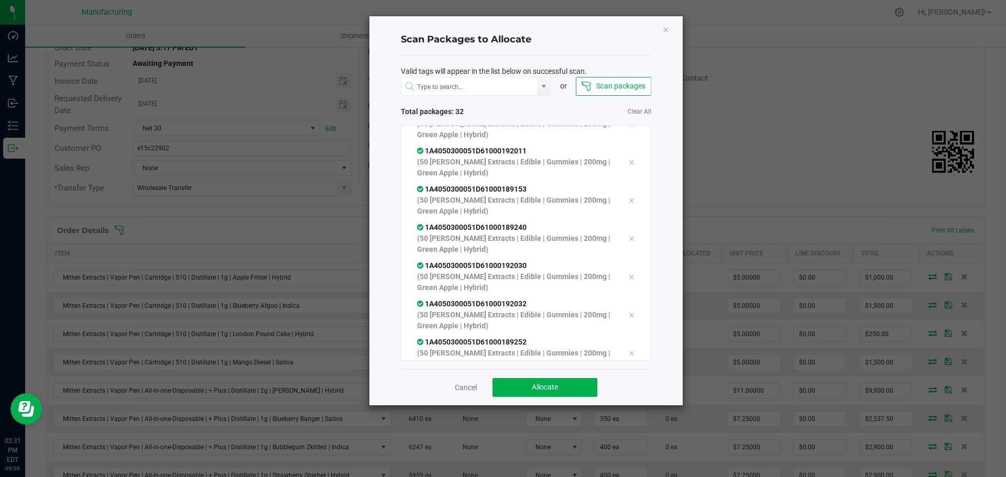
scroll to position [977, 0]
click at [545, 388] on span "Allocate" at bounding box center [545, 387] width 26 height 8
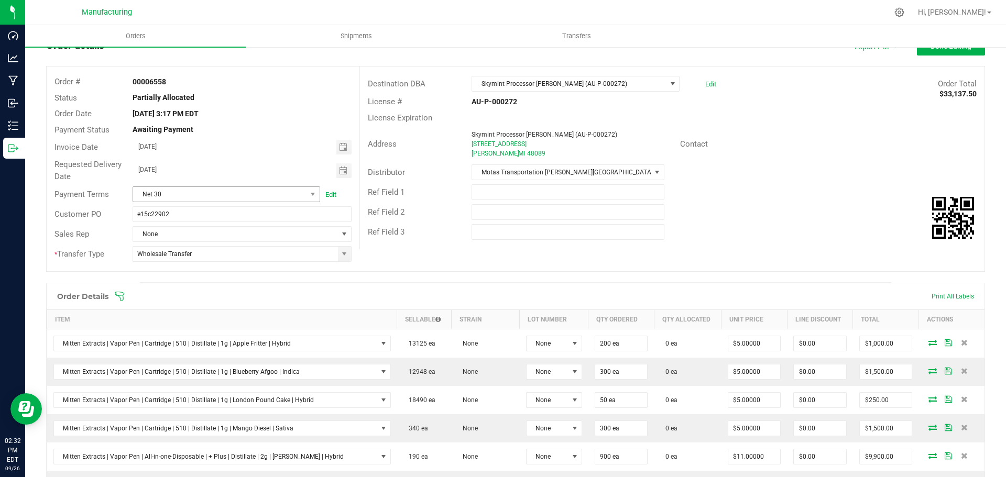
scroll to position [0, 0]
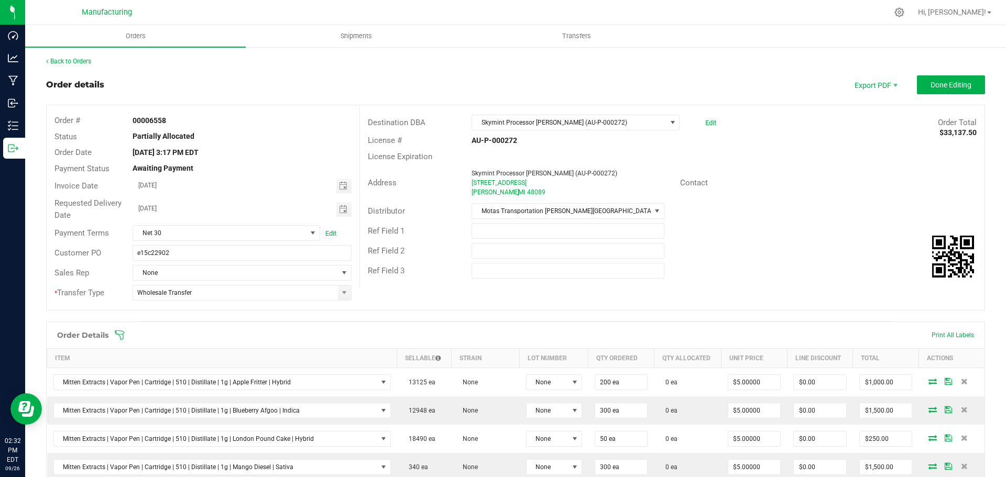
click at [126, 335] on span at bounding box center [583, 335] width 939 height 10
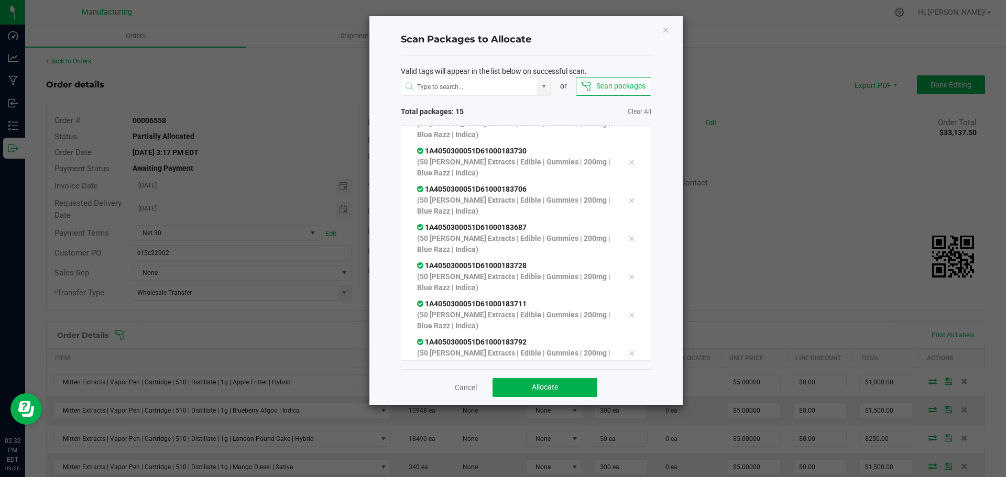
scroll to position [365, 0]
click at [543, 385] on span "Allocate" at bounding box center [545, 387] width 26 height 8
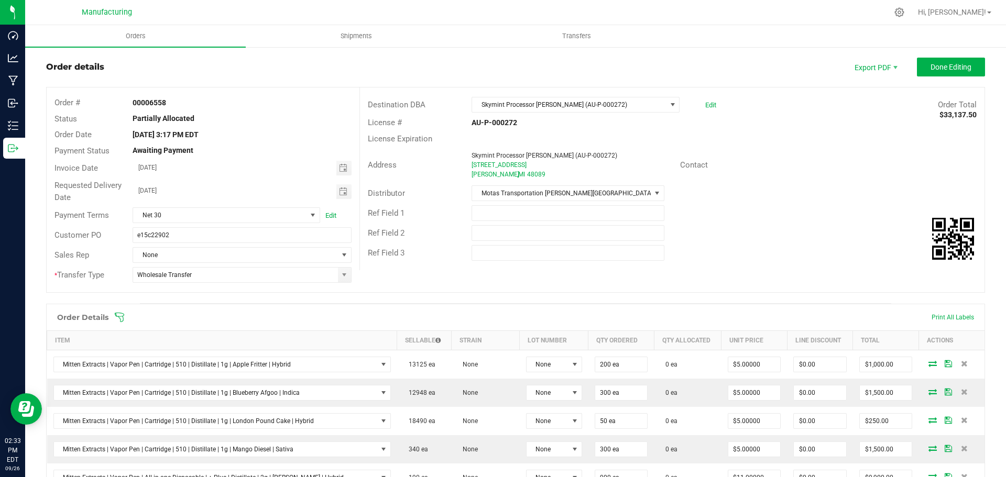
scroll to position [0, 0]
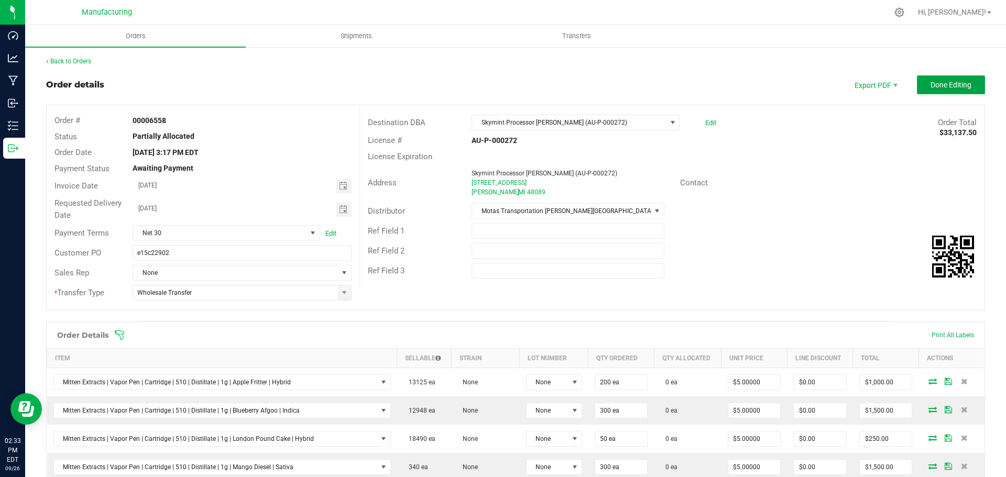
click at [931, 82] on span "Done Editing" at bounding box center [951, 85] width 41 height 8
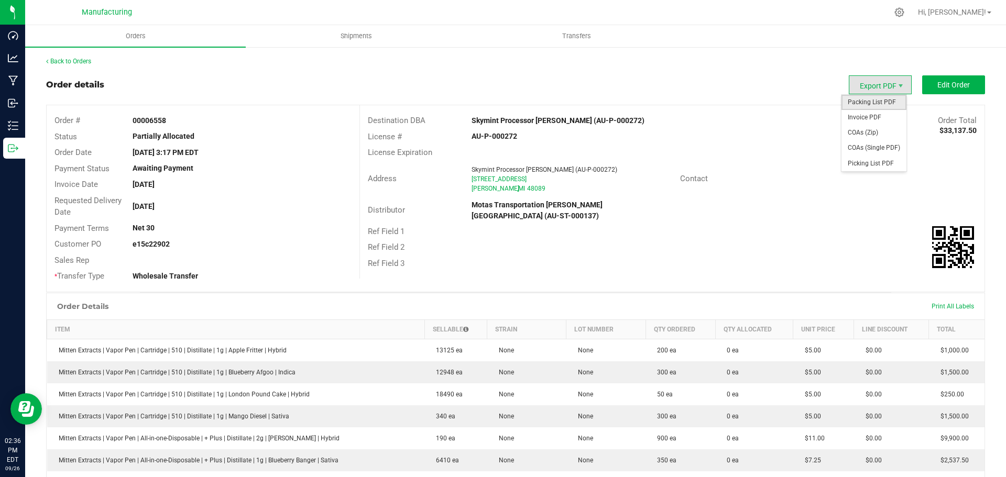
click at [873, 98] on span "Packing List PDF" at bounding box center [874, 102] width 65 height 15
click at [863, 99] on span "Packing List PDF" at bounding box center [874, 102] width 65 height 15
click at [935, 94] on button "Edit Order" at bounding box center [953, 84] width 63 height 19
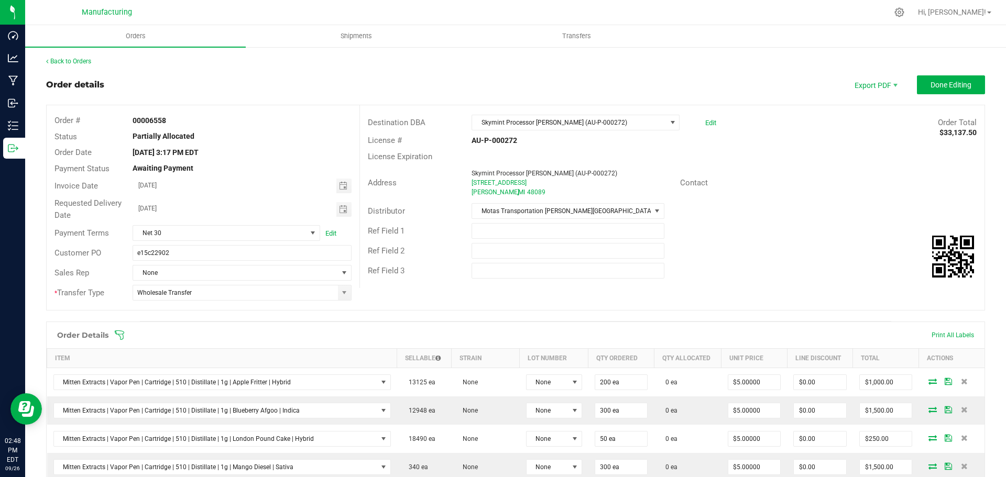
click at [124, 339] on icon at bounding box center [119, 335] width 10 height 10
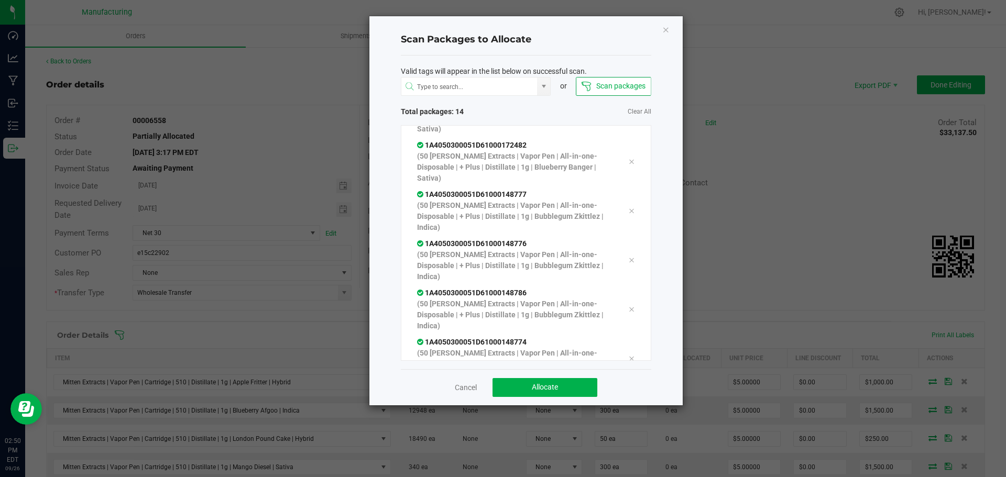
scroll to position [481, 0]
click at [539, 384] on span "Allocate" at bounding box center [545, 387] width 26 height 8
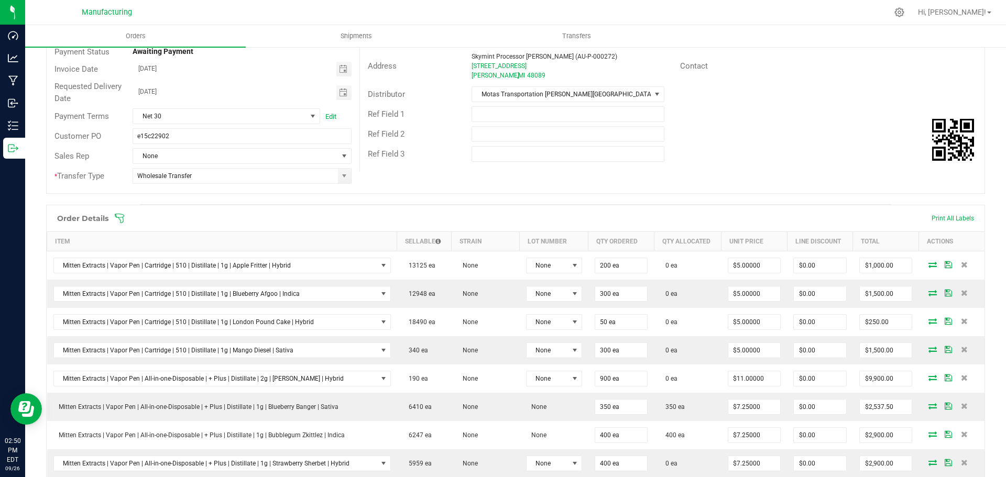
scroll to position [0, 0]
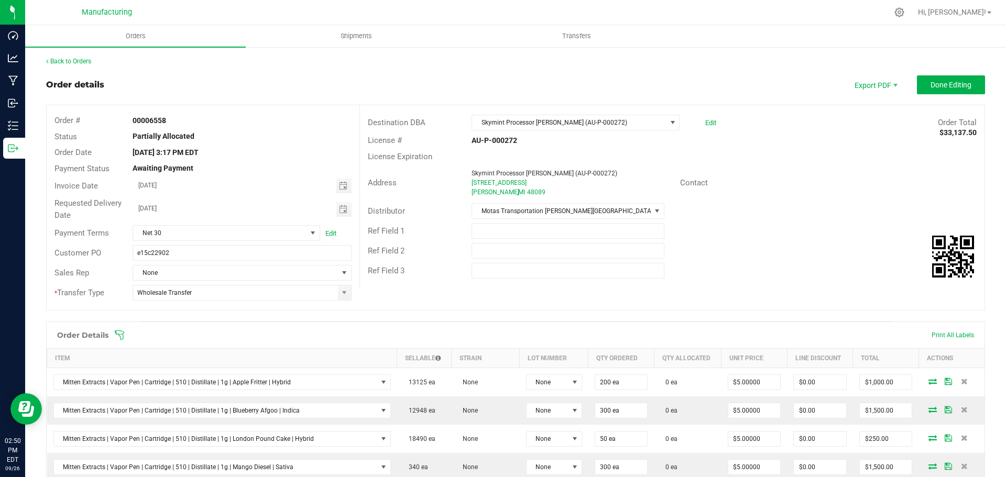
click at [121, 335] on icon at bounding box center [119, 335] width 10 height 10
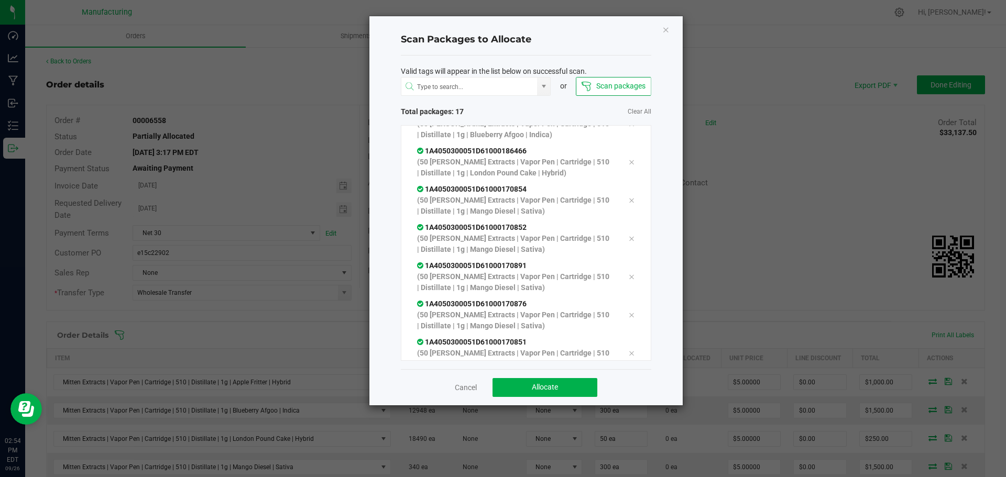
scroll to position [403, 0]
click at [511, 379] on button "Allocate" at bounding box center [545, 387] width 105 height 19
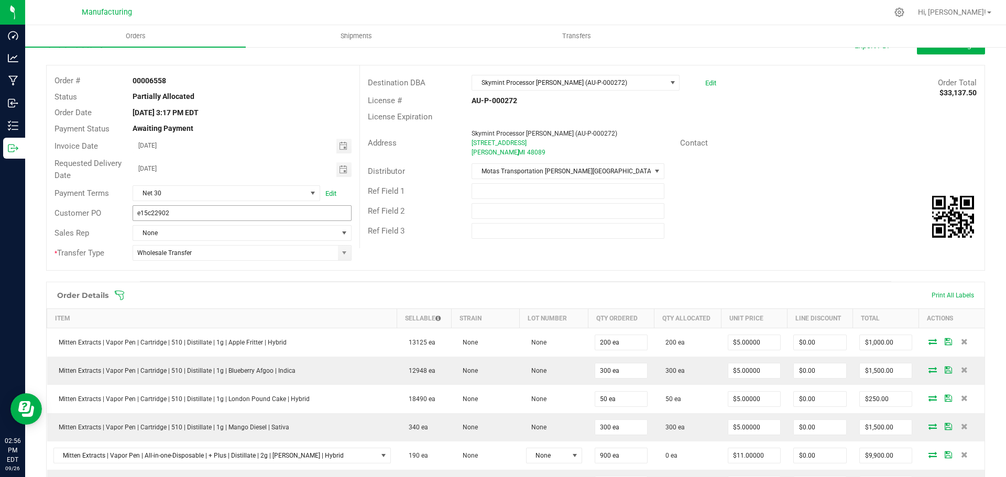
scroll to position [0, 0]
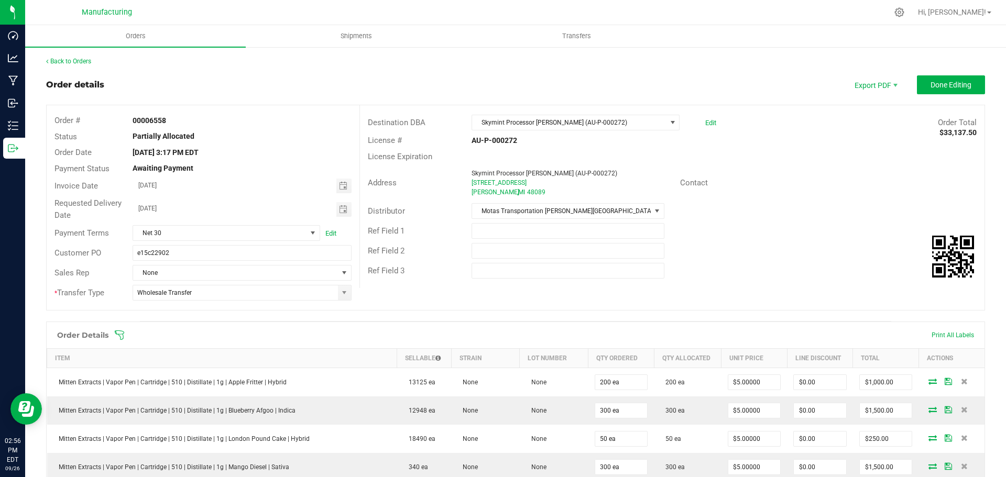
click at [123, 334] on icon at bounding box center [119, 335] width 10 height 10
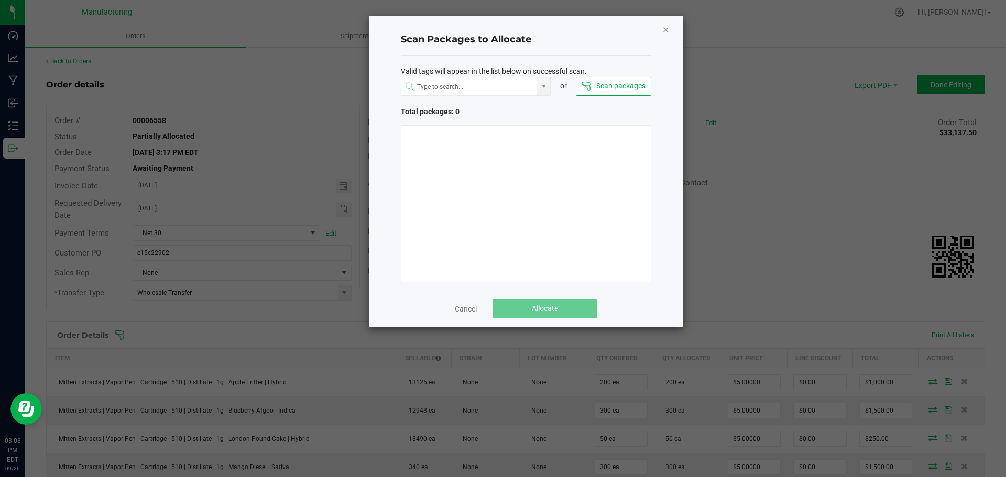
click at [664, 35] on icon "Close" at bounding box center [665, 29] width 7 height 13
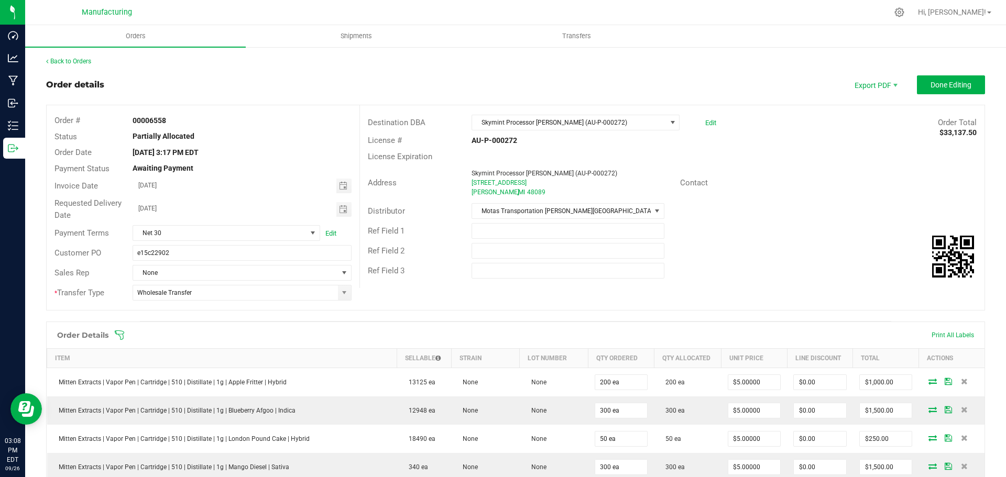
click at [123, 337] on icon at bounding box center [119, 335] width 10 height 10
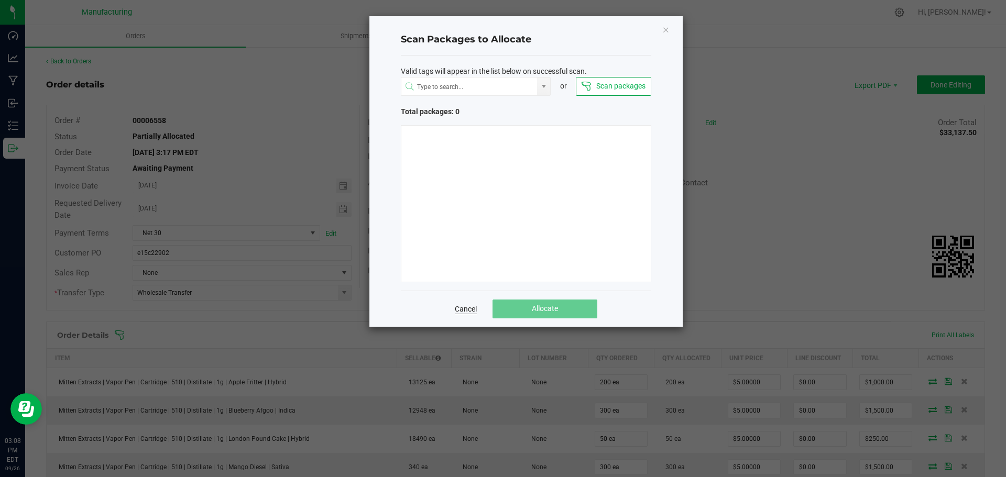
click at [461, 310] on link "Cancel" at bounding box center [466, 309] width 22 height 10
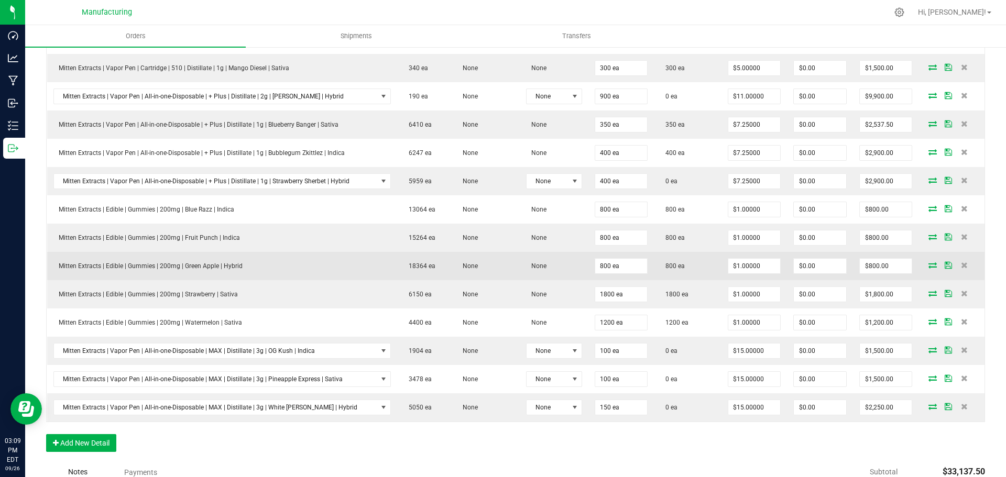
scroll to position [85, 0]
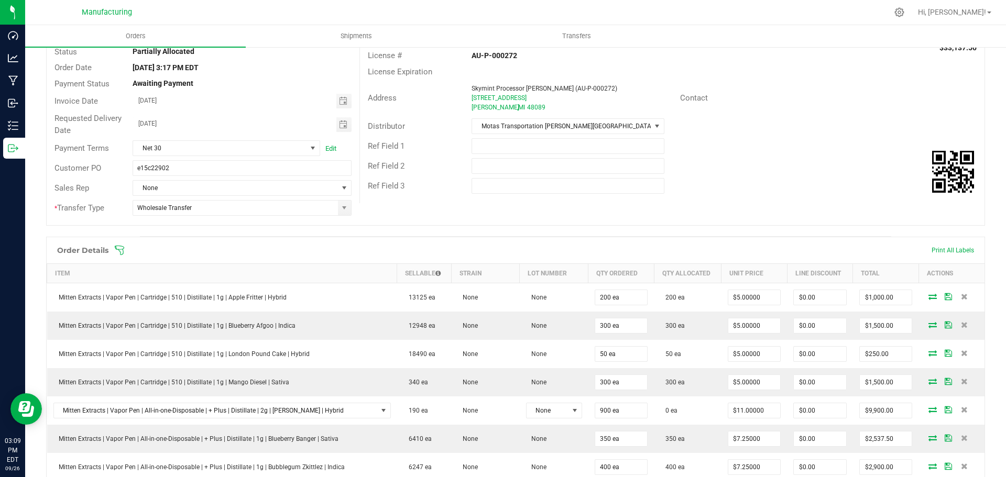
click at [118, 245] on icon at bounding box center [119, 250] width 10 height 10
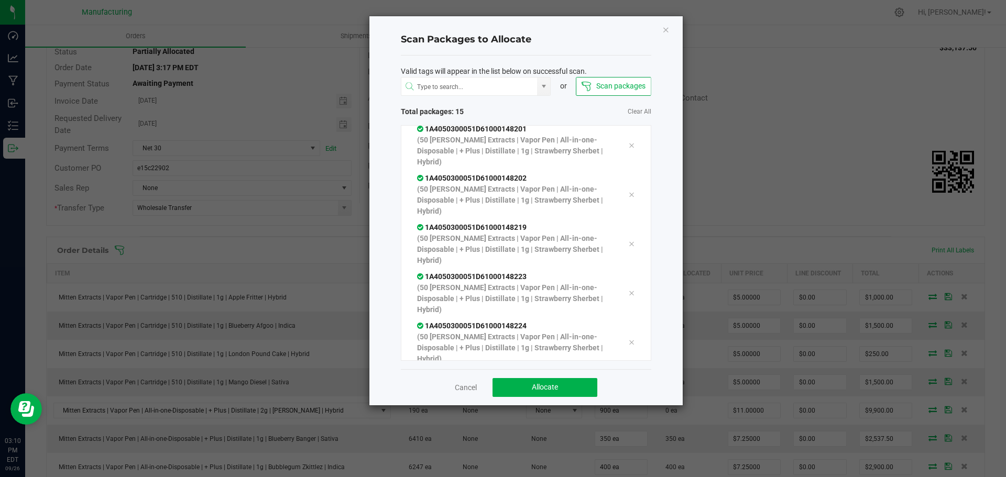
scroll to position [426, 0]
click at [527, 381] on button "Allocate" at bounding box center [545, 387] width 105 height 19
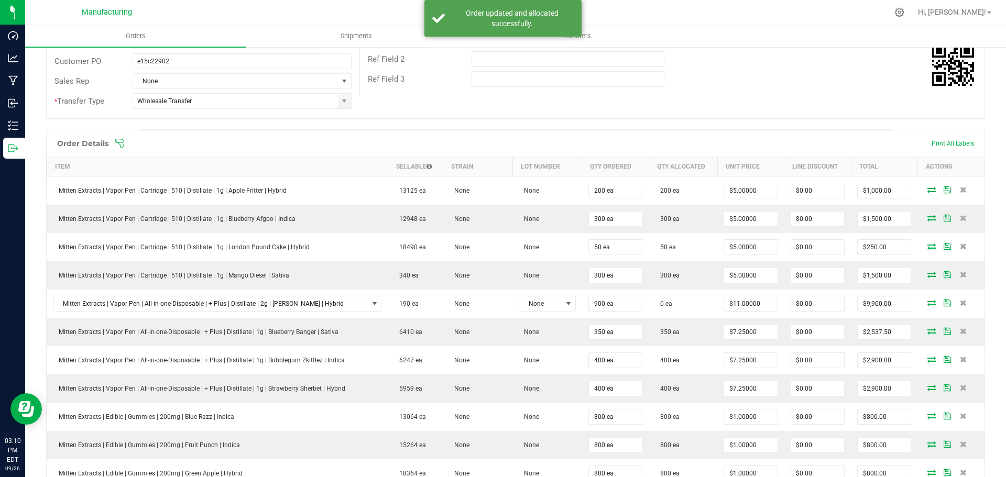
scroll to position [190, 0]
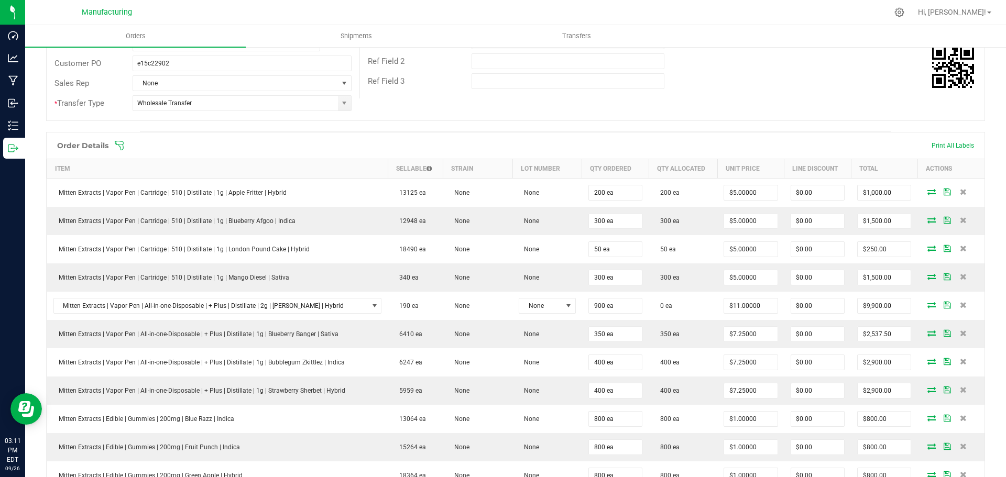
click at [121, 148] on icon at bounding box center [119, 145] width 10 height 10
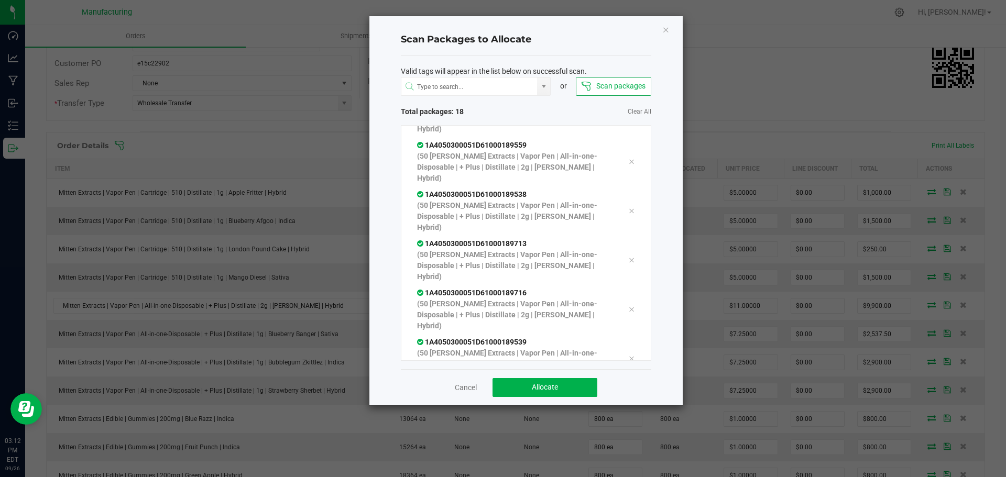
scroll to position [629, 0]
click at [558, 385] on span "Allocate" at bounding box center [545, 387] width 26 height 8
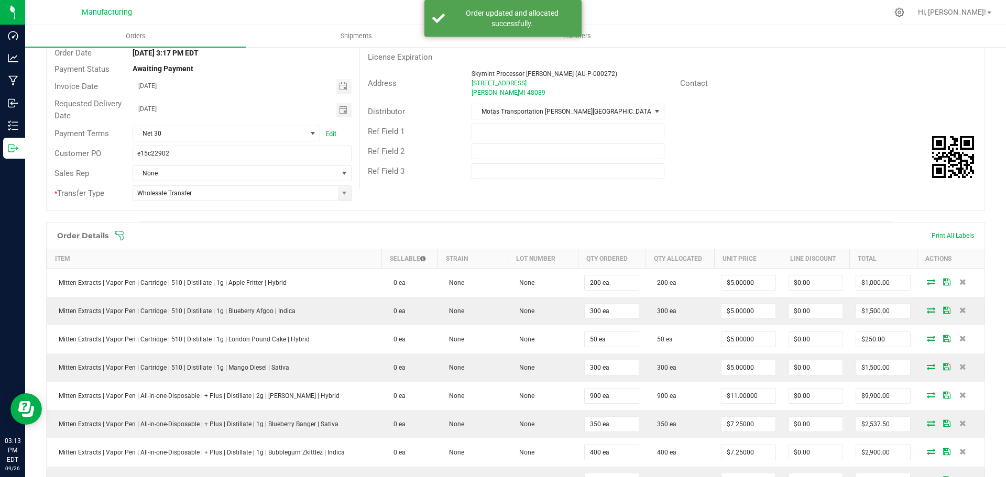
scroll to position [0, 0]
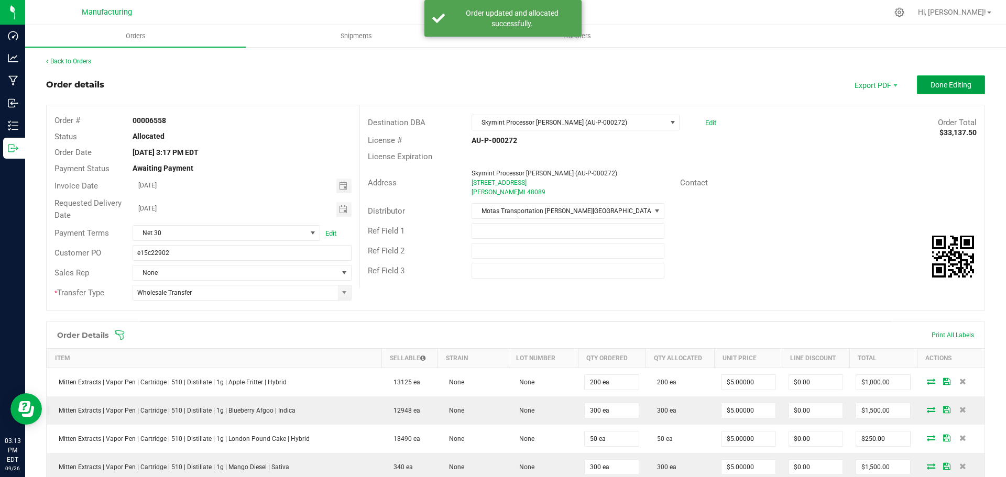
click at [924, 91] on button "Done Editing" at bounding box center [951, 84] width 68 height 19
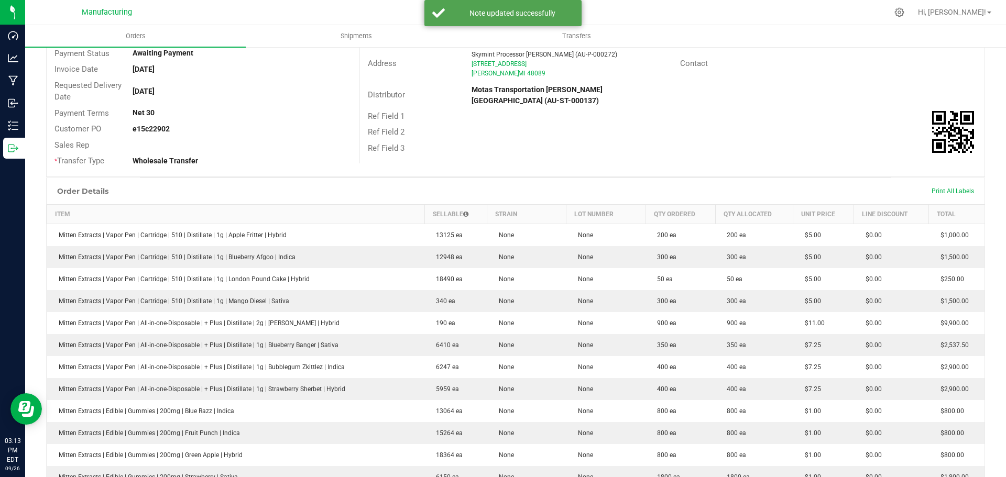
scroll to position [30, 0]
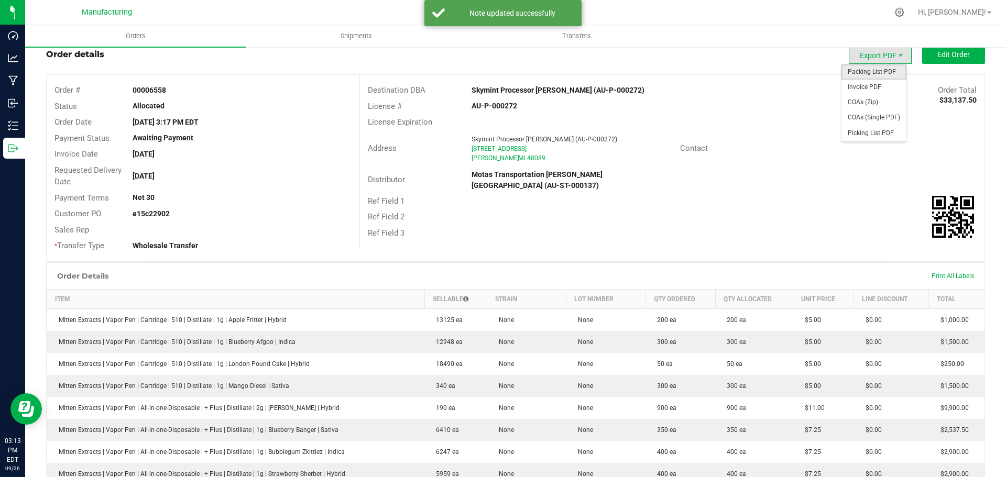
click at [879, 68] on span "Packing List PDF" at bounding box center [874, 71] width 65 height 15
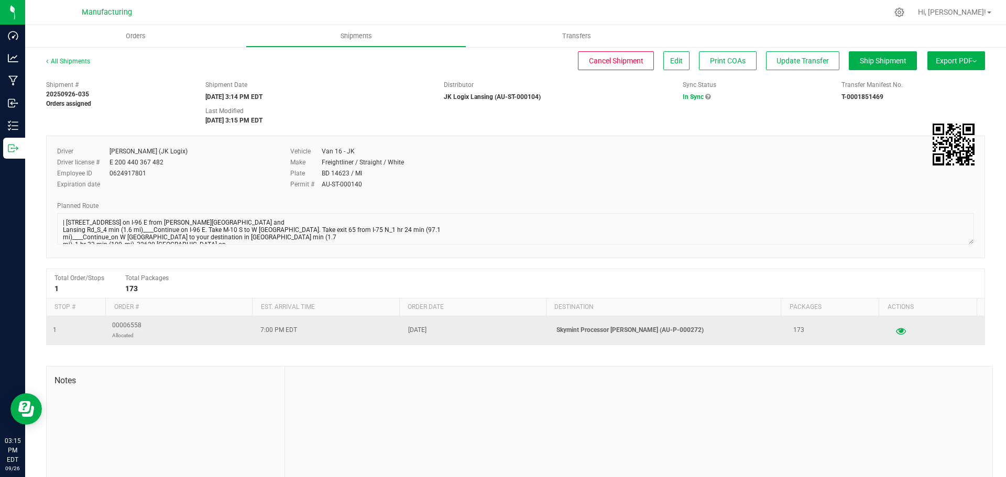
click at [893, 329] on button "button" at bounding box center [900, 330] width 19 height 17
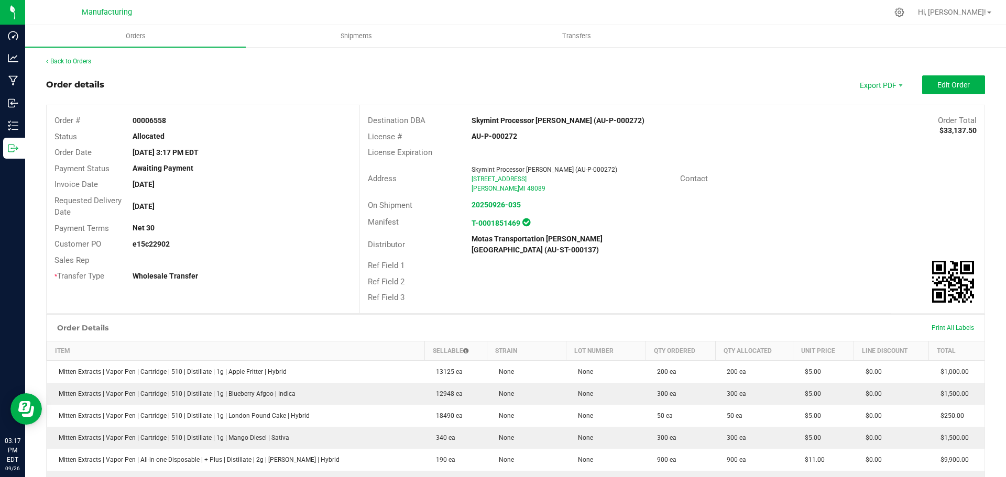
click at [156, 246] on strong "e15c22902" at bounding box center [151, 244] width 37 height 8
copy strong "e15c22902"
